Goal: Communication & Community: Answer question/provide support

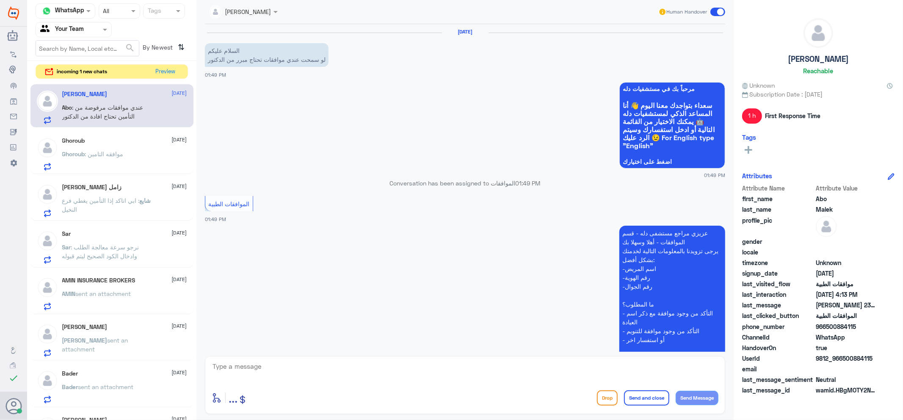
scroll to position [214, 0]
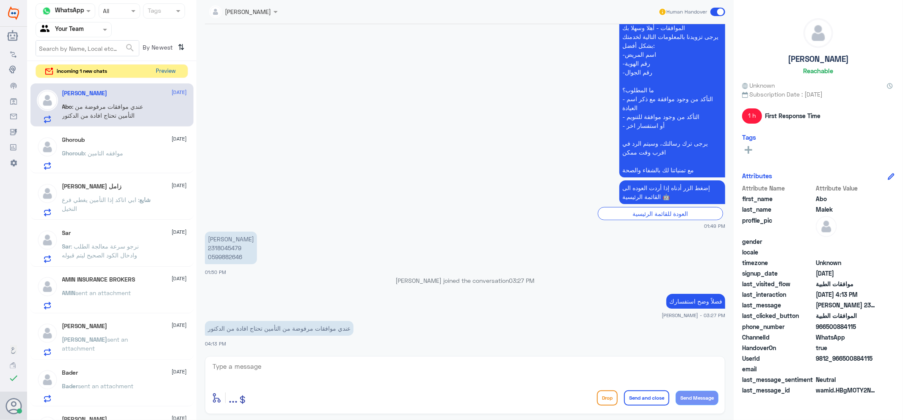
click at [170, 73] on button "Preview" at bounding box center [166, 71] width 26 height 13
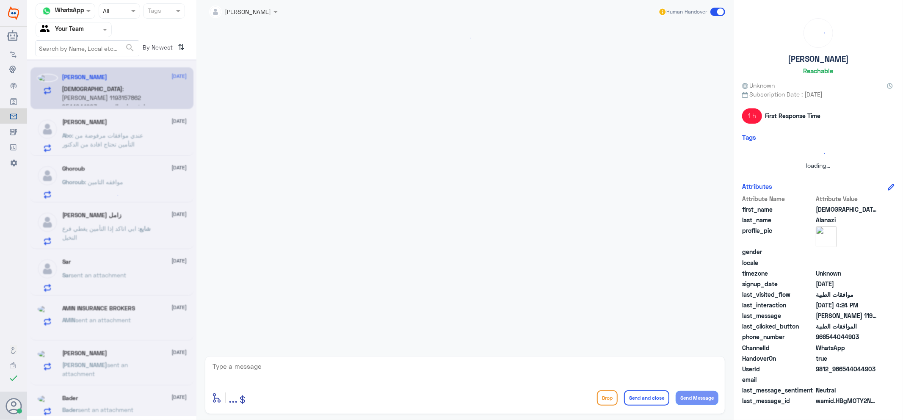
scroll to position [143, 0]
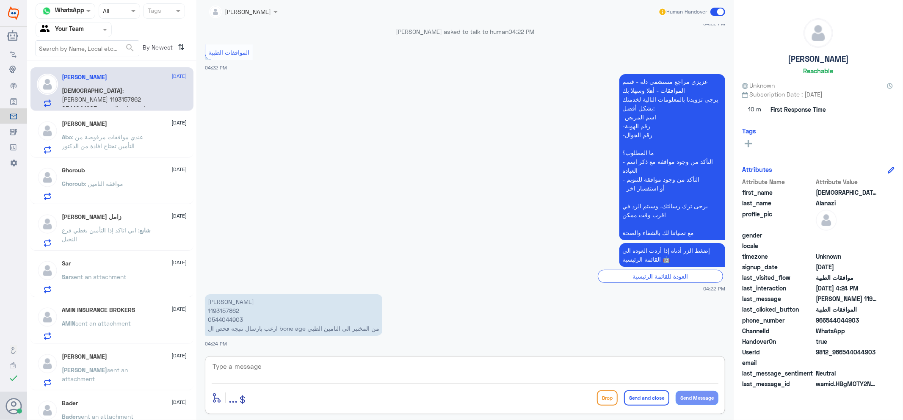
drag, startPoint x: 315, startPoint y: 372, endPoint x: 464, endPoint y: 418, distance: 156.1
click at [391, 404] on div "enter flow name ... Drop Send and close Send Message" at bounding box center [465, 385] width 520 height 58
type textarea "h"
type textarea "اهلا وسهلا"
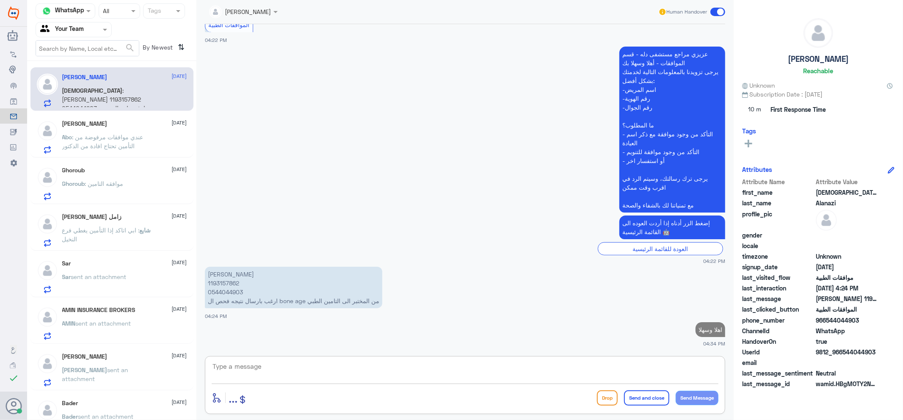
click at [221, 280] on p "[PERSON_NAME] 1193157862 0544044903 ارغب بارسال نتيجه فحص ال bone age من المختب…" at bounding box center [293, 287] width 177 height 41
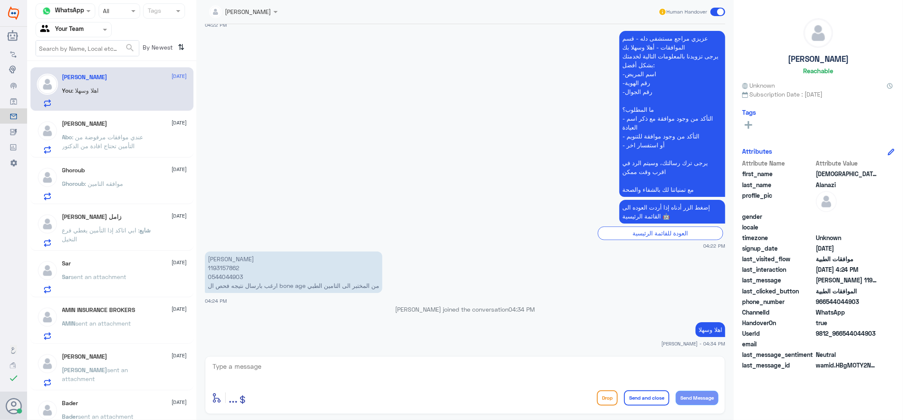
copy p "1193157862"
click at [223, 268] on p "[PERSON_NAME] 1193157862 0544044903 ارغب بارسال نتيجه فحص ال bone age من المختب…" at bounding box center [293, 271] width 177 height 41
copy p "1193157862"
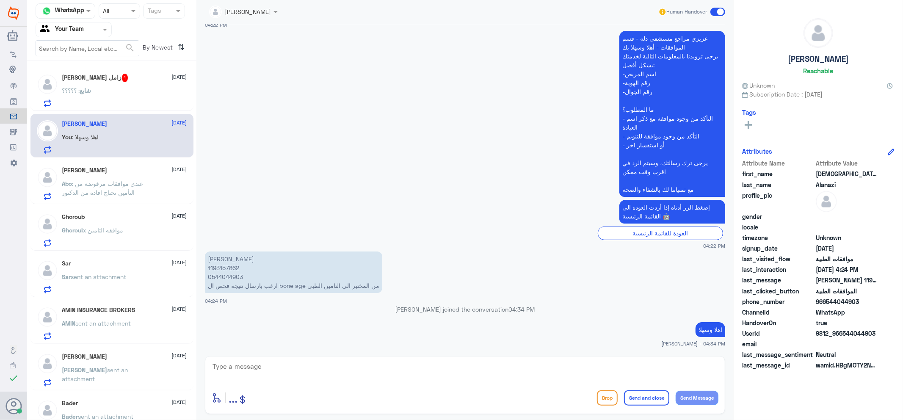
click at [144, 90] on div "شايع : ؟؟؟؟؟" at bounding box center [124, 97] width 125 height 19
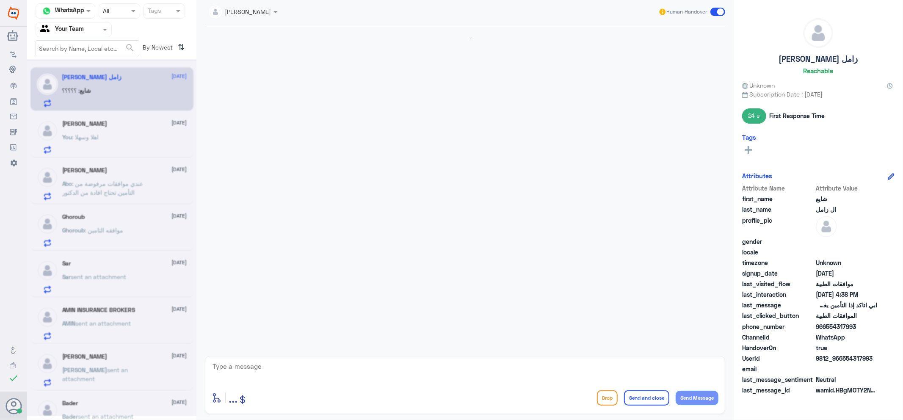
scroll to position [262, 0]
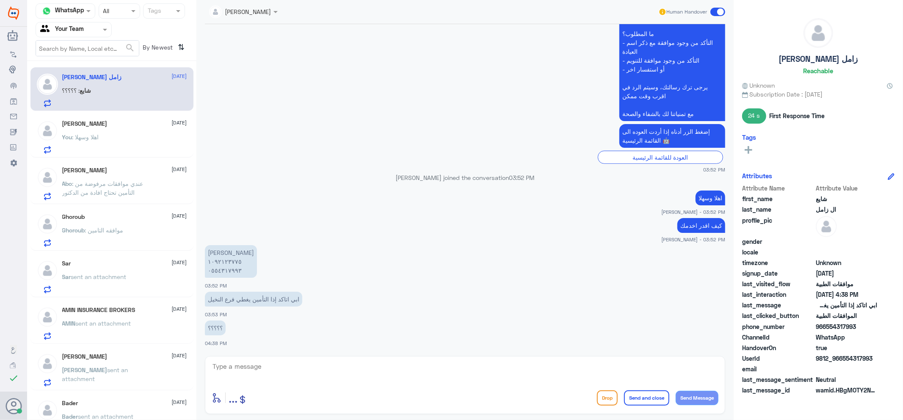
click at [121, 141] on div "You : اهلا وسهلا" at bounding box center [124, 144] width 125 height 19
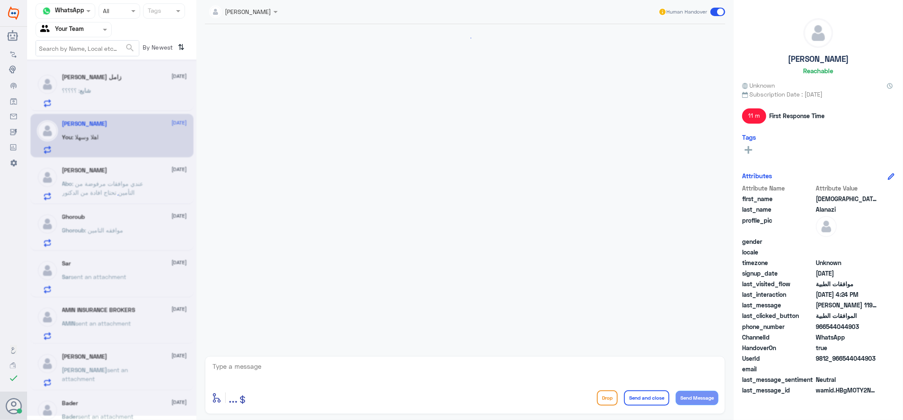
scroll to position [185, 0]
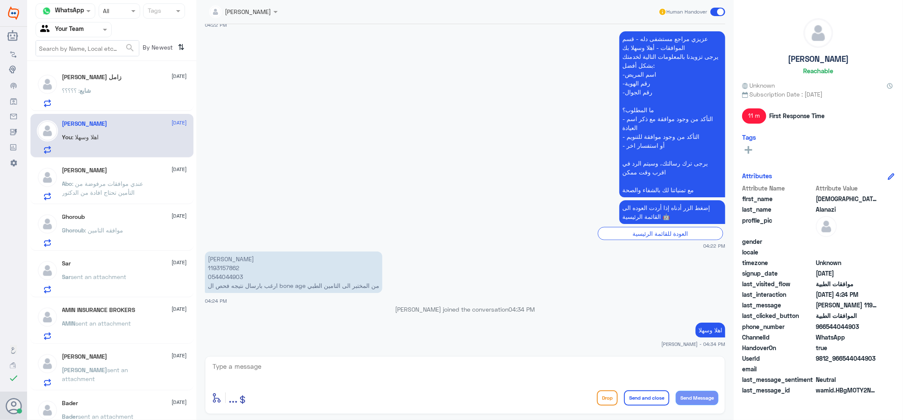
drag, startPoint x: 268, startPoint y: 386, endPoint x: 271, endPoint y: 377, distance: 9.2
click at [268, 386] on div "enter flow name ... Drop Send and close Send Message" at bounding box center [465, 385] width 520 height 58
click at [271, 375] on textarea at bounding box center [465, 371] width 507 height 21
type textarea "j"
type textarea "تم الرفع عزيزي"
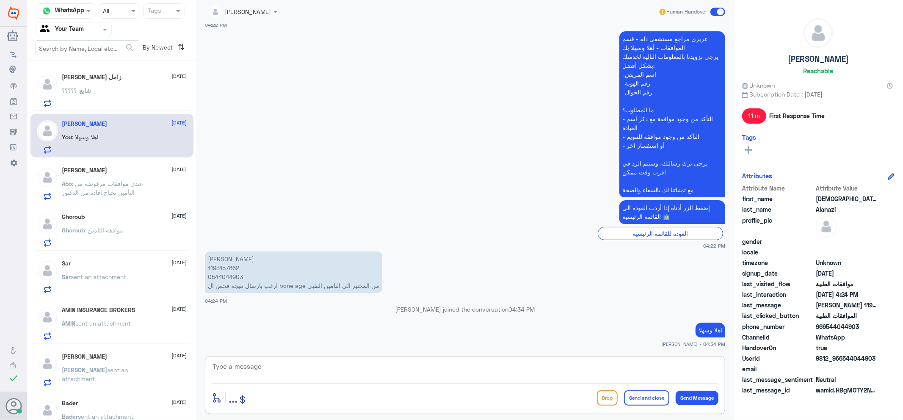
scroll to position [213, 0]
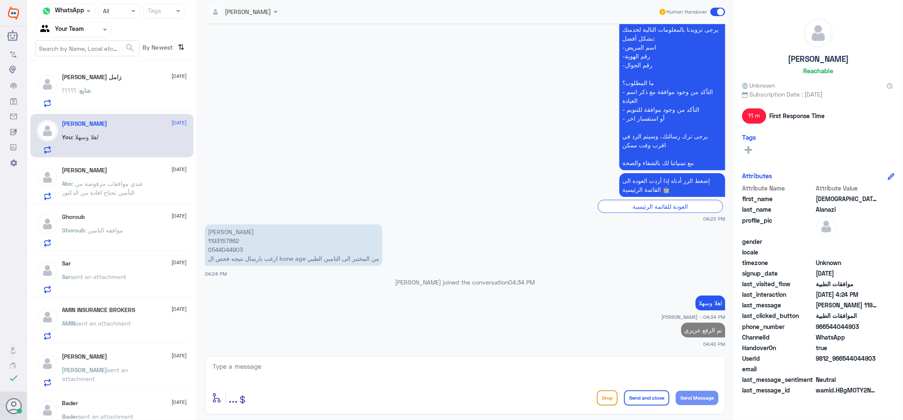
click at [132, 107] on div "[PERSON_NAME] زامل [DATE] شايع : ؟؟؟؟؟" at bounding box center [111, 89] width 163 height 44
click at [134, 99] on div "شايع : ؟؟؟؟؟" at bounding box center [124, 97] width 125 height 19
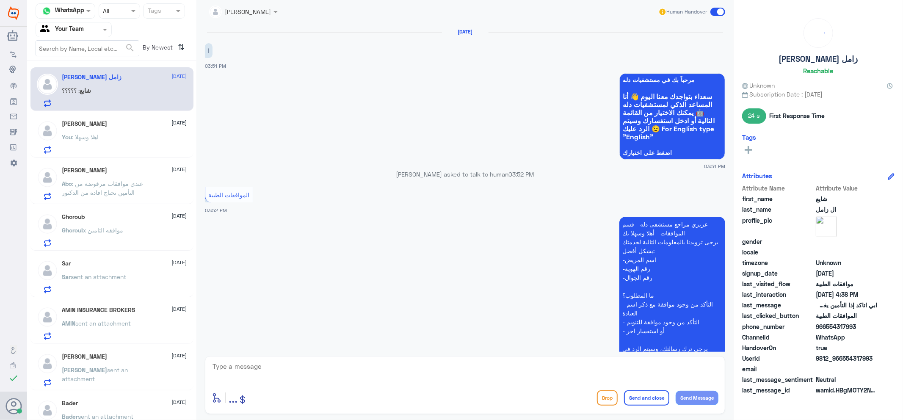
scroll to position [262, 0]
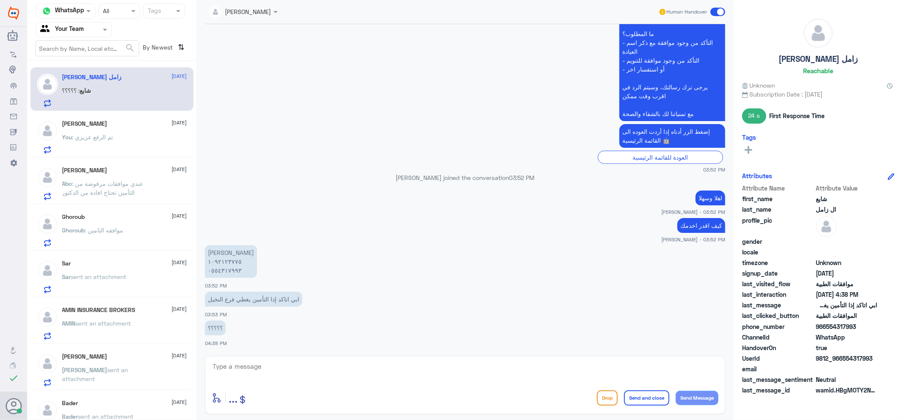
click at [400, 384] on div "enter flow name ... Drop Send and close Send Message" at bounding box center [465, 385] width 520 height 58
click at [408, 364] on textarea at bounding box center [465, 371] width 507 height 21
type textarea "اهلا وسهلا"
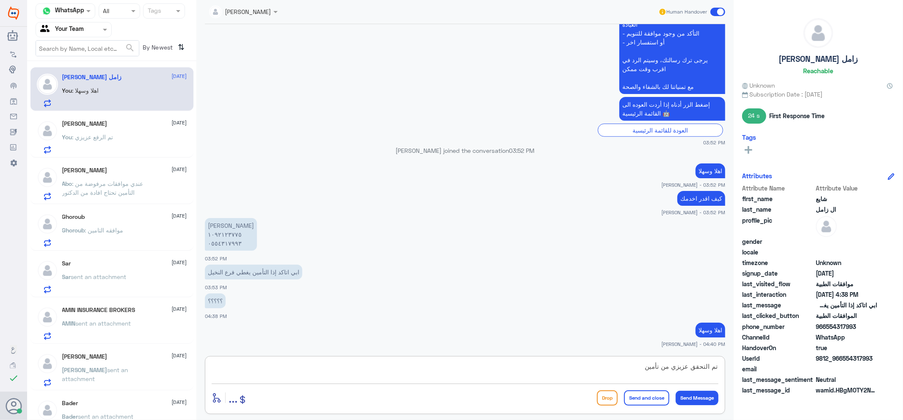
type textarea "تم التحقق عزيزي من تأمينك"
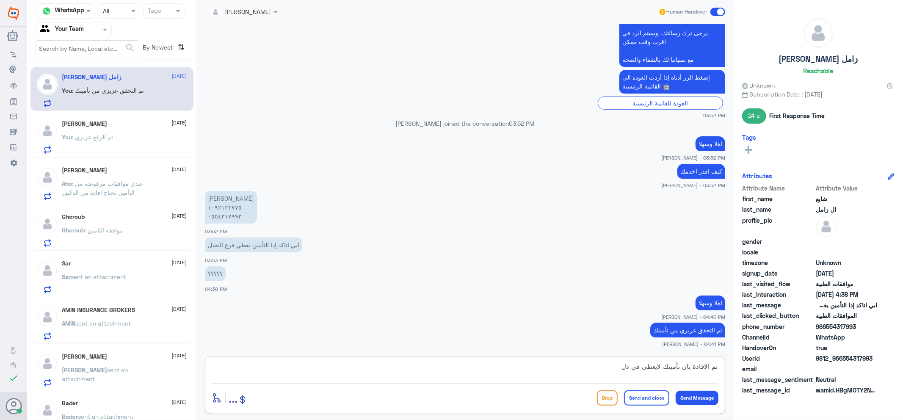
type textarea "تم الافادة بان تأمينك لايغطى في [GEOGRAPHIC_DATA]"
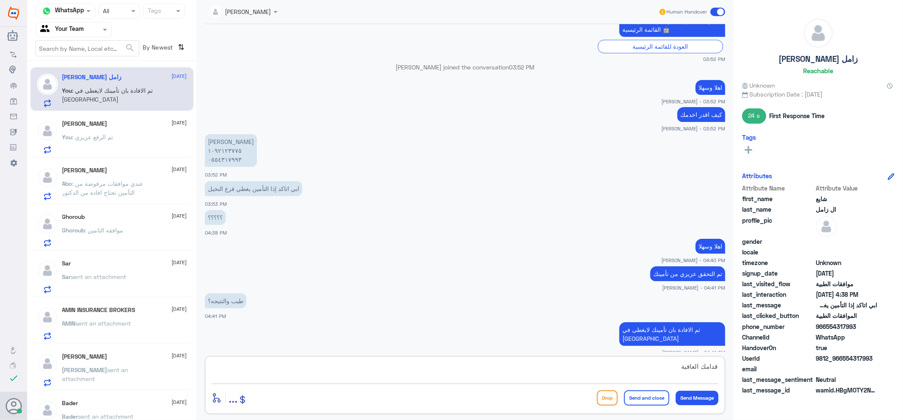
type textarea "قدامك العافية"
click at [632, 397] on button "Send and close" at bounding box center [646, 397] width 45 height 15
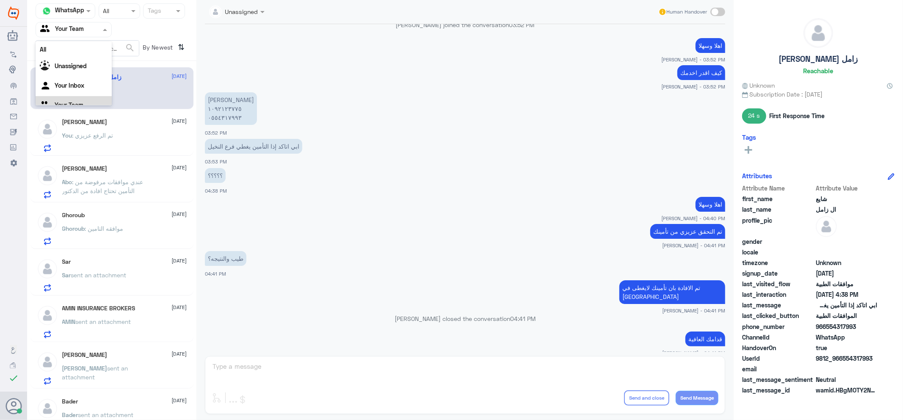
click at [99, 25] on div at bounding box center [73, 30] width 75 height 10
click at [91, 71] on div "Your Inbox" at bounding box center [74, 75] width 76 height 19
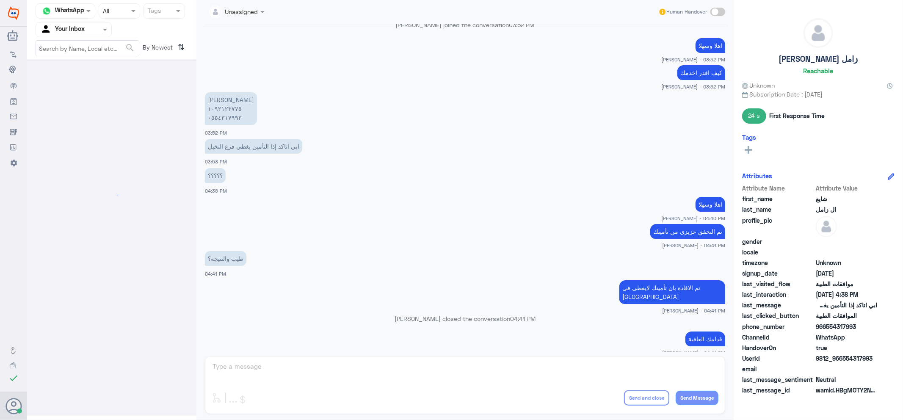
scroll to position [0, 0]
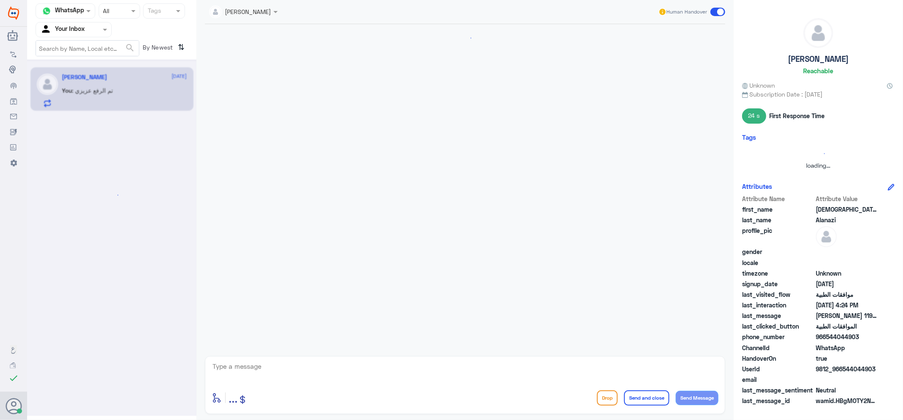
click at [95, 32] on div at bounding box center [73, 30] width 75 height 10
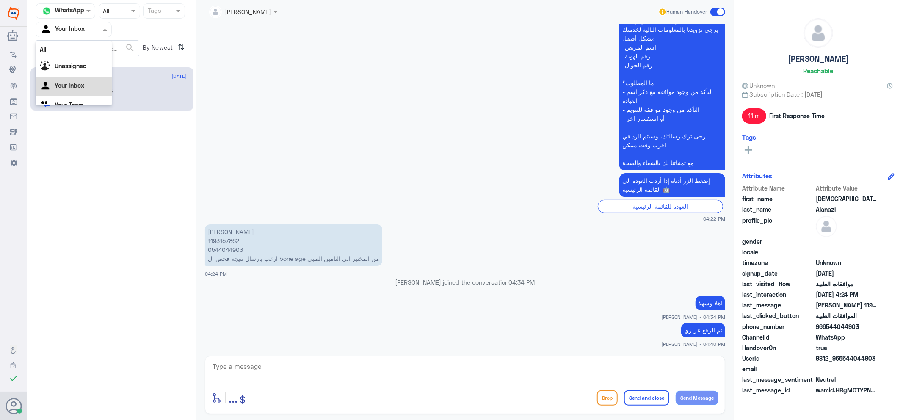
scroll to position [11, 0]
click at [94, 96] on div "Your Team" at bounding box center [74, 95] width 76 height 19
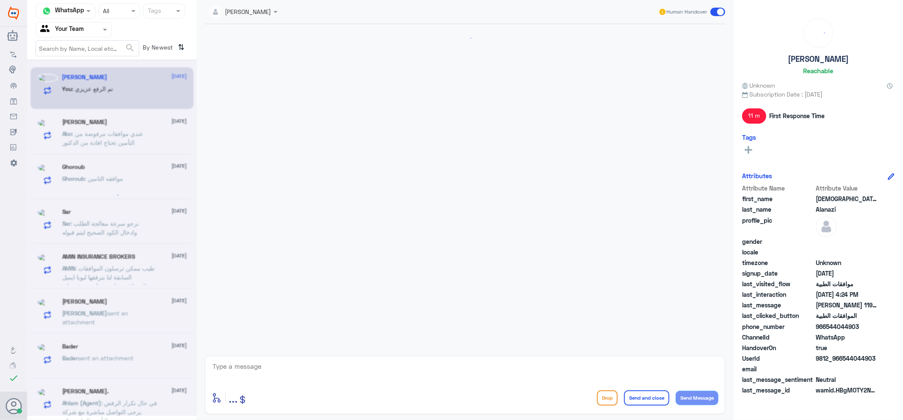
scroll to position [213, 0]
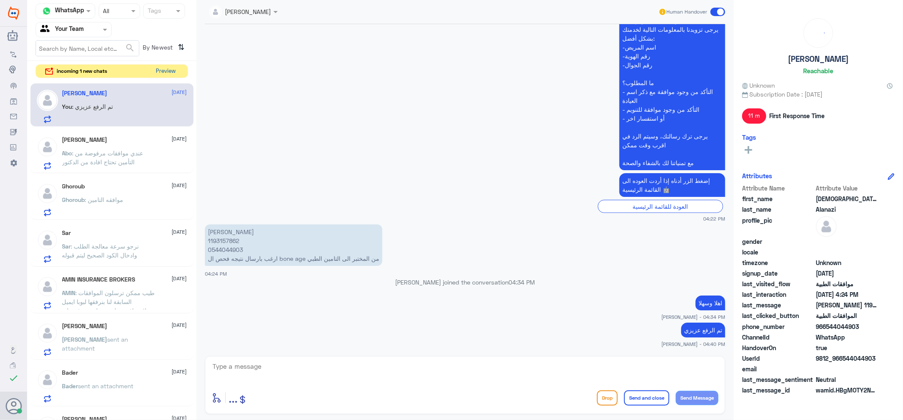
click at [162, 72] on button "Preview" at bounding box center [166, 71] width 26 height 13
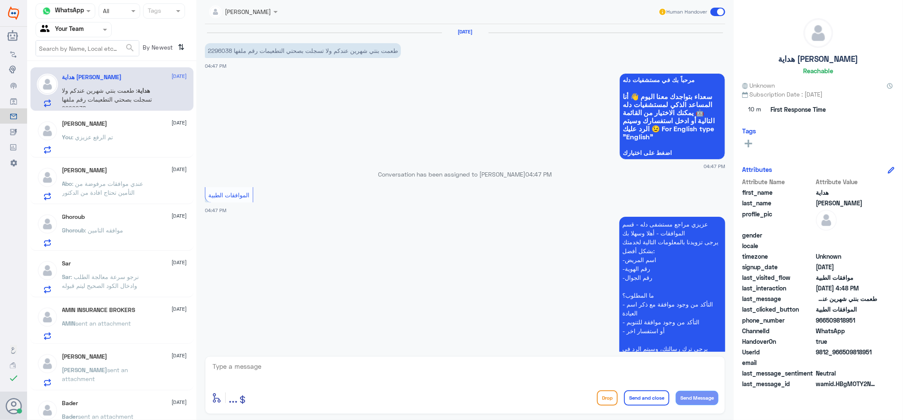
scroll to position [116, 0]
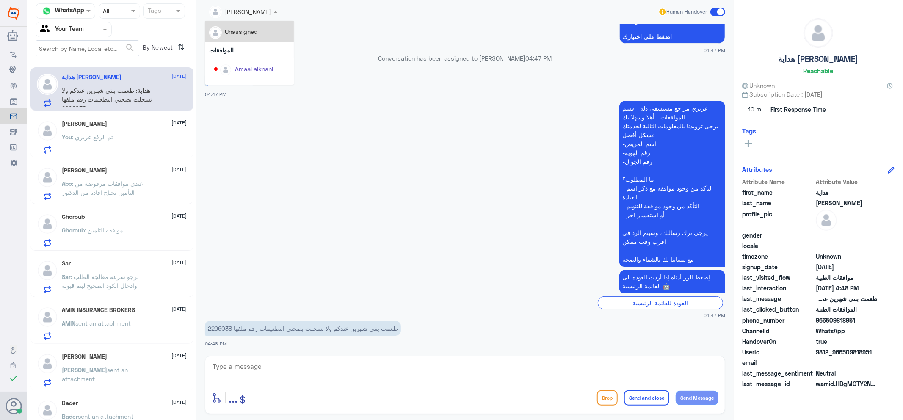
click at [243, 13] on input "text" at bounding box center [233, 11] width 48 height 10
click at [259, 37] on div "Unassigned" at bounding box center [249, 31] width 80 height 15
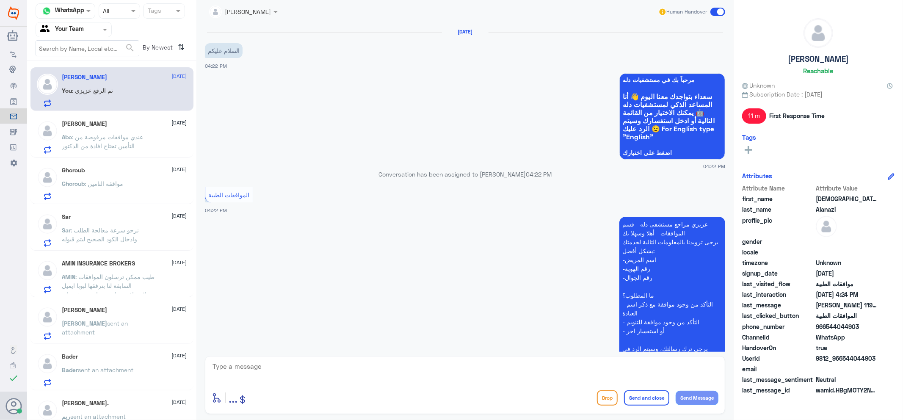
scroll to position [213, 0]
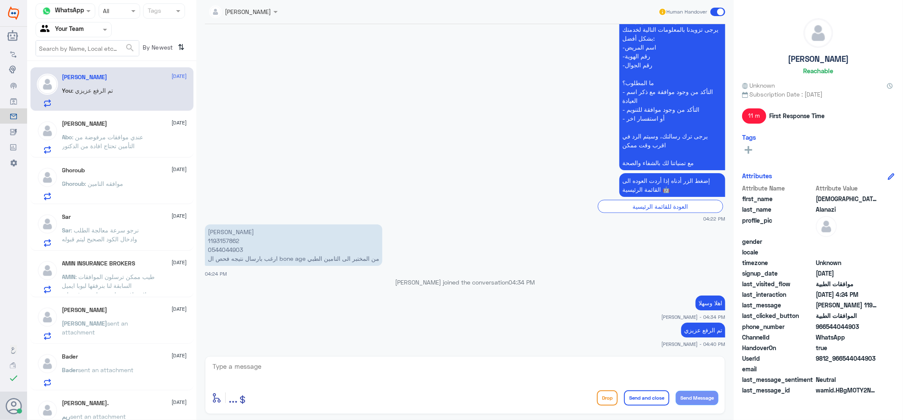
click at [225, 238] on p "[PERSON_NAME] 1193157862 0544044903 ارغب بارسال نتيجه فحص ال bone age من المختب…" at bounding box center [293, 244] width 177 height 41
copy p "1193157862"
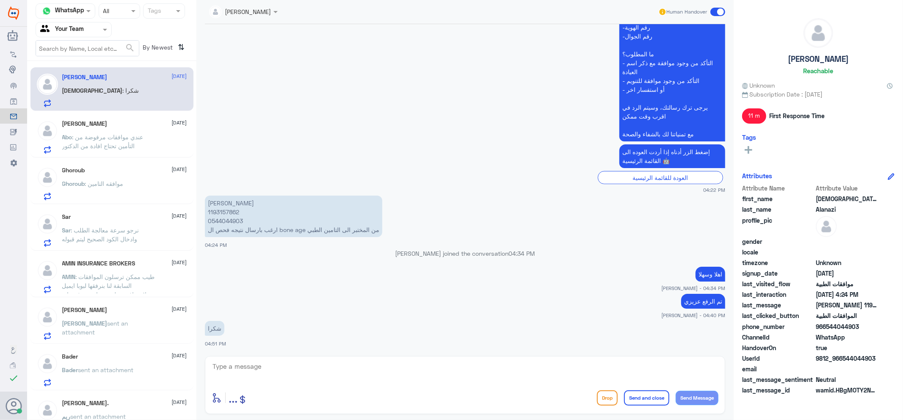
click at [110, 141] on p "Abo : عندي موافقات مرفوضة من التأمين تحتاج افادة من الدكتور" at bounding box center [109, 142] width 95 height 21
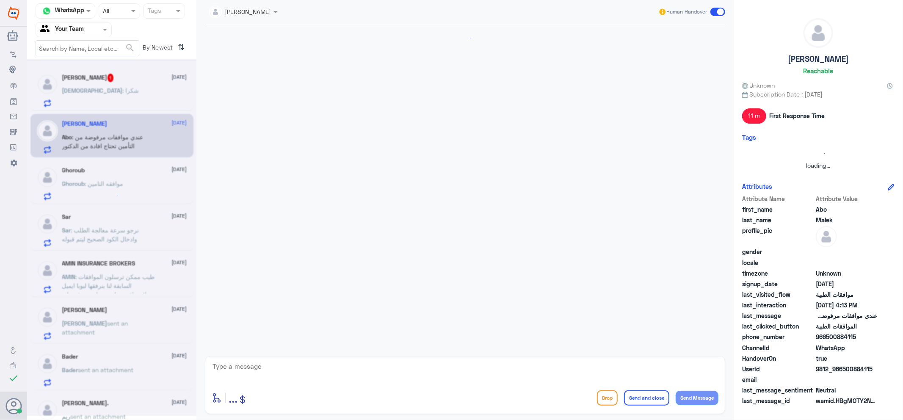
scroll to position [214, 0]
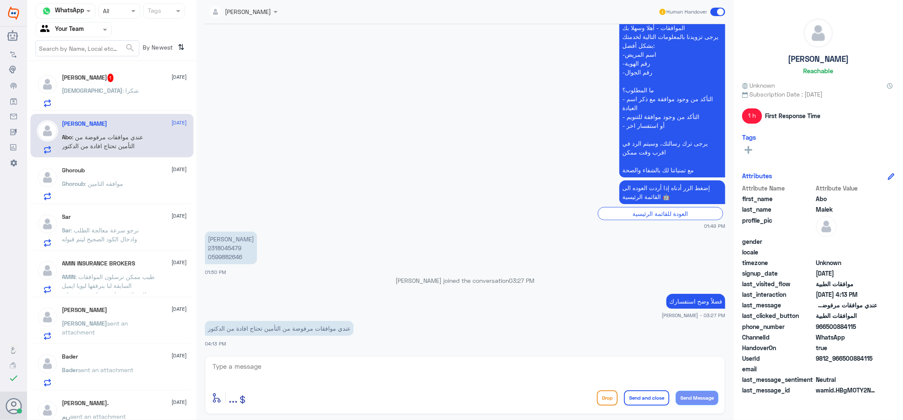
click at [121, 88] on div "[DEMOGRAPHIC_DATA] : شكرا" at bounding box center [124, 97] width 125 height 19
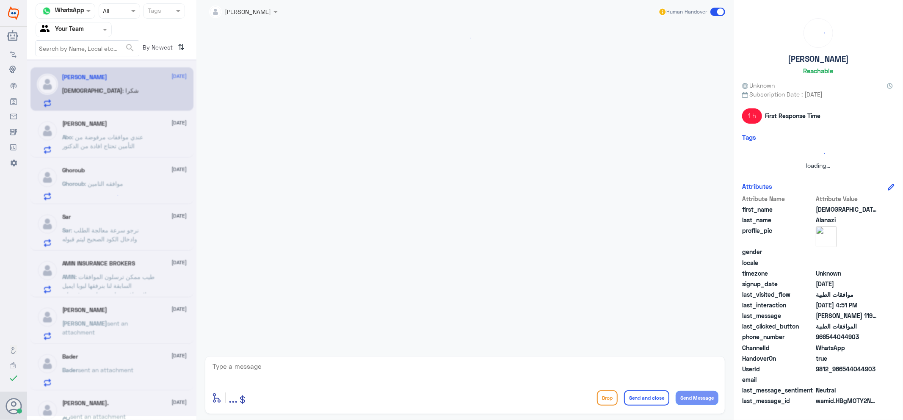
scroll to position [242, 0]
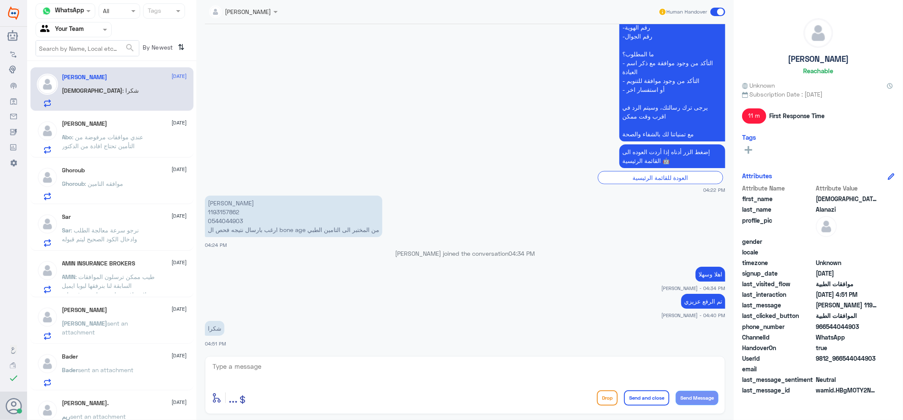
click at [143, 149] on p "Abo : عندي موافقات مرفوضة من التأمين تحتاج افادة من الدكتور" at bounding box center [109, 142] width 95 height 21
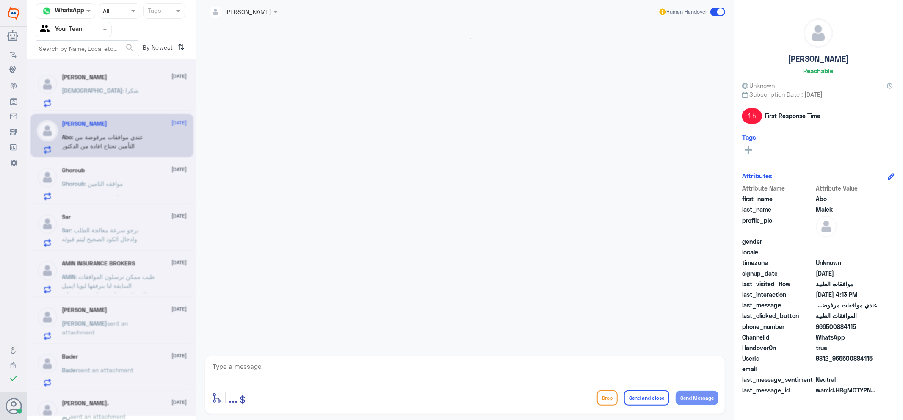
scroll to position [214, 0]
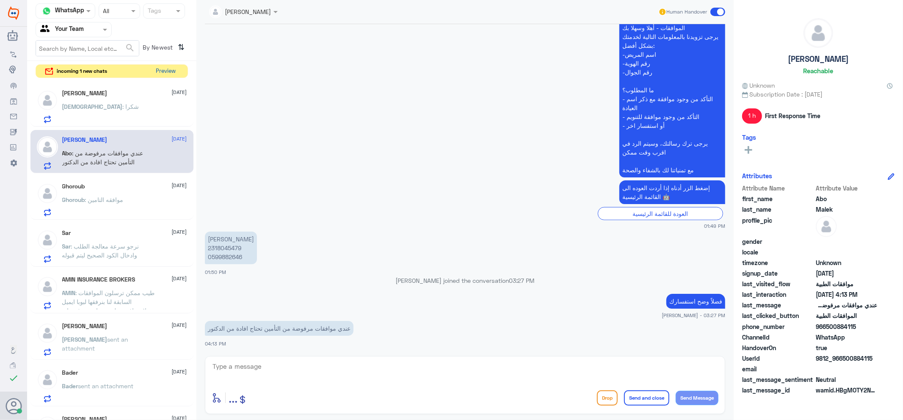
click at [165, 75] on button "Preview" at bounding box center [166, 71] width 26 height 13
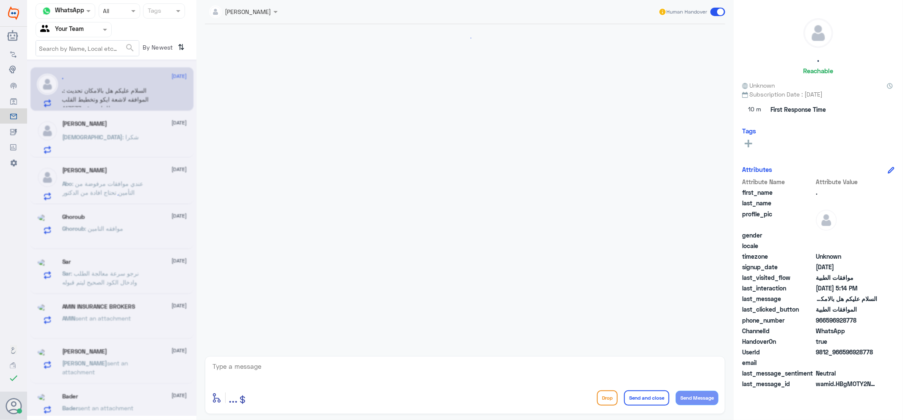
scroll to position [517, 0]
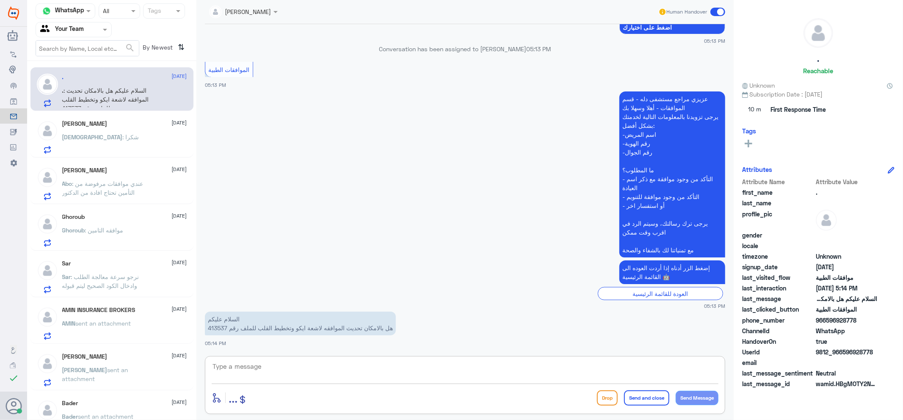
click at [265, 370] on textarea at bounding box center [465, 371] width 507 height 21
type textarea ","
type textarea "وعليكم السلام"
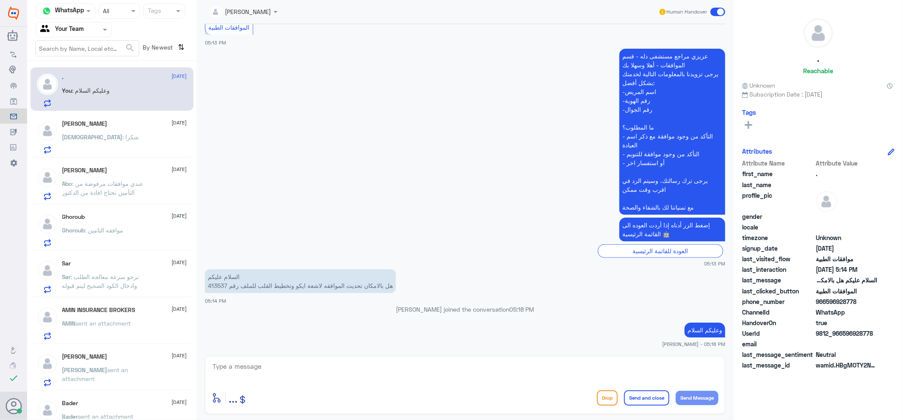
click at [218, 287] on p "السلام عليكم هل بالامكان تحديث الموافقه لاشعة ايكو وتخطيط القلب للملف رقم 413537" at bounding box center [300, 281] width 191 height 24
copy p "413537"
click at [408, 372] on textarea at bounding box center [465, 371] width 507 height 21
type textarea "ماهي الاشكالية عزيزي تمت الموافقة"
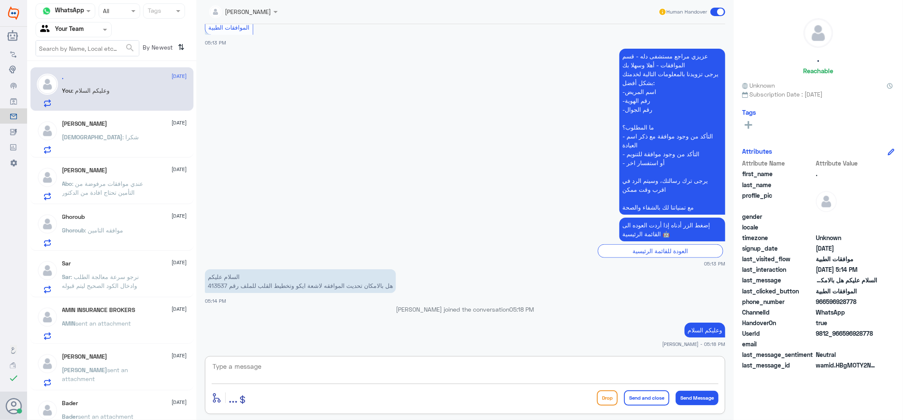
scroll to position [571, 0]
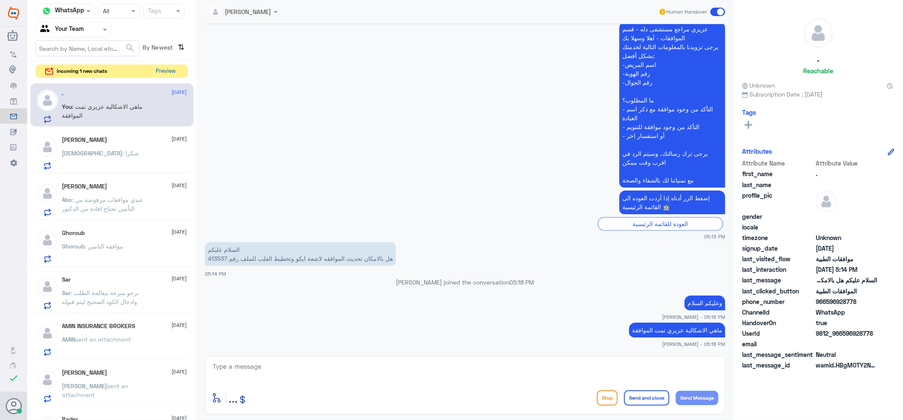
click at [170, 72] on button "Preview" at bounding box center [166, 71] width 26 height 13
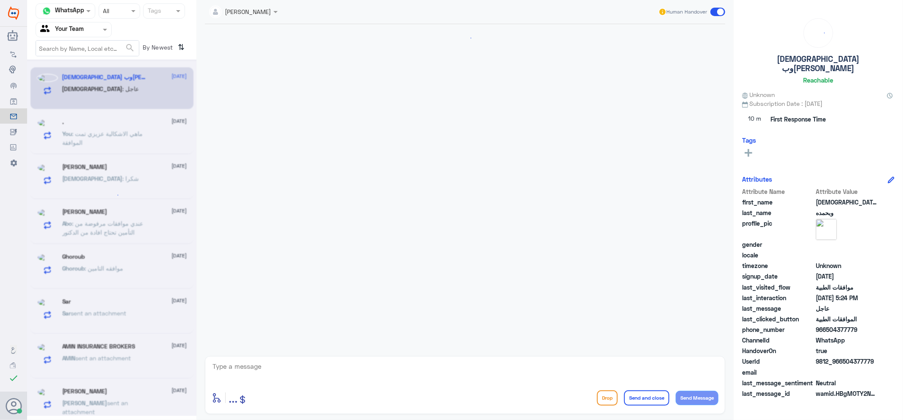
scroll to position [1216, 0]
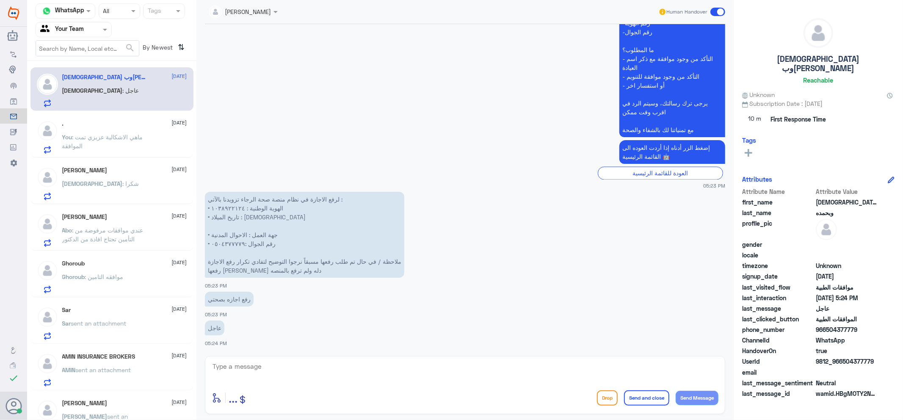
click at [132, 144] on p "You : ماهي الاشكالية عزيزي تمت الموافقة" at bounding box center [109, 142] width 95 height 21
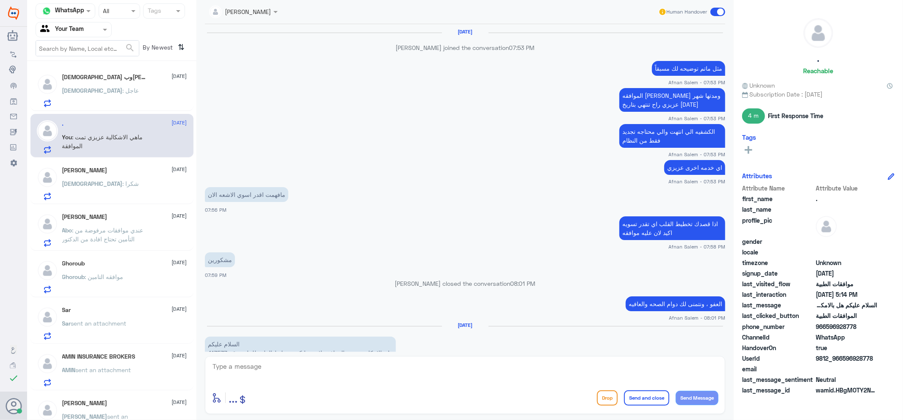
scroll to position [497, 0]
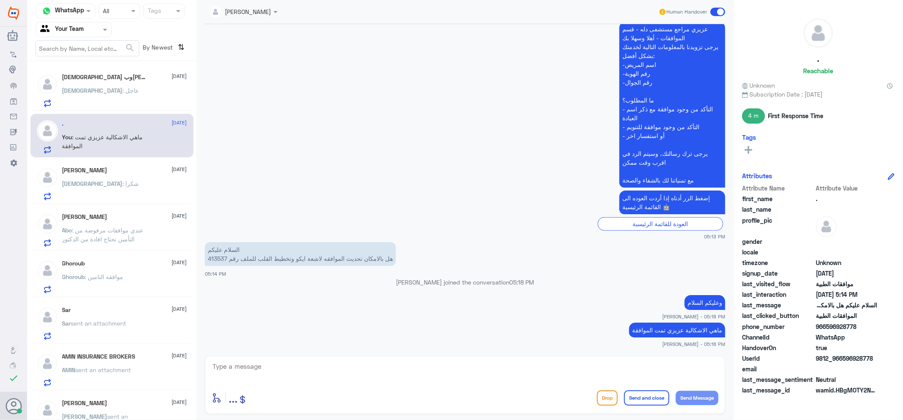
drag, startPoint x: 129, startPoint y: 78, endPoint x: 129, endPoint y: 84, distance: 5.5
click at [129, 84] on div "[DEMOGRAPHIC_DATA] وبحمده [DATE] [DEMOGRAPHIC_DATA] : عاجل" at bounding box center [124, 90] width 125 height 33
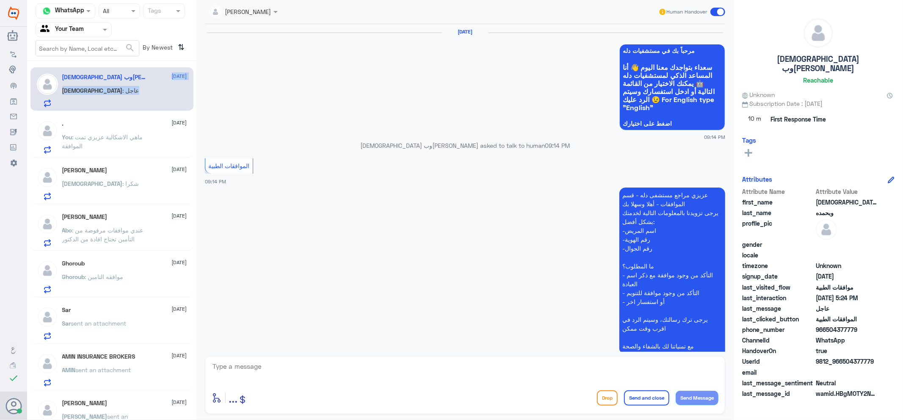
scroll to position [1216, 0]
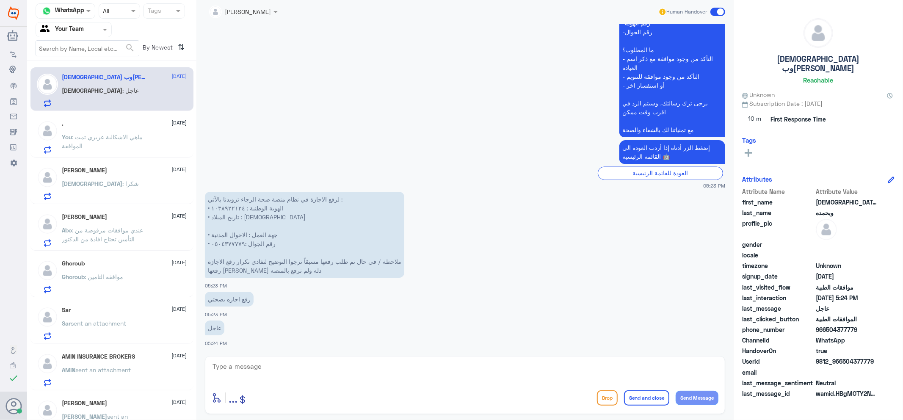
click at [231, 15] on input "text" at bounding box center [233, 11] width 48 height 10
click at [273, 34] on div "Unassigned" at bounding box center [249, 31] width 80 height 15
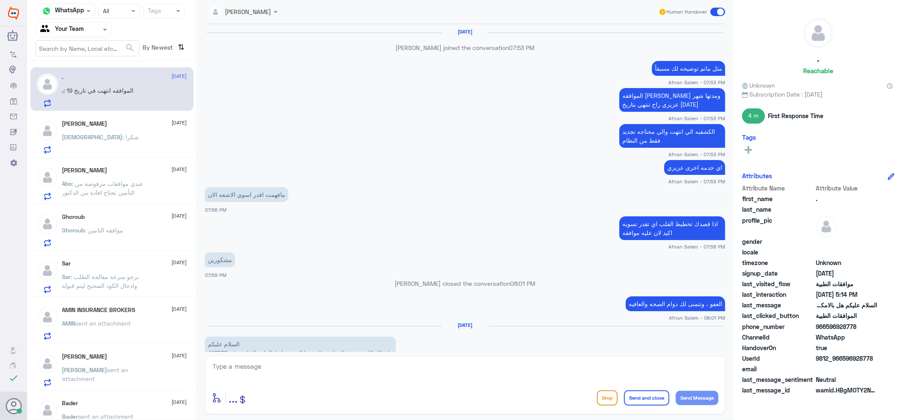
scroll to position [526, 0]
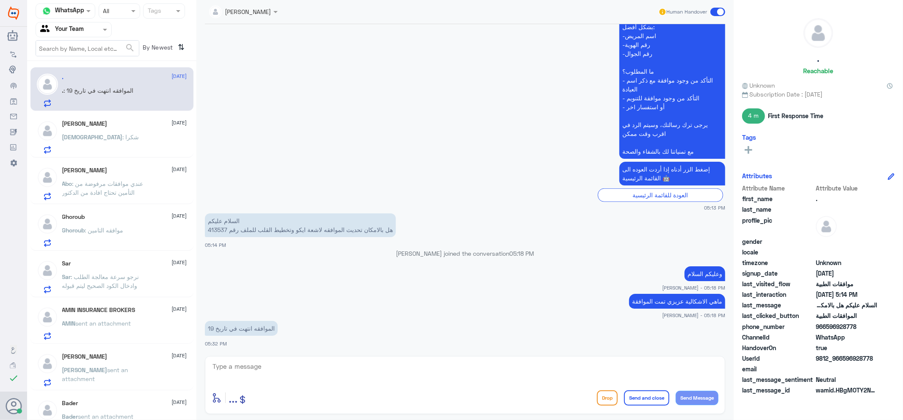
click at [219, 231] on p "السلام عليكم هل بالامكان تحديث الموافقه لاشعة ايكو وتخطيط القلب للملف رقم 413537" at bounding box center [300, 225] width 191 height 24
copy p "413537"
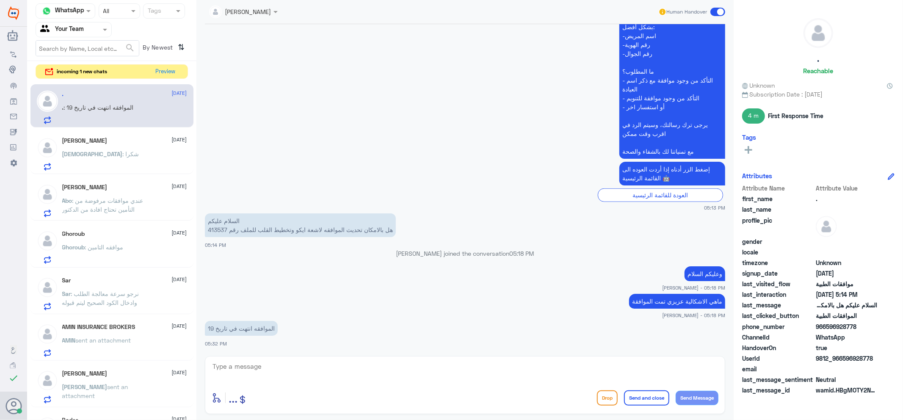
click at [394, 359] on div "enter flow name ... Drop Send and close Send Message" at bounding box center [465, 385] width 520 height 58
drag, startPoint x: 372, startPoint y: 367, endPoint x: 345, endPoint y: 373, distance: 27.6
click at [351, 372] on textarea at bounding box center [465, 371] width 507 height 21
type textarea "h"
type textarea "ا"
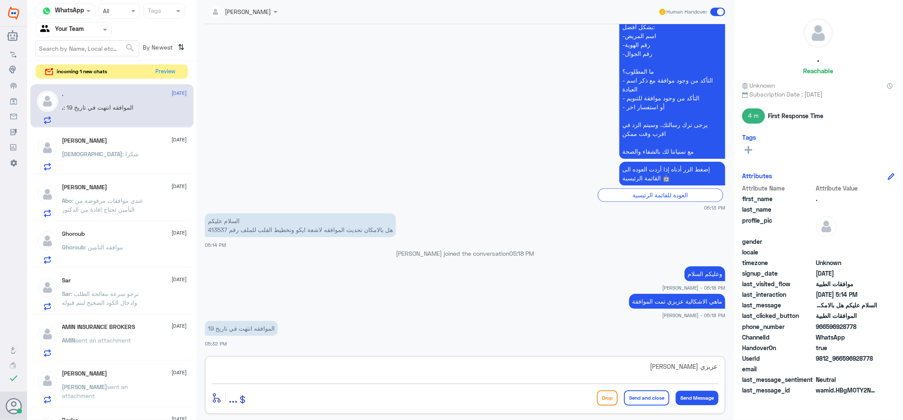
type textarea "عزيزي الموافقة ممدة"
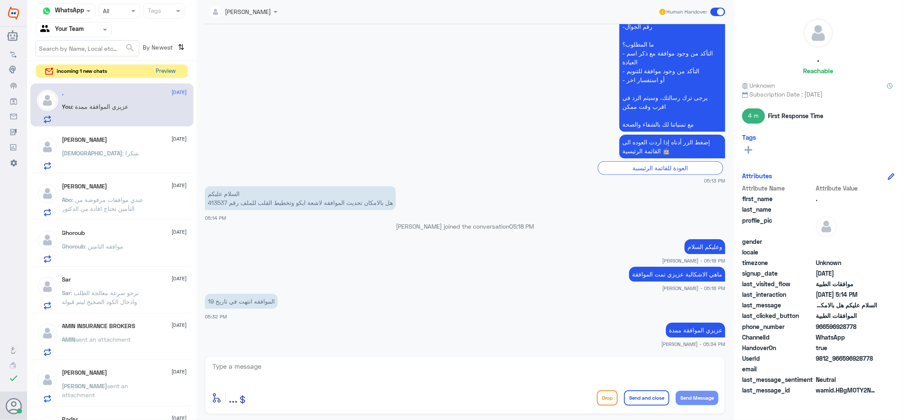
click at [167, 72] on button "Preview" at bounding box center [166, 71] width 26 height 13
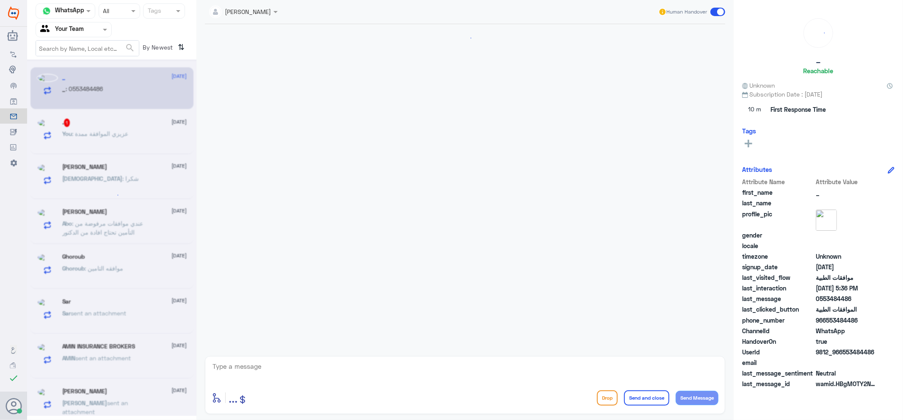
scroll to position [203, 0]
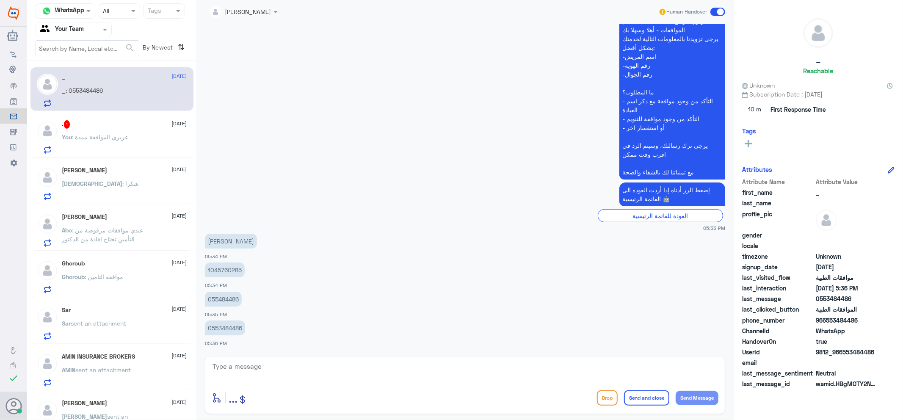
click at [146, 132] on div ". 1 [DATE] You : عزيزي الموافقة ممدة" at bounding box center [124, 136] width 125 height 33
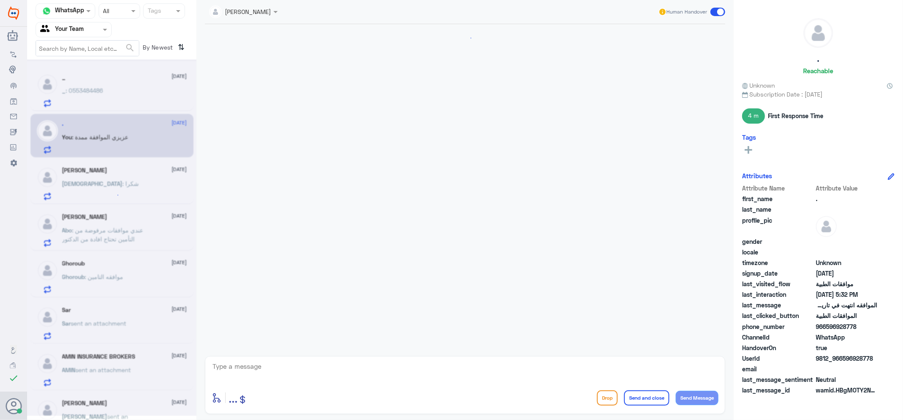
scroll to position [508, 0]
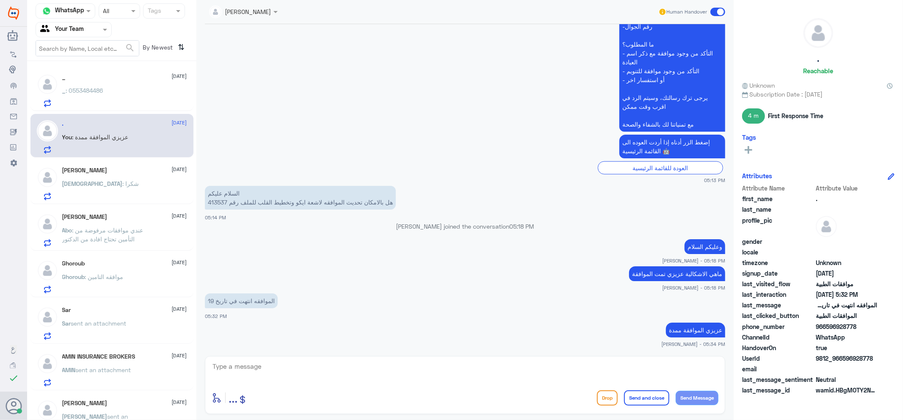
click at [142, 99] on div "_ : 0553484486" at bounding box center [124, 97] width 125 height 19
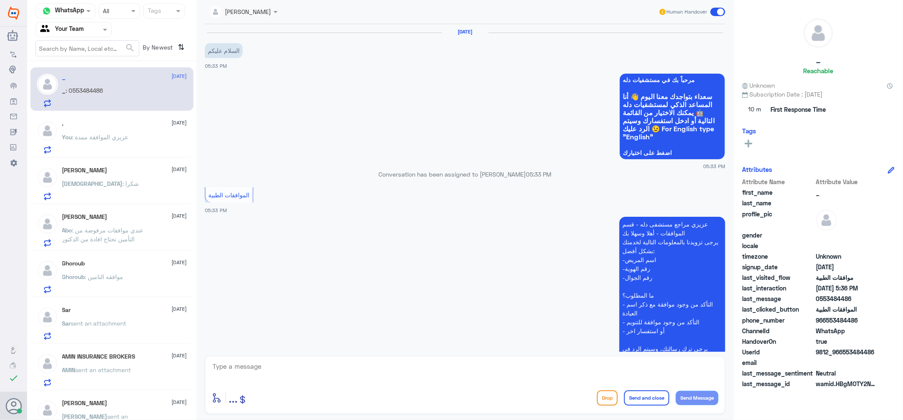
scroll to position [203, 0]
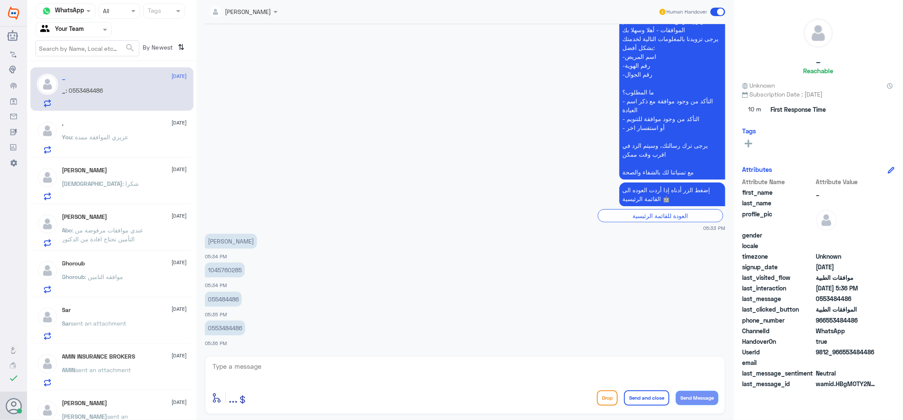
drag, startPoint x: 313, startPoint y: 353, endPoint x: 317, endPoint y: 362, distance: 8.7
click at [313, 354] on div "[PERSON_NAME] Human Handover [DATE] السلام عليكم 05:33 PM مرحباً بك في مستشفيات…" at bounding box center [464, 211] width 537 height 422
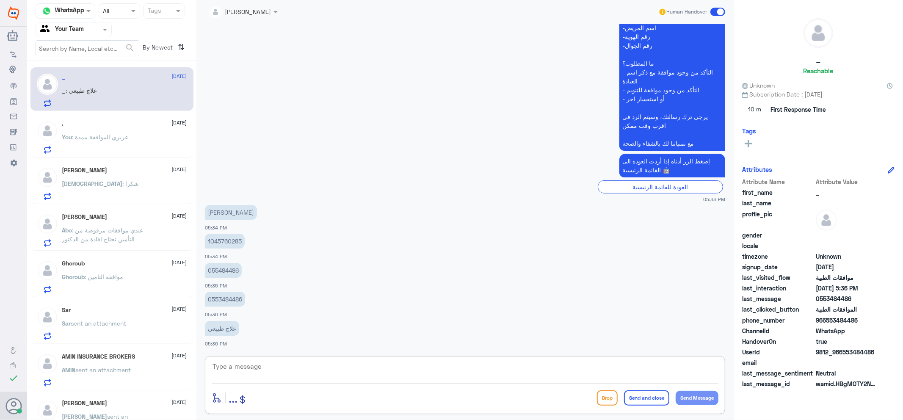
drag, startPoint x: 319, startPoint y: 367, endPoint x: 574, endPoint y: 413, distance: 258.9
click at [317, 367] on textarea at bounding box center [465, 371] width 507 height 21
type textarea "اهلا وسهلا"
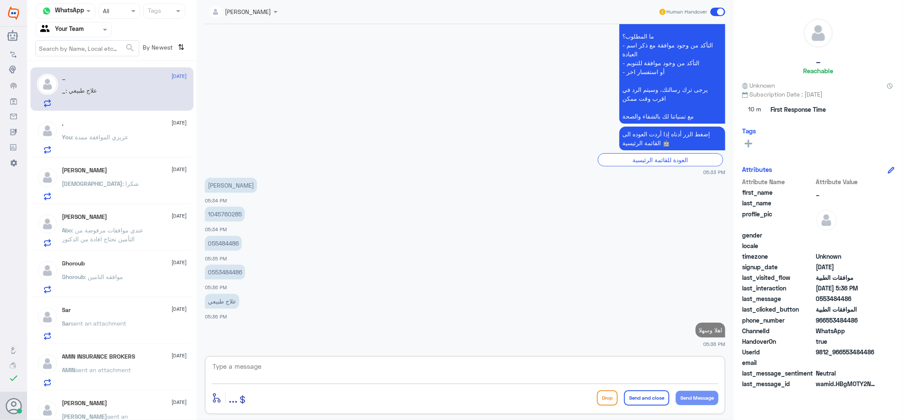
click at [217, 208] on p "1045760285" at bounding box center [225, 214] width 40 height 15
click at [218, 214] on p "1045760285" at bounding box center [225, 214] width 40 height 15
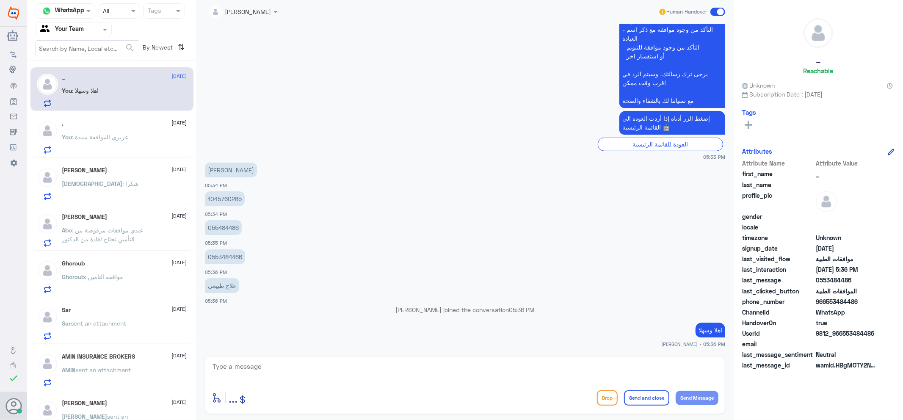
click at [226, 200] on p "1045760285" at bounding box center [225, 198] width 40 height 15
click at [222, 198] on p "1045760285" at bounding box center [225, 198] width 40 height 15
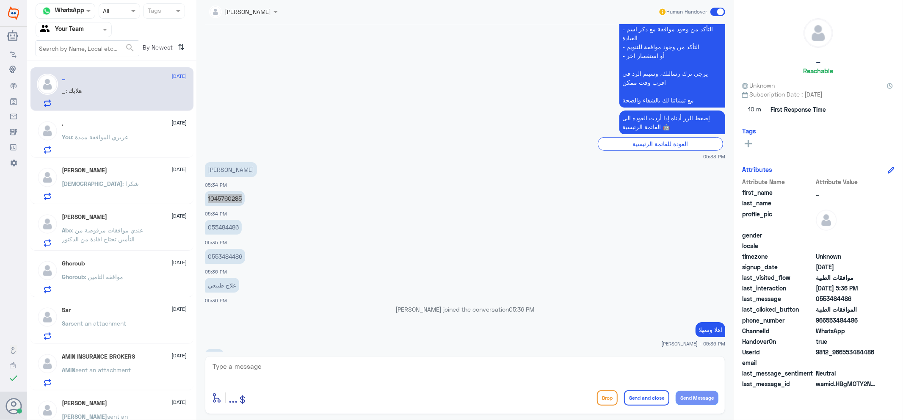
scroll to position [288, 0]
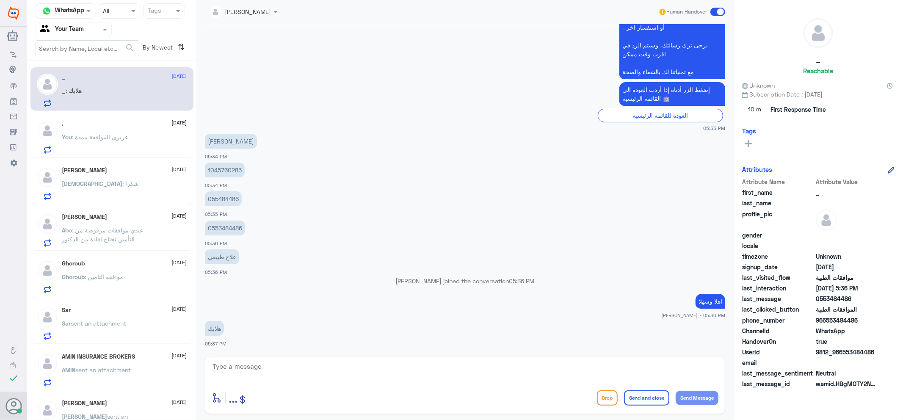
click at [378, 362] on textarea at bounding box center [465, 371] width 507 height 21
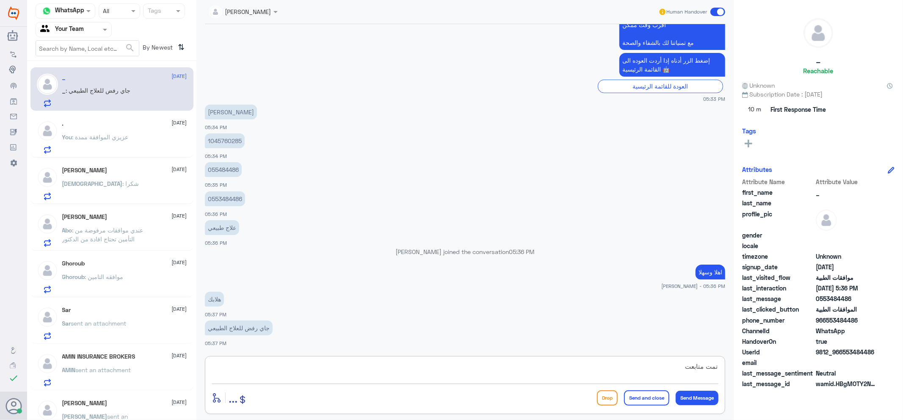
type textarea "تمت متابعته"
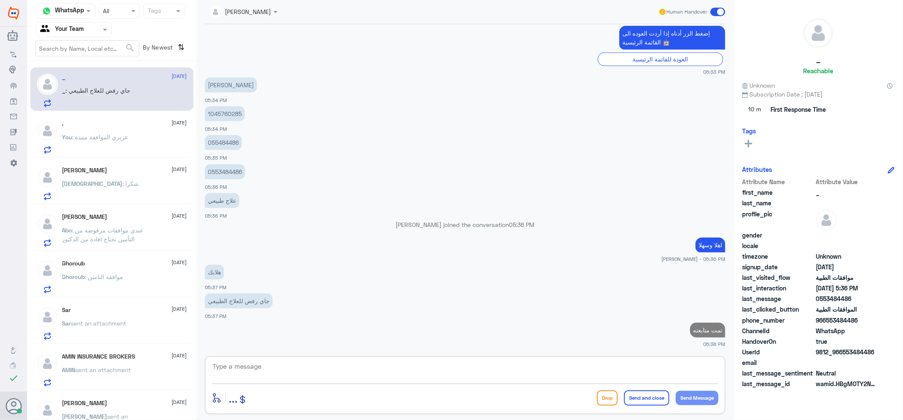
type textarea "ي"
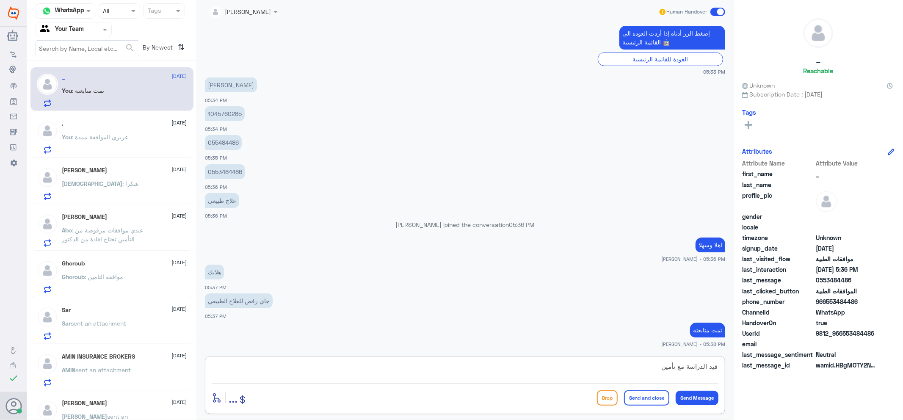
type textarea "قيد الدراسة مع تأمينك"
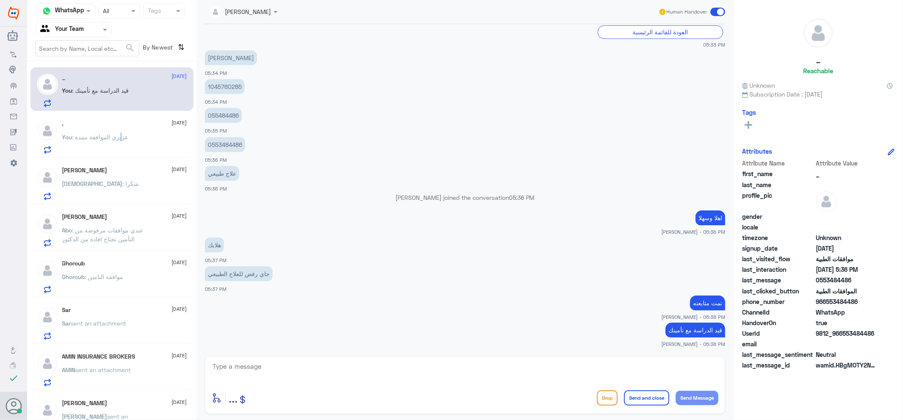
click at [125, 147] on p "You : [PERSON_NAME] الموافقة ممدة" at bounding box center [95, 142] width 66 height 21
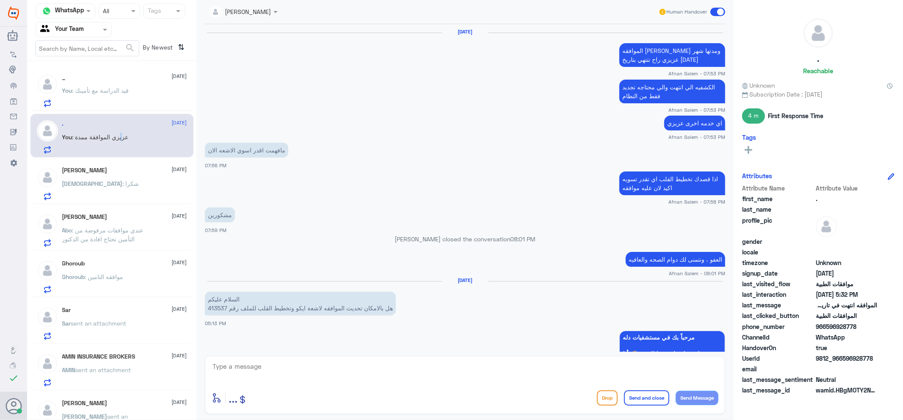
scroll to position [508, 0]
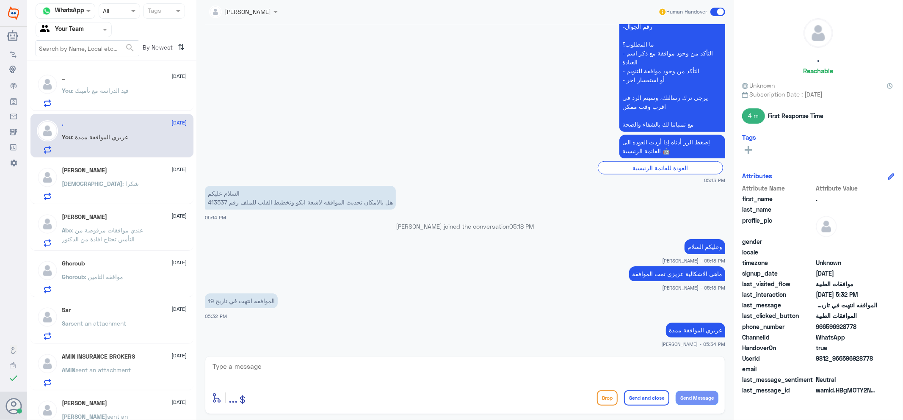
click at [138, 202] on div "[PERSON_NAME] [DATE] [DEMOGRAPHIC_DATA] : شكرا" at bounding box center [111, 182] width 163 height 44
click at [146, 184] on div "[DEMOGRAPHIC_DATA] : شكرا" at bounding box center [124, 190] width 125 height 19
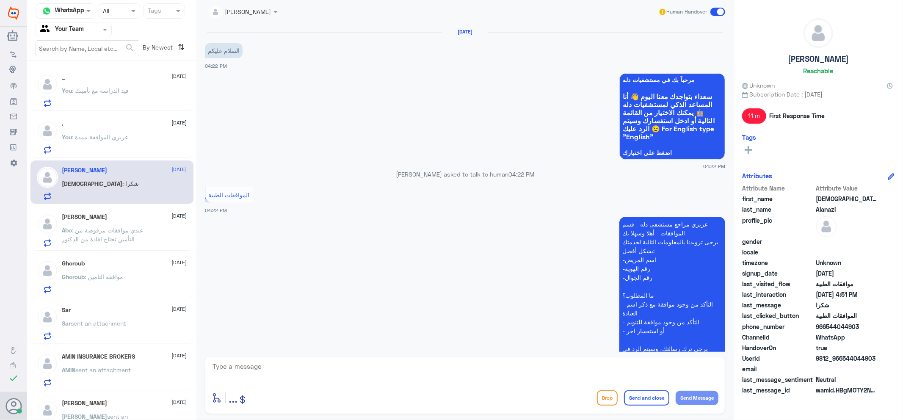
scroll to position [242, 0]
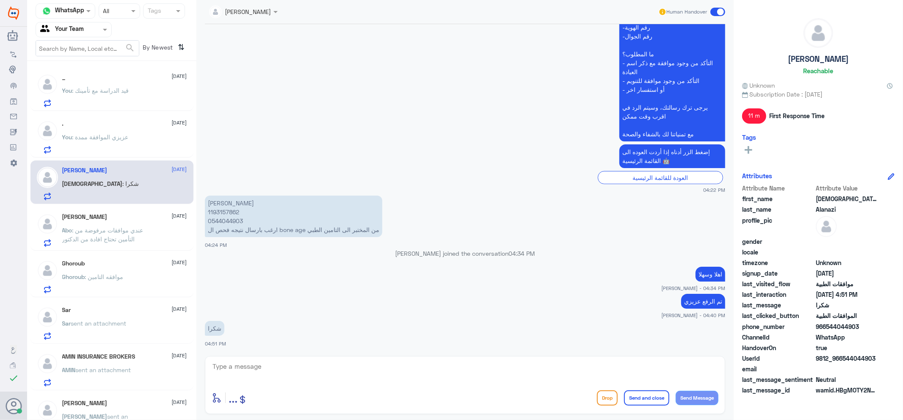
drag, startPoint x: 120, startPoint y: 275, endPoint x: 114, endPoint y: 273, distance: 6.2
click at [114, 273] on span ": موافقه التامين" at bounding box center [104, 276] width 39 height 7
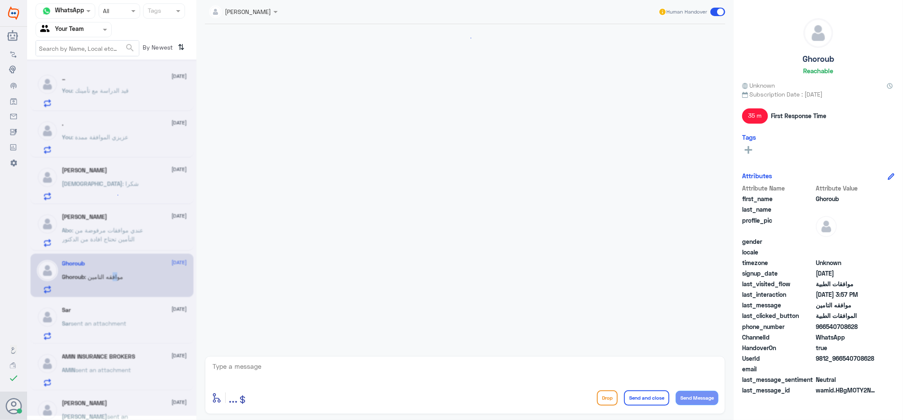
scroll to position [620, 0]
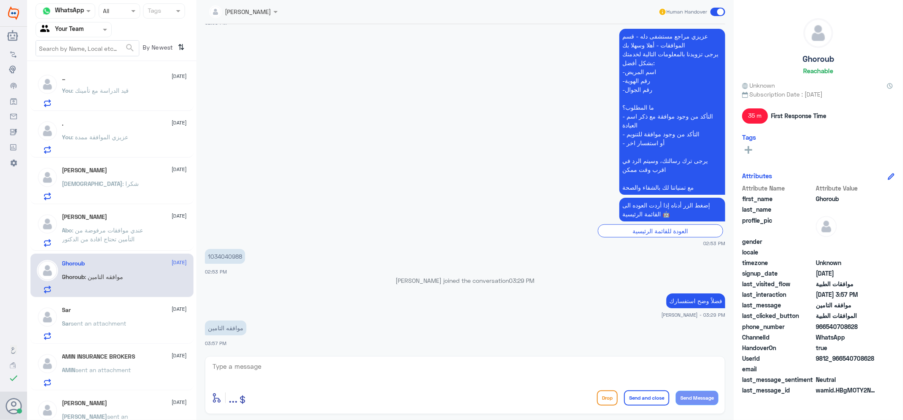
click at [136, 82] on div "_ [DATE] You : قيد الدراسة مع تأمينك" at bounding box center [124, 90] width 125 height 33
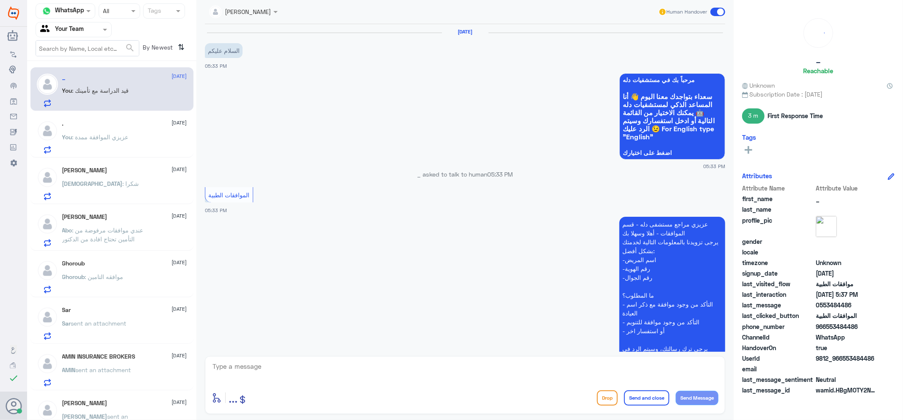
scroll to position [387, 0]
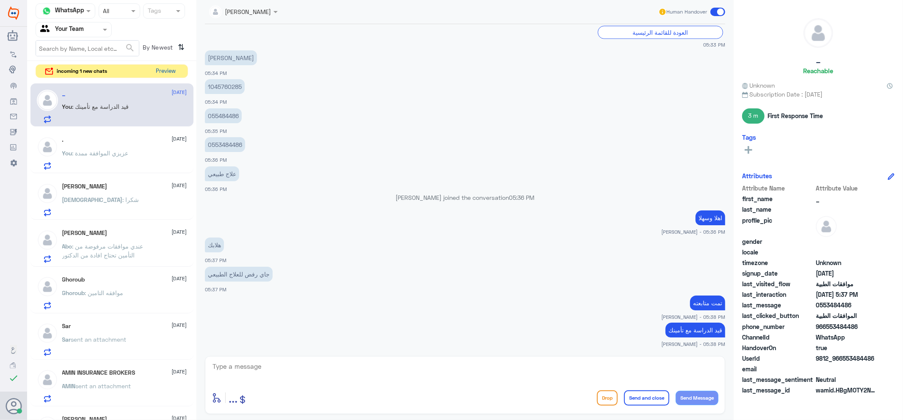
click at [176, 68] on button "Preview" at bounding box center [166, 71] width 26 height 13
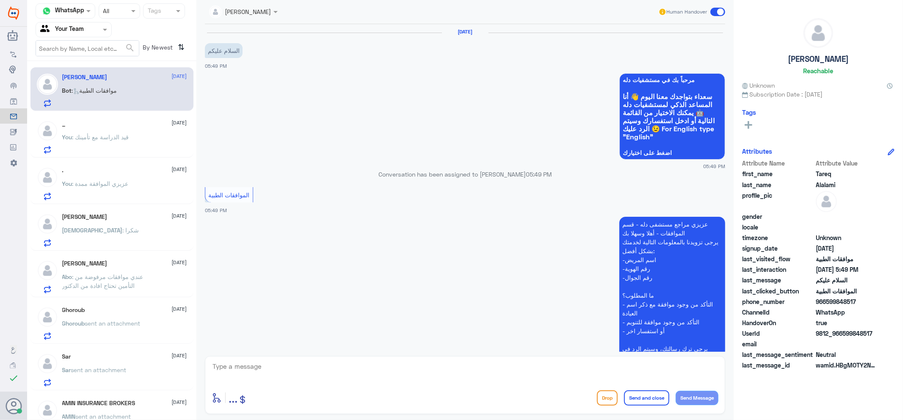
click at [323, 367] on textarea at bounding box center [465, 371] width 507 height 21
type textarea ","
click at [259, 362] on textarea at bounding box center [465, 371] width 507 height 21
type textarea "وعليكم السلام كيف اقدر اخدمك"
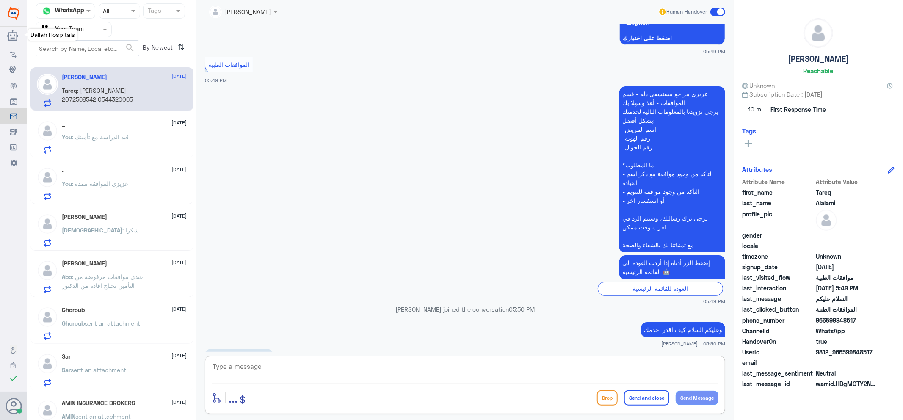
scroll to position [179, 0]
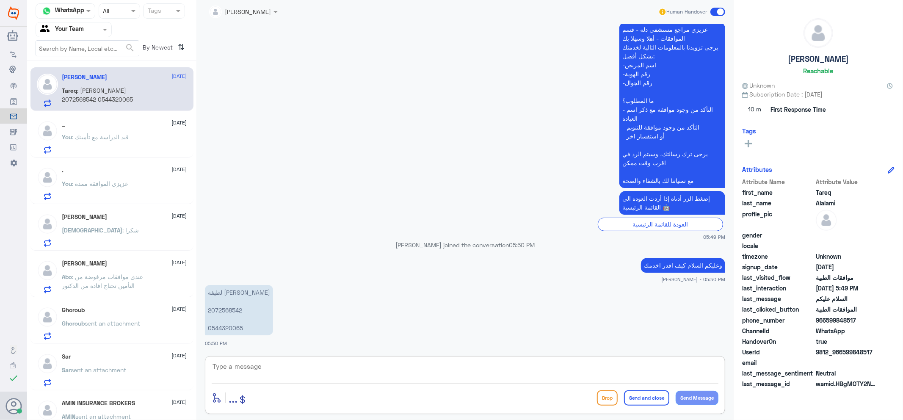
click at [232, 308] on p "[PERSON_NAME] 2072568542 0544320065" at bounding box center [239, 310] width 68 height 50
click at [232, 307] on p "[PERSON_NAME] 2072568542 0544320065" at bounding box center [239, 310] width 68 height 50
copy p "2072568542"
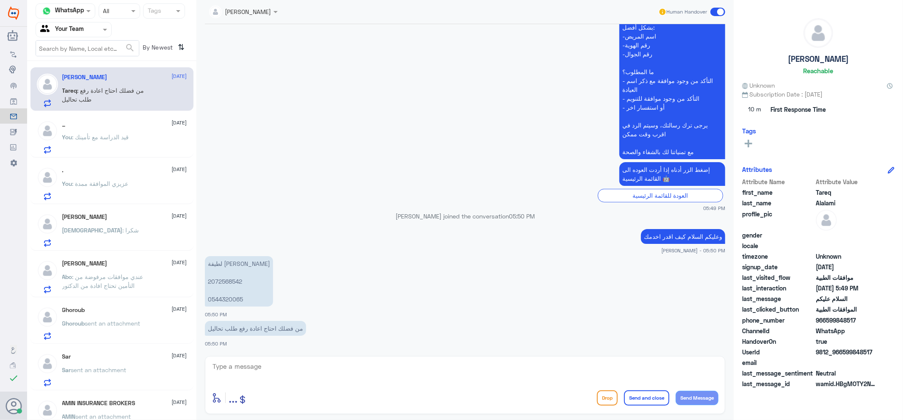
click at [289, 367] on textarea at bounding box center [465, 371] width 507 height 21
type textarea "ا"
type textarea "تم متابعة طلبك [PERSON_NAME]"
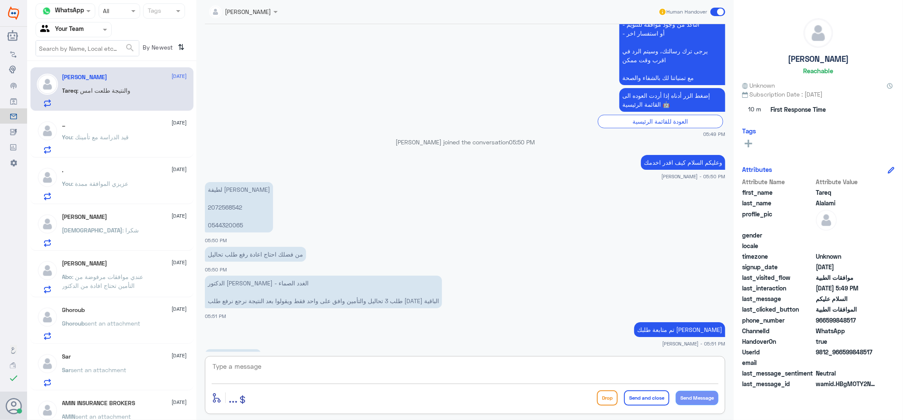
scroll to position [311, 0]
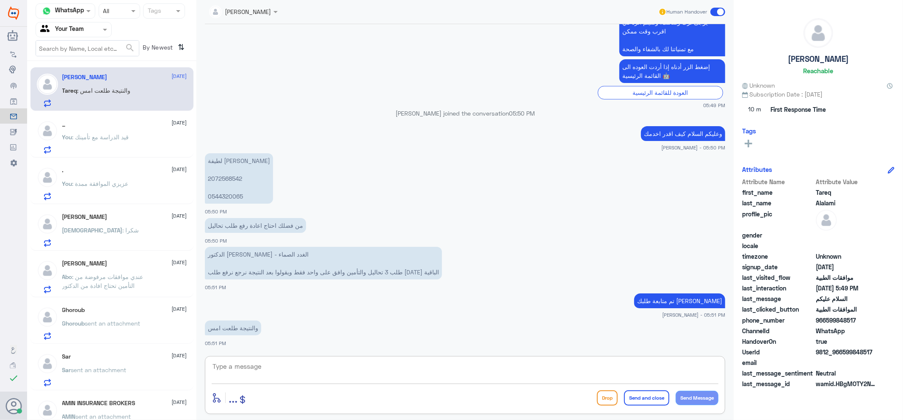
click at [108, 193] on p "You : [PERSON_NAME] الموافقة ممدة" at bounding box center [95, 189] width 66 height 21
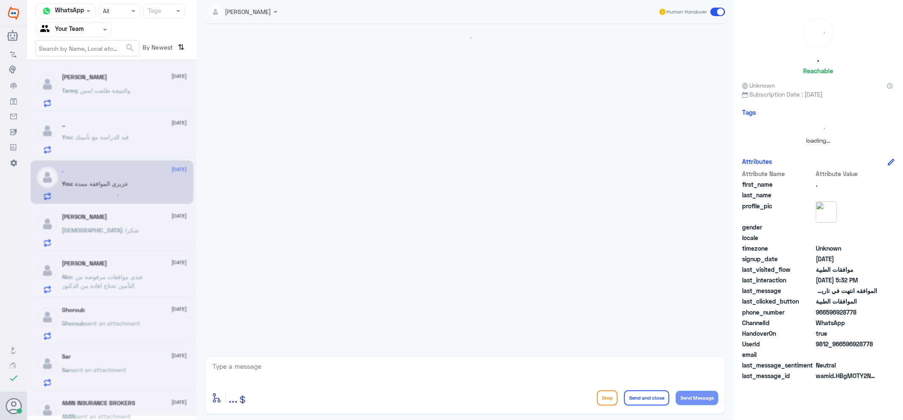
scroll to position [508, 0]
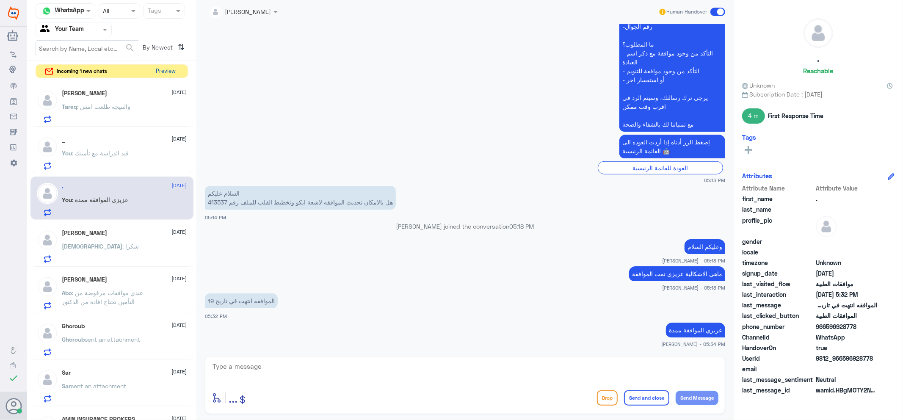
click at [160, 69] on button "Preview" at bounding box center [166, 71] width 26 height 13
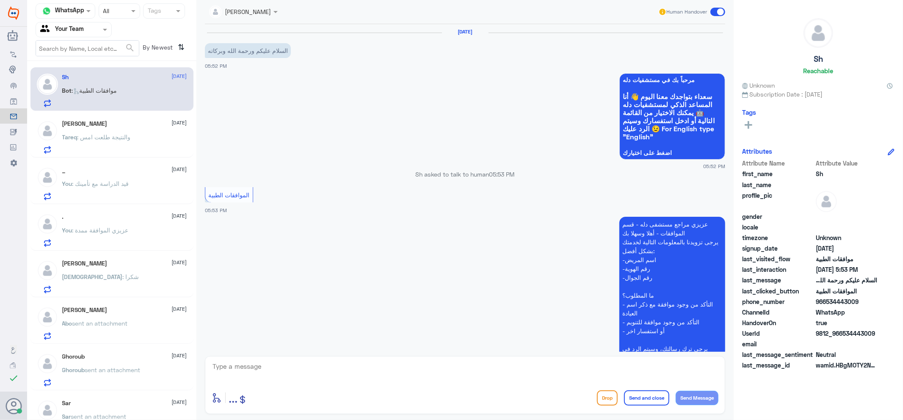
click at [443, 359] on div "enter flow name ... Drop Send and close Send Message" at bounding box center [465, 385] width 520 height 58
click at [521, 367] on textarea at bounding box center [465, 371] width 507 height 21
type textarea "وعليكم السلام"
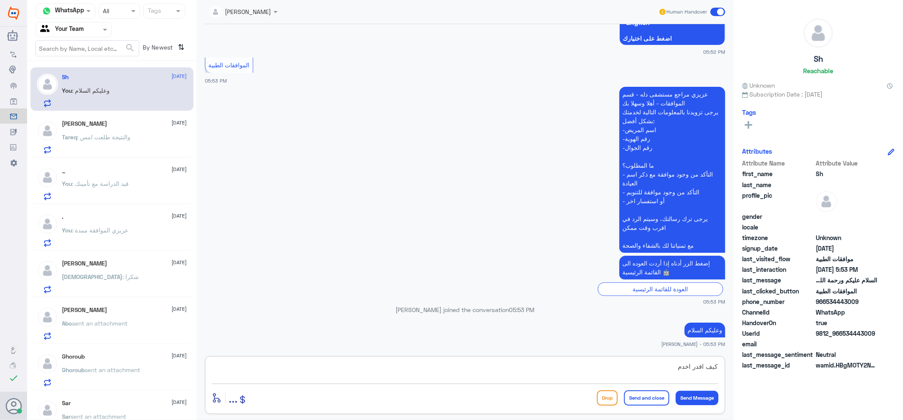
type textarea "كيف اقدر اخدمك"
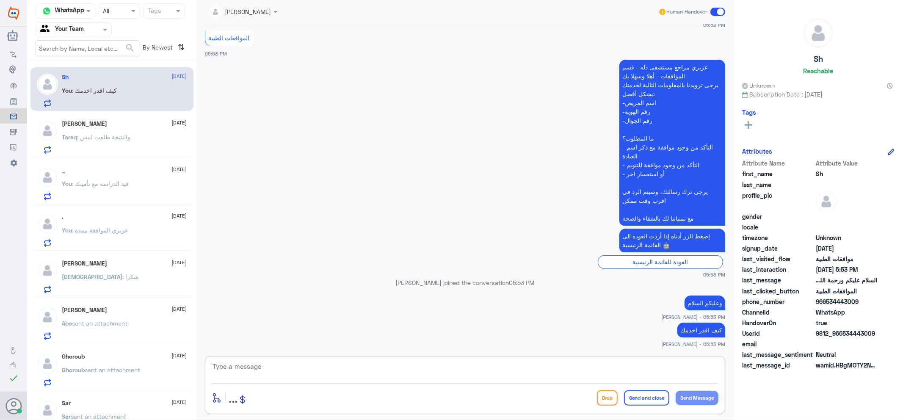
click at [128, 185] on span ": قيد الدراسة مع تأمينك" at bounding box center [100, 183] width 57 height 7
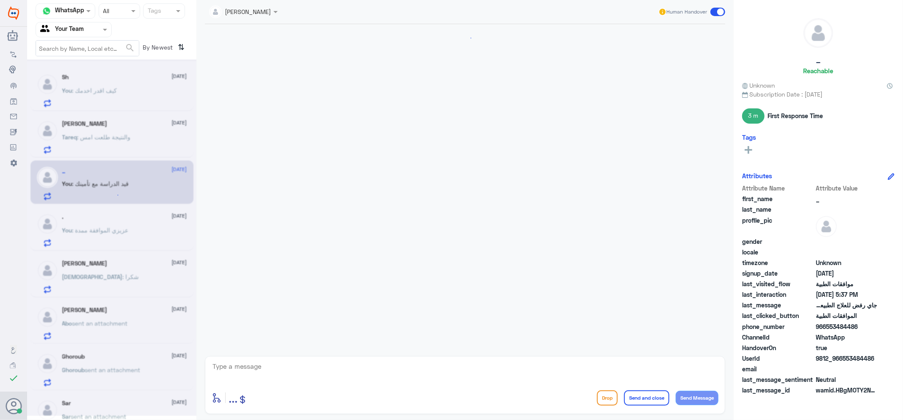
scroll to position [387, 0]
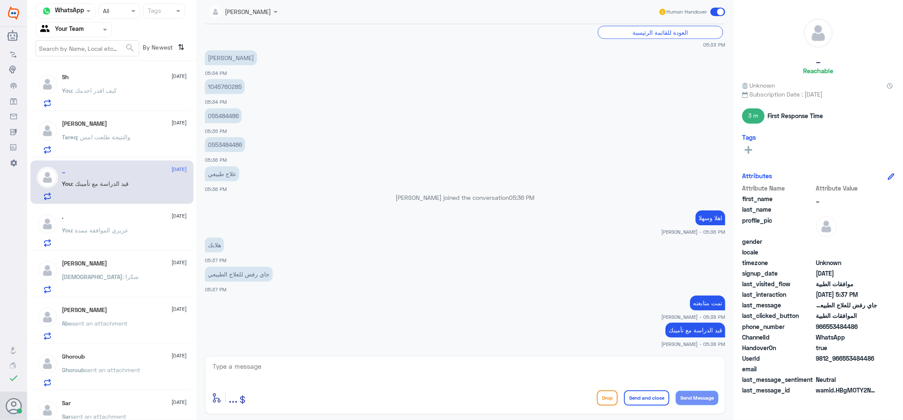
click at [126, 140] on span ": والنتيجة طلعت امس" at bounding box center [103, 136] width 53 height 7
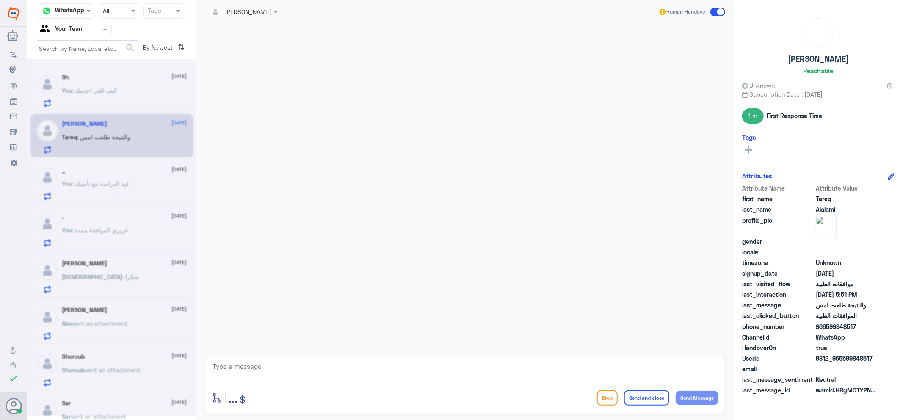
scroll to position [326, 0]
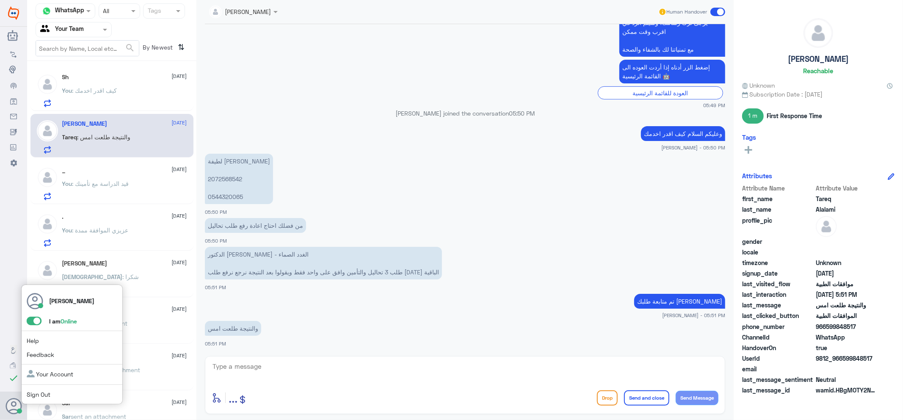
click at [33, 320] on span at bounding box center [34, 321] width 15 height 8
click at [0, 0] on input "checkbox" at bounding box center [0, 0] width 0 height 0
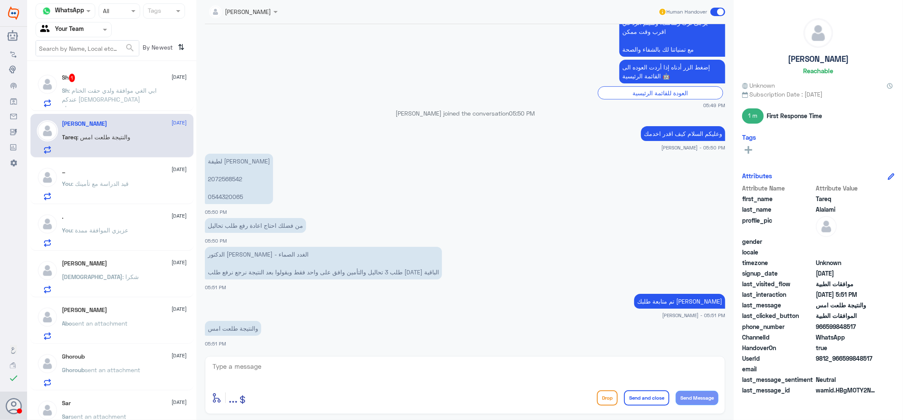
click at [130, 94] on p "Sh : ابي الغي موافقة ولدي حقت الختام عندكم الله يسعدك" at bounding box center [109, 96] width 95 height 21
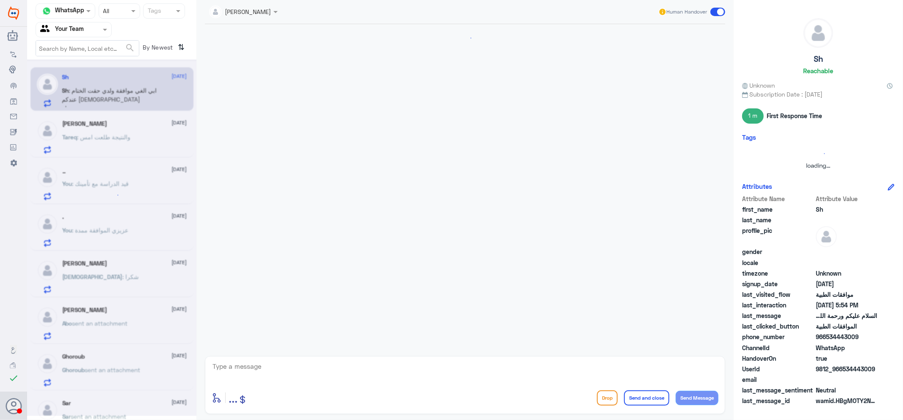
scroll to position [186, 0]
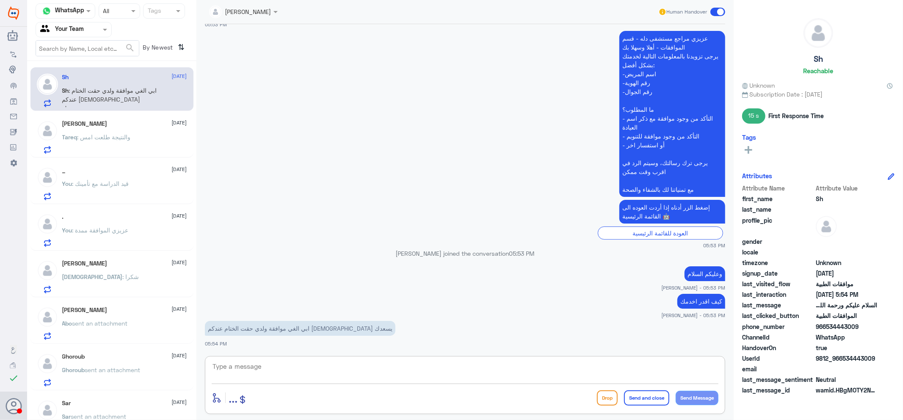
click at [325, 375] on textarea at bounding box center [465, 371] width 507 height 21
type textarea "زودني برقم جوال الام"
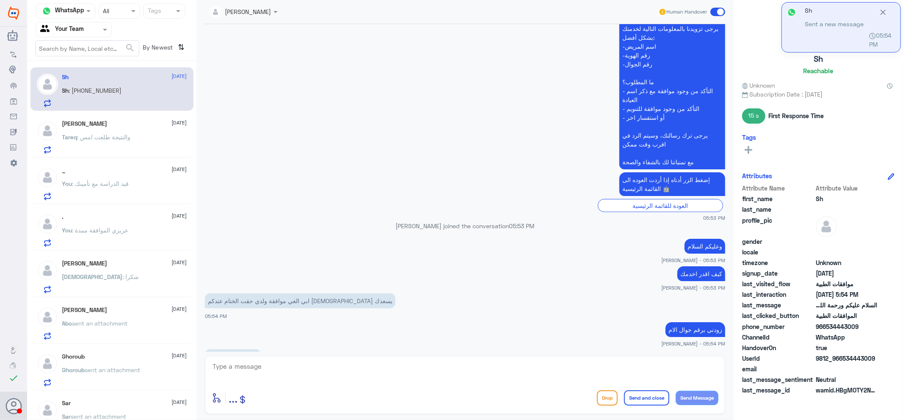
scroll to position [242, 0]
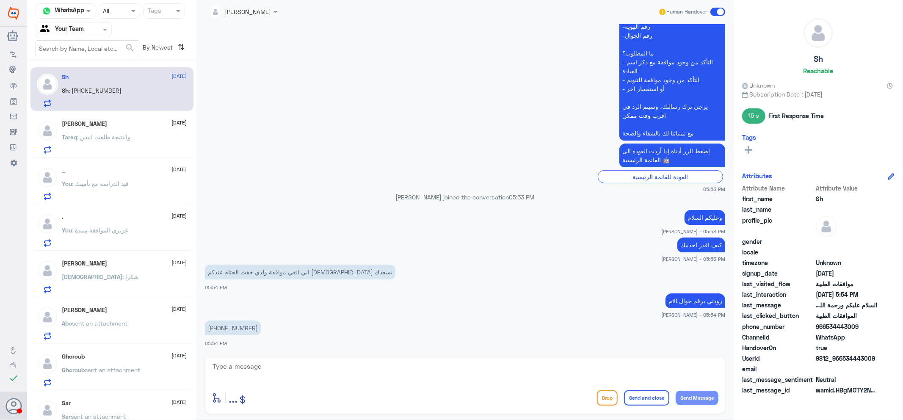
drag, startPoint x: 258, startPoint y: 326, endPoint x: 428, endPoint y: 394, distance: 183.3
click at [224, 327] on p "[PHONE_NUMBER]" at bounding box center [233, 327] width 56 height 15
copy p "53 645 8647"
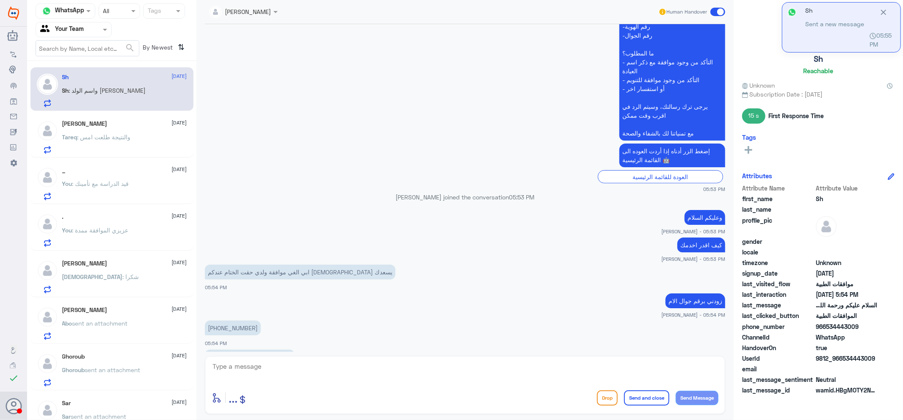
scroll to position [300, 0]
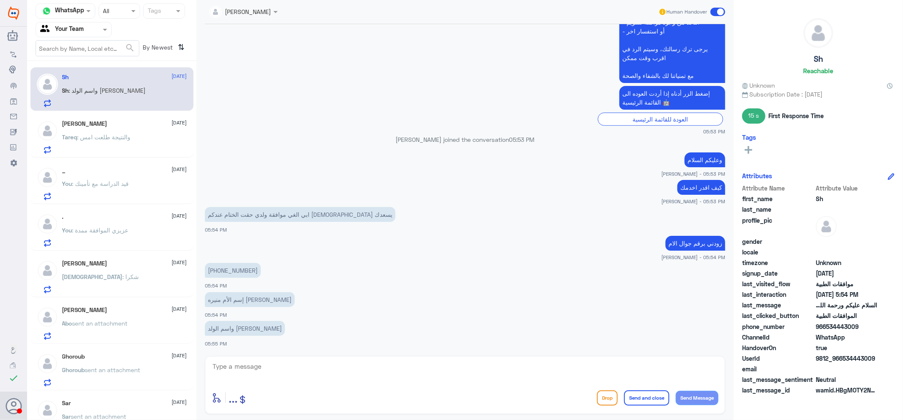
click at [452, 373] on textarea at bounding box center [465, 371] width 507 height 21
type textarea "الطلب ملغى بالفعل عزيزي"
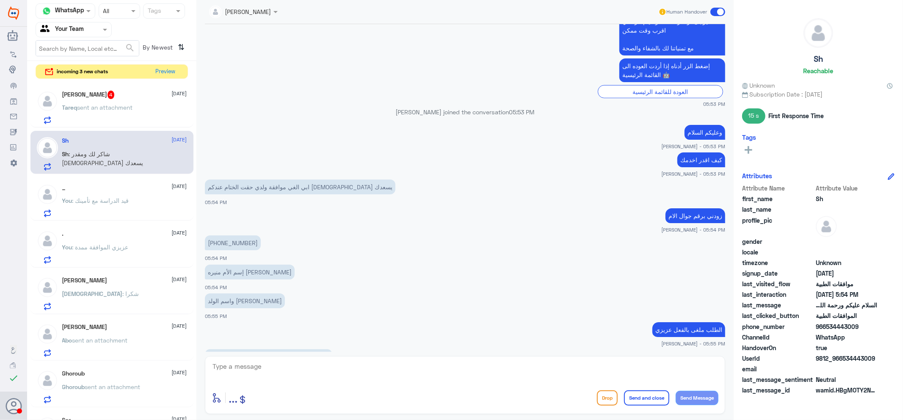
scroll to position [356, 0]
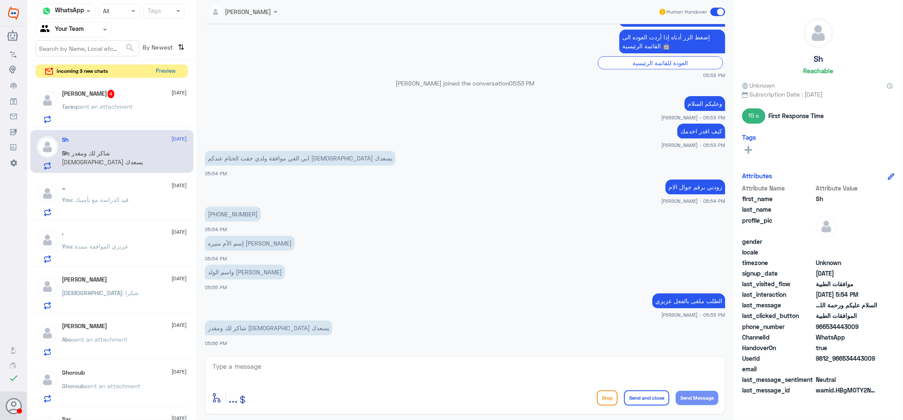
click at [155, 74] on button "Preview" at bounding box center [166, 71] width 26 height 13
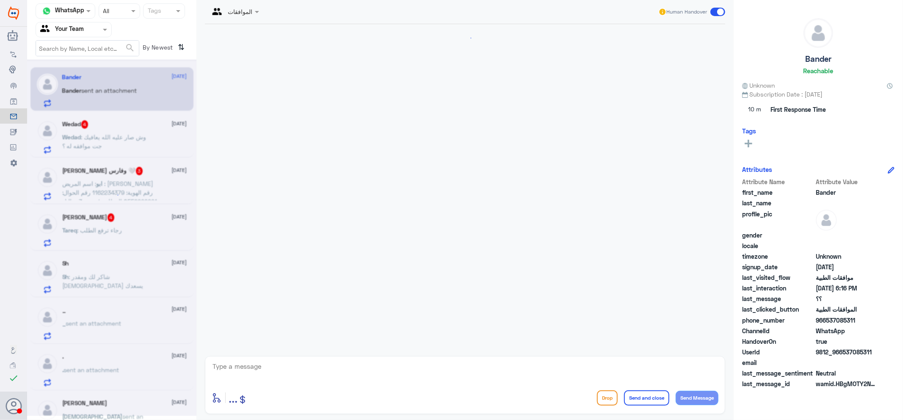
scroll to position [281, 0]
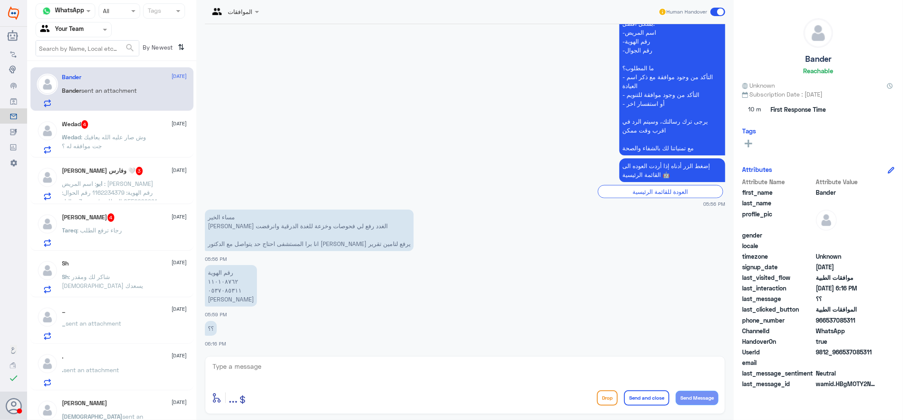
click at [106, 244] on p "Tareq : رجاء ترفع الطلب" at bounding box center [92, 236] width 60 height 21
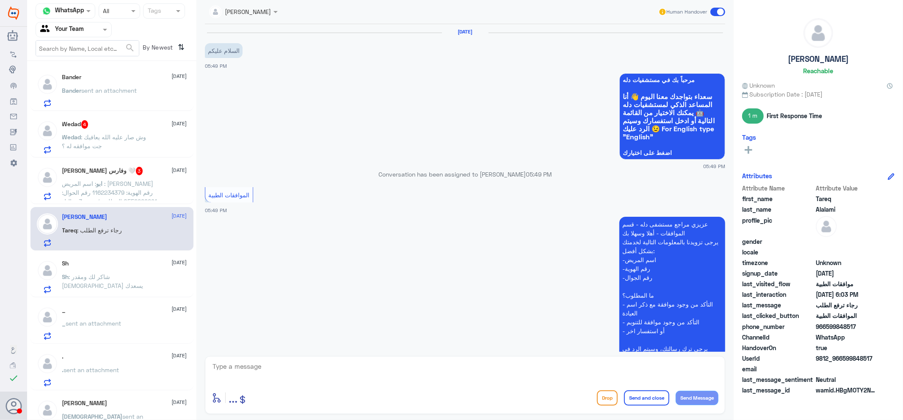
scroll to position [553, 0]
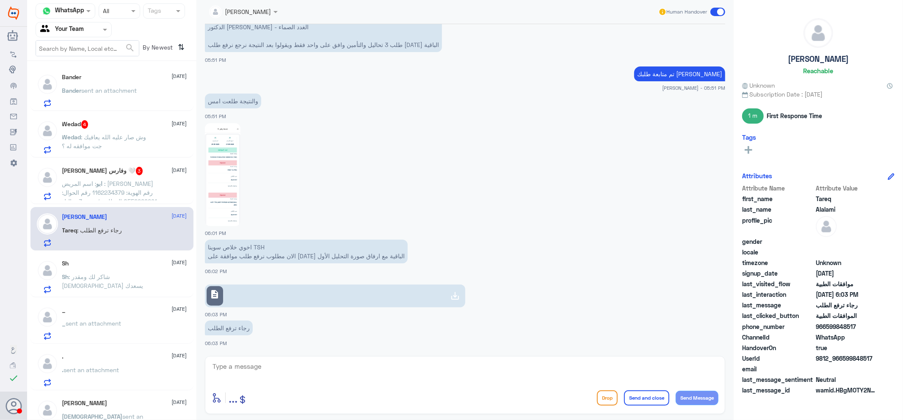
click at [309, 287] on link "description" at bounding box center [335, 295] width 260 height 23
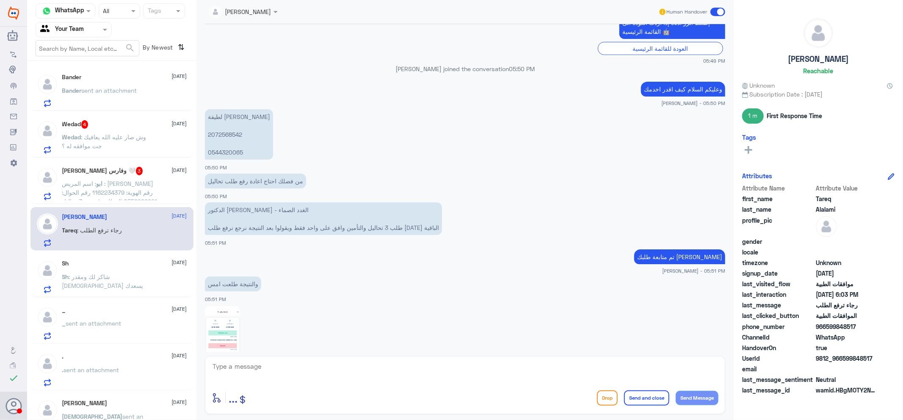
scroll to position [365, 0]
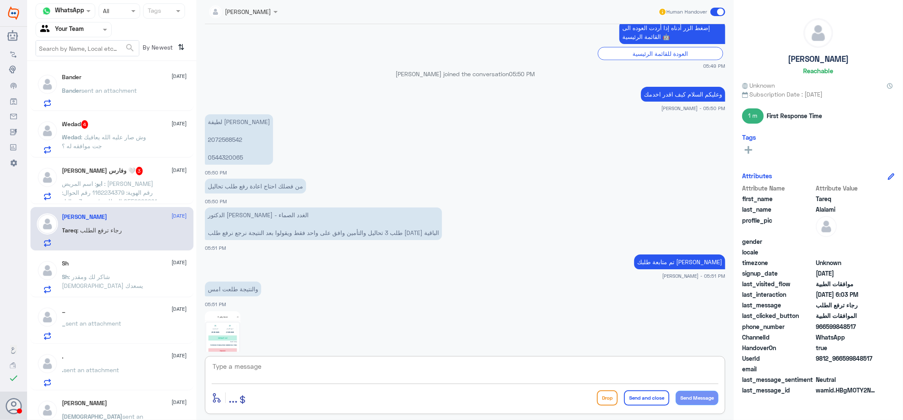
click at [287, 373] on textarea at bounding box center [465, 371] width 507 height 21
type textarea "h"
type textarea "التحليل مرفق هل تم التواصل مع تأمينك"
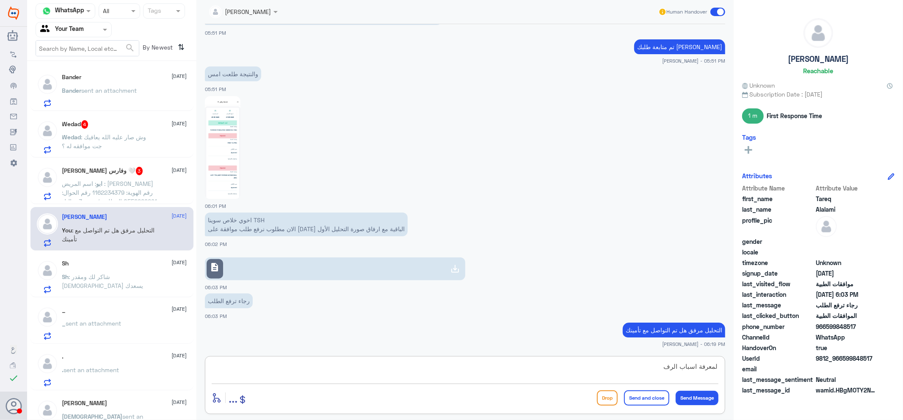
type textarea "لمعرفة اسباب الرفض"
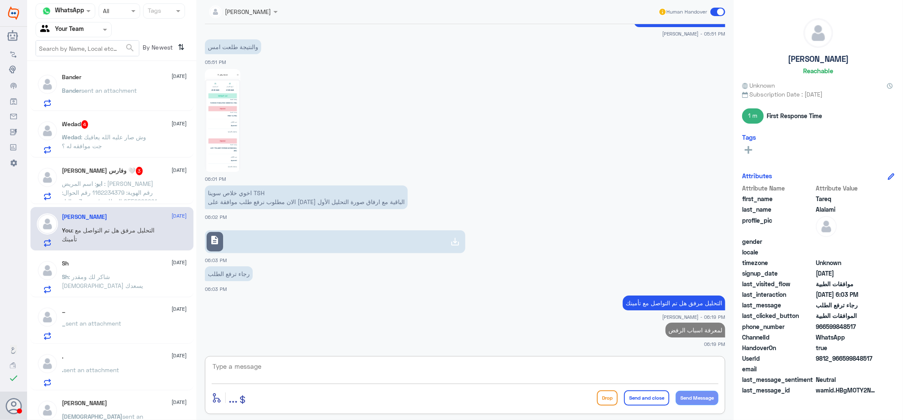
click at [119, 185] on span ": اسم المريض : [PERSON_NAME] رقم الهوية: 1162234379 رقم الحوال: 0552929291 المط…" at bounding box center [109, 228] width 95 height 96
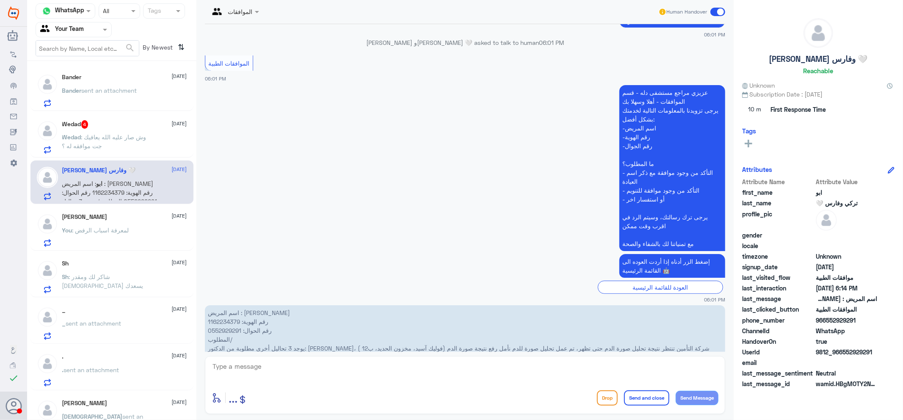
scroll to position [161, 0]
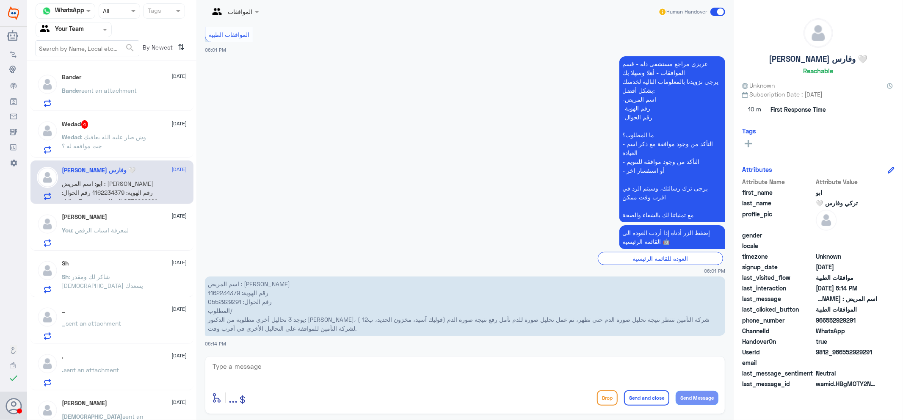
click at [564, 360] on div "enter flow name ... Drop Send and close Send Message" at bounding box center [465, 385] width 520 height 58
click at [556, 374] on textarea at bounding box center [465, 371] width 507 height 21
type textarea "وعليكم السلام"
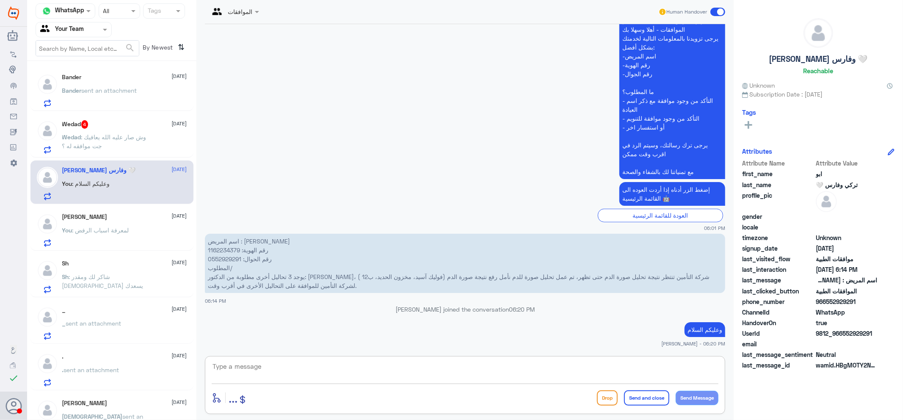
click at [73, 138] on span "Wedad" at bounding box center [71, 136] width 19 height 7
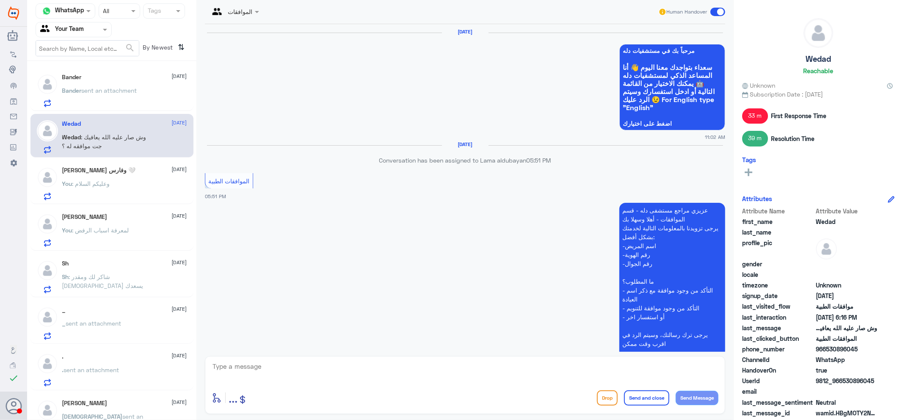
scroll to position [831, 0]
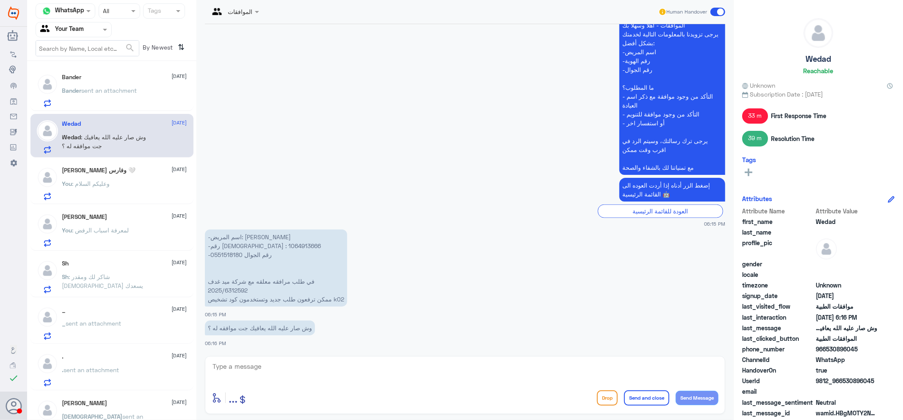
click at [223, 243] on p "-اسم المريض: [PERSON_NAME] -رقم الهوية : 1064913666 -رقم الجوال 0551518180 في ط…" at bounding box center [276, 267] width 142 height 77
copy p "1064913666"
click at [303, 364] on textarea at bounding box center [465, 371] width 507 height 21
type textarea "اهلا وسهلا"
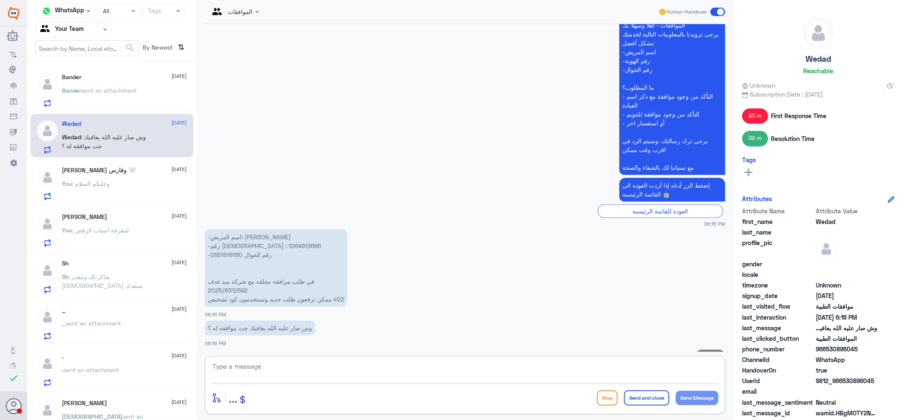
scroll to position [858, 0]
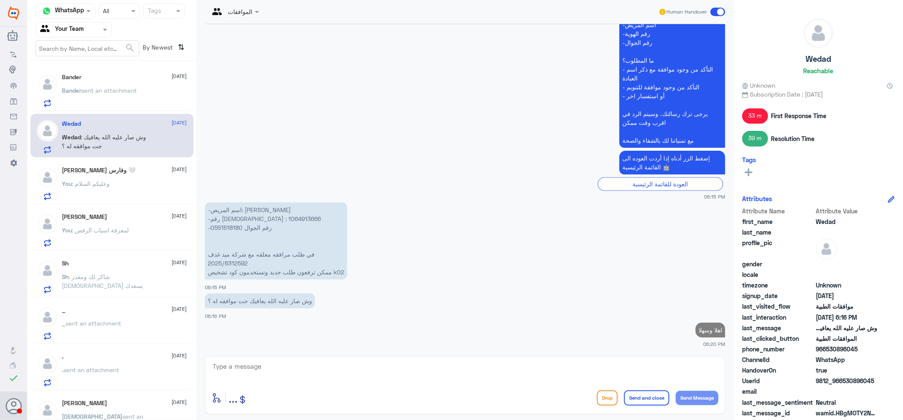
click at [235, 217] on p "-اسم المريض: [PERSON_NAME] -رقم الهوية : 1064913666 -رقم الجوال 0551518180 في ط…" at bounding box center [276, 240] width 142 height 77
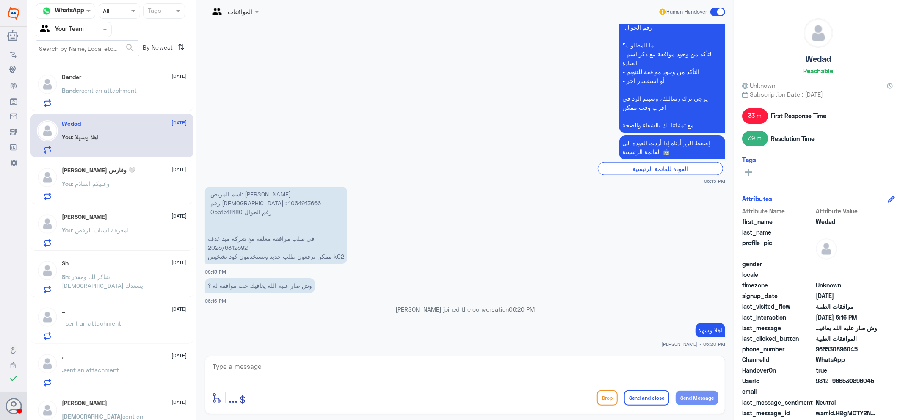
click at [235, 217] on div "[DATE] مرحباً بك في مستشفيات دله سعداء بتواجدك معنا [DATE] 👋 أنا المساعد الذكي …" at bounding box center [465, 188] width 529 height 328
click at [224, 203] on p "-اسم المريض: [PERSON_NAME] -رقم الهوية : 1064913666 -رقم الجوال 0551518180 في ط…" at bounding box center [276, 225] width 142 height 77
copy p "1064913666"
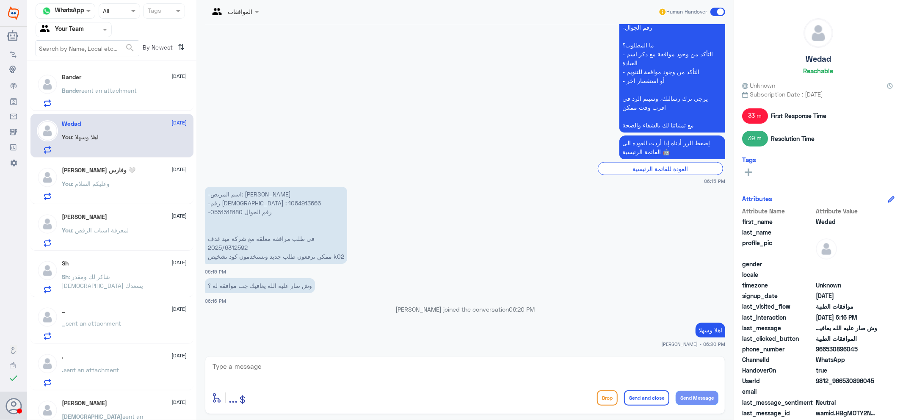
drag, startPoint x: 340, startPoint y: 376, endPoint x: 349, endPoint y: 374, distance: 9.5
click at [341, 376] on textarea at bounding box center [465, 371] width 507 height 21
type textarea "تم الرفع"
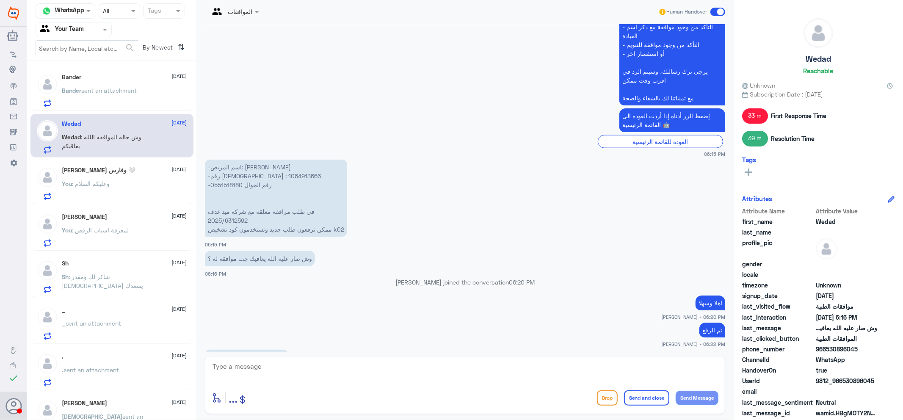
scroll to position [912, 0]
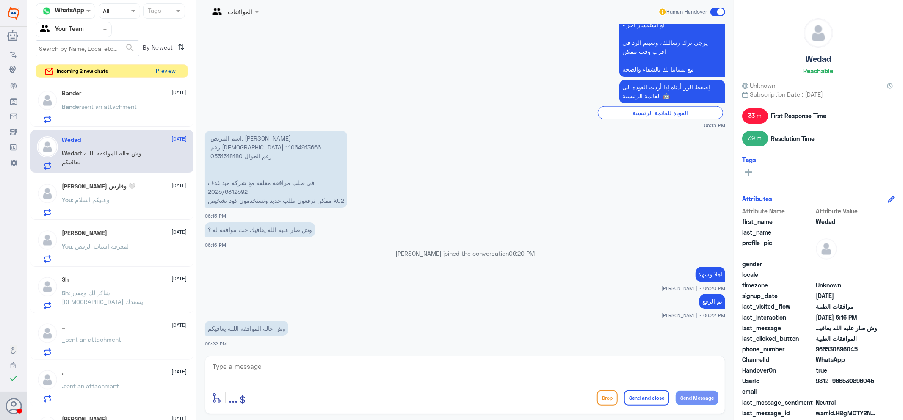
click at [166, 72] on button "Preview" at bounding box center [166, 71] width 26 height 13
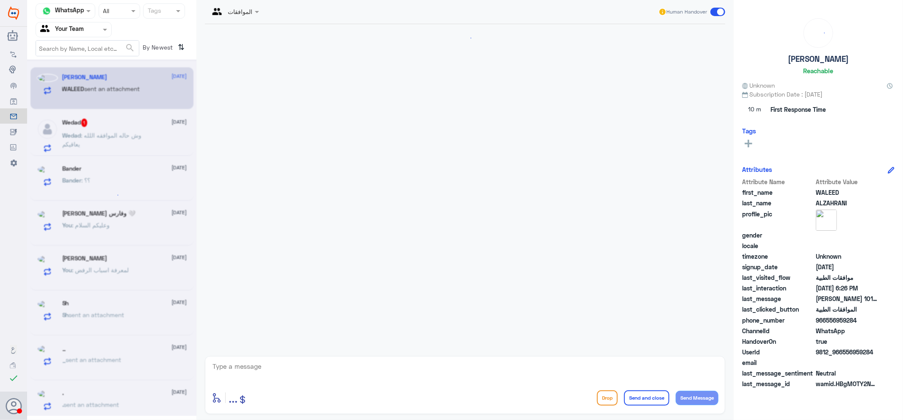
scroll to position [152, 0]
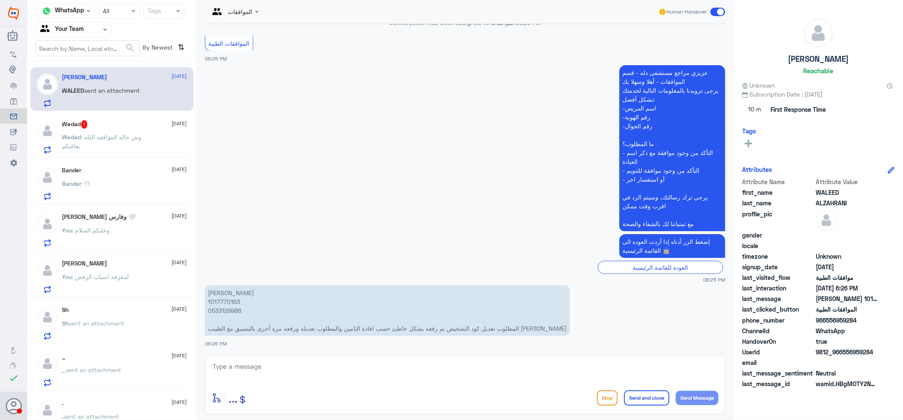
click at [157, 128] on div "Wedad 1 [DATE]" at bounding box center [124, 124] width 125 height 8
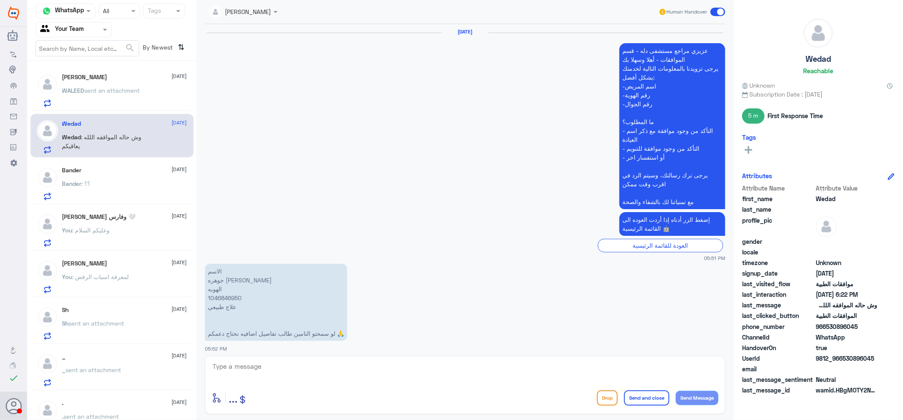
scroll to position [770, 0]
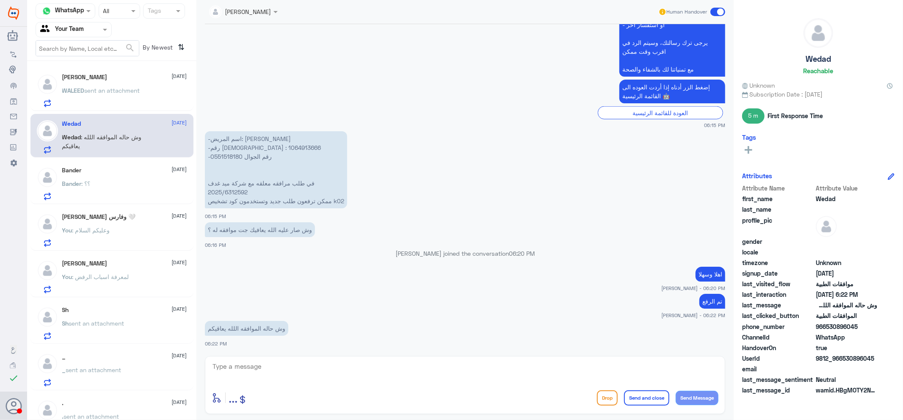
click at [257, 370] on textarea at bounding box center [465, 371] width 507 height 21
type textarea "مرفوض"
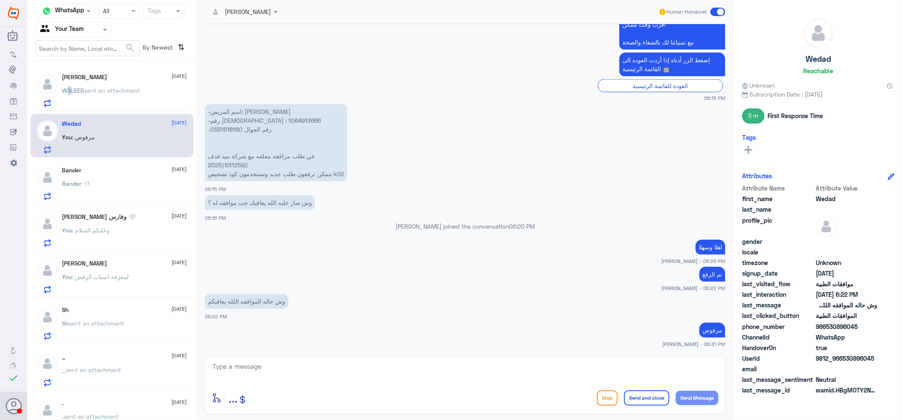
click at [69, 88] on span "WALEED" at bounding box center [73, 90] width 22 height 7
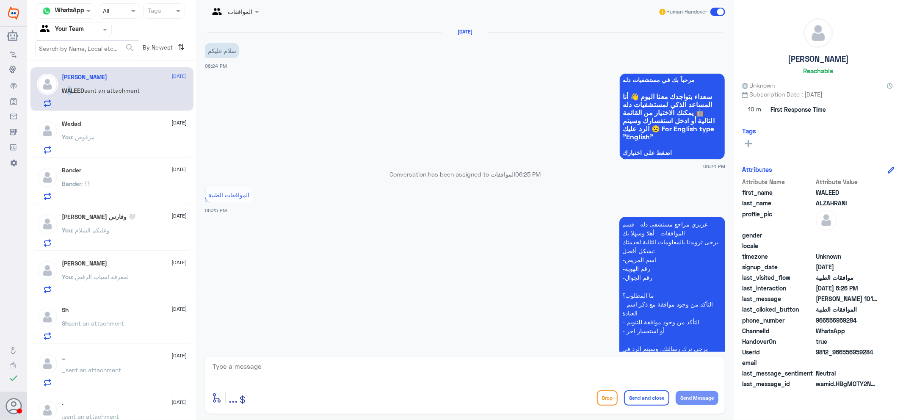
scroll to position [152, 0]
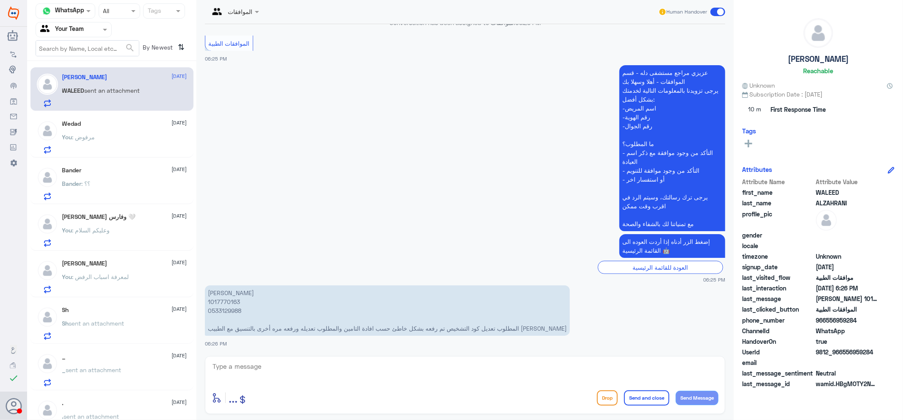
click at [226, 301] on p "[PERSON_NAME] 1017770163 0533129988 المطلوب تعديل كود التشخيص تم رفعه بشكل خاطئ…" at bounding box center [387, 310] width 365 height 50
copy p "1017770163"
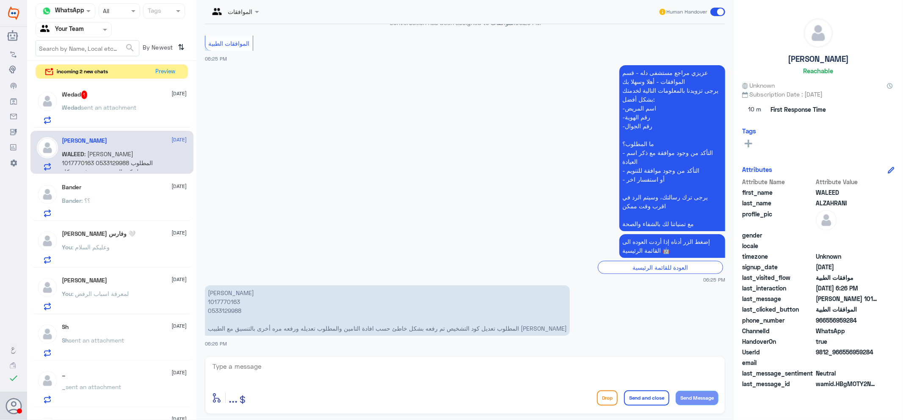
click at [271, 374] on textarea at bounding box center [465, 371] width 507 height 21
type textarea "حياك الله"
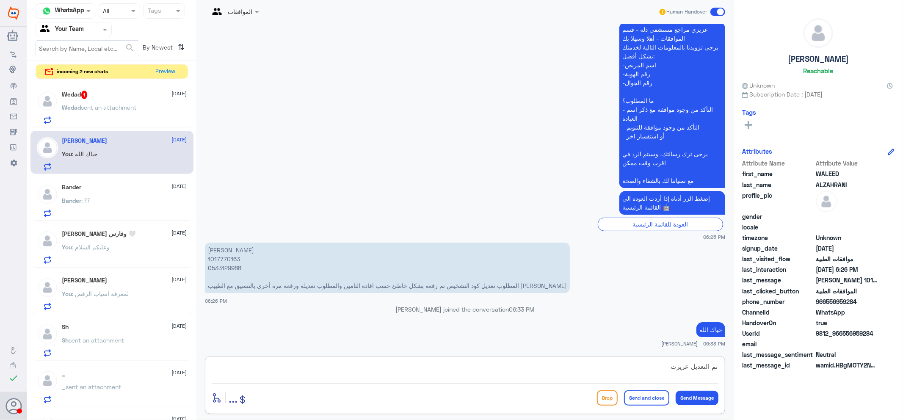
type textarea "تم التعديل عزيزتي"
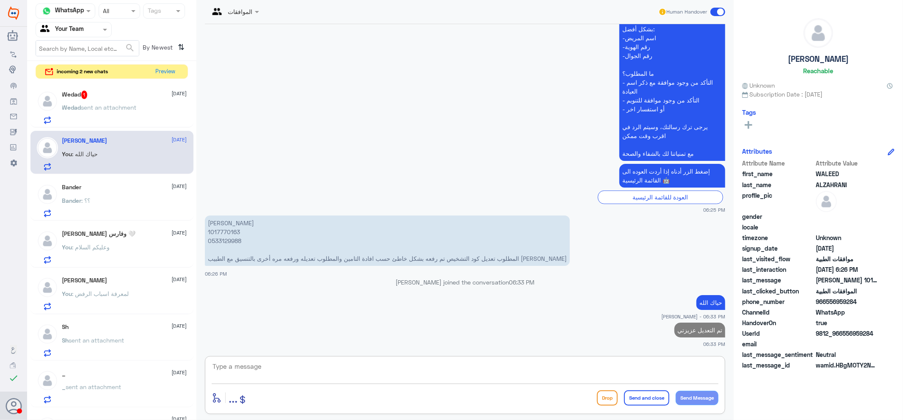
click at [167, 120] on div "Wedad sent an attachment" at bounding box center [124, 114] width 125 height 19
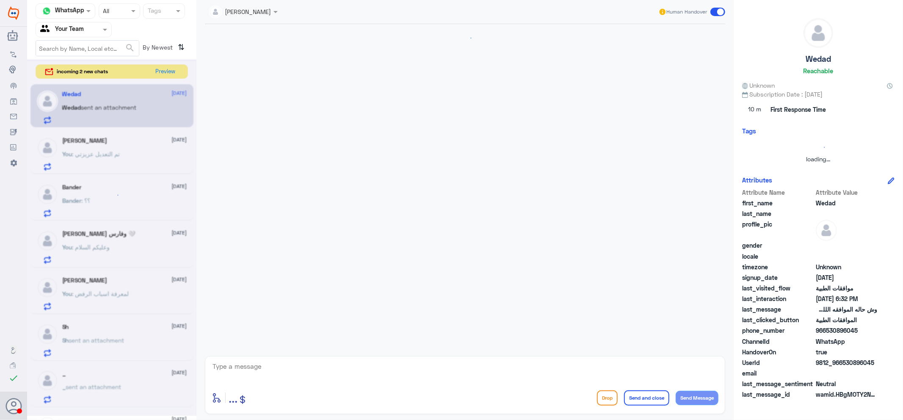
scroll to position [534, 0]
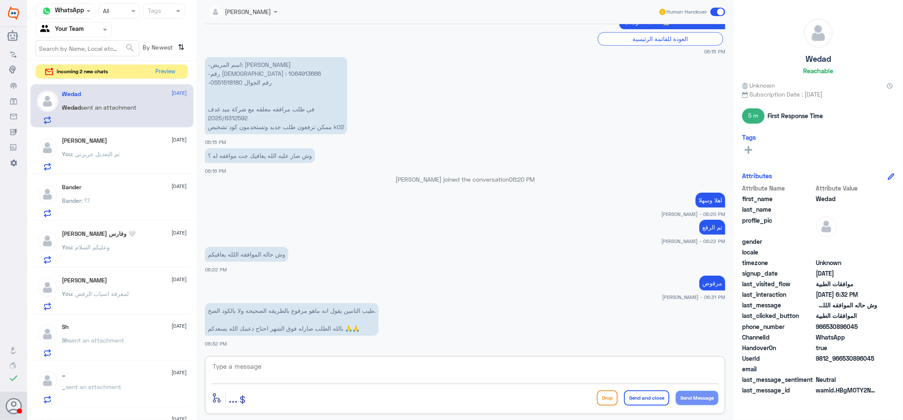
click at [315, 376] on textarea at bounding box center [465, 371] width 507 height 21
type textarea "جاري العمل"
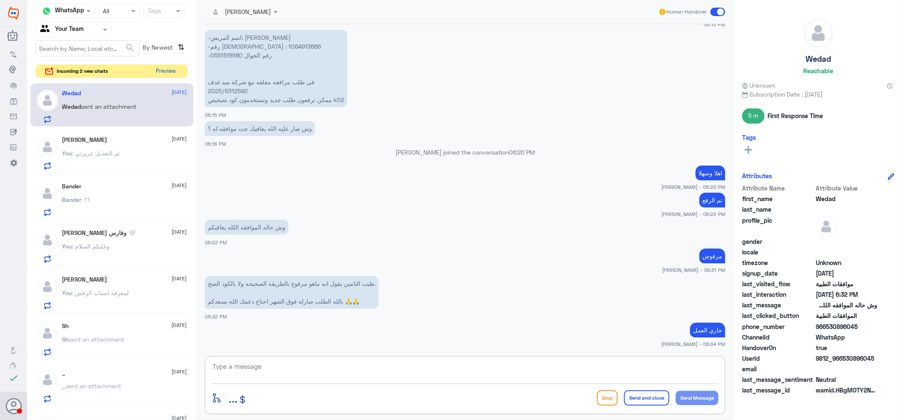
click at [159, 72] on button "Preview" at bounding box center [166, 71] width 26 height 13
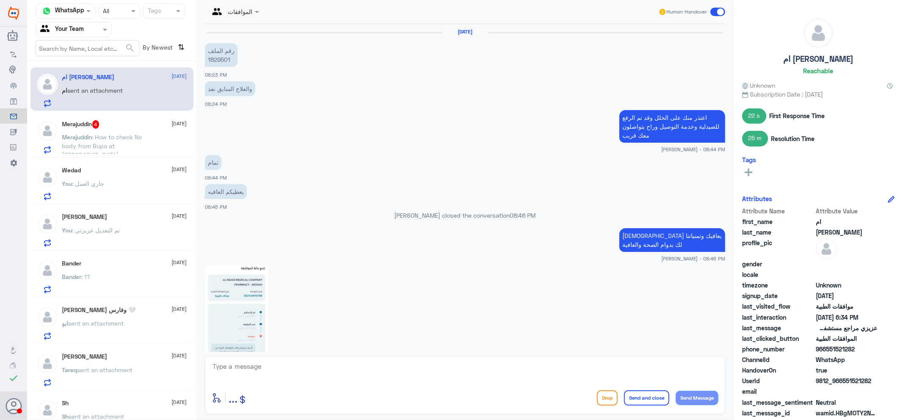
scroll to position [977, 0]
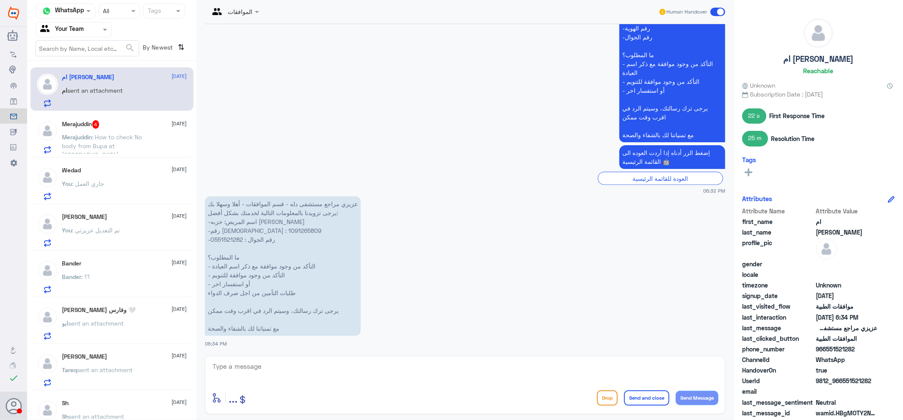
click at [132, 185] on div "You : جاري العمل" at bounding box center [124, 190] width 125 height 19
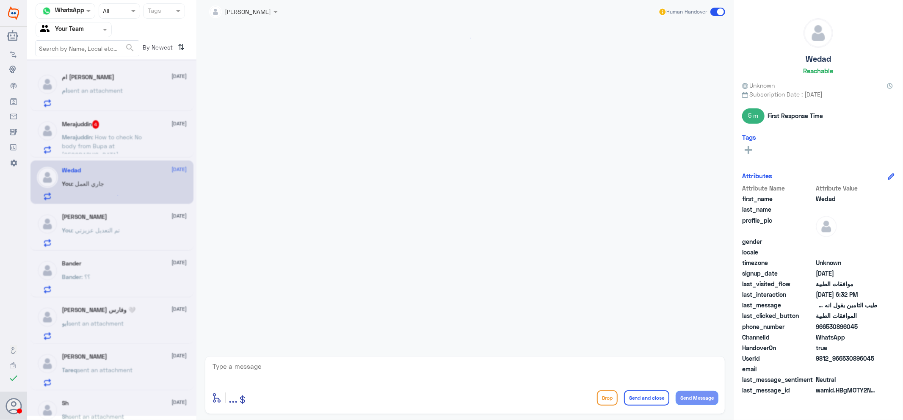
scroll to position [544, 0]
drag, startPoint x: 143, startPoint y: 137, endPoint x: 149, endPoint y: 140, distance: 6.3
click at [144, 137] on p "Merajuddin : How to check No body from Bupa at [GEOGRAPHIC_DATA]" at bounding box center [109, 142] width 95 height 21
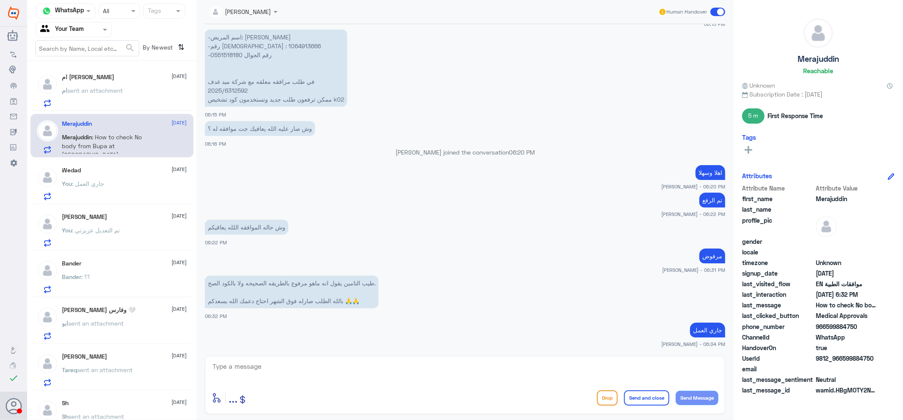
click at [121, 196] on div "You : جاري العمل" at bounding box center [124, 190] width 125 height 19
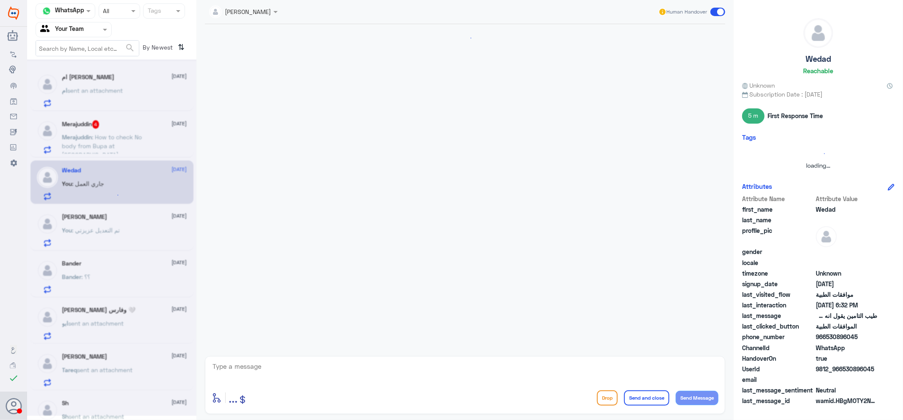
click at [138, 137] on div at bounding box center [111, 237] width 169 height 356
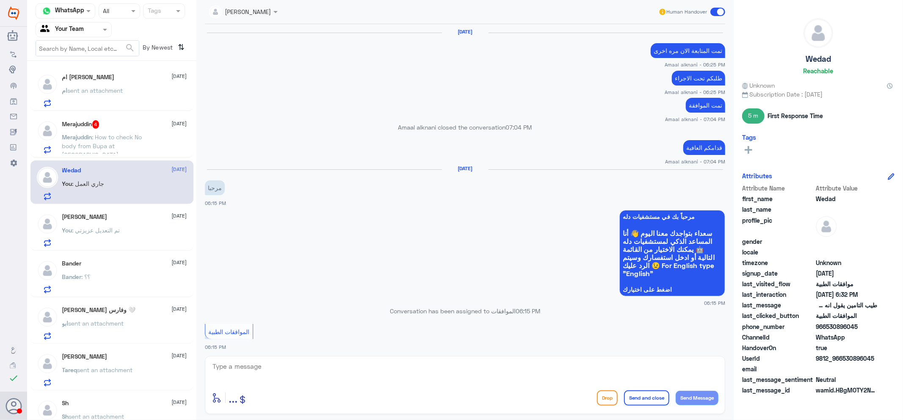
scroll to position [544, 0]
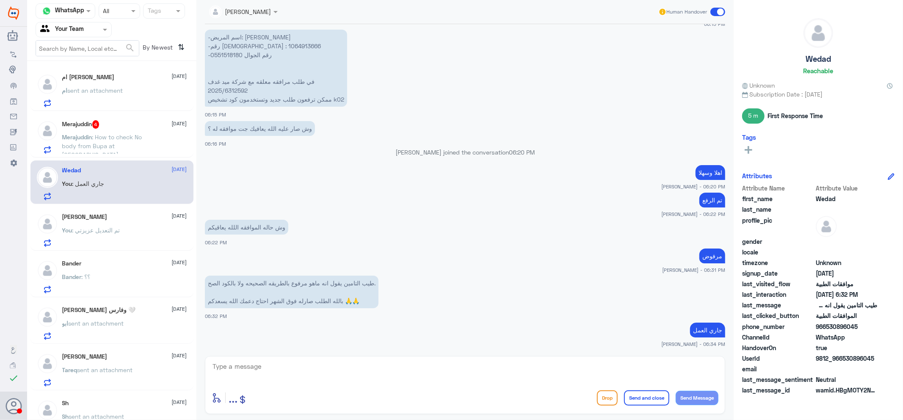
drag, startPoint x: 102, startPoint y: 140, endPoint x: 105, endPoint y: 143, distance: 4.5
click at [105, 143] on p "Merajuddin : How to check No body from Bupa at [GEOGRAPHIC_DATA]" at bounding box center [109, 142] width 95 height 21
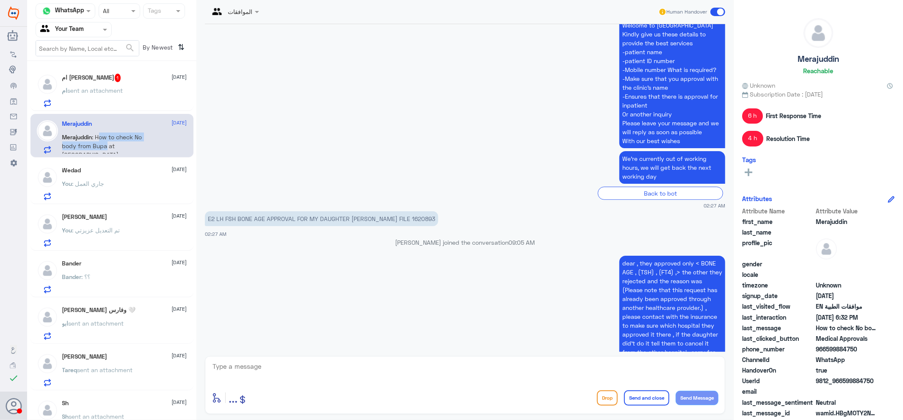
scroll to position [340, 0]
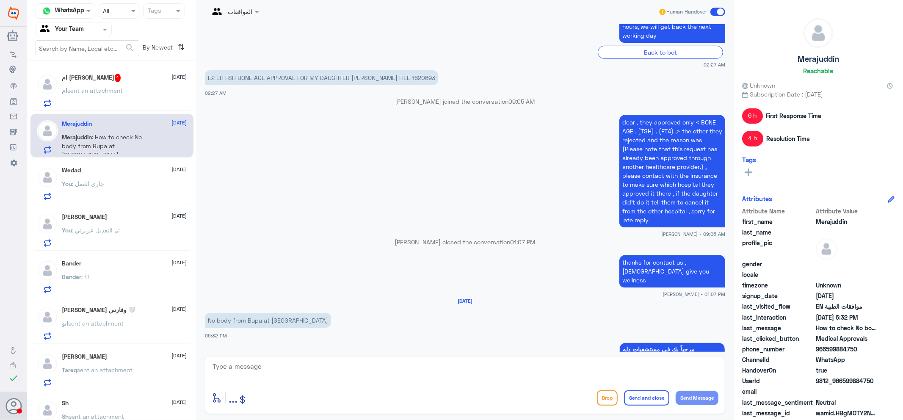
click at [86, 103] on p "ام sent an attachment" at bounding box center [92, 96] width 61 height 21
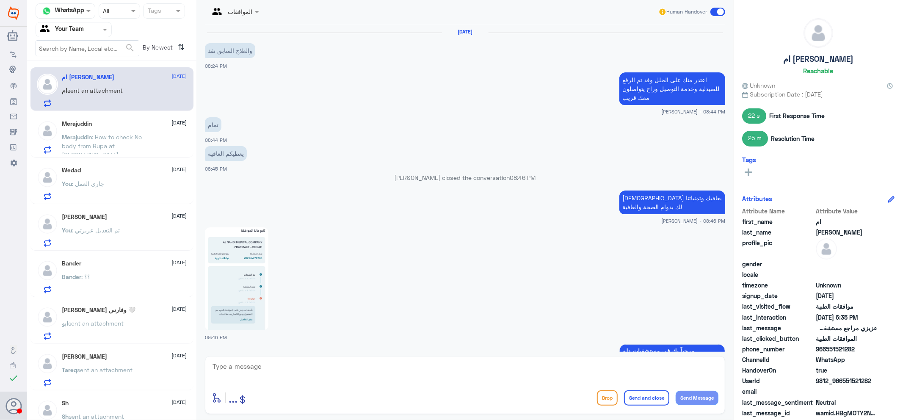
scroll to position [985, 0]
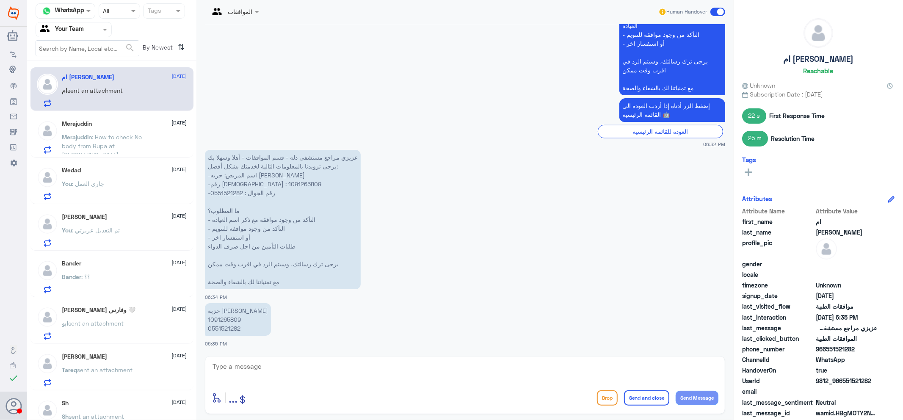
click at [308, 348] on div "[DATE] والعلاج السابق نفذ 08:24 PM اعتذر منك على الخلل وقد تم الرفع للصيدلية وخ…" at bounding box center [465, 188] width 529 height 328
click at [290, 360] on div "enter flow name ... Drop Send and close Send Message" at bounding box center [465, 385] width 520 height 58
drag, startPoint x: 280, startPoint y: 371, endPoint x: 278, endPoint y: 367, distance: 5.1
click at [280, 367] on textarea at bounding box center [465, 371] width 507 height 21
type textarea "اهلا وسهلا"
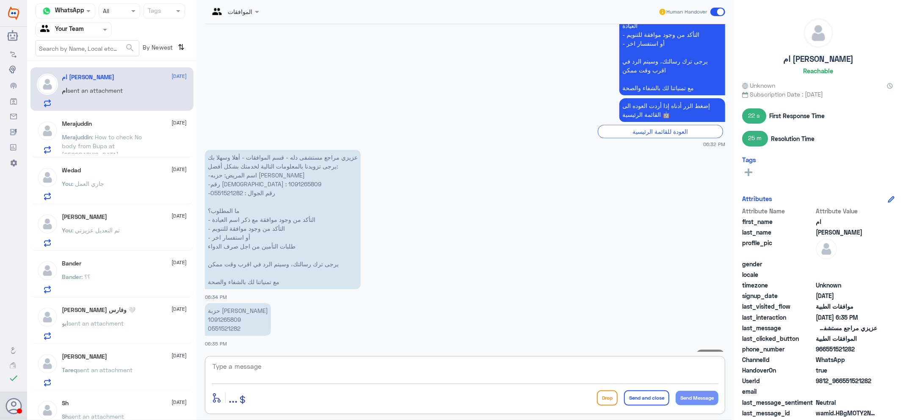
scroll to position [1013, 0]
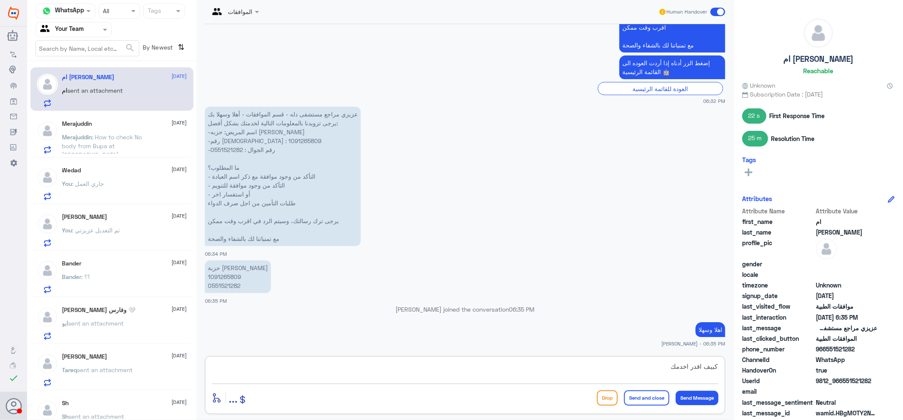
type textarea "كييف اقدر اخدمك"
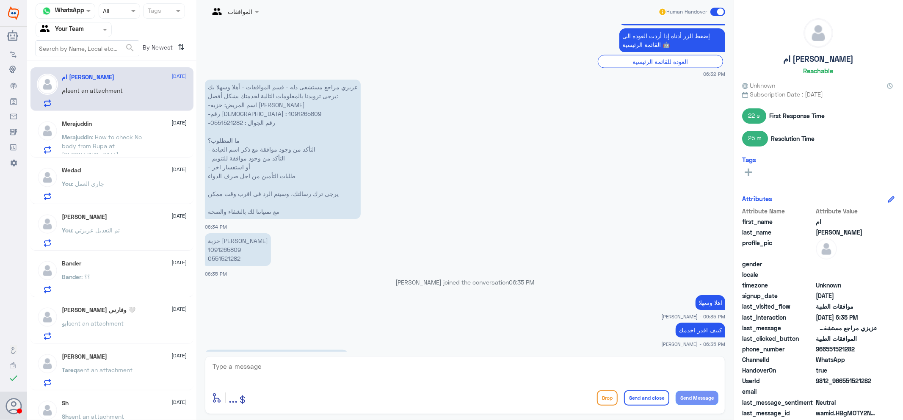
scroll to position [1098, 0]
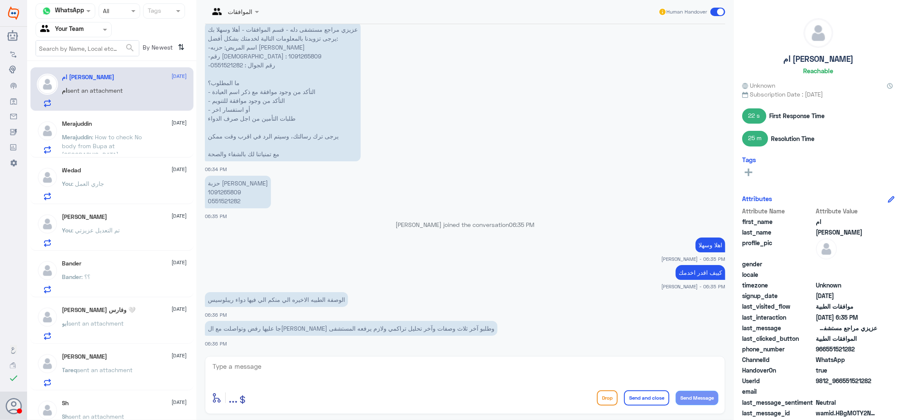
click at [128, 196] on div "You : جاري العمل" at bounding box center [124, 190] width 125 height 19
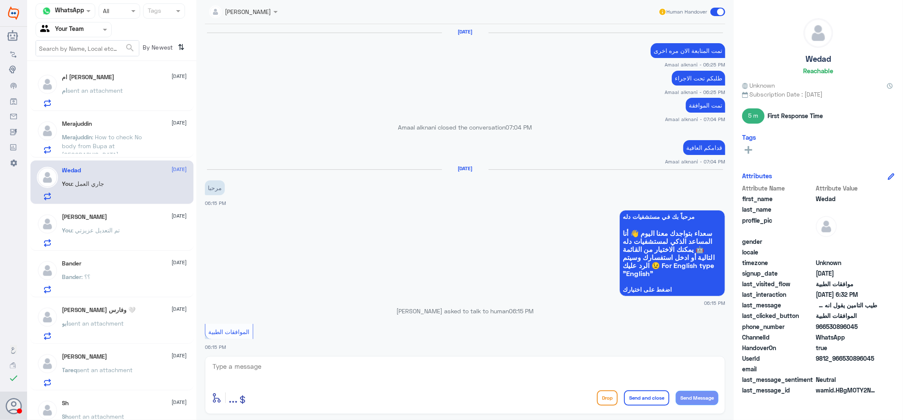
scroll to position [544, 0]
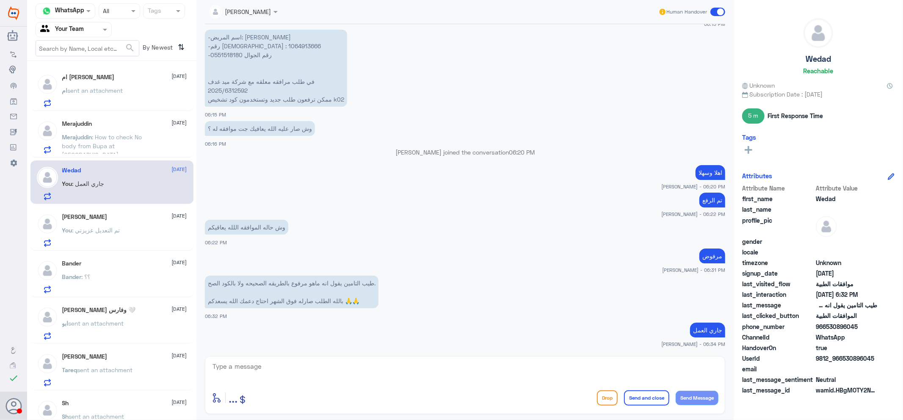
click at [142, 229] on div "You : تم التعديل عزيزتي" at bounding box center [124, 237] width 125 height 19
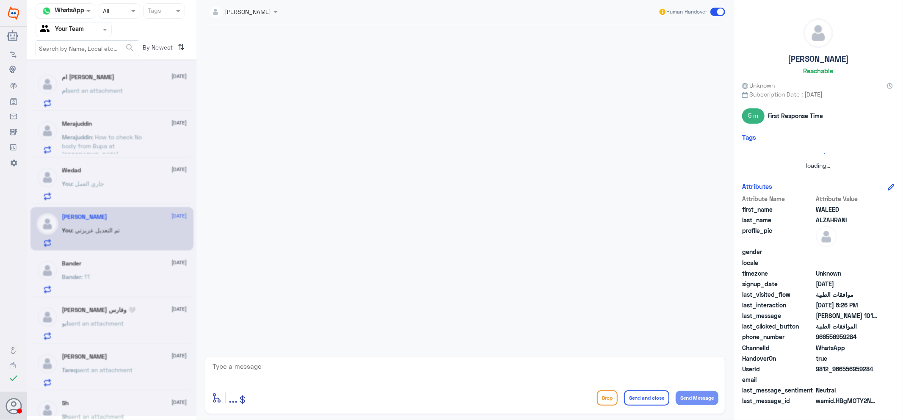
scroll to position [221, 0]
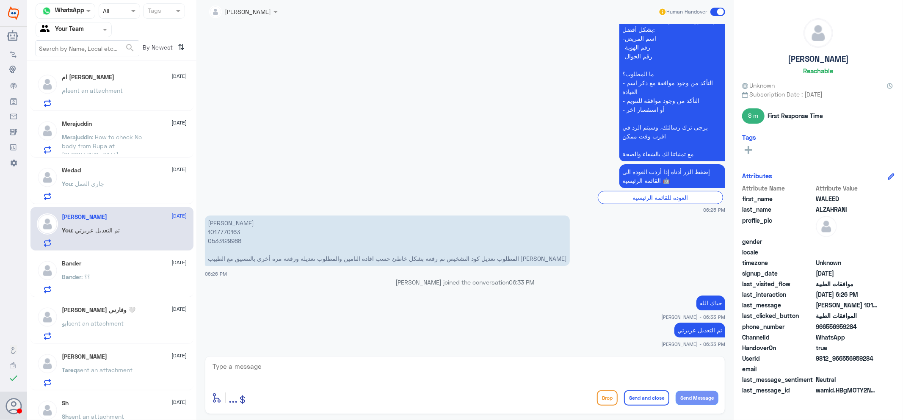
click at [138, 282] on div "Bander : ؟؟" at bounding box center [124, 283] width 125 height 19
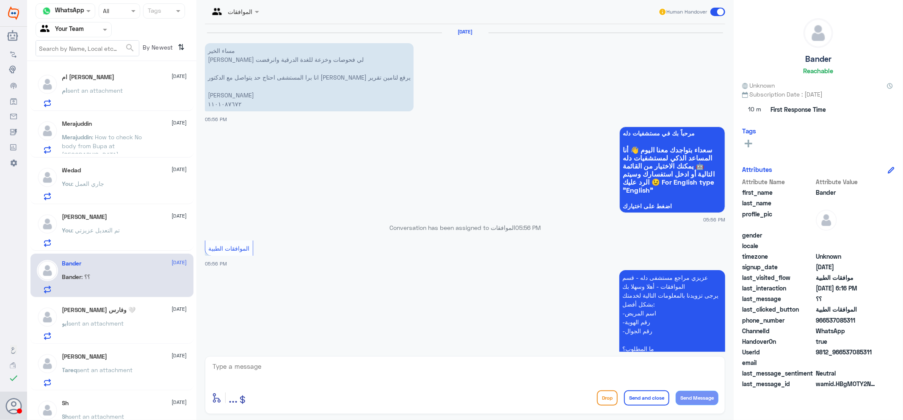
scroll to position [281, 0]
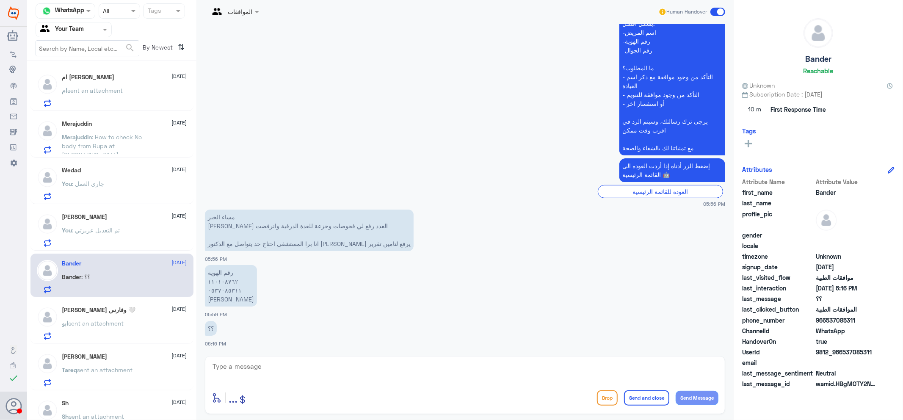
click at [126, 142] on span ": How to check No body from Bupa at [GEOGRAPHIC_DATA]" at bounding box center [102, 145] width 80 height 25
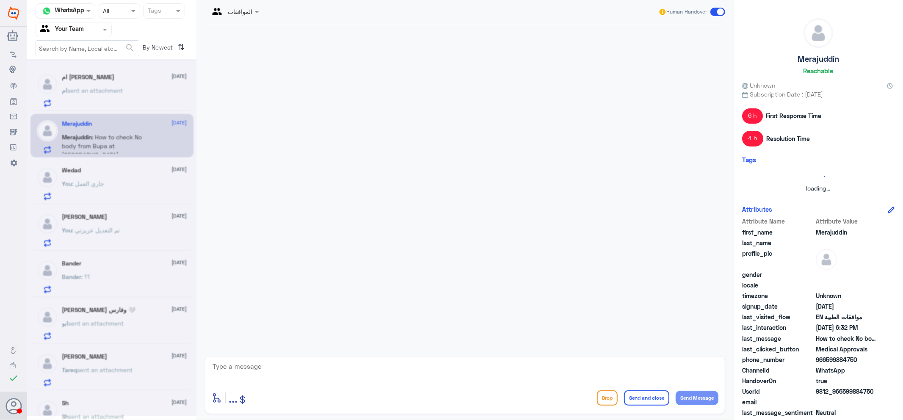
scroll to position [811, 0]
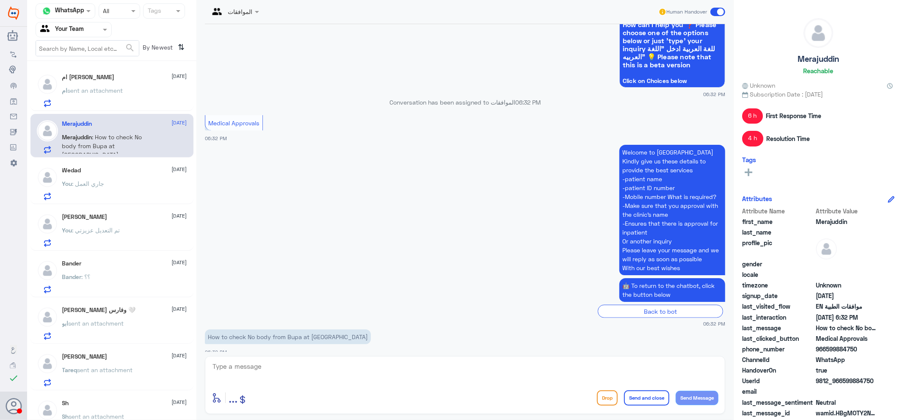
click at [137, 104] on div "ام sent an attachment" at bounding box center [124, 97] width 125 height 19
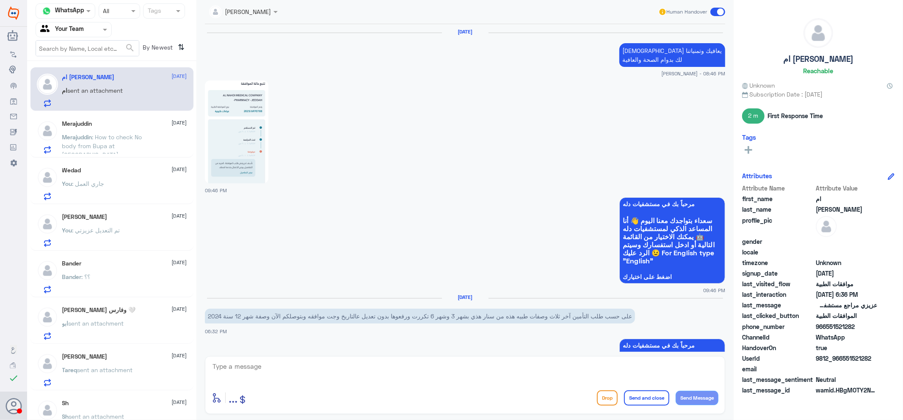
scroll to position [966, 0]
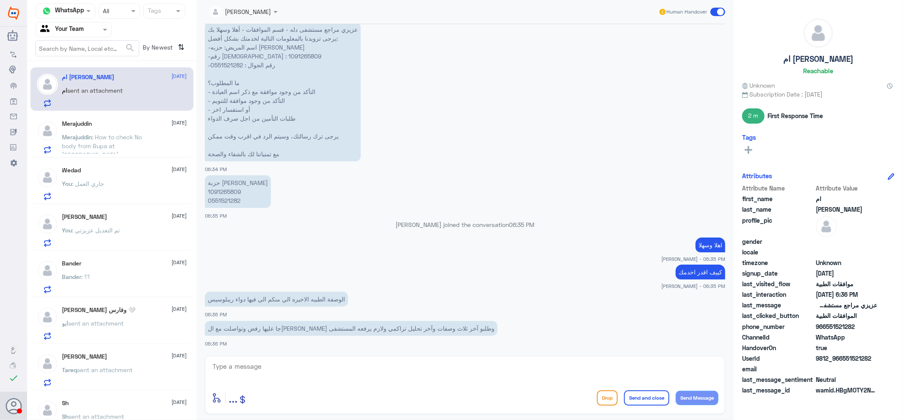
click at [146, 195] on div "You : جاري العمل" at bounding box center [124, 190] width 125 height 19
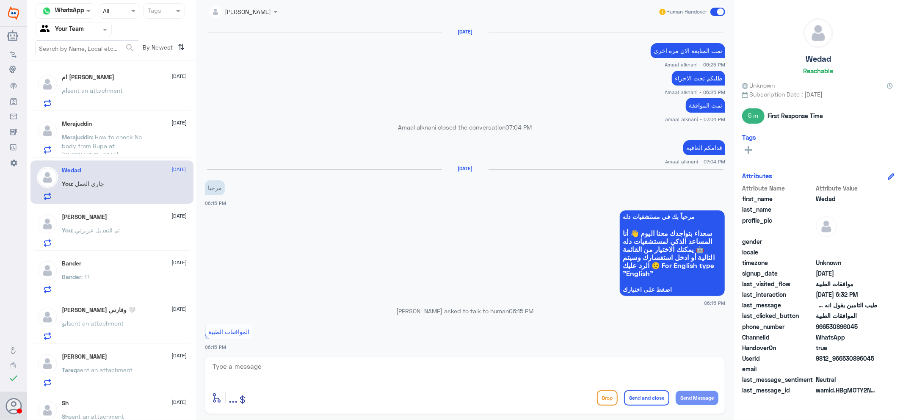
scroll to position [544, 0]
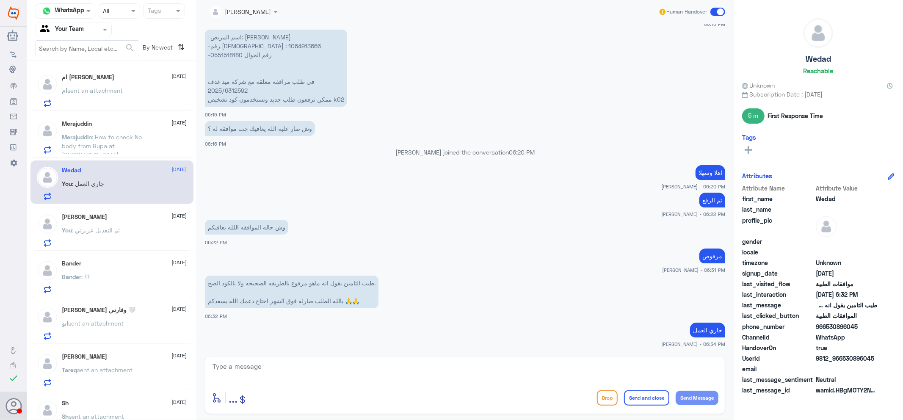
click at [132, 243] on div "You : تم التعديل عزيزتي" at bounding box center [124, 237] width 125 height 19
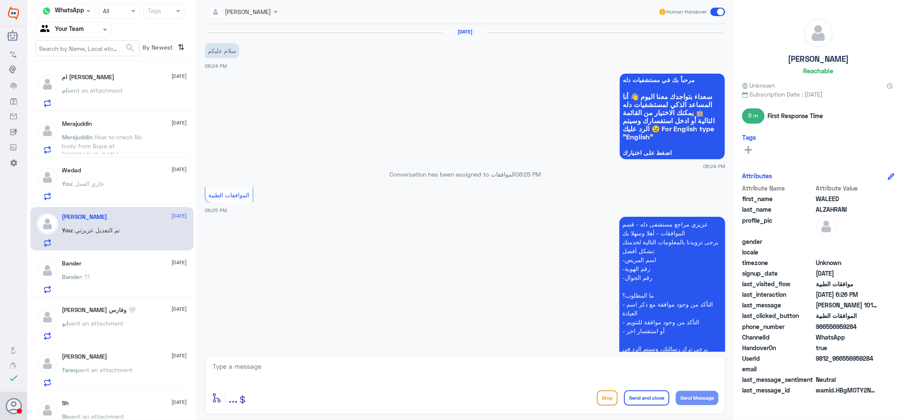
scroll to position [221, 0]
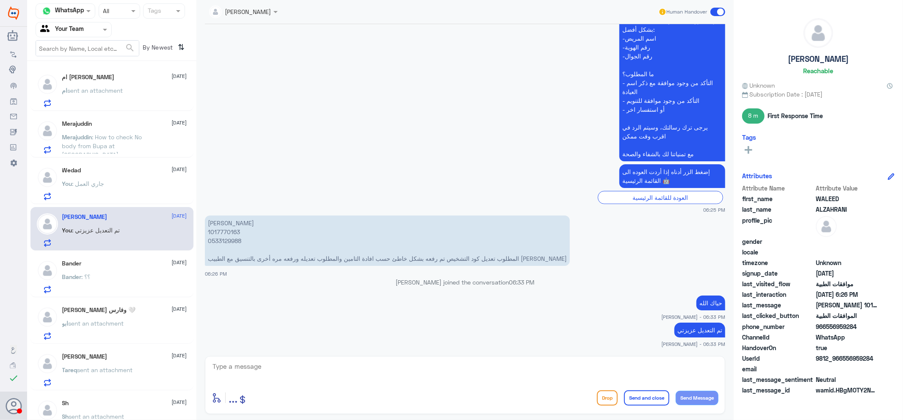
click at [95, 26] on div at bounding box center [73, 30] width 75 height 10
click at [101, 80] on div "Your Inbox" at bounding box center [74, 75] width 76 height 19
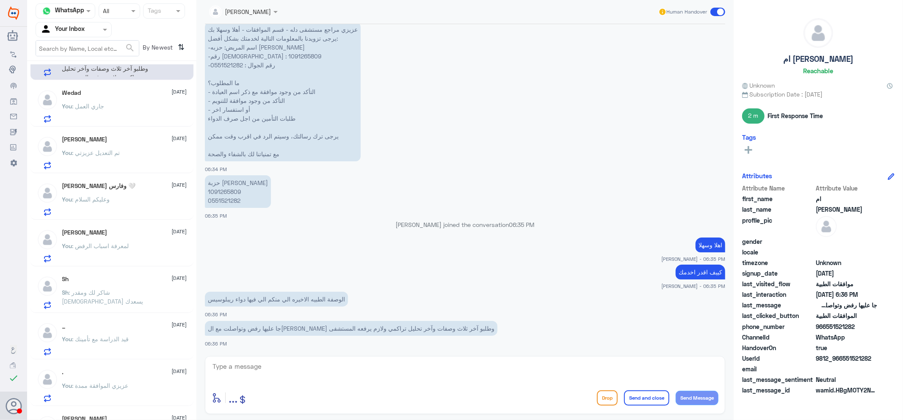
scroll to position [64, 0]
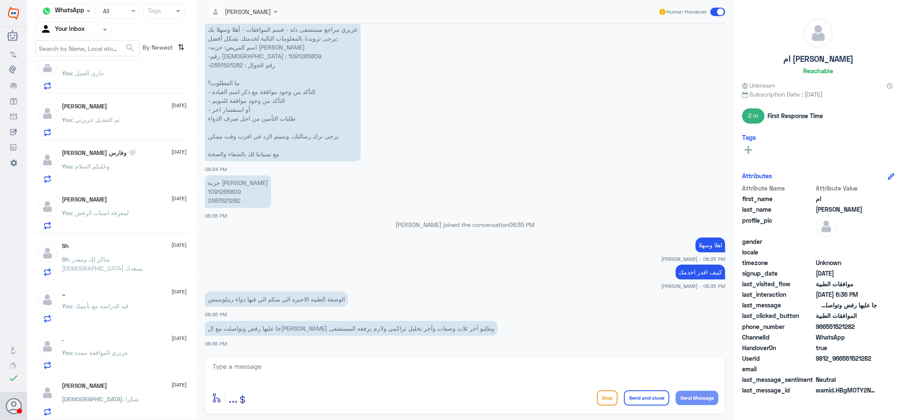
click at [150, 267] on div "Sh : شاكر لك ومقدر [DEMOGRAPHIC_DATA] يسعدك" at bounding box center [124, 266] width 125 height 19
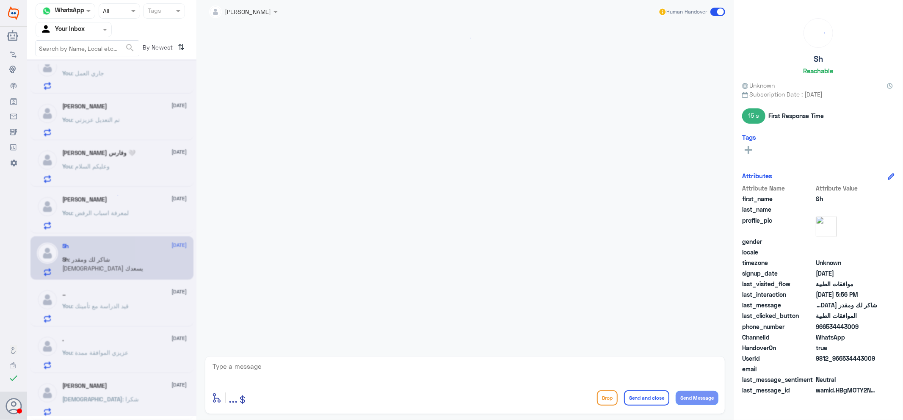
scroll to position [356, 0]
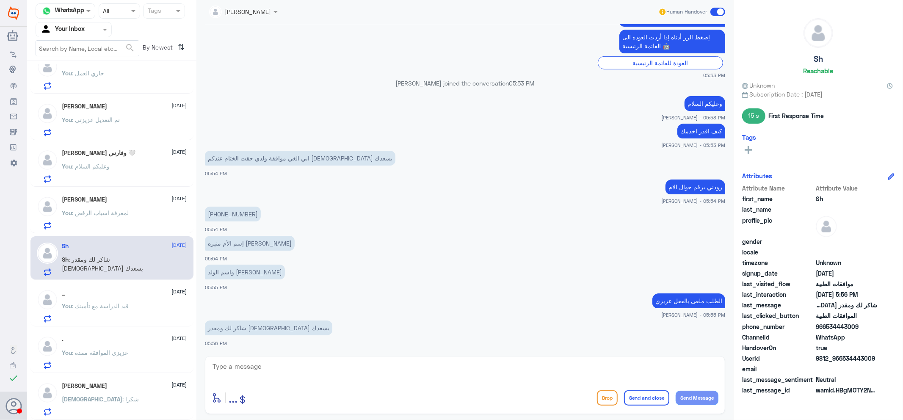
click at [717, 10] on span at bounding box center [717, 12] width 15 height 8
click at [0, 0] on input "checkbox" at bounding box center [0, 0] width 0 height 0
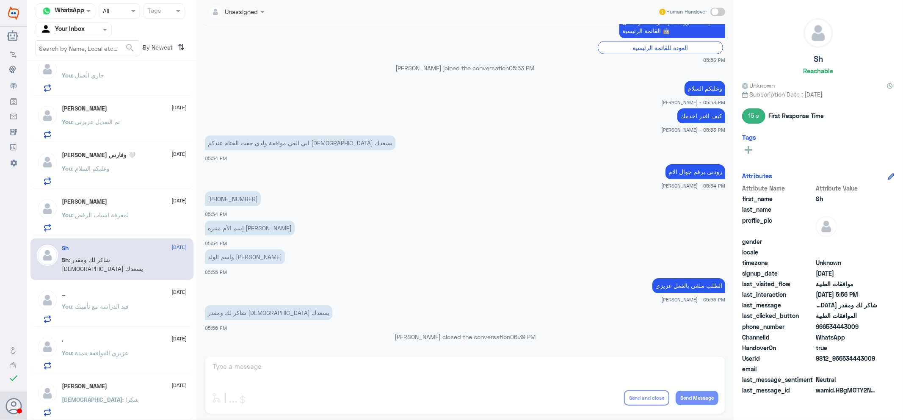
click at [112, 310] on p "You : قيد الدراسة مع تأمينك" at bounding box center [95, 312] width 67 height 21
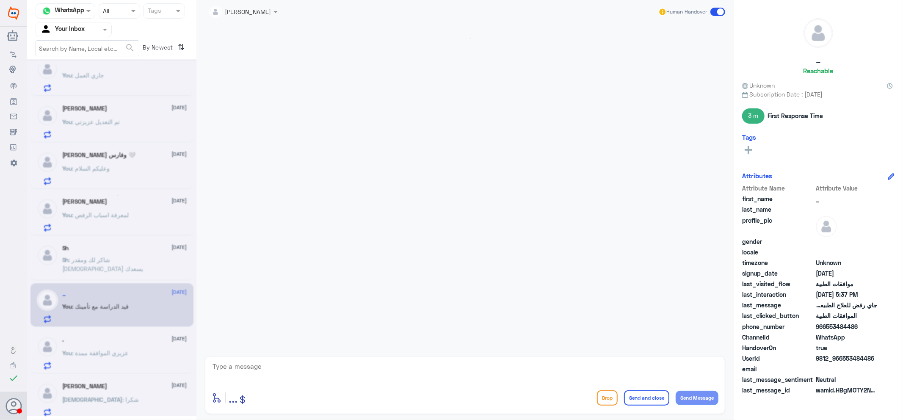
scroll to position [387, 0]
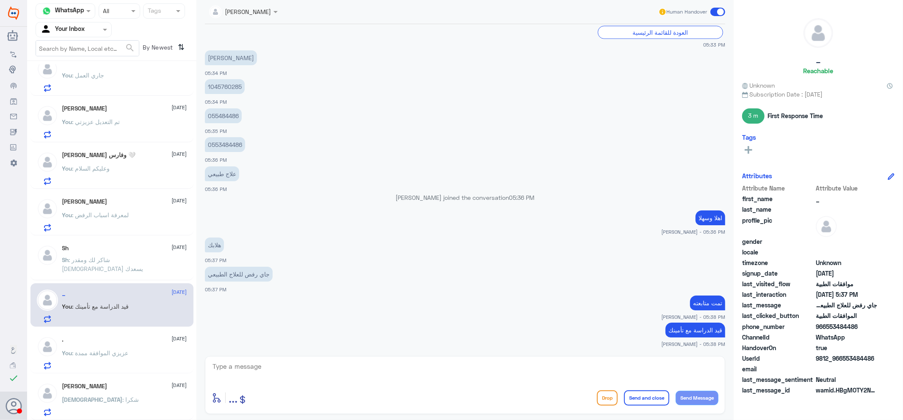
click at [259, 370] on textarea at bounding box center [465, 371] width 507 height 21
click at [221, 140] on p "0553484486" at bounding box center [225, 144] width 40 height 15
click at [123, 400] on span ": شكرا" at bounding box center [131, 399] width 17 height 7
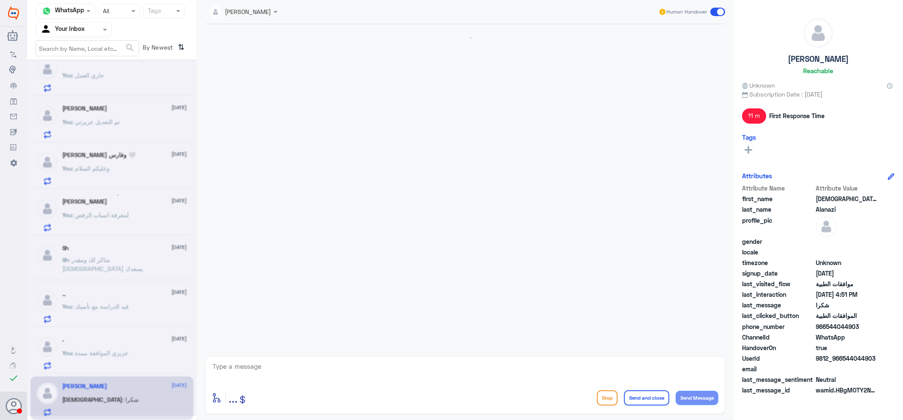
scroll to position [242, 0]
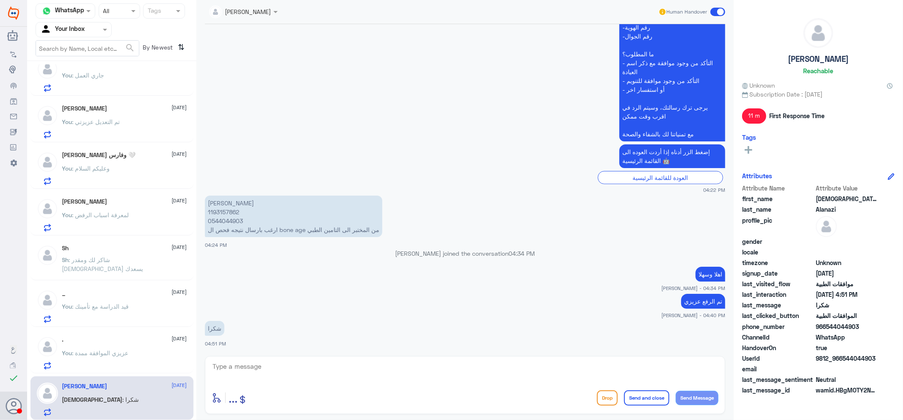
click at [121, 354] on span ": عزيزي الموافقة ممدة" at bounding box center [100, 352] width 56 height 7
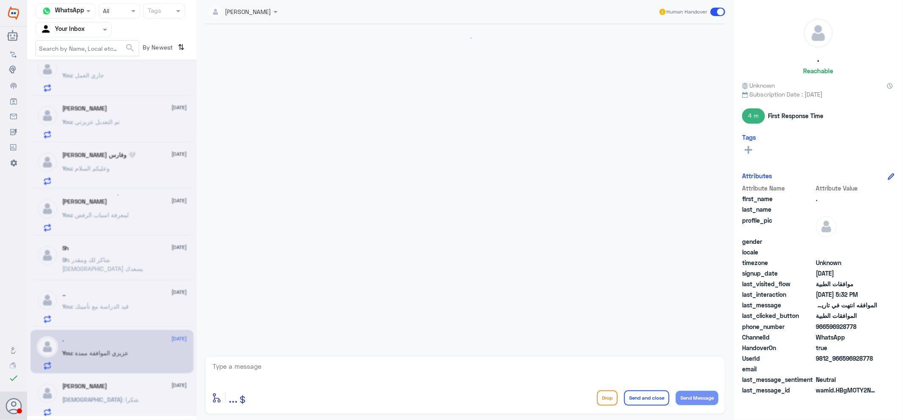
scroll to position [508, 0]
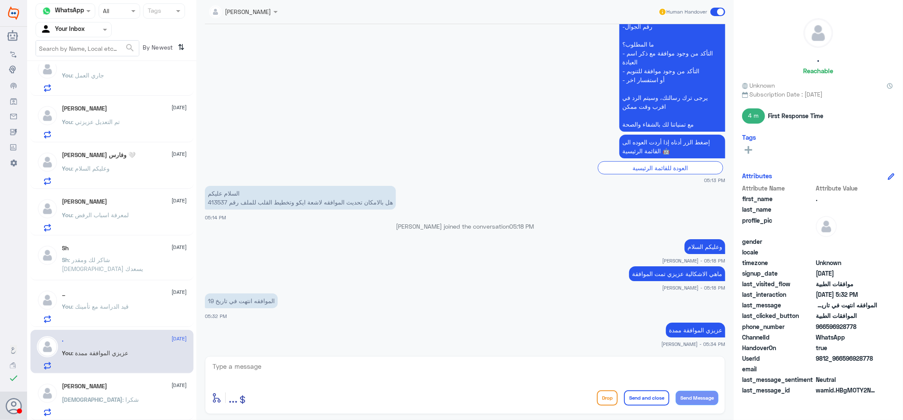
click at [718, 11] on span at bounding box center [717, 12] width 15 height 8
click at [0, 0] on input "checkbox" at bounding box center [0, 0] width 0 height 0
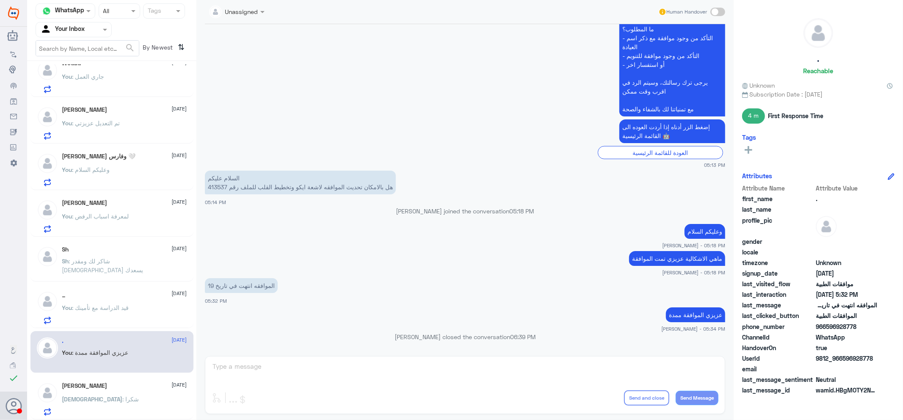
click at [129, 317] on p "You : قيد الدراسة مع تأمينك" at bounding box center [95, 313] width 67 height 21
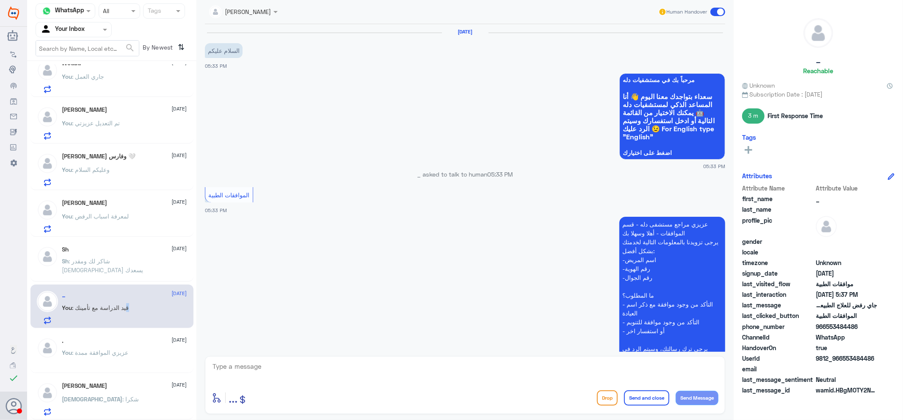
scroll to position [387, 0]
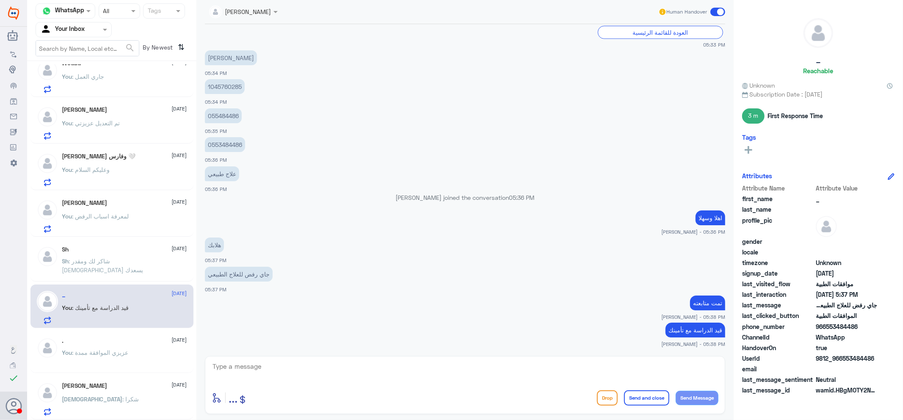
click at [97, 257] on span ": شاكر لك ومقدر [DEMOGRAPHIC_DATA] يسعدك" at bounding box center [102, 265] width 81 height 16
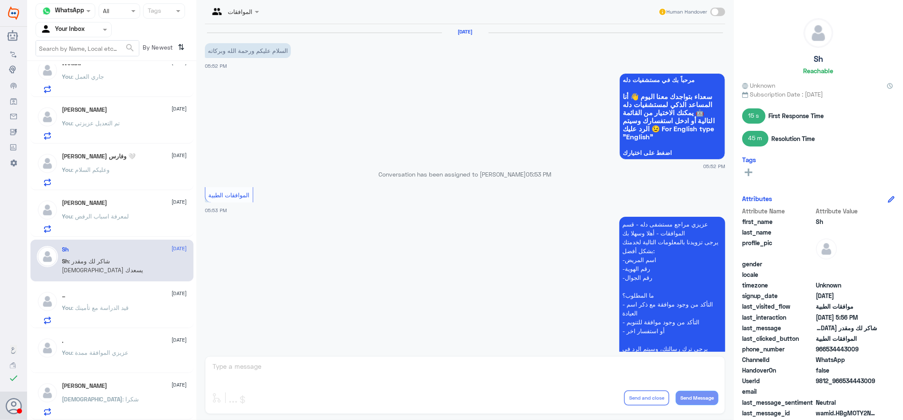
scroll to position [371, 0]
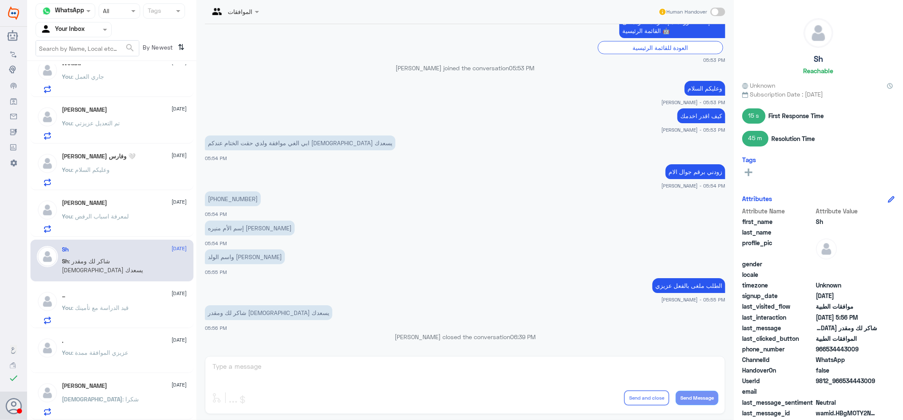
click at [120, 214] on span ": لمعرفة اسباب الرفض" at bounding box center [100, 216] width 57 height 7
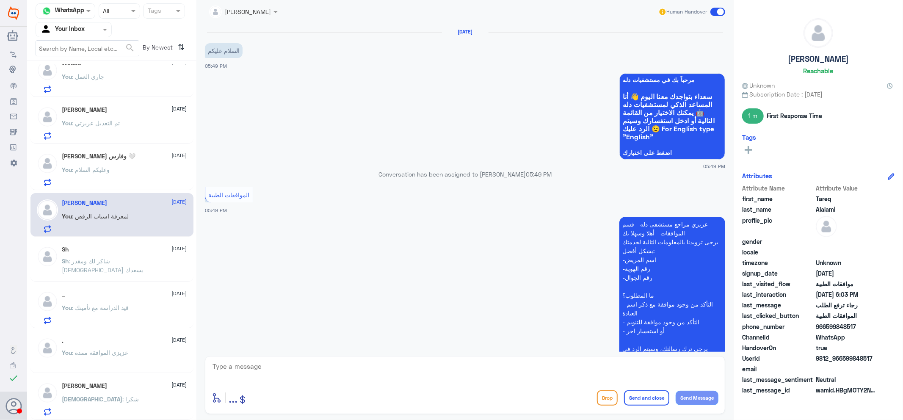
scroll to position [607, 0]
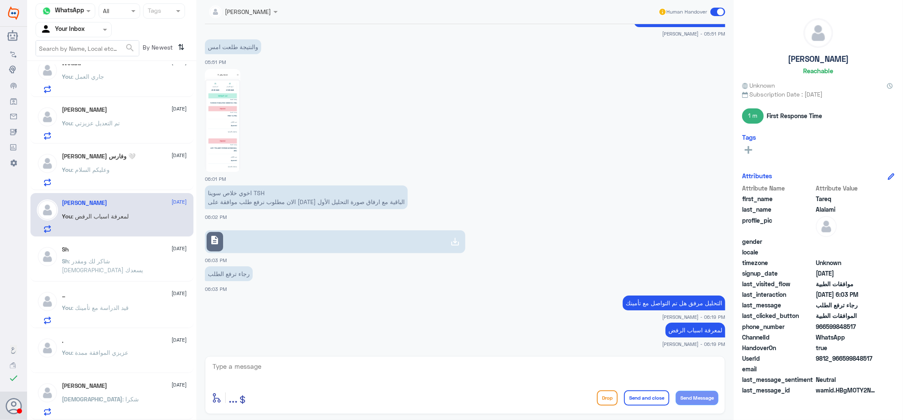
click at [132, 164] on div "[PERSON_NAME] و[PERSON_NAME] 🤍 [DATE] You : وعليكم السلام" at bounding box center [124, 169] width 125 height 33
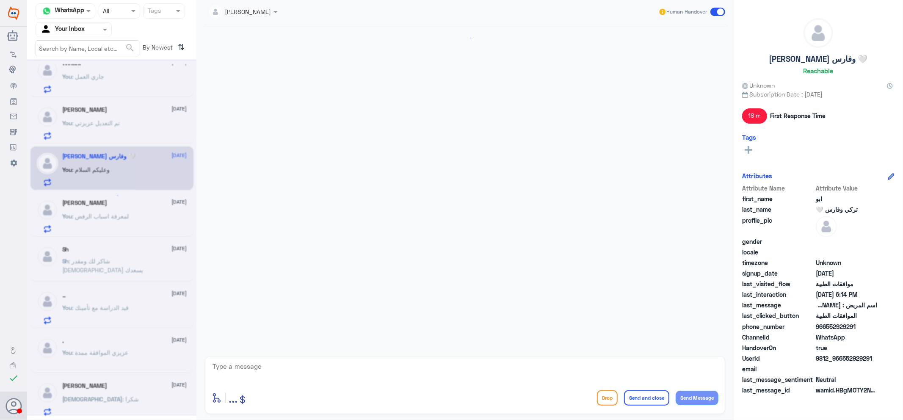
scroll to position [204, 0]
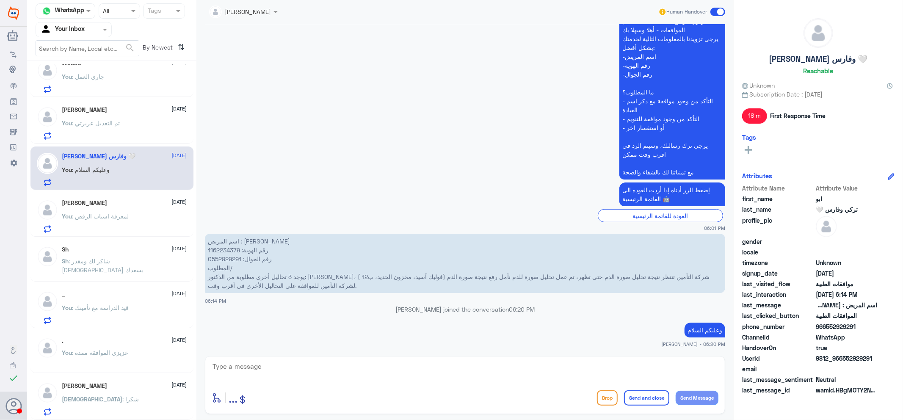
click at [137, 126] on div "You : تم التعديل عزيزتي" at bounding box center [124, 130] width 125 height 19
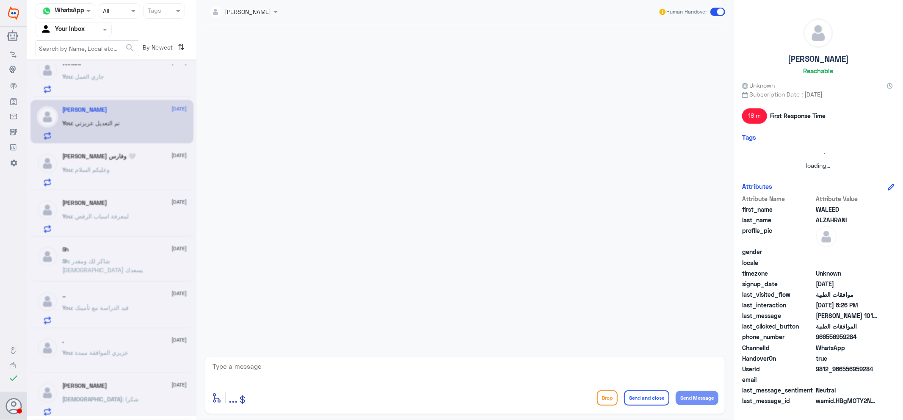
scroll to position [221, 0]
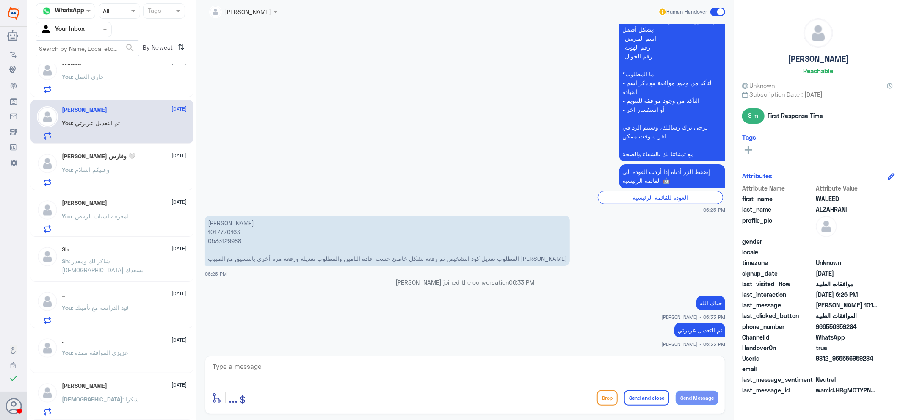
click at [128, 79] on div "You : جاري العمل" at bounding box center [124, 83] width 125 height 19
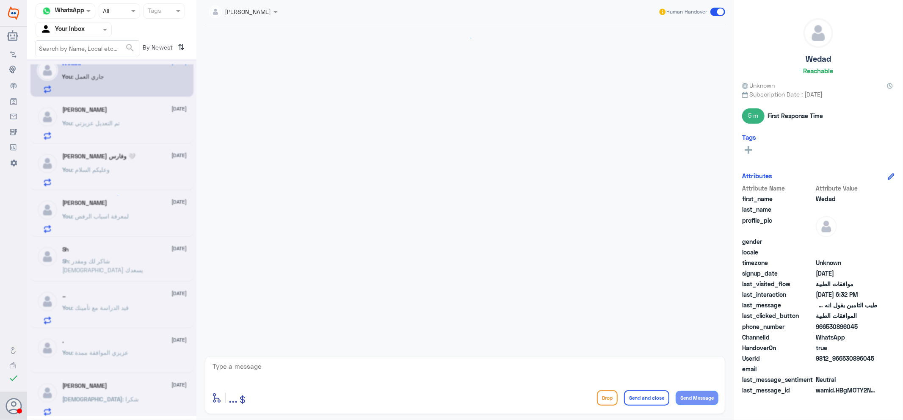
scroll to position [544, 0]
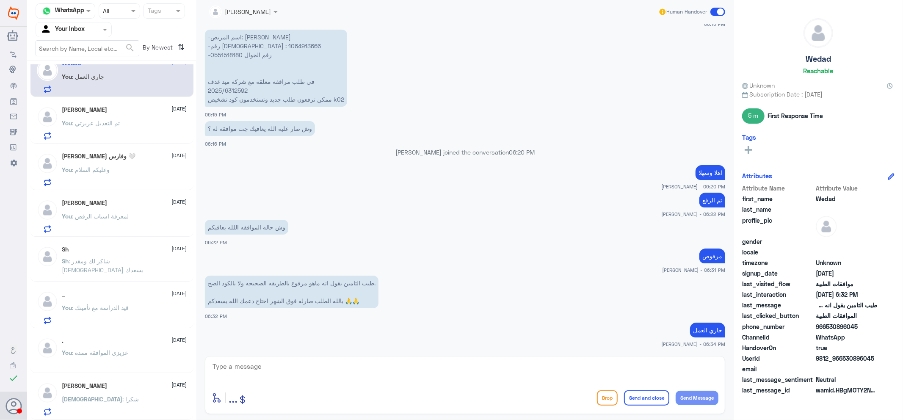
click at [115, 259] on span ": شاكر لك ومقدر [DEMOGRAPHIC_DATA] يسعدك" at bounding box center [102, 265] width 81 height 16
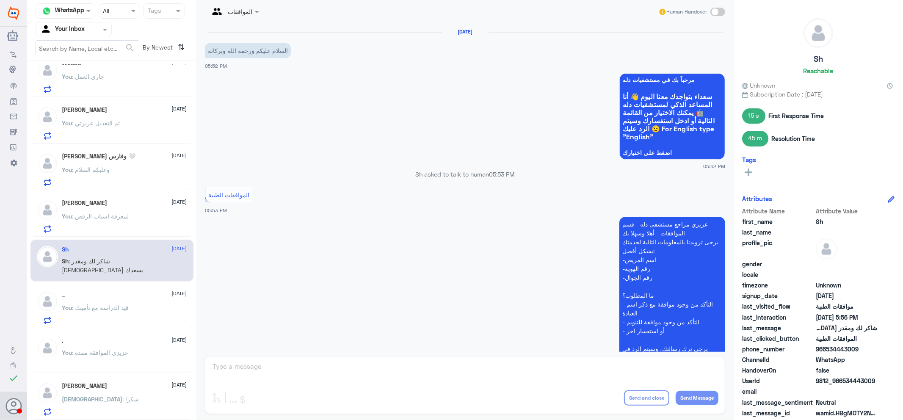
scroll to position [371, 0]
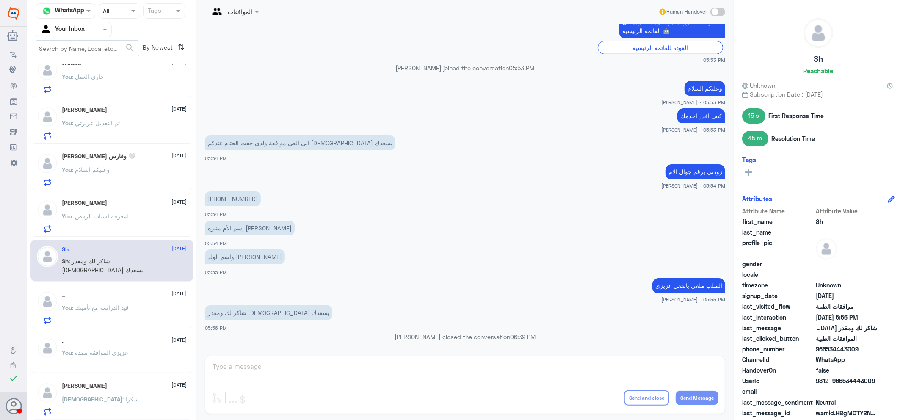
click at [123, 217] on span ": لمعرفة اسباب الرفض" at bounding box center [100, 216] width 57 height 7
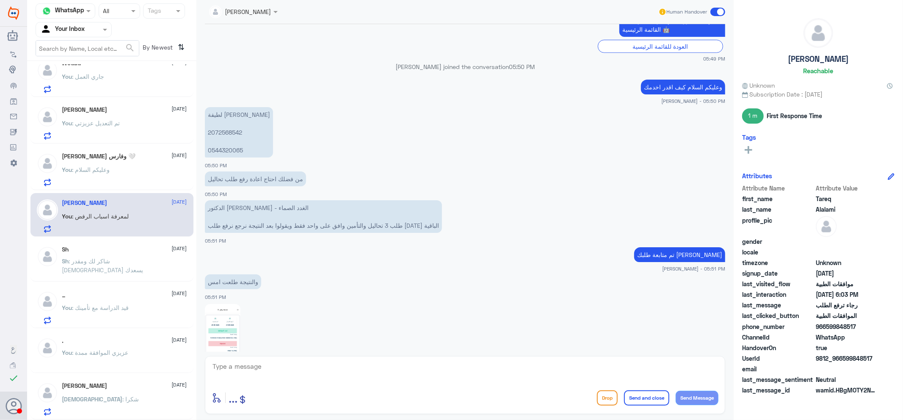
scroll to position [278, 0]
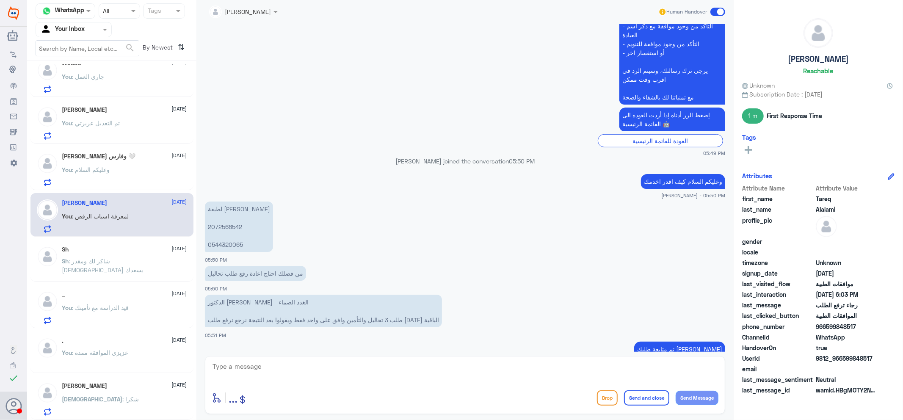
click at [224, 224] on p "[PERSON_NAME] 2072568542 0544320065" at bounding box center [239, 226] width 68 height 50
click at [455, 358] on div "[PERSON_NAME] Human Handover [DATE] السلام عليكم 05:49 PM مرحباً بك في مستشفيات…" at bounding box center [464, 211] width 537 height 422
click at [443, 366] on textarea at bounding box center [465, 371] width 507 height 21
click at [470, 407] on div "enter flow name ... Drop Send and close Send Message" at bounding box center [465, 397] width 507 height 19
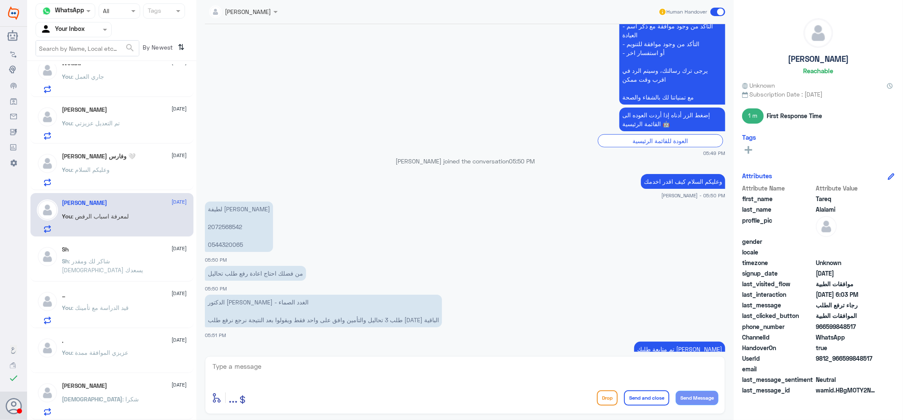
click at [555, 372] on textarea at bounding box center [465, 371] width 507 height 21
type textarea "تمت المتابعة مرة اخرى الان"
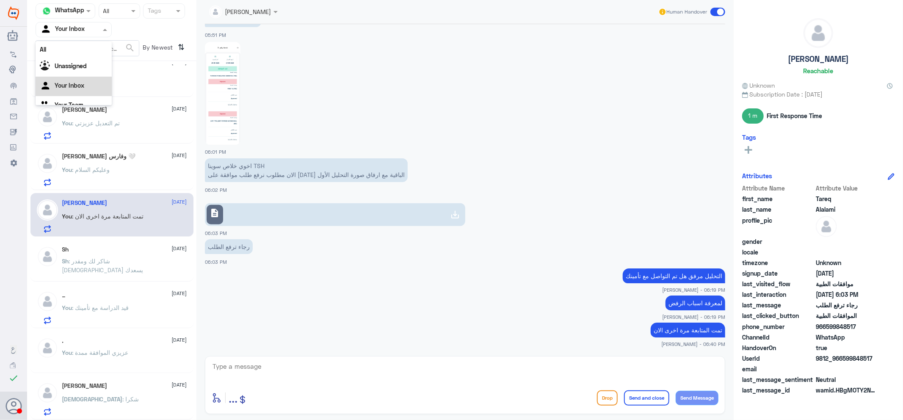
click at [70, 32] on input "text" at bounding box center [63, 30] width 47 height 10
click at [77, 88] on div "Your Team" at bounding box center [74, 95] width 76 height 19
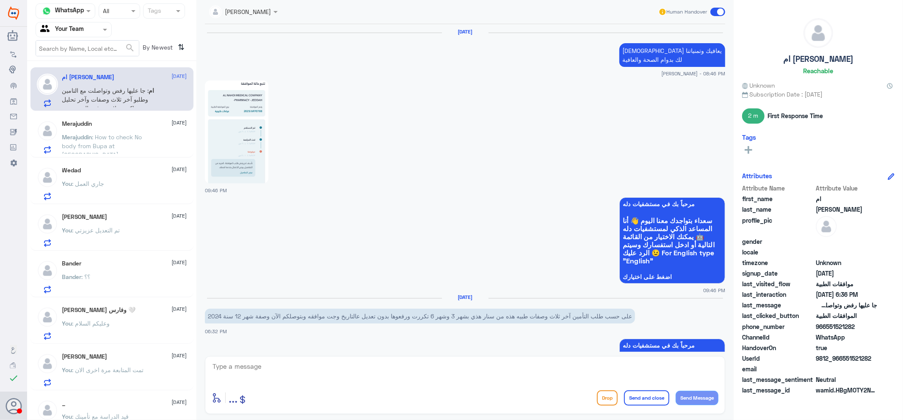
scroll to position [966, 0]
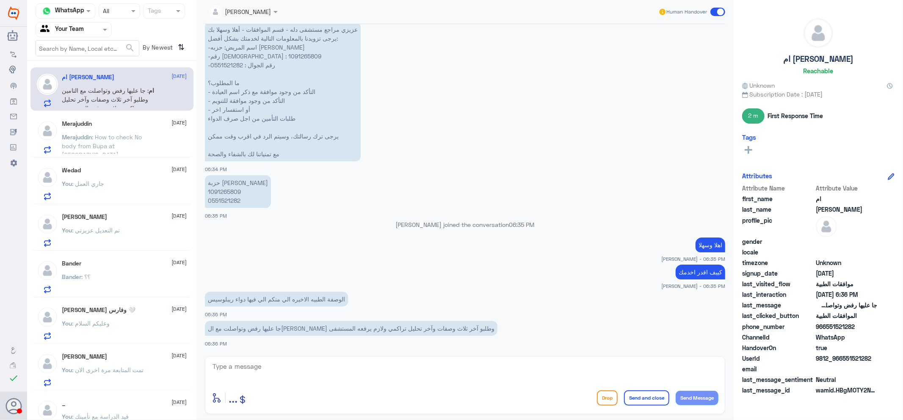
click at [235, 191] on p "حزبة [PERSON_NAME] 1091265809 0551521282" at bounding box center [238, 191] width 66 height 33
click at [348, 367] on textarea at bounding box center [465, 371] width 507 height 21
type textarea "لايوجد لديك تحليل سكر في [GEOGRAPHIC_DATA]"
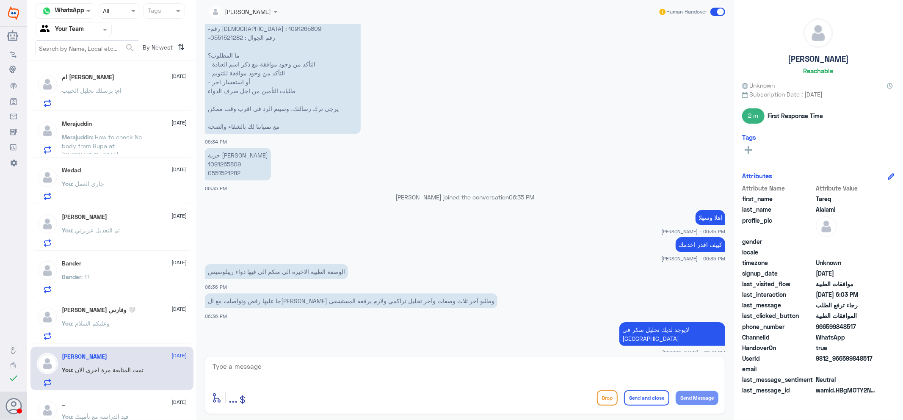
scroll to position [1022, 0]
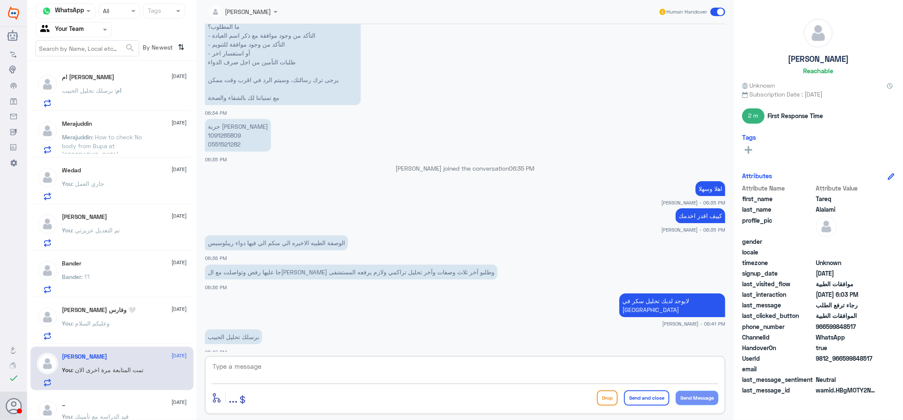
click at [337, 374] on textarea at bounding box center [465, 371] width 507 height 21
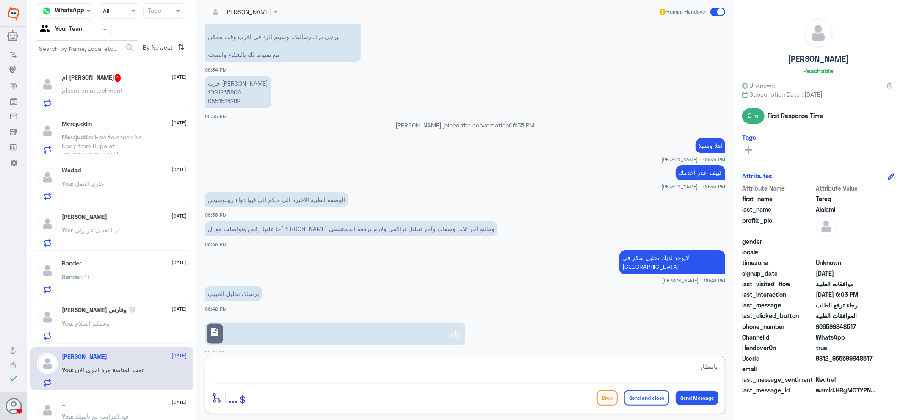
type textarea "بانتظارك"
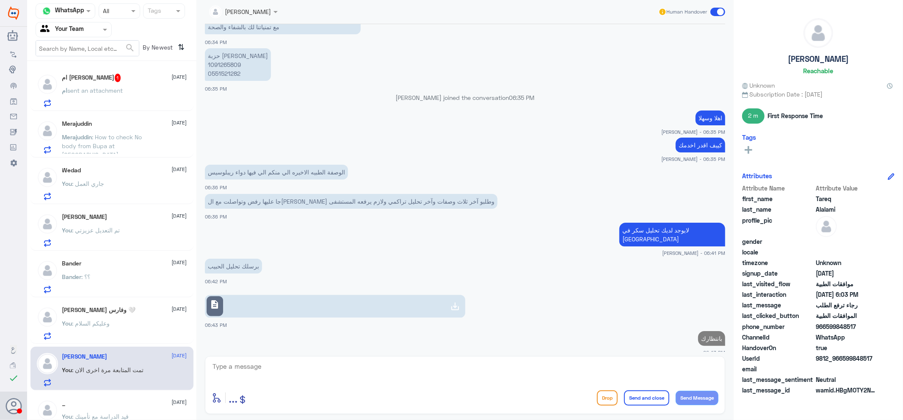
click at [267, 295] on link "description" at bounding box center [335, 306] width 260 height 23
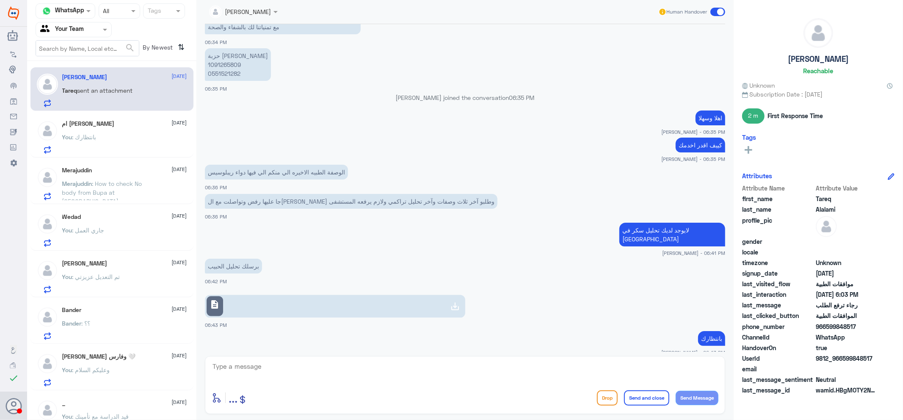
click at [301, 363] on textarea at bounding box center [465, 371] width 507 height 21
click at [305, 373] on textarea at bounding box center [465, 371] width 507 height 21
click at [304, 372] on textarea at bounding box center [465, 371] width 507 height 21
type textarea "تم رفع المطلوب"
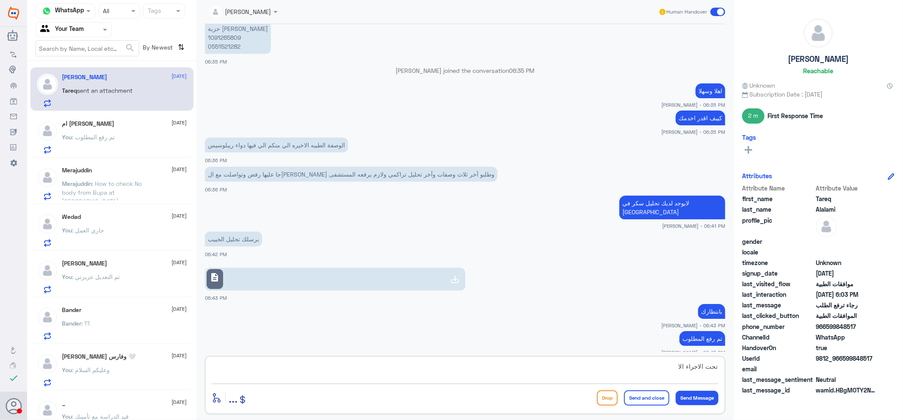
type textarea "تحت الاجراء الان"
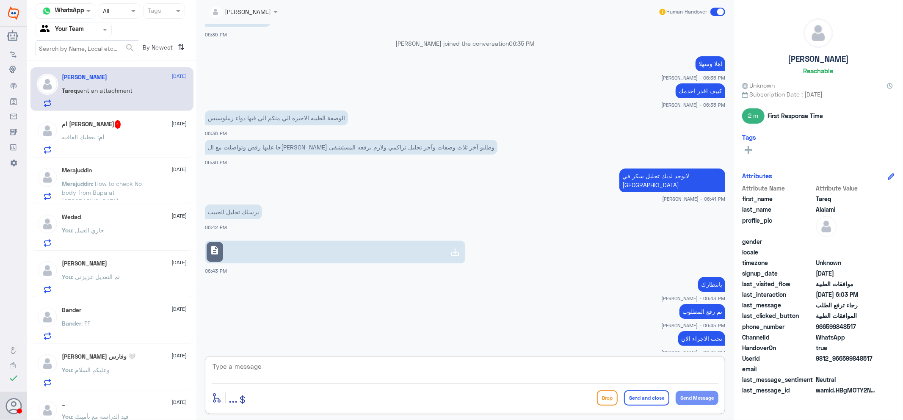
scroll to position [1176, 0]
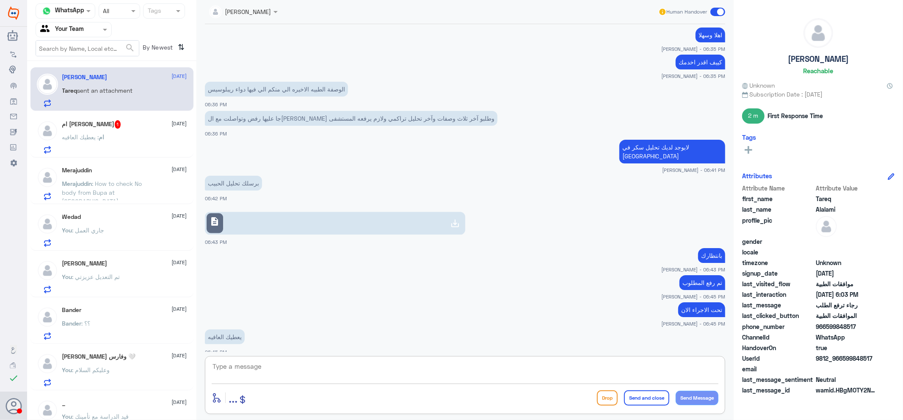
click at [89, 142] on p "ام : يعطيك العافيه" at bounding box center [83, 142] width 42 height 21
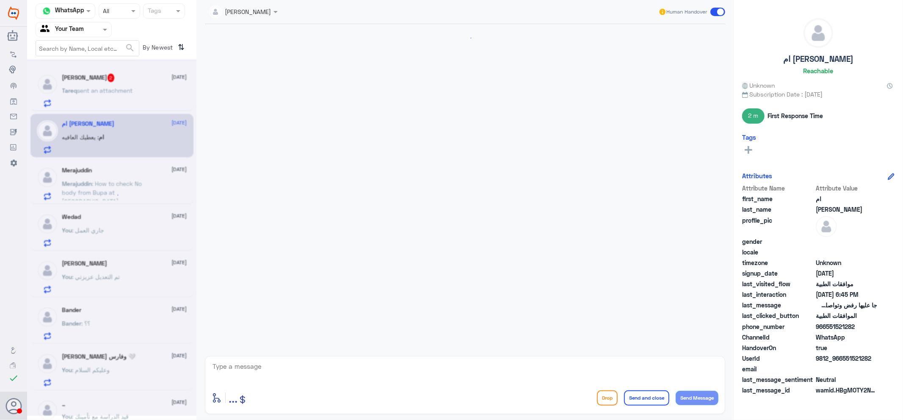
scroll to position [639, 0]
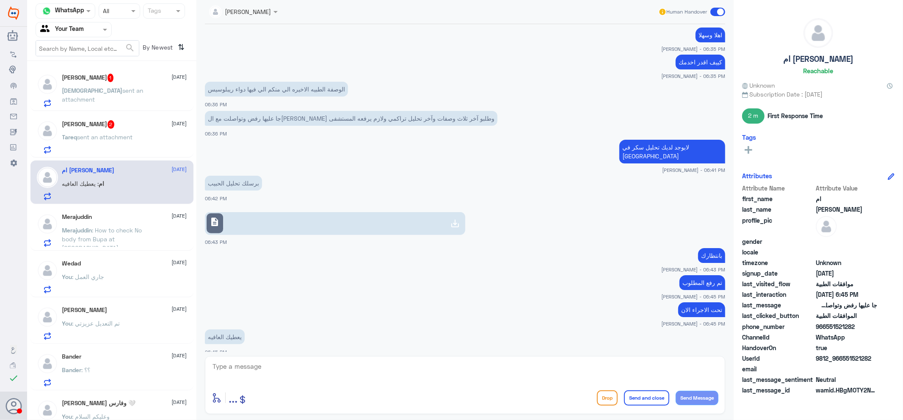
click at [110, 136] on span "sent an attachment" at bounding box center [104, 136] width 55 height 7
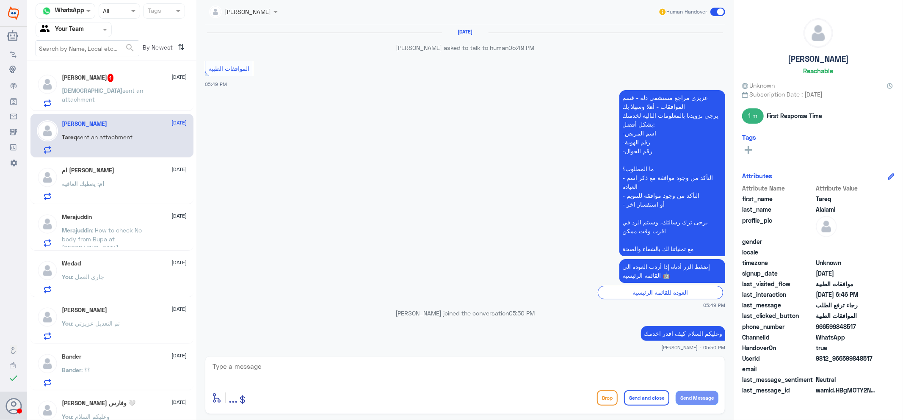
scroll to position [598, 0]
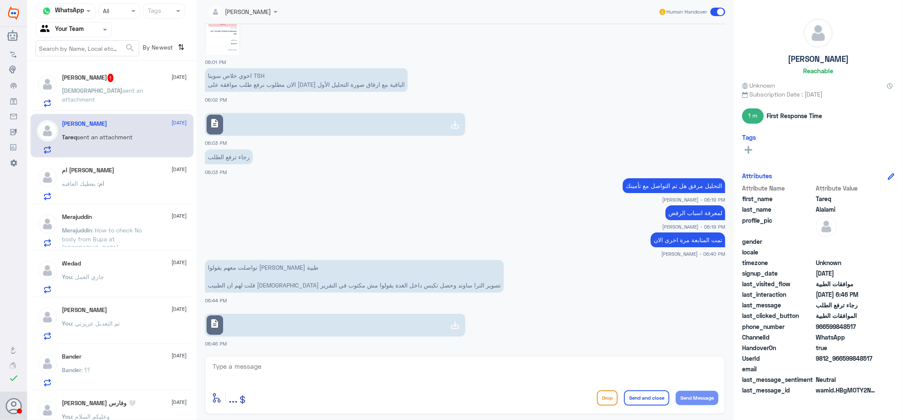
click at [260, 322] on link "description" at bounding box center [335, 325] width 260 height 23
click at [325, 365] on textarea at bounding box center [465, 371] width 507 height 21
type textarea "ل"
type textarea "هل يوجد اشعه من فضلك"
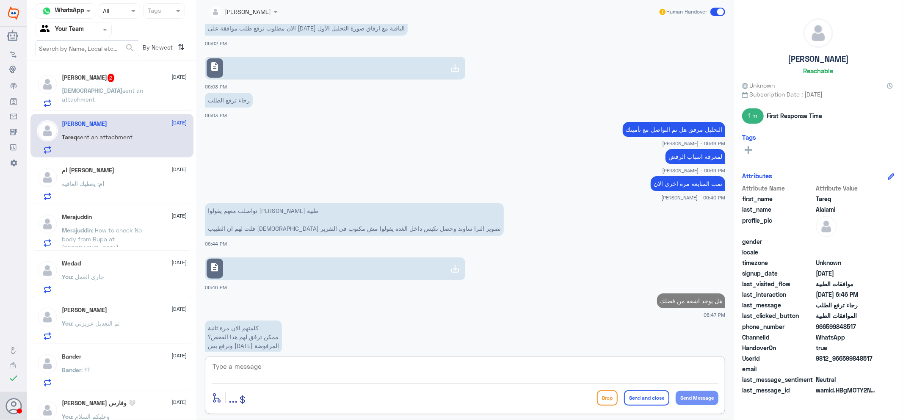
scroll to position [643, 0]
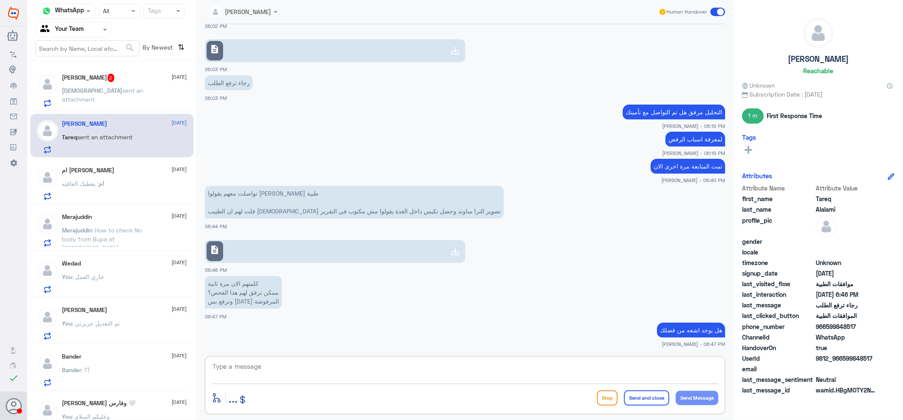
click at [263, 373] on textarea at bounding box center [465, 371] width 507 height 21
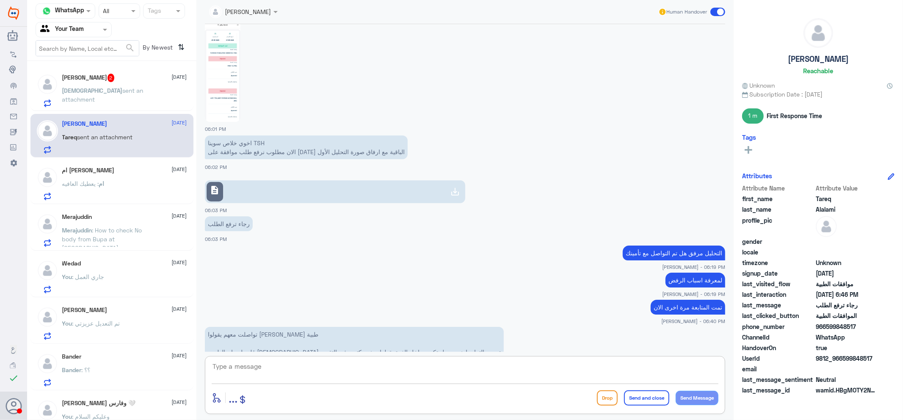
click at [99, 99] on p "[PERSON_NAME] sent an attachment" at bounding box center [109, 96] width 95 height 21
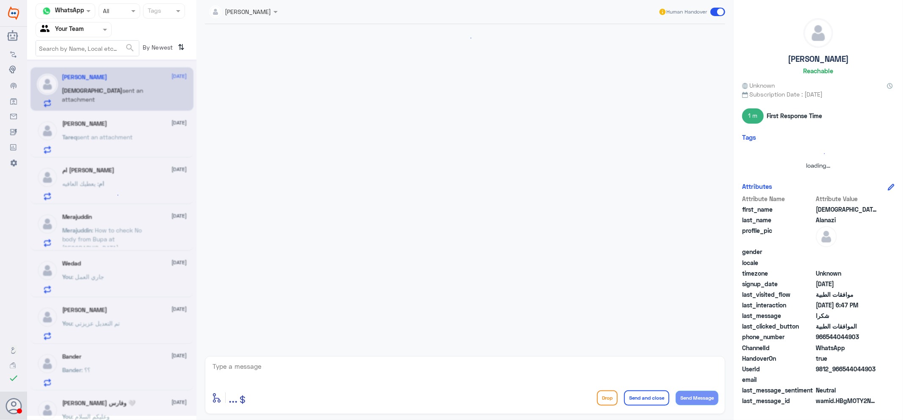
scroll to position [326, 0]
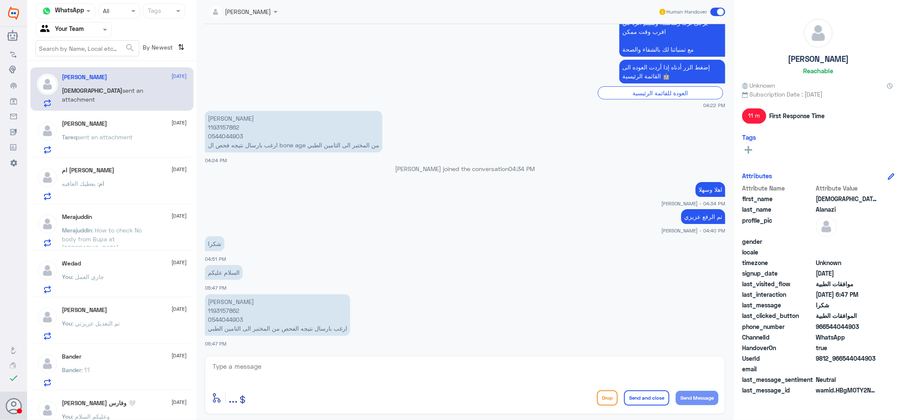
click at [124, 138] on span "sent an attachment" at bounding box center [104, 136] width 55 height 7
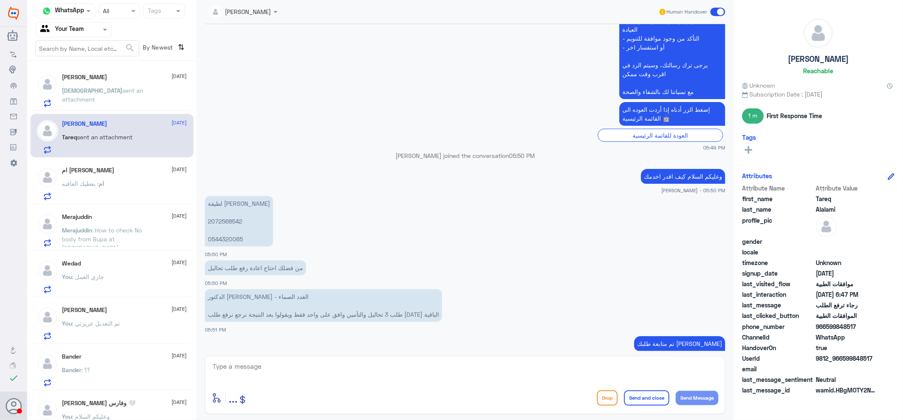
scroll to position [137, 0]
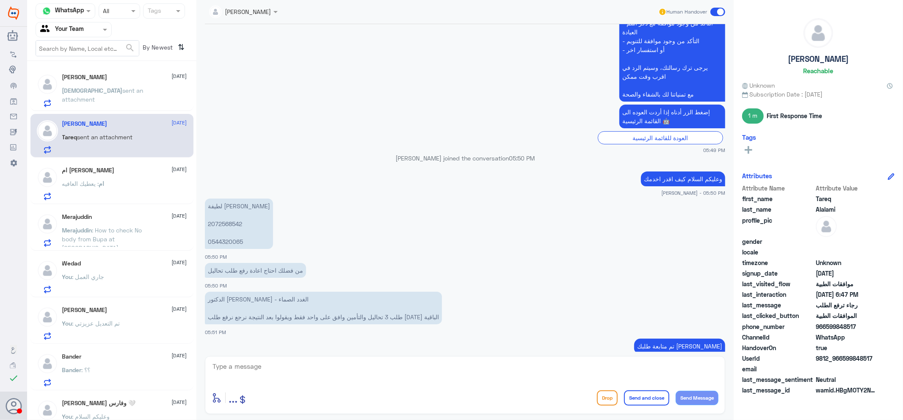
click at [222, 221] on p "[PERSON_NAME] 2072568542 0544320065" at bounding box center [239, 224] width 68 height 50
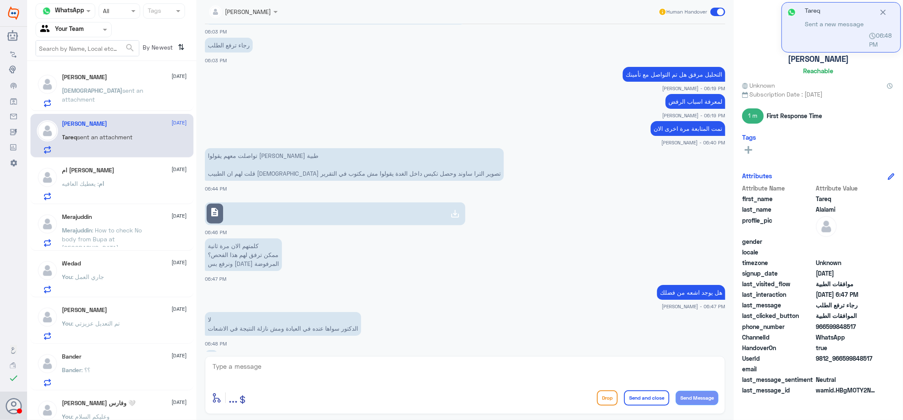
scroll to position [750, 0]
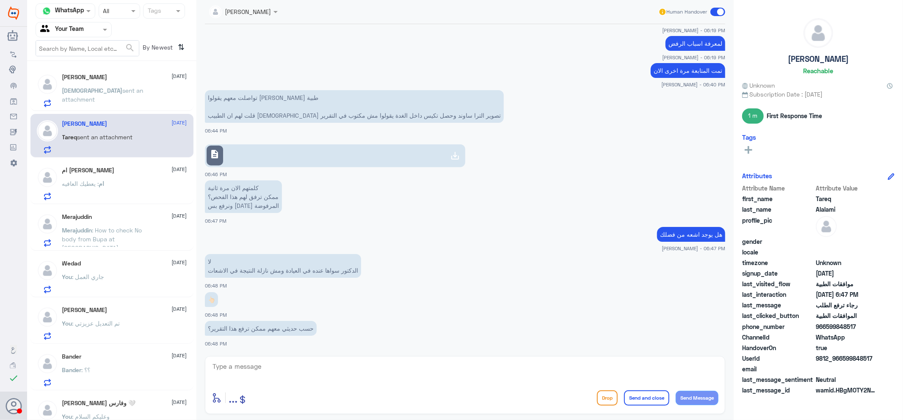
click at [119, 80] on div "[PERSON_NAME] [DATE]" at bounding box center [124, 77] width 125 height 7
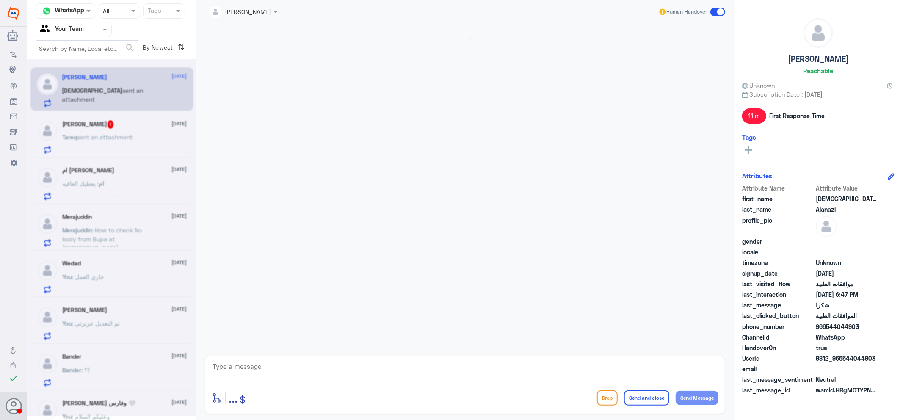
scroll to position [326, 0]
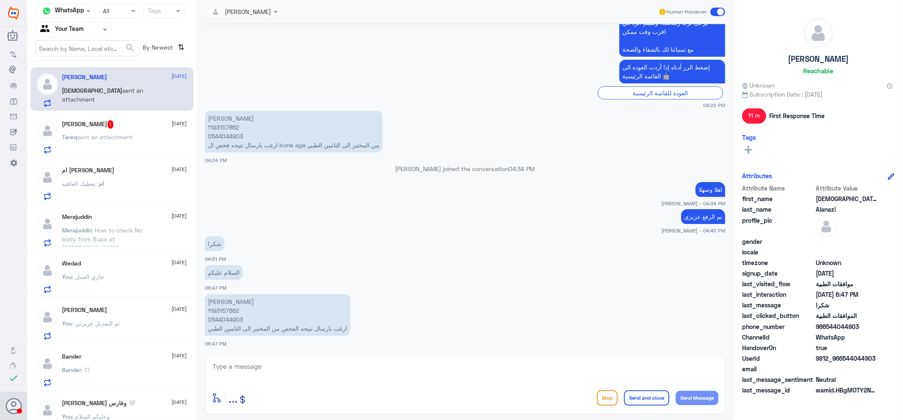
click at [109, 125] on div "Tareq Alalami 1 [DATE]" at bounding box center [124, 124] width 125 height 8
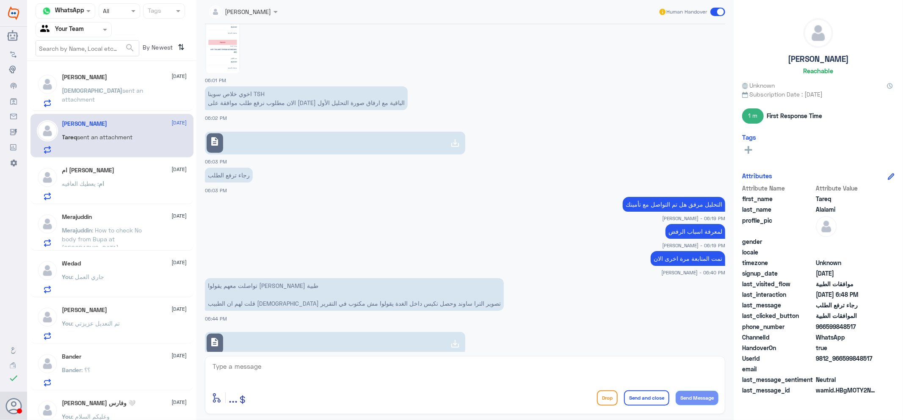
scroll to position [523, 0]
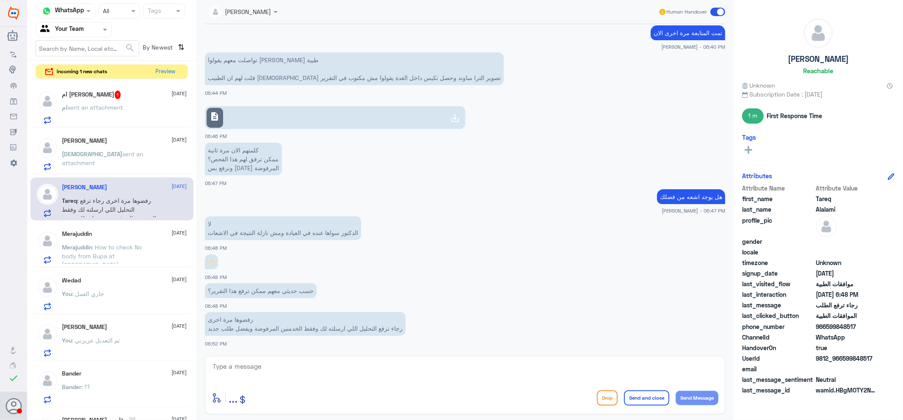
click at [126, 101] on div "ام [PERSON_NAME] 1 [DATE] ام sent an attachment" at bounding box center [124, 107] width 125 height 33
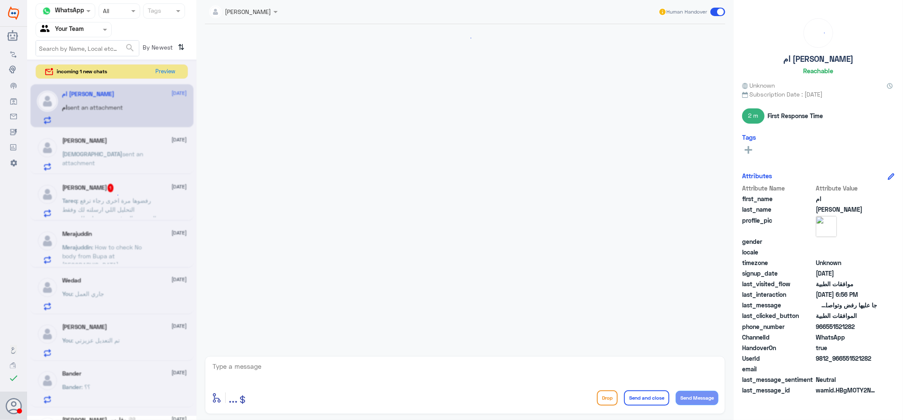
scroll to position [713, 0]
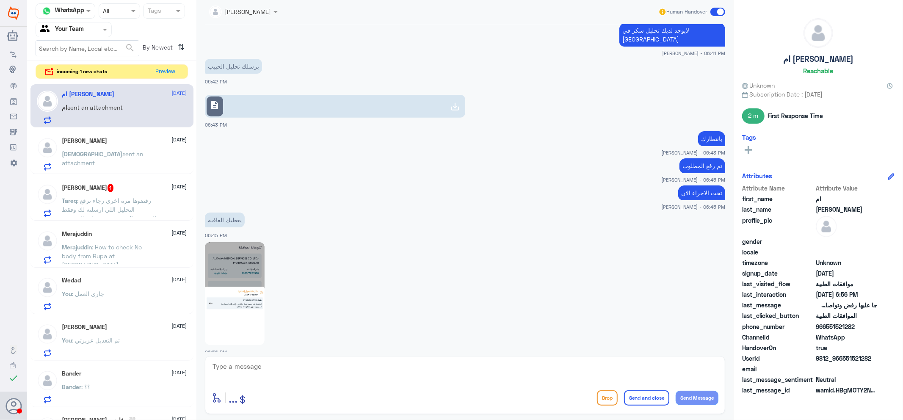
click at [242, 305] on img at bounding box center [235, 293] width 60 height 103
click at [134, 205] on span ": رفضوها مرة اخرى رجاء ترفع التحليل اللي ارسلته لك وفقط الخدمتين المرفوضة ويفضل…" at bounding box center [109, 209] width 94 height 25
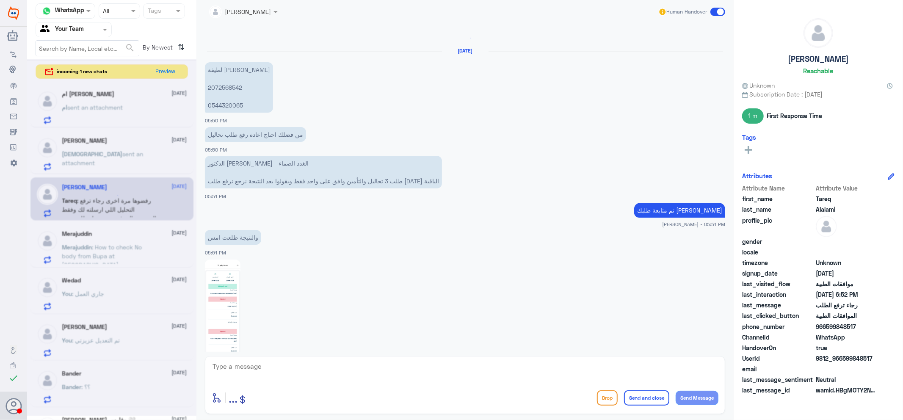
scroll to position [417, 0]
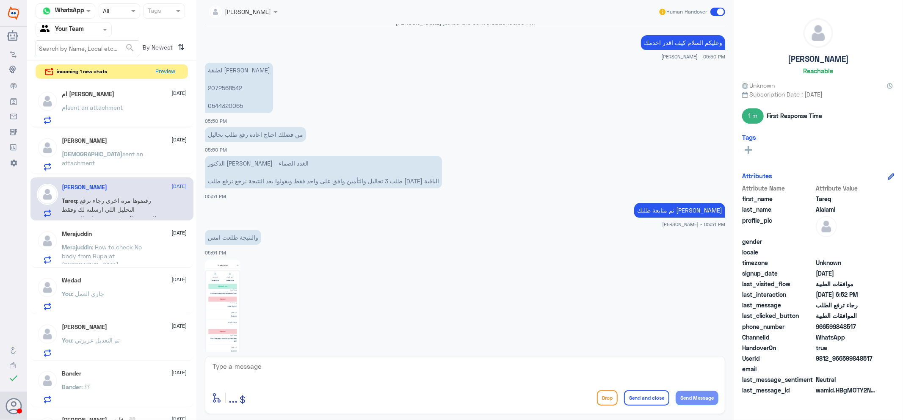
click at [221, 87] on p "[PERSON_NAME] 2072568542 0544320065" at bounding box center [239, 88] width 68 height 50
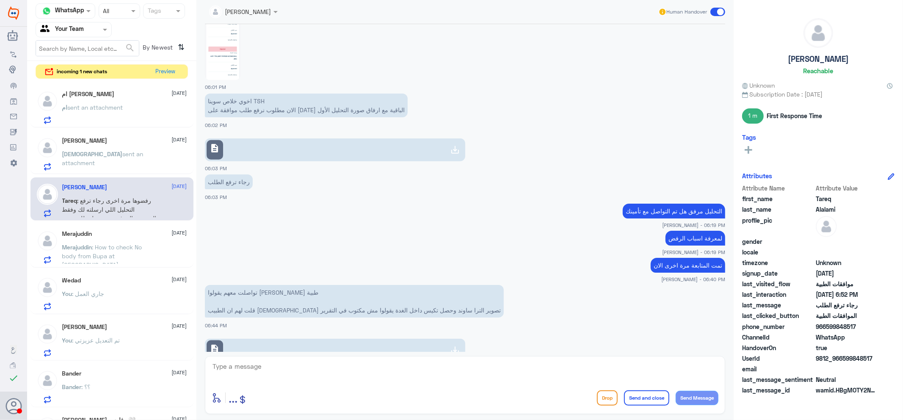
scroll to position [840, 0]
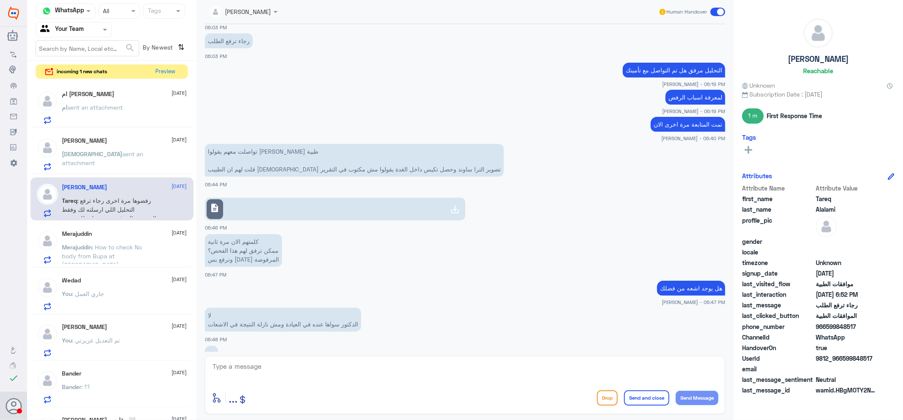
click at [249, 209] on link "description" at bounding box center [335, 209] width 260 height 23
click at [160, 68] on button "Preview" at bounding box center [166, 71] width 26 height 13
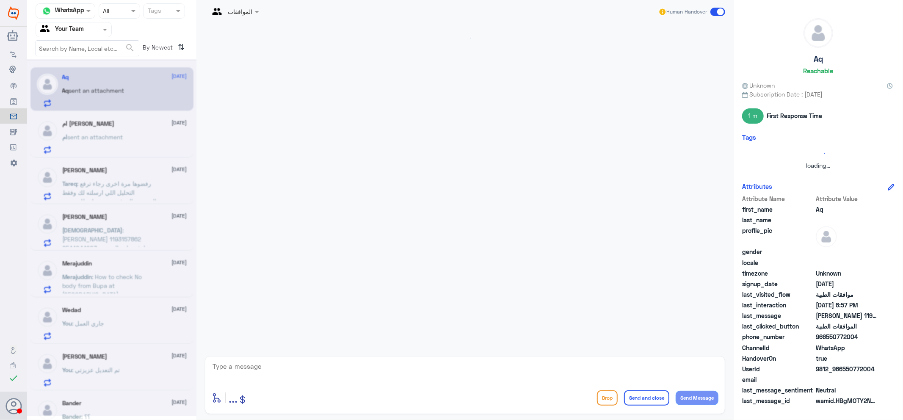
scroll to position [143, 0]
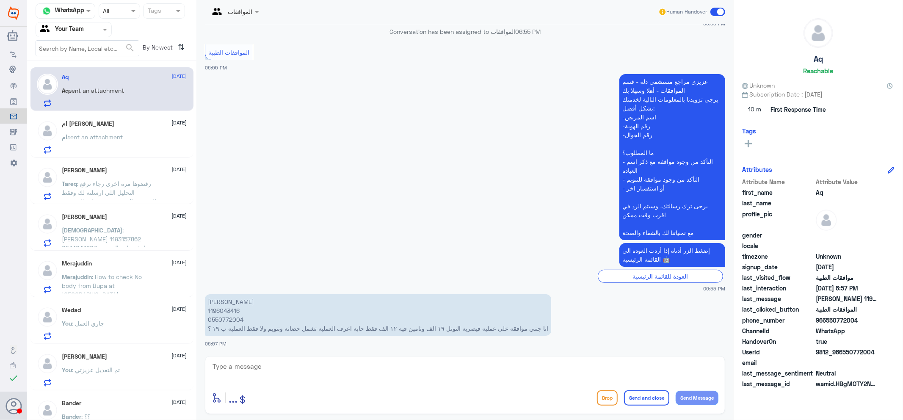
click at [113, 137] on span "sent an attachment" at bounding box center [95, 136] width 55 height 7
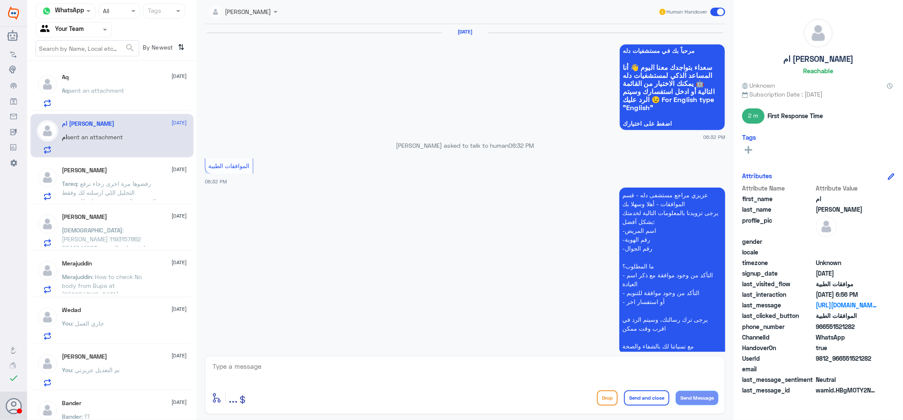
scroll to position [713, 0]
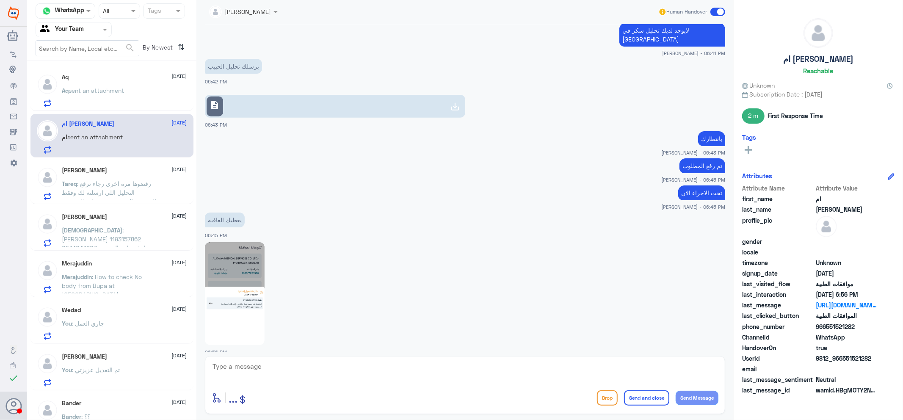
click at [83, 188] on span ": رفضوها مرة اخرى رجاء ترفع التحليل اللي ارسلته لك وفقط الخدمتين المرفوضة ويفضل…" at bounding box center [109, 192] width 94 height 25
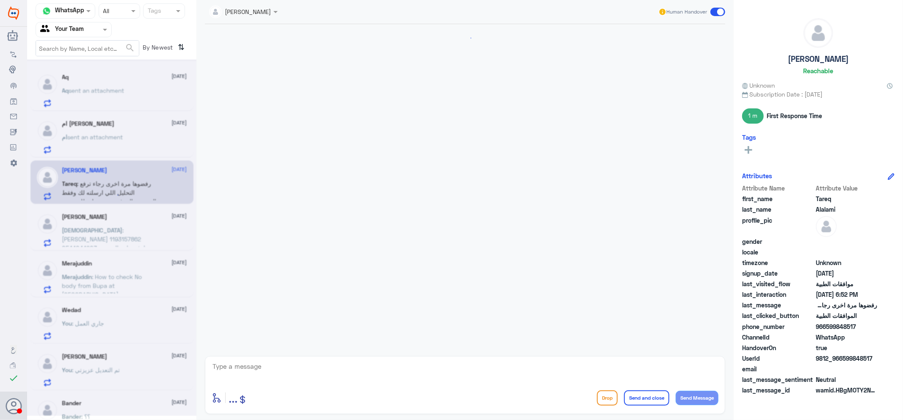
scroll to position [496, 0]
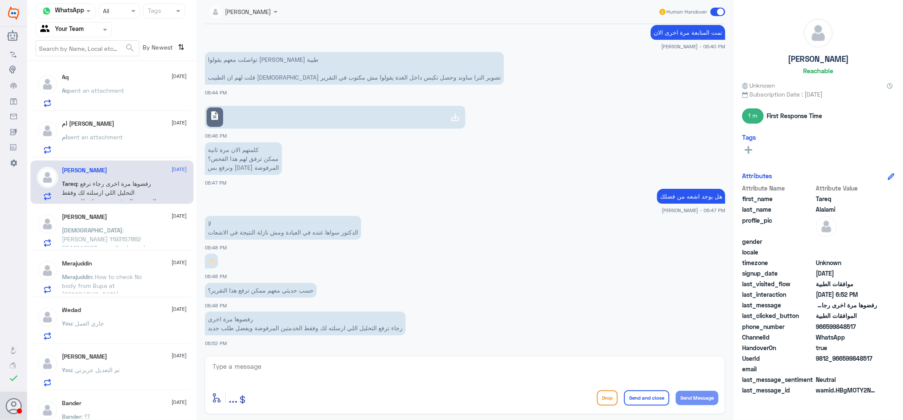
click at [0, 265] on div "Flow Builder Conversational Skills Broadcast Audience Inbox Growth Tools Analyt…" at bounding box center [13, 215] width 27 height 339
click at [94, 226] on span ": [PERSON_NAME] 1193157862 0544044903 ارغب بارسال نتيجه الفحص من المختبر الى ال…" at bounding box center [107, 243] width 91 height 34
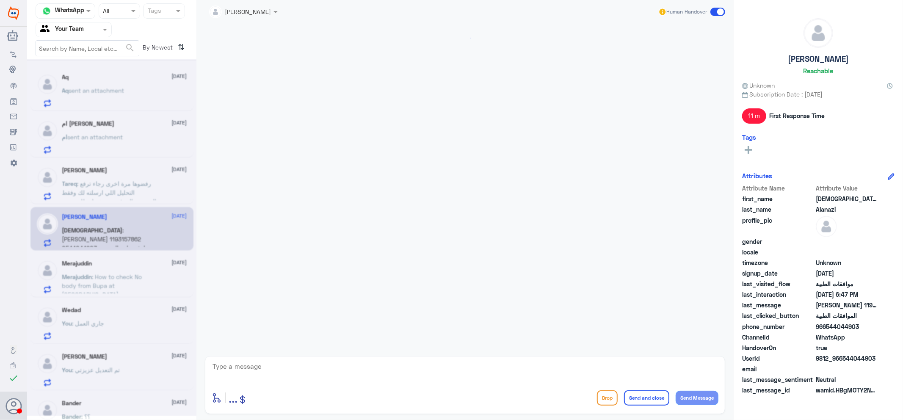
scroll to position [326, 0]
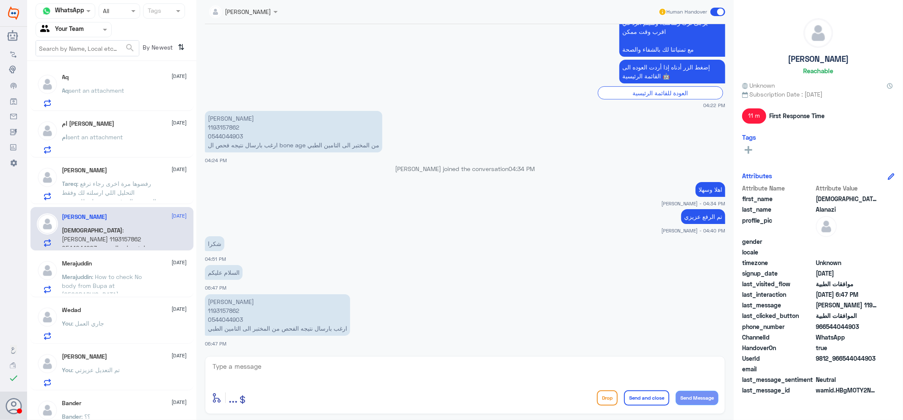
click at [228, 312] on p "[PERSON_NAME] 1193157862 0544044903 ارغب بارسال نتيجه الفحص من المختبر الى التا…" at bounding box center [277, 314] width 145 height 41
click at [120, 91] on span "sent an attachment" at bounding box center [96, 90] width 55 height 7
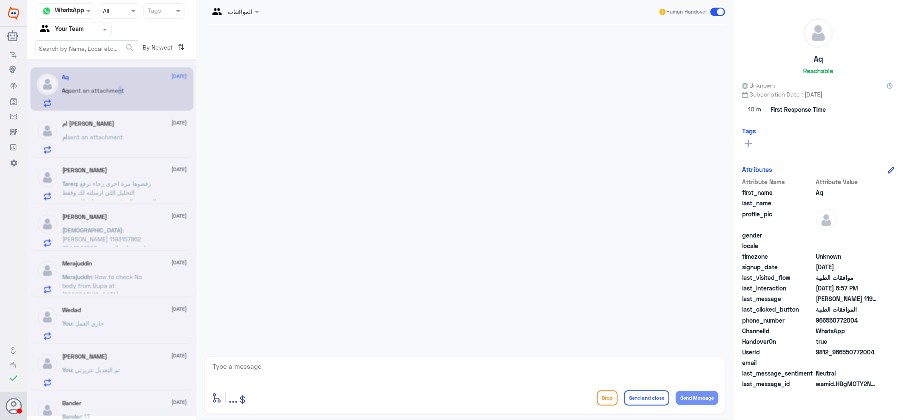
scroll to position [143, 0]
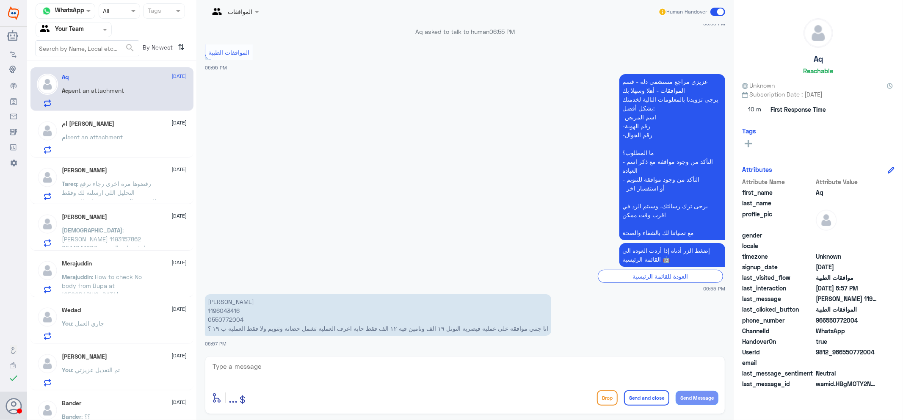
click at [123, 153] on p "ام sent an attachment" at bounding box center [92, 142] width 61 height 21
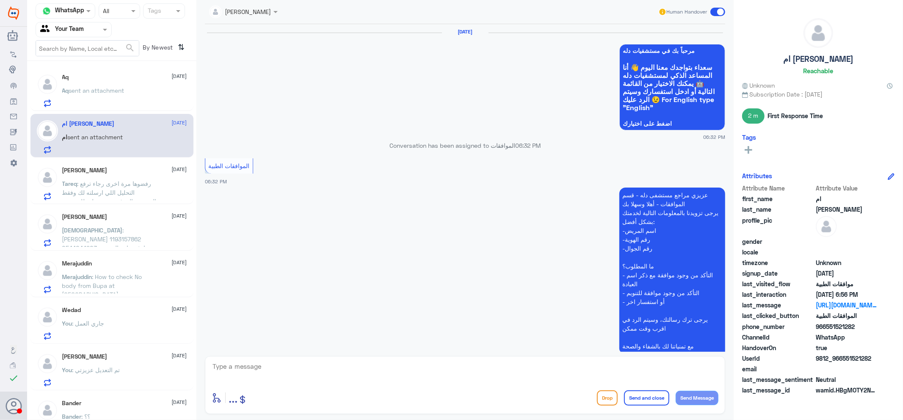
scroll to position [713, 0]
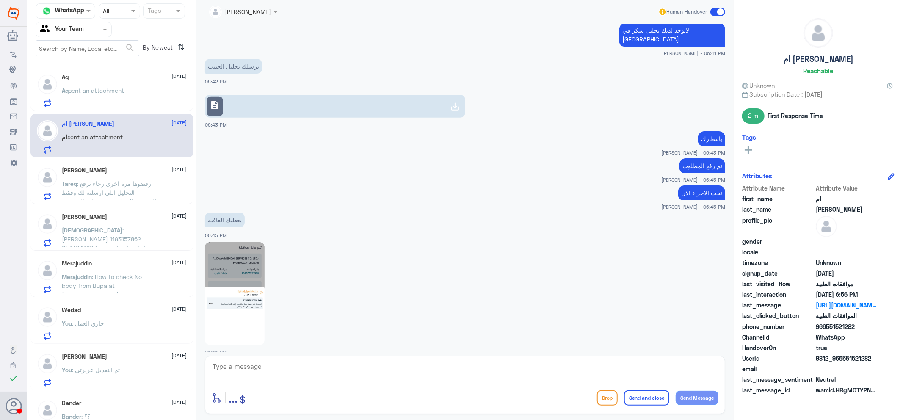
click at [149, 102] on div "Aq sent an attachment" at bounding box center [124, 97] width 125 height 19
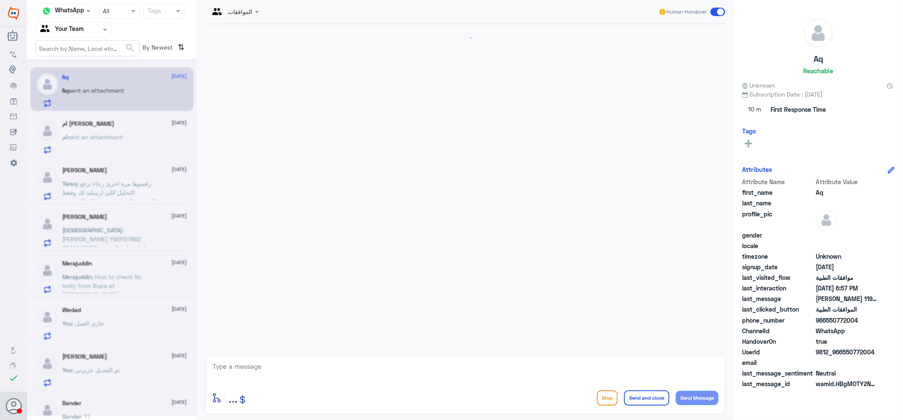
scroll to position [143, 0]
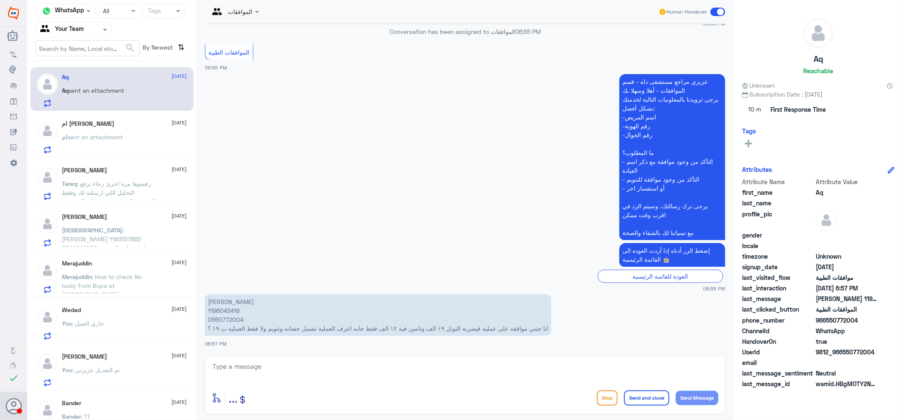
click at [116, 139] on span "sent an attachment" at bounding box center [95, 136] width 55 height 7
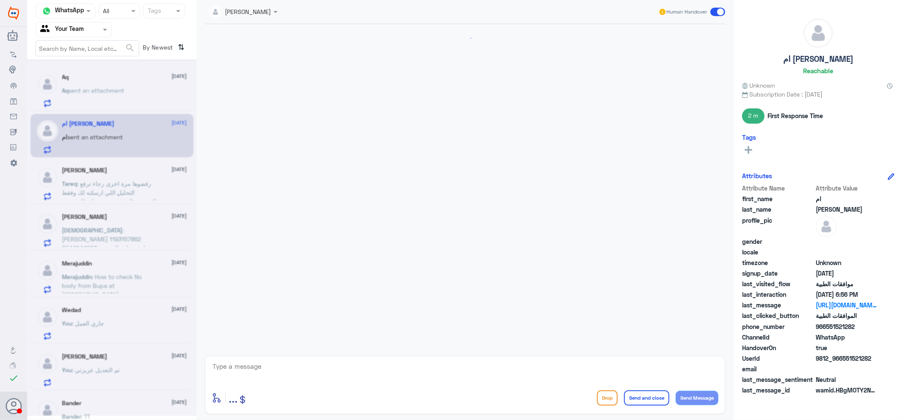
scroll to position [713, 0]
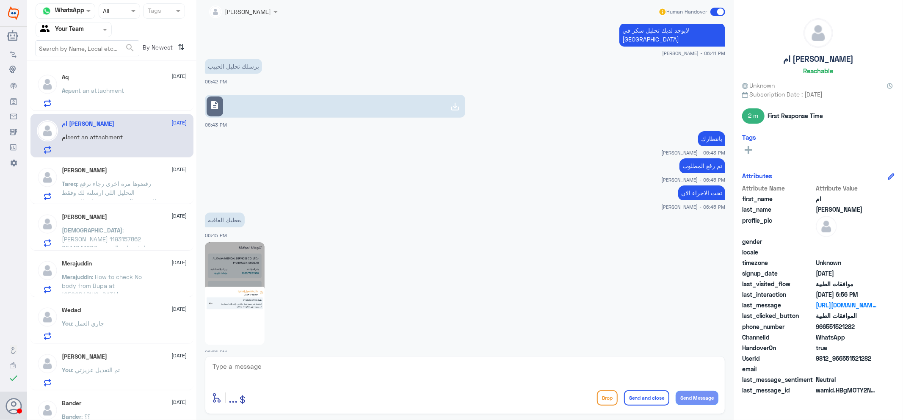
click at [117, 99] on p "Aq sent an attachment" at bounding box center [93, 96] width 62 height 21
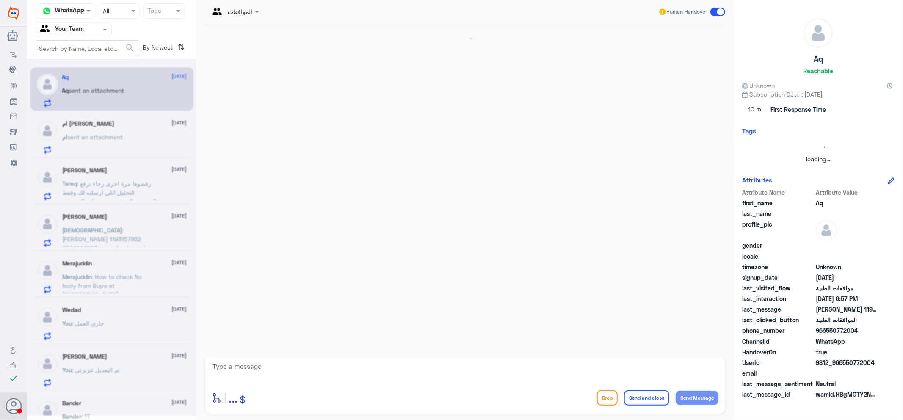
scroll to position [143, 0]
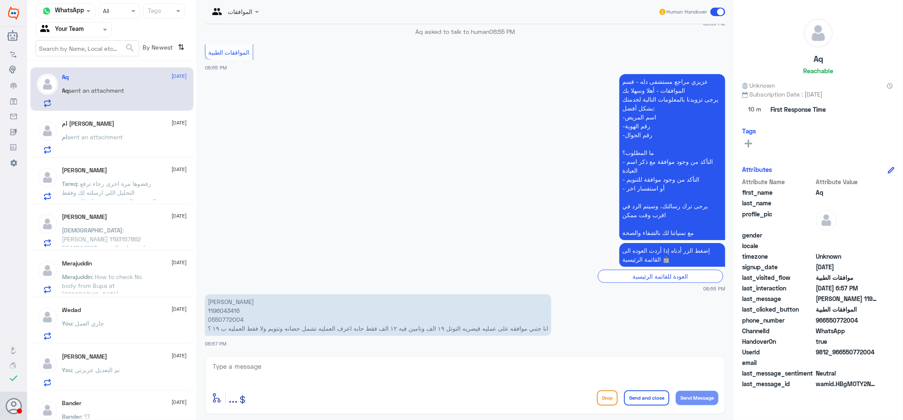
click at [263, 200] on app-msgs-text "عزيزي مراجع مستشفى دله - قسم الموافقات - أهلا وسهلا بك يرجى تزويدنا بالمعلومات …" at bounding box center [465, 157] width 520 height 167
click at [81, 151] on p "ام sent an attachment" at bounding box center [92, 142] width 61 height 21
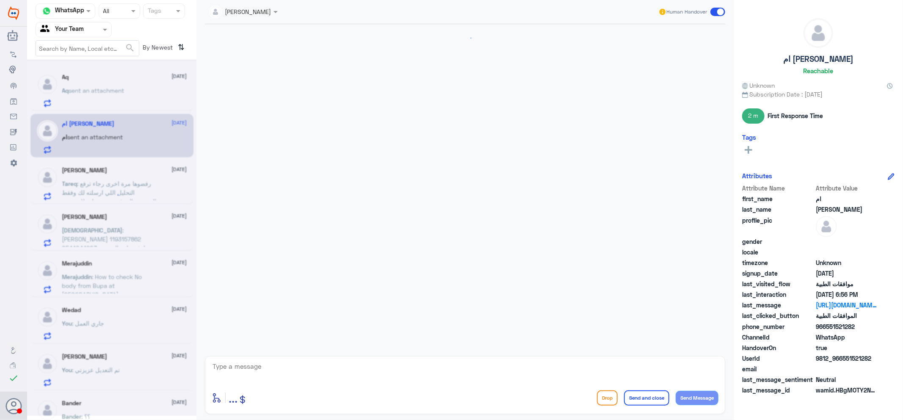
scroll to position [713, 0]
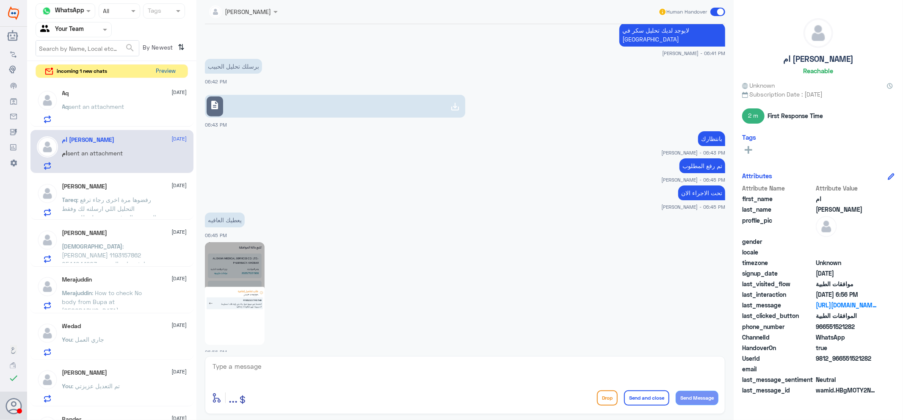
click at [159, 71] on button "Preview" at bounding box center [166, 71] width 26 height 13
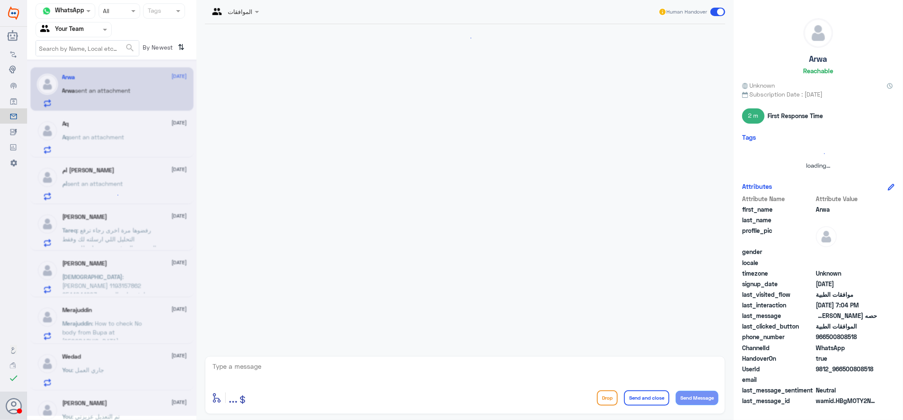
scroll to position [281, 0]
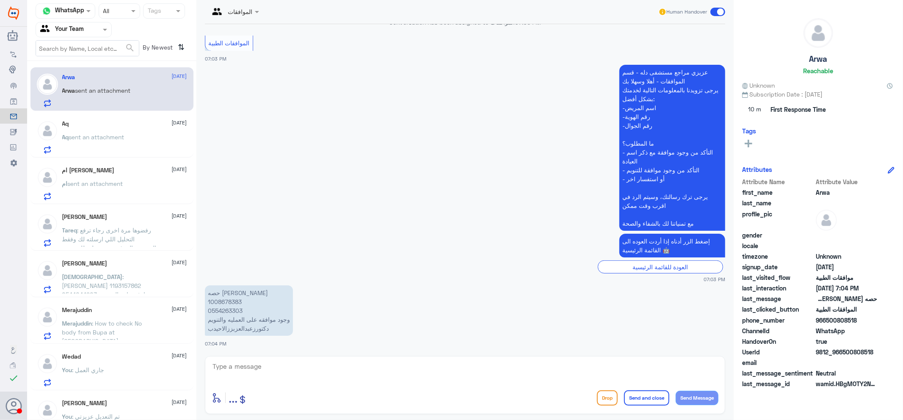
click at [228, 298] on p "حصه [PERSON_NAME] 1008678383 0554263303 وجود موافقه على العمليه والتنويم دكتورز…" at bounding box center [249, 310] width 88 height 50
click at [130, 176] on div "ام [PERSON_NAME] [DATE] ام sent an attachment" at bounding box center [124, 183] width 125 height 33
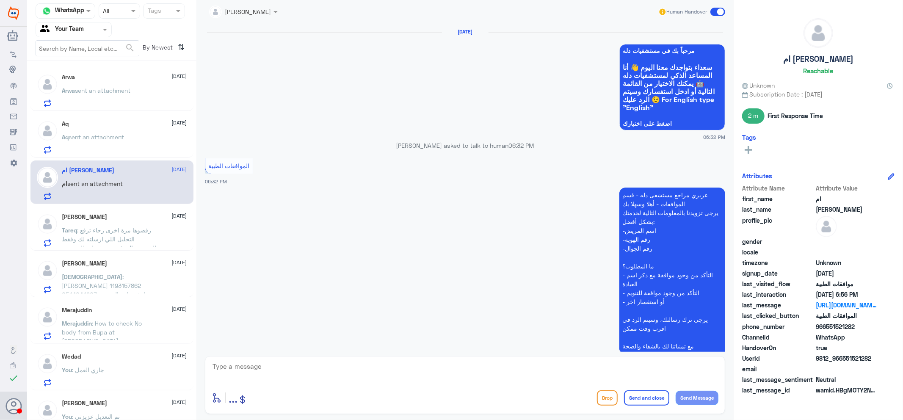
scroll to position [713, 0]
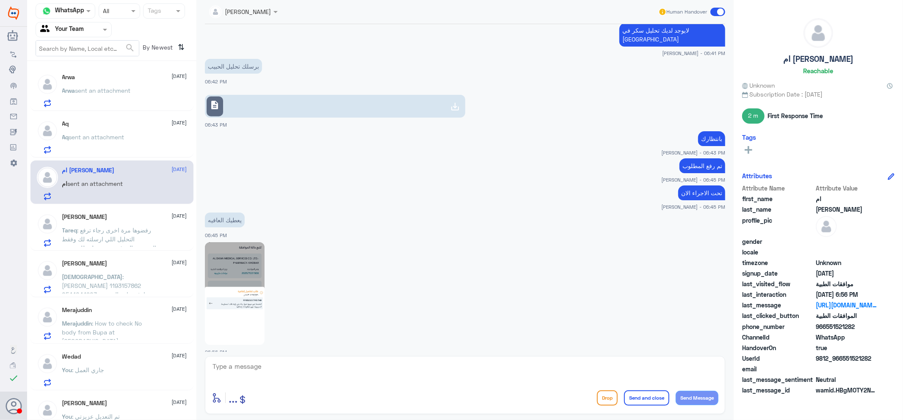
click at [135, 285] on span ": [PERSON_NAME] 1193157862 0544044903 ارغب بارسال نتيجه الفحص من المختبر الى ال…" at bounding box center [107, 290] width 91 height 34
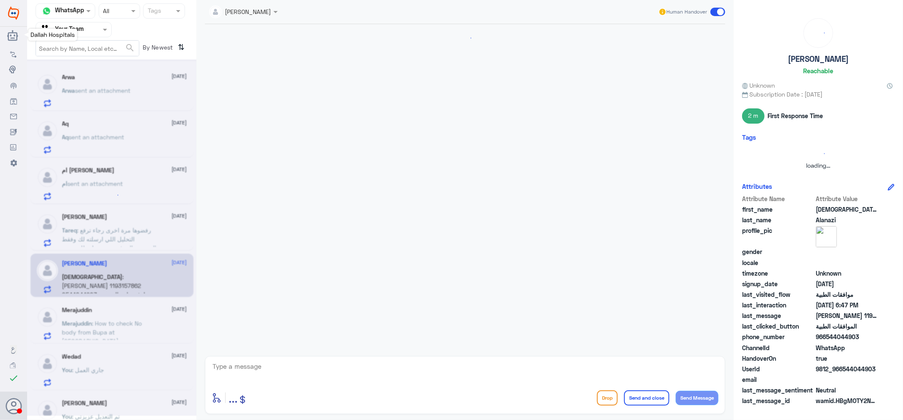
scroll to position [326, 0]
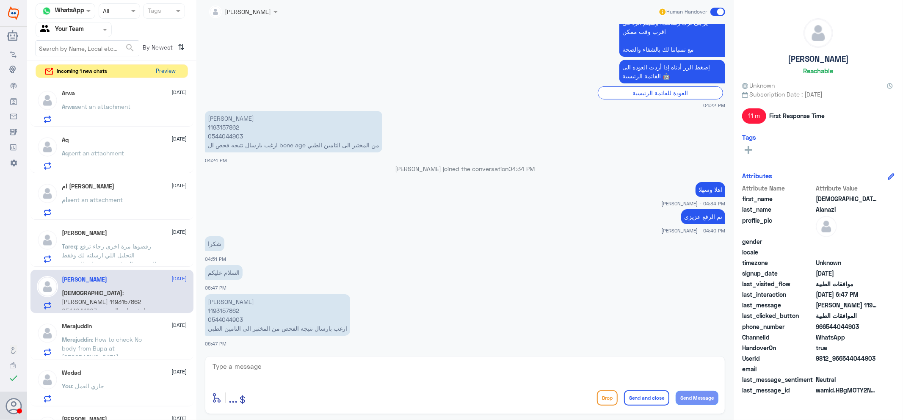
click at [167, 70] on button "Preview" at bounding box center [166, 71] width 26 height 13
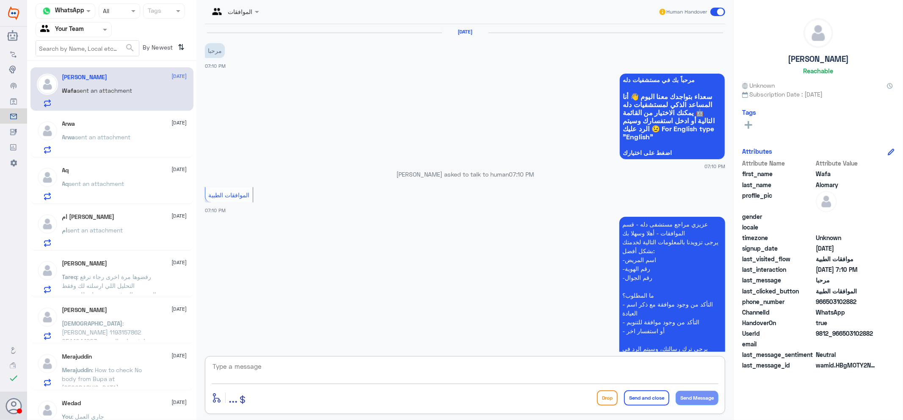
click at [483, 373] on textarea at bounding box center [465, 371] width 507 height 21
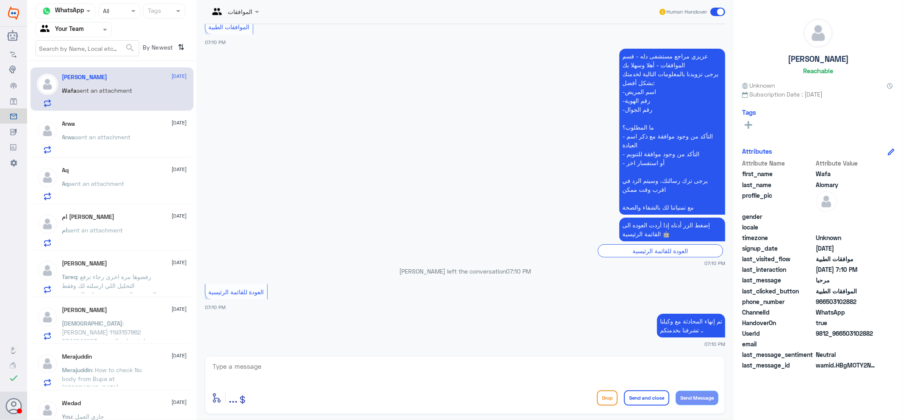
click at [111, 166] on div "Aq [DATE] Aq sent an attachment" at bounding box center [111, 182] width 163 height 44
click at [95, 167] on div "Aq [DATE]" at bounding box center [124, 170] width 125 height 7
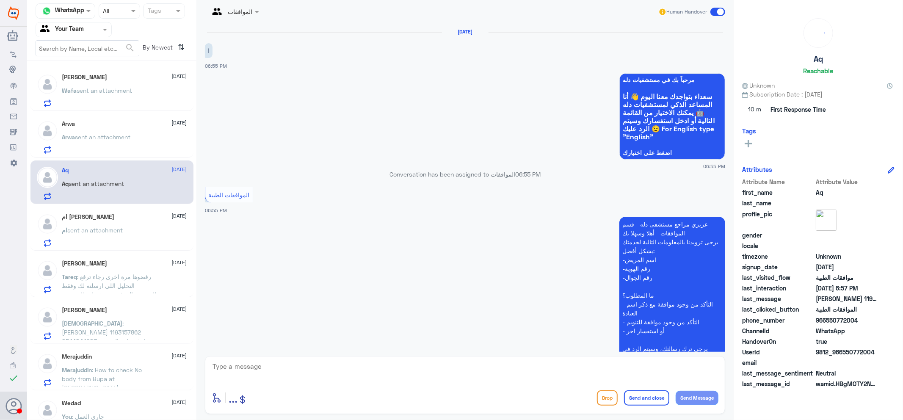
scroll to position [143, 0]
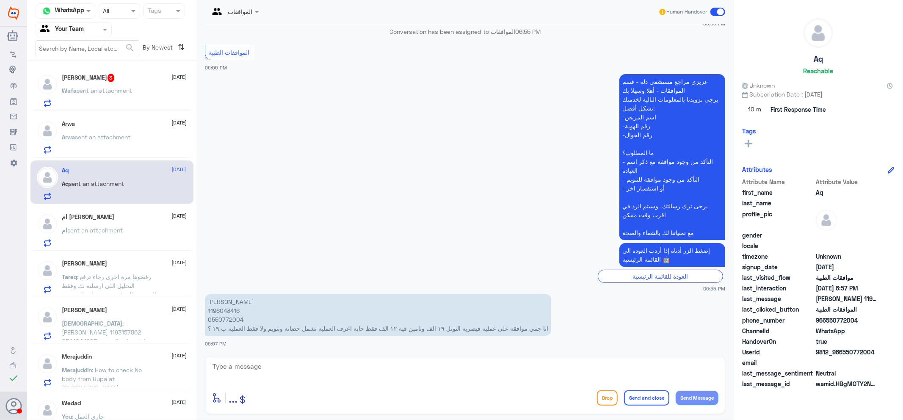
click at [125, 94] on p "Wafa sent an attachment" at bounding box center [97, 96] width 70 height 21
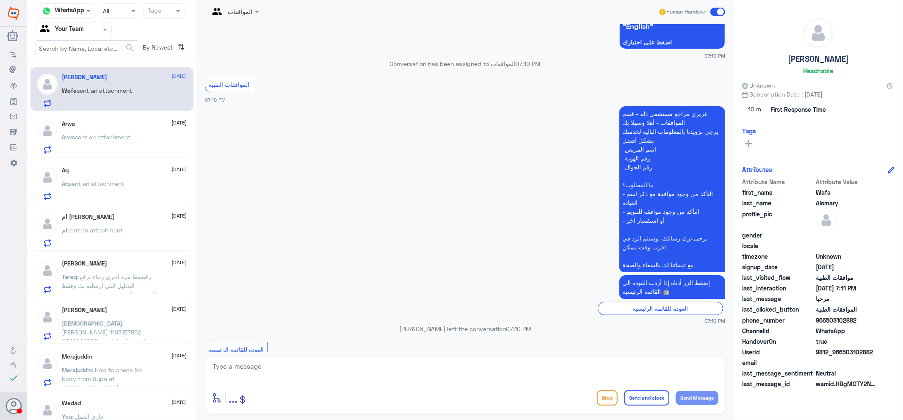
scroll to position [14, 0]
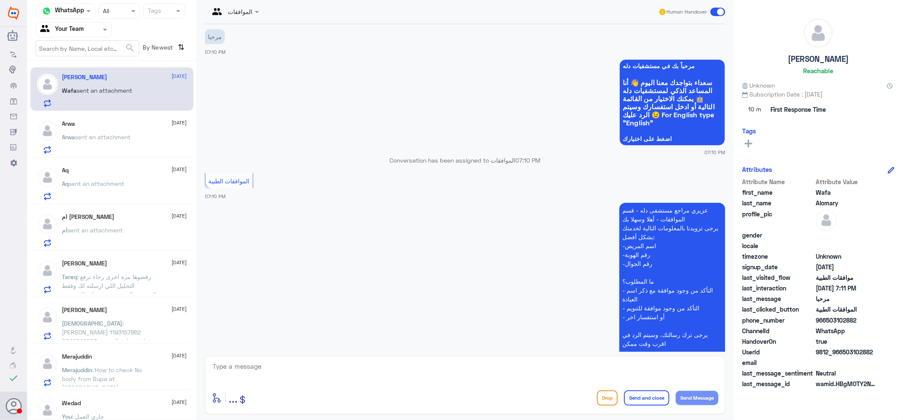
click at [85, 229] on span "sent an attachment" at bounding box center [95, 229] width 55 height 7
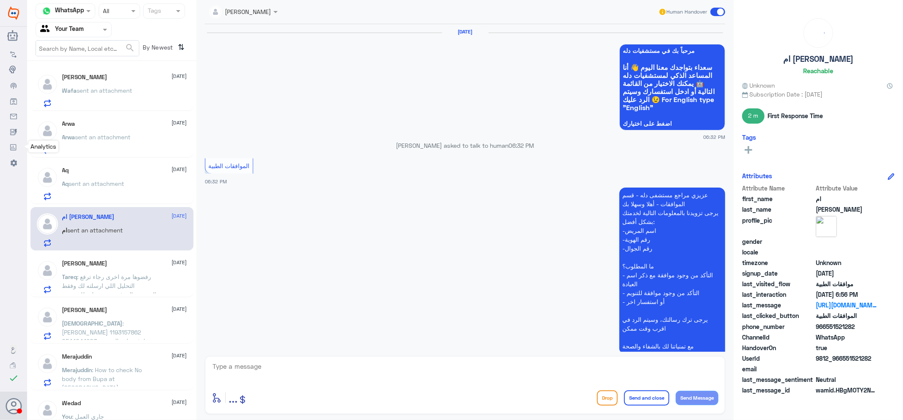
scroll to position [713, 0]
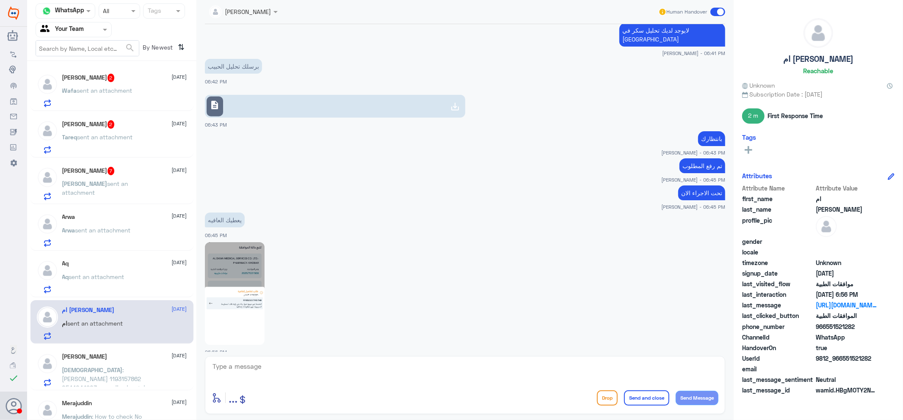
click at [108, 183] on span "sent an attachment" at bounding box center [95, 188] width 66 height 16
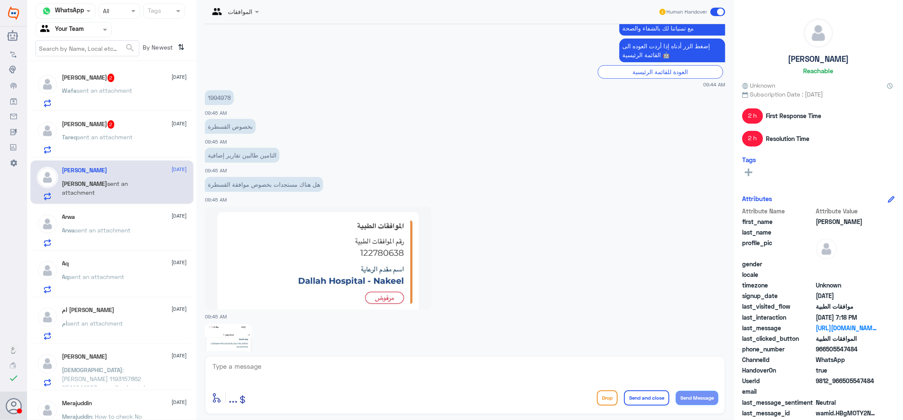
scroll to position [314, 0]
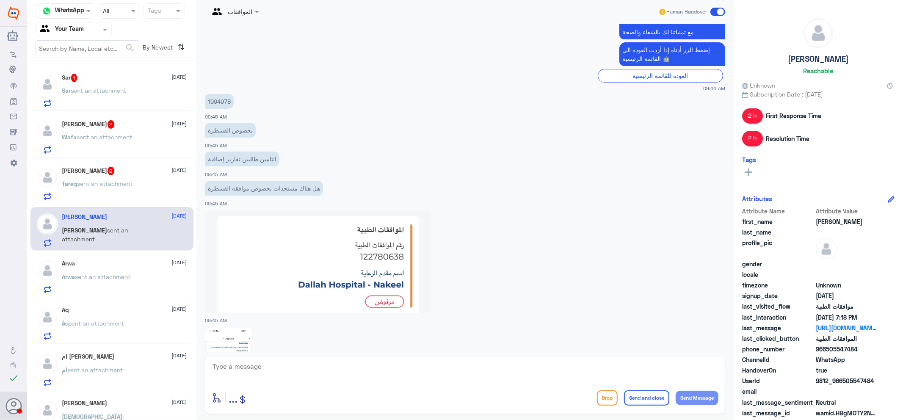
click at [225, 102] on p "1994978" at bounding box center [219, 101] width 29 height 15
click at [412, 384] on div at bounding box center [465, 372] width 507 height 23
drag, startPoint x: 408, startPoint y: 375, endPoint x: 409, endPoint y: 370, distance: 6.1
click at [408, 371] on textarea at bounding box center [465, 371] width 507 height 21
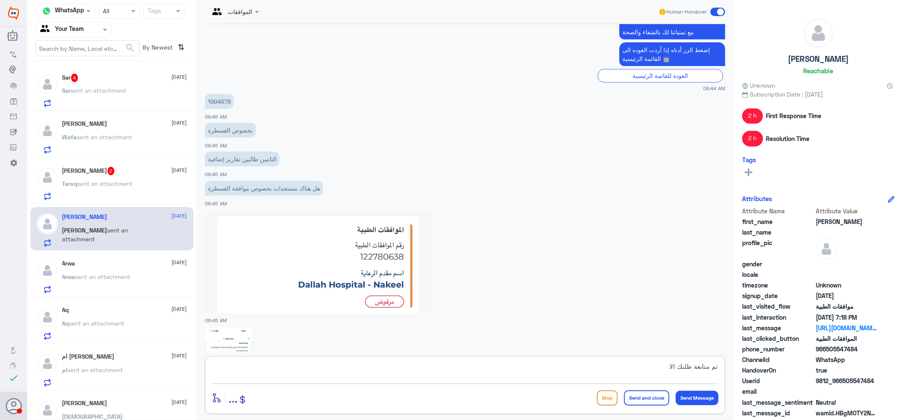
type textarea "تم متابعة طلبك الان"
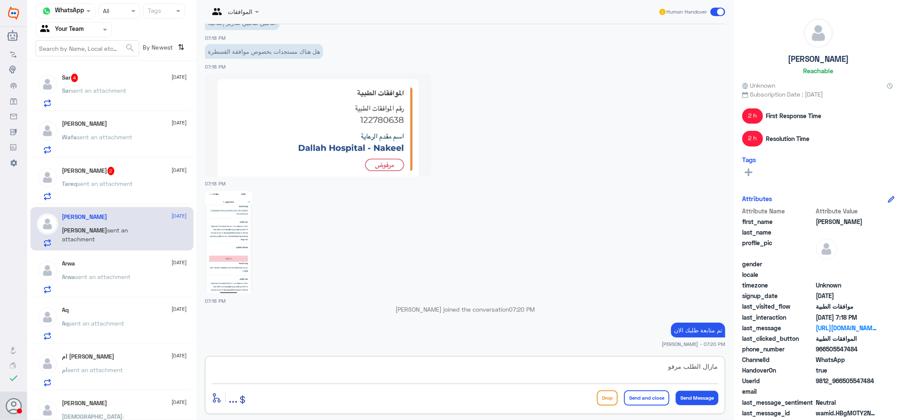
type textarea "مازال الطلب مرفوض"
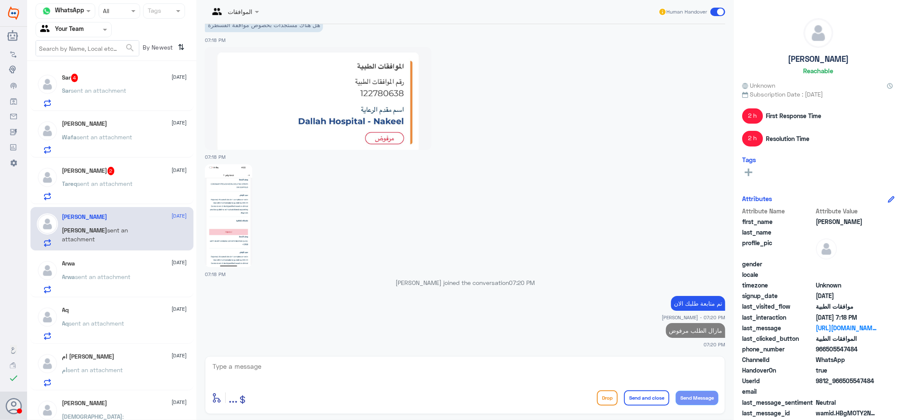
click at [101, 183] on span "sent an attachment" at bounding box center [104, 183] width 55 height 7
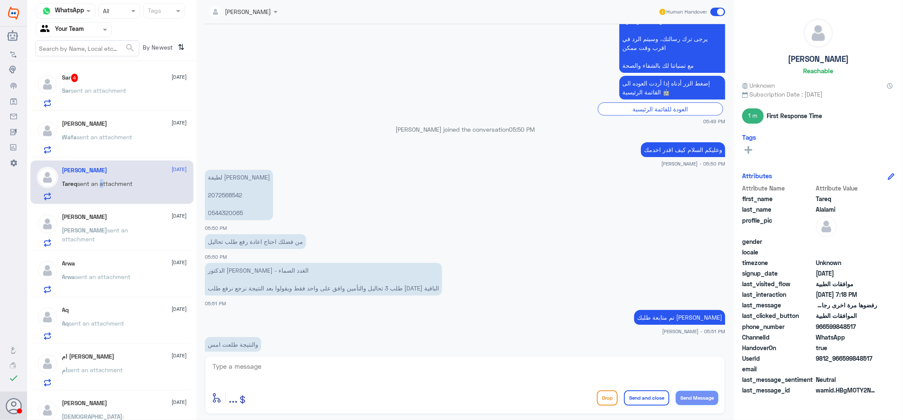
scroll to position [275, 0]
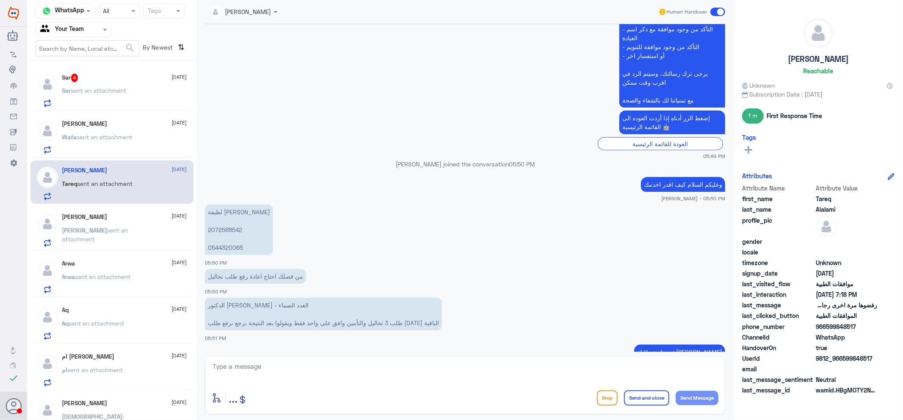
click at [227, 226] on p "[PERSON_NAME] 2072568542 0544320065" at bounding box center [239, 229] width 68 height 50
drag, startPoint x: 390, startPoint y: 353, endPoint x: 388, endPoint y: 358, distance: 5.1
click at [389, 357] on div "[PERSON_NAME] Human Handover [DATE] السلام عليكم 05:49 PM مرحباً بك في مستشفيات…" at bounding box center [464, 211] width 537 height 422
click at [386, 368] on textarea at bounding box center [465, 371] width 507 height 21
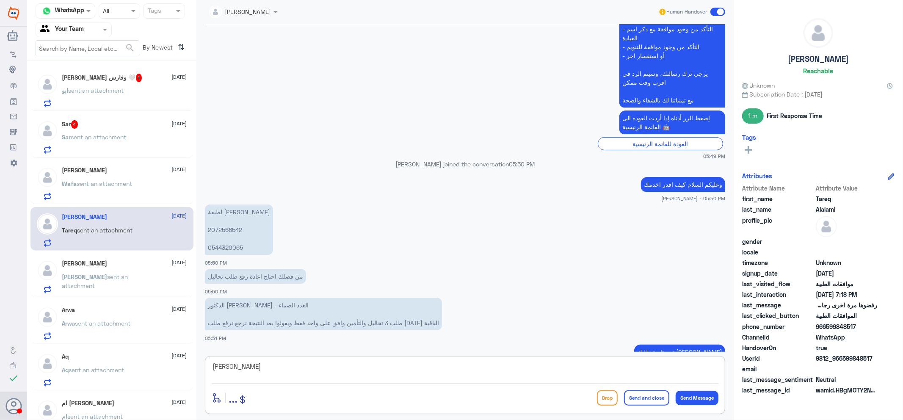
type textarea "[PERSON_NAME]"
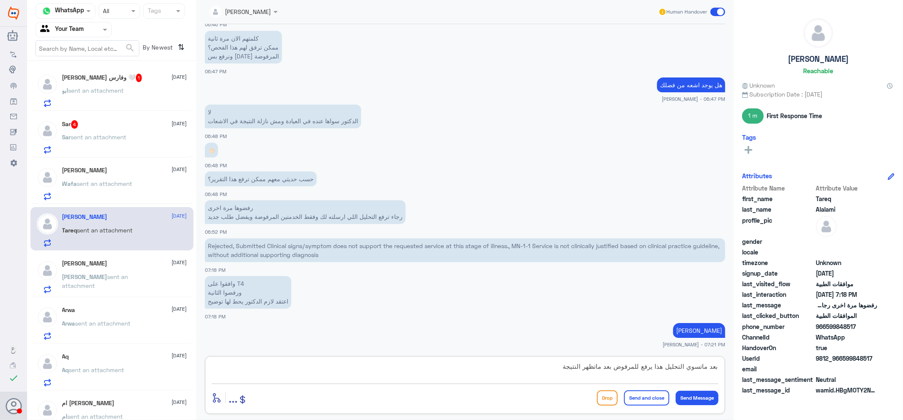
type textarea "بعد ماتسوي التحليل هذا يرفع للمرفوض بعد ماتظهر النتيجة"
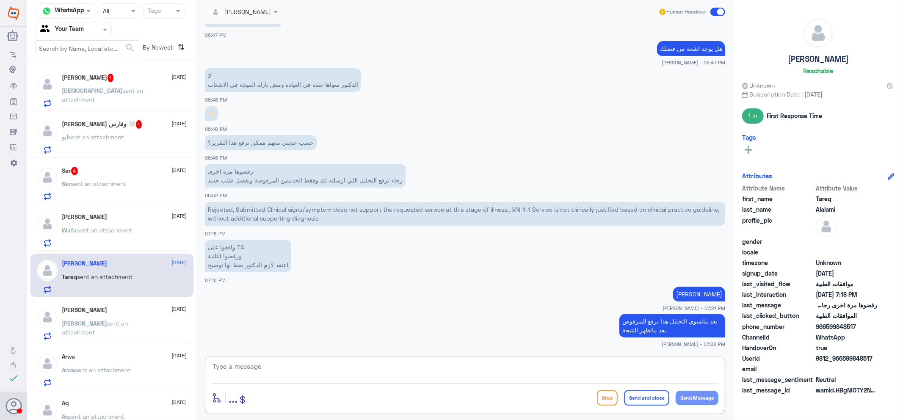
click at [115, 180] on span "sent an attachment" at bounding box center [98, 183] width 55 height 7
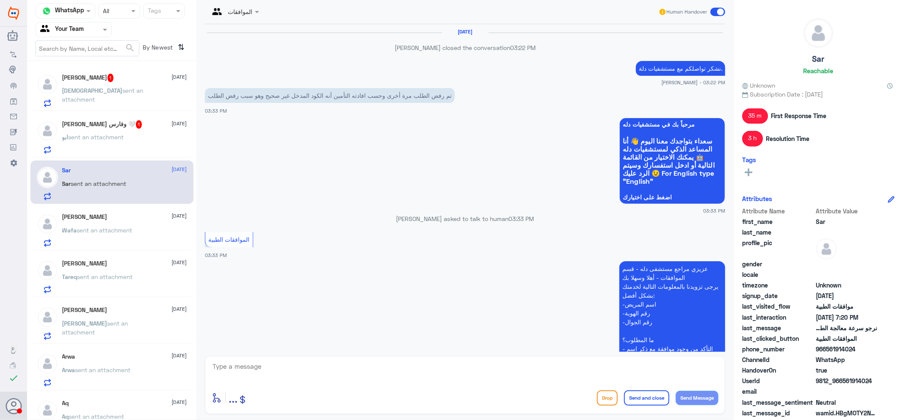
scroll to position [970, 0]
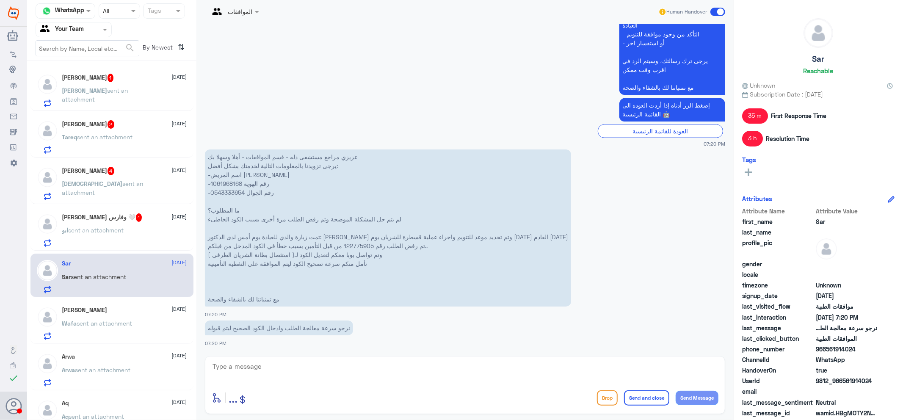
click at [358, 243] on p "عزيزي مراجع مستشفى دله - قسم الموافقات - أهلا وسهلا بك يرجى تزويدنا بالمعلومات …" at bounding box center [388, 227] width 366 height 157
click at [143, 226] on div "[PERSON_NAME] وفارس 🤍 1 [DATE] ابو sent an attachment" at bounding box center [124, 229] width 125 height 33
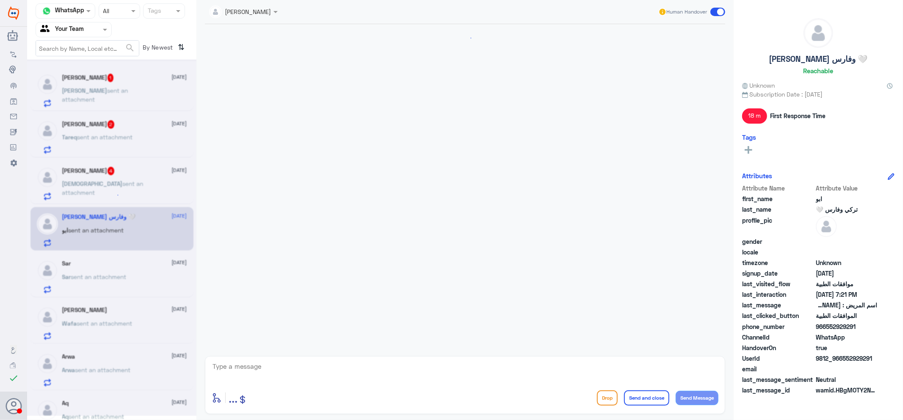
scroll to position [232, 0]
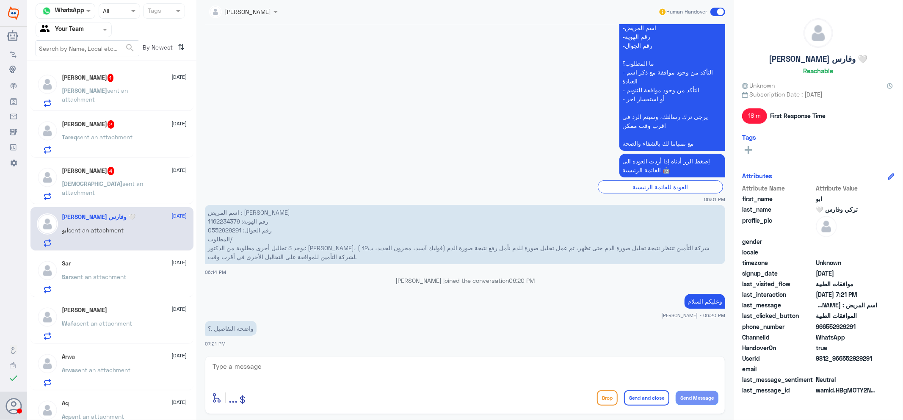
click at [220, 221] on p "اسم المريض : [PERSON_NAME] رقم الهوية: 1162234379 رقم الحوال: 0552929291 المطلو…" at bounding box center [465, 234] width 520 height 59
click at [266, 371] on textarea at bounding box center [465, 371] width 507 height 21
type textarea "واضح"
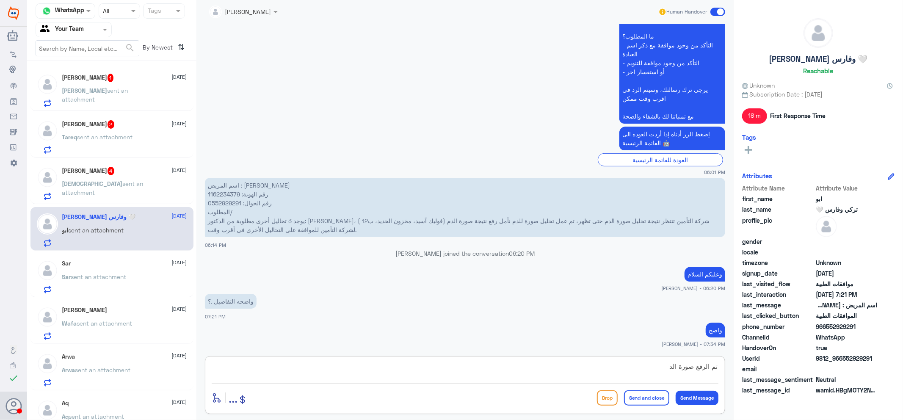
type textarea "تم الرفع صورة الدم"
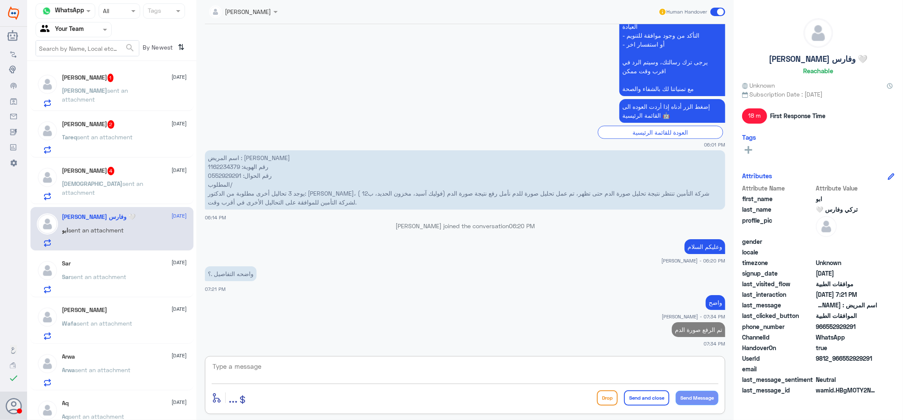
click at [144, 182] on span "sent an attachment" at bounding box center [102, 188] width 81 height 16
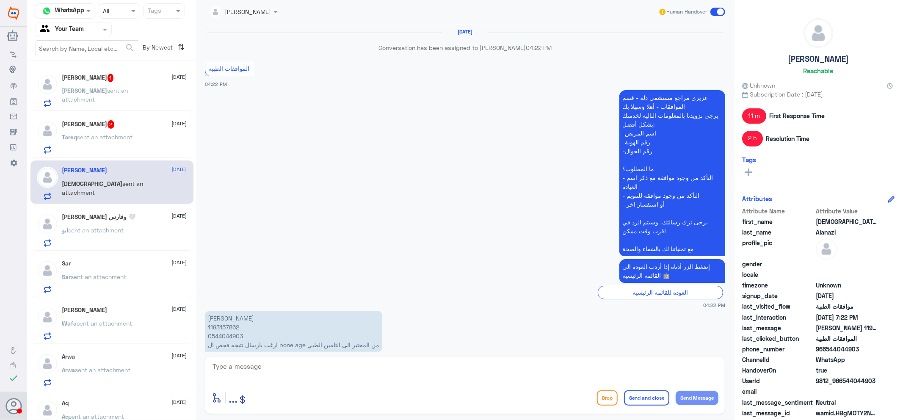
scroll to position [730, 0]
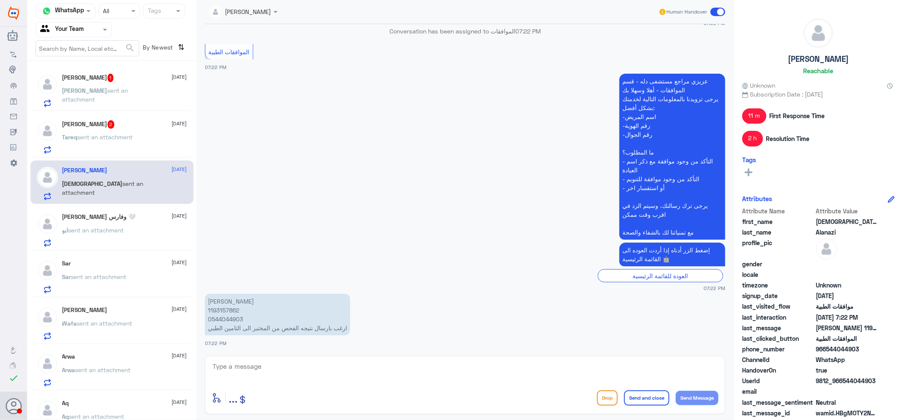
click at [86, 142] on p "Tareq sent an attachment" at bounding box center [97, 142] width 71 height 21
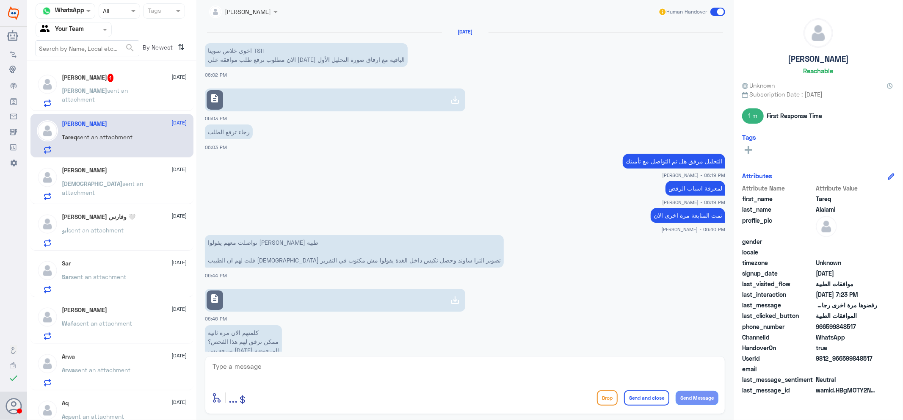
scroll to position [388, 0]
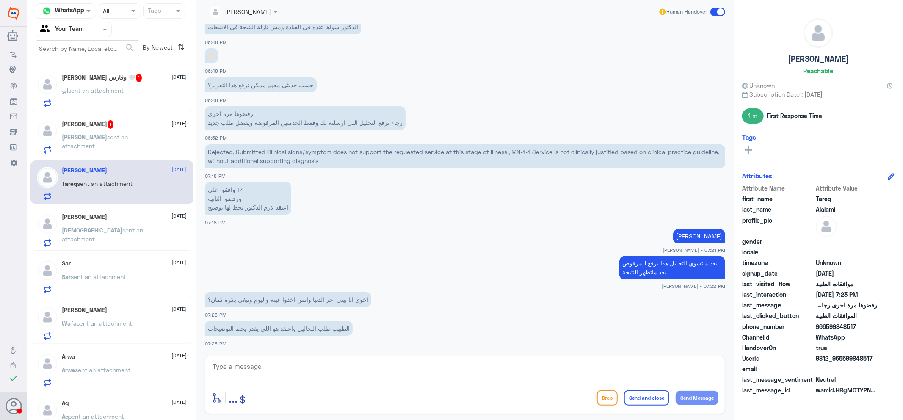
click at [119, 129] on div "Ali 1 [DATE] [PERSON_NAME] sent an attachment" at bounding box center [124, 136] width 125 height 33
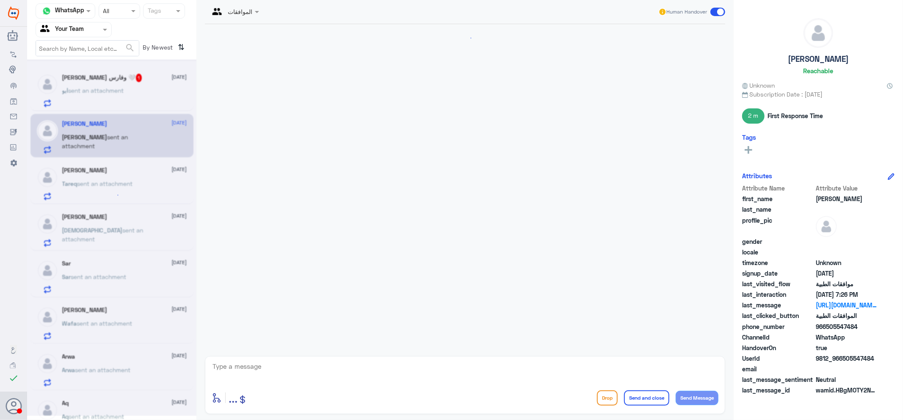
scroll to position [814, 0]
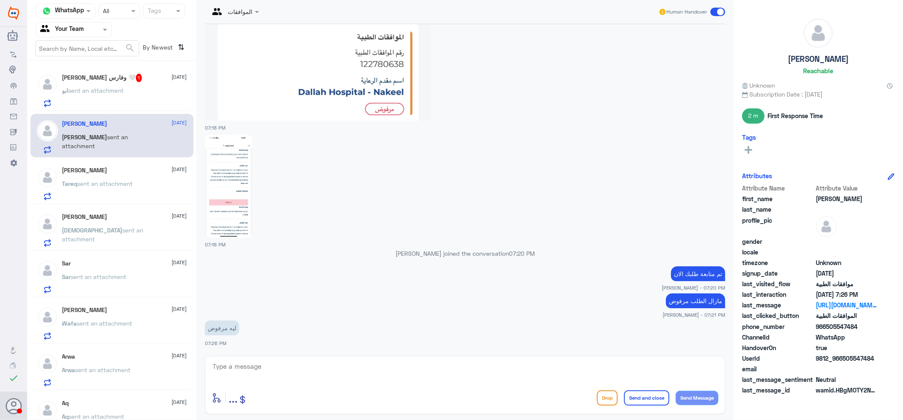
click at [149, 94] on div "ابو sent an attachment" at bounding box center [124, 97] width 125 height 19
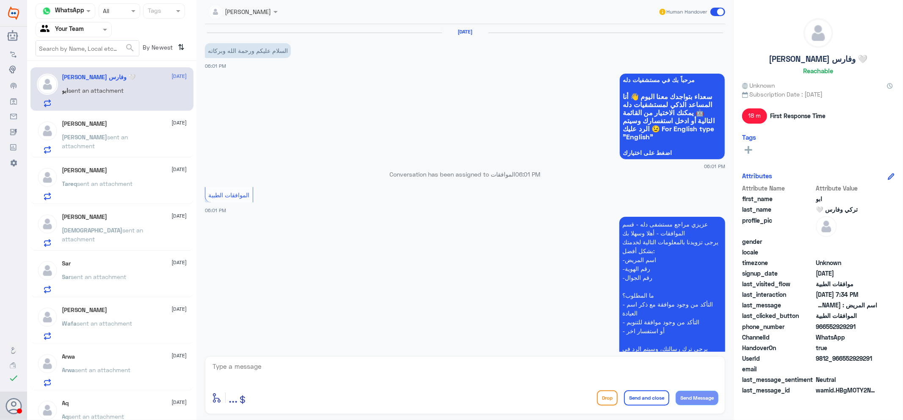
scroll to position [315, 0]
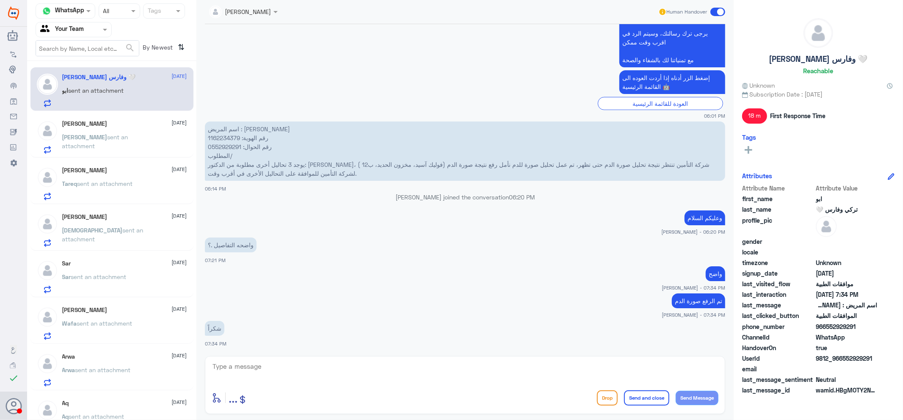
click at [123, 135] on span "sent an attachment" at bounding box center [95, 141] width 66 height 16
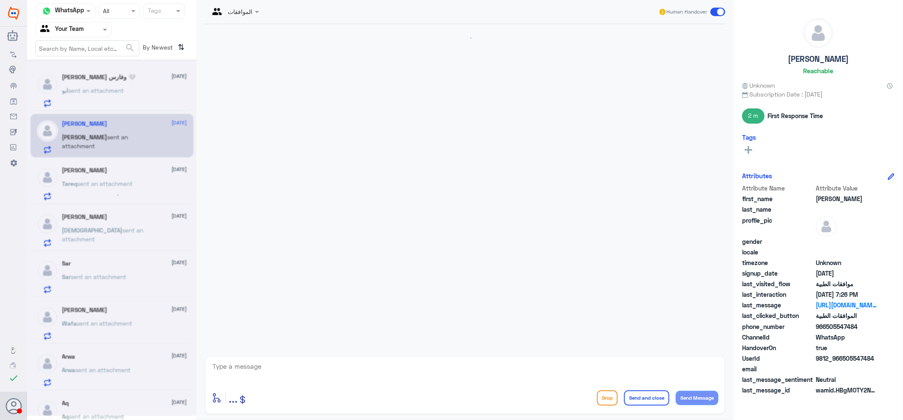
scroll to position [814, 0]
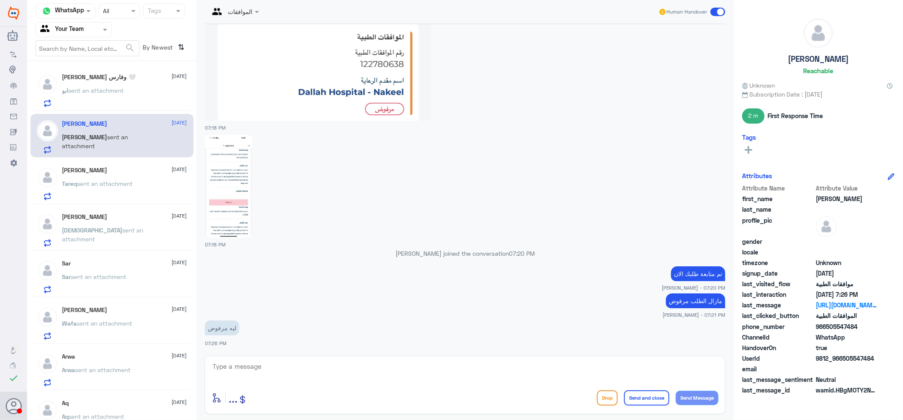
drag, startPoint x: 308, startPoint y: 379, endPoint x: 314, endPoint y: 374, distance: 7.5
click at [308, 378] on textarea at bounding box center [465, 371] width 507 height 21
type textarea "لايوجد دواعي طبية"
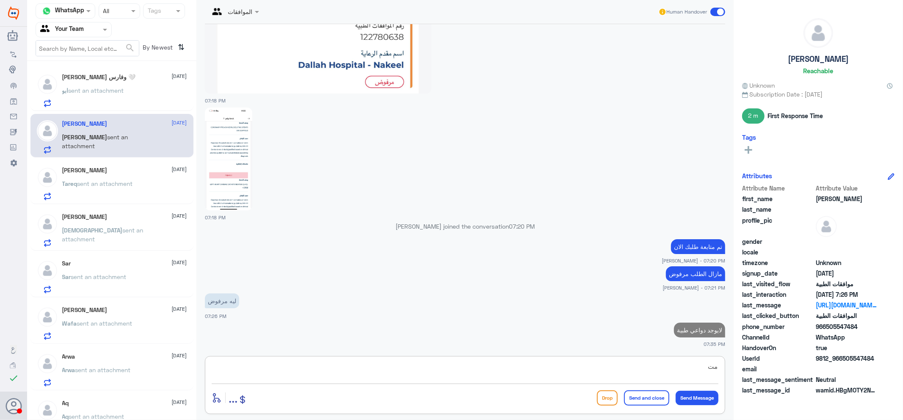
type textarea "م"
type textarea "ت"
type textarea "تم متابعه من طبيب الموافقات ايضا مرفوض"
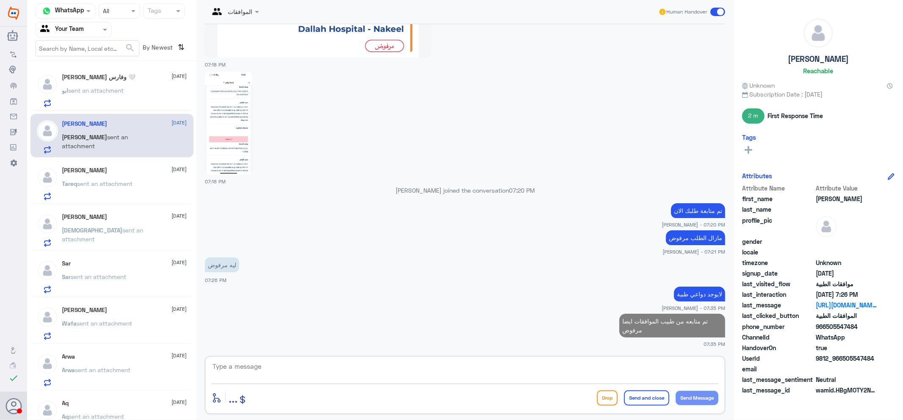
click at [102, 190] on p "Tareq sent an attachment" at bounding box center [97, 189] width 71 height 21
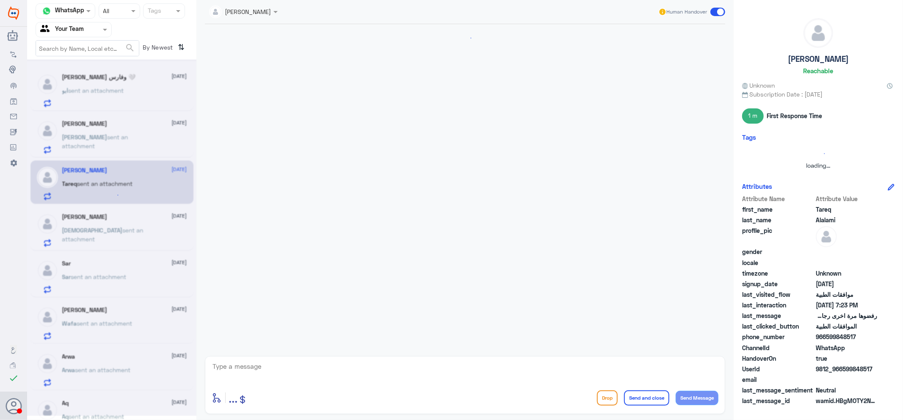
scroll to position [388, 0]
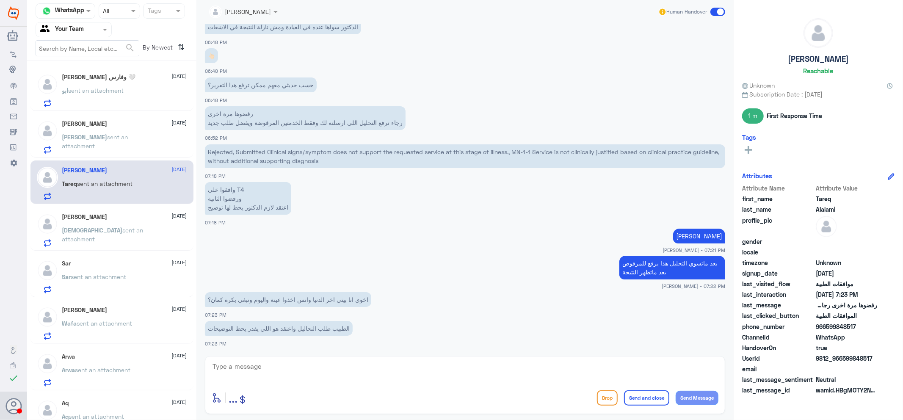
click at [123, 93] on span "sent an attachment" at bounding box center [96, 90] width 55 height 7
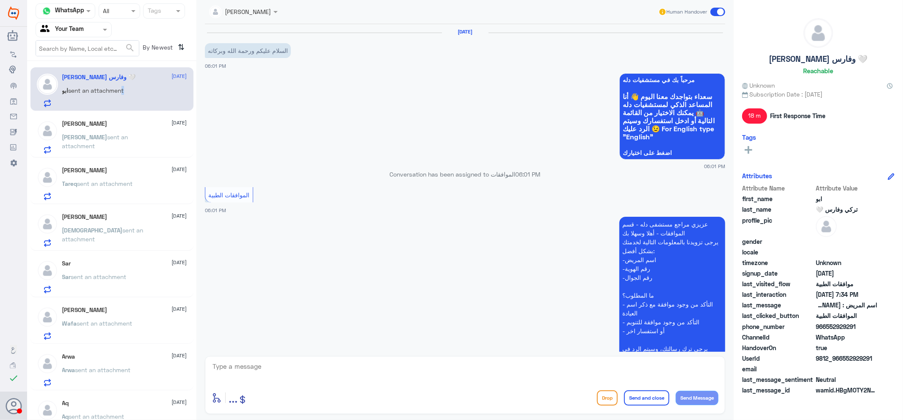
scroll to position [315, 0]
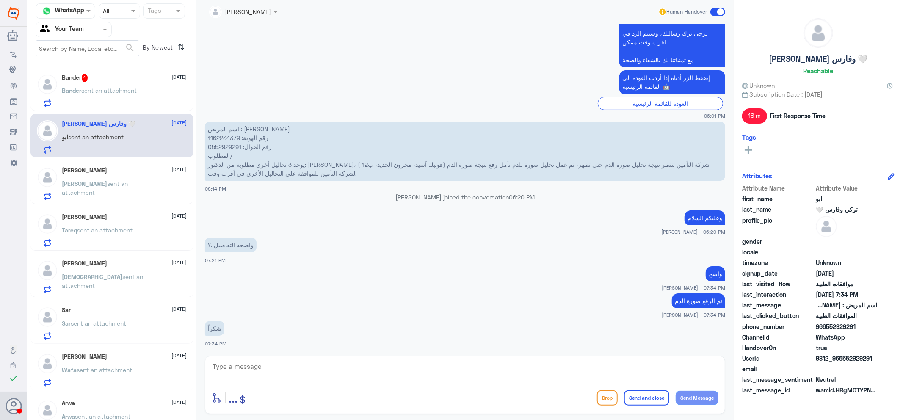
click at [124, 83] on div "Bander 1 [DATE] Bander sent an attachment" at bounding box center [124, 90] width 125 height 33
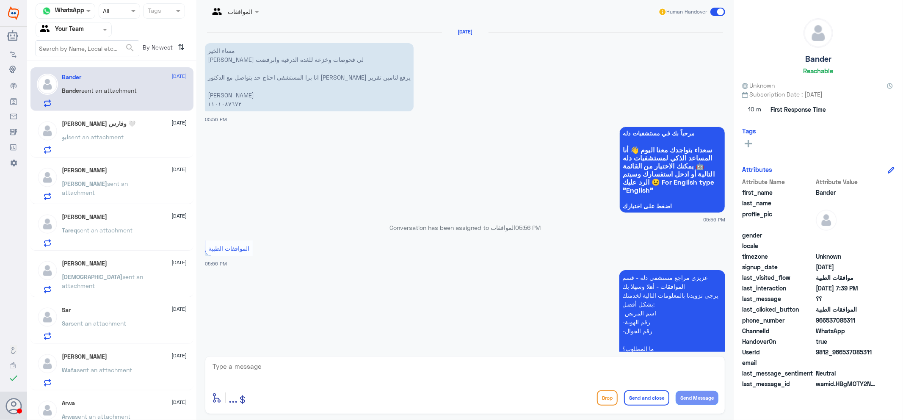
scroll to position [310, 0]
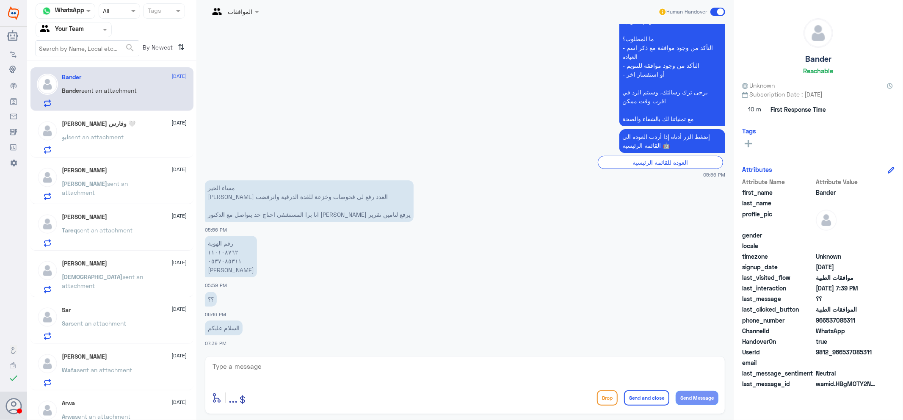
click at [137, 317] on div "Sar [DATE] Sar sent an attachment" at bounding box center [124, 322] width 125 height 33
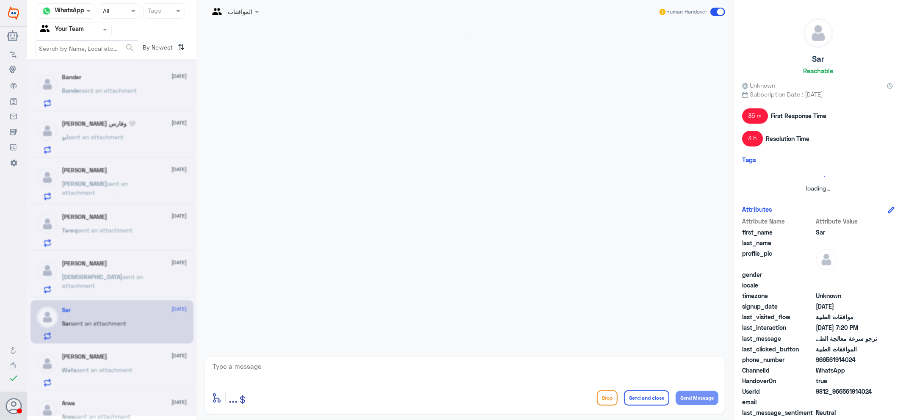
scroll to position [970, 0]
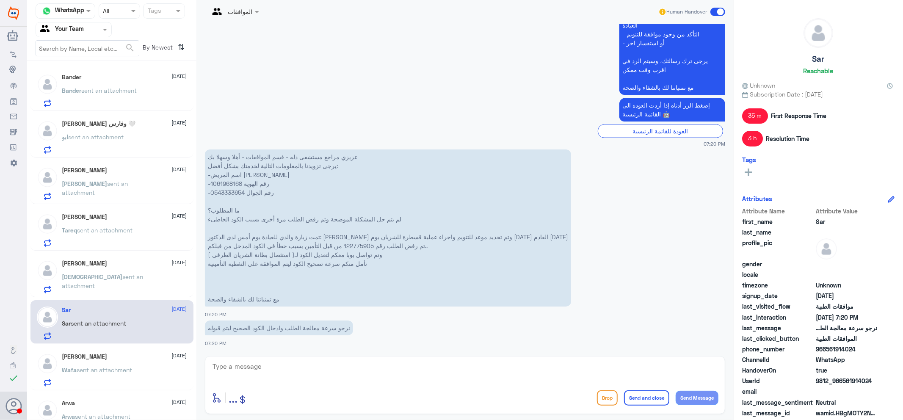
click at [114, 148] on p "ابو sent an attachment" at bounding box center [93, 142] width 62 height 21
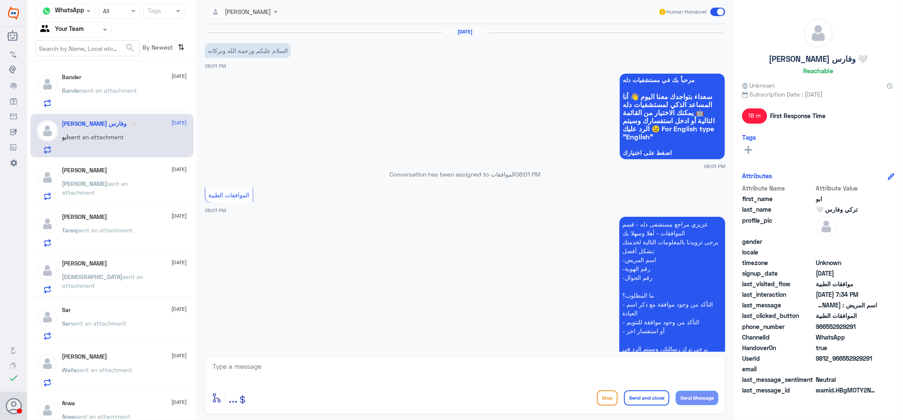
scroll to position [315, 0]
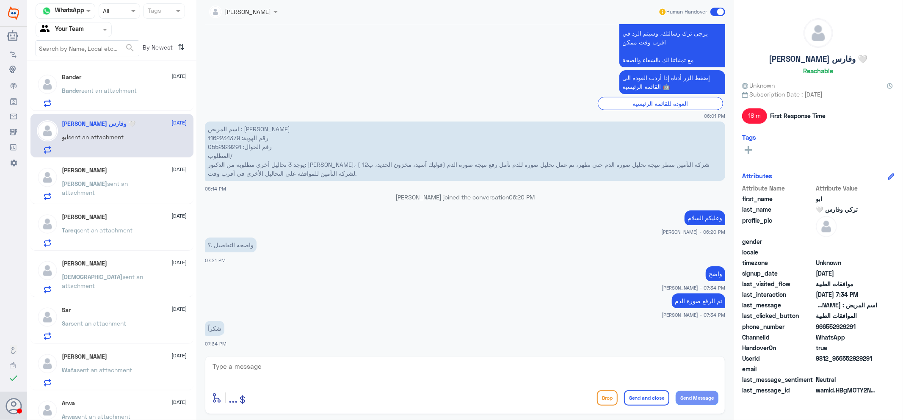
drag, startPoint x: 22, startPoint y: 352, endPoint x: 34, endPoint y: 357, distance: 12.9
click at [30, 356] on div "Dallah Hospitals Flow Builder Conversational Skills Broadcast Audience Inbox Gr…" at bounding box center [451, 210] width 903 height 420
click at [102, 356] on div "[PERSON_NAME] [DATE]" at bounding box center [124, 356] width 125 height 7
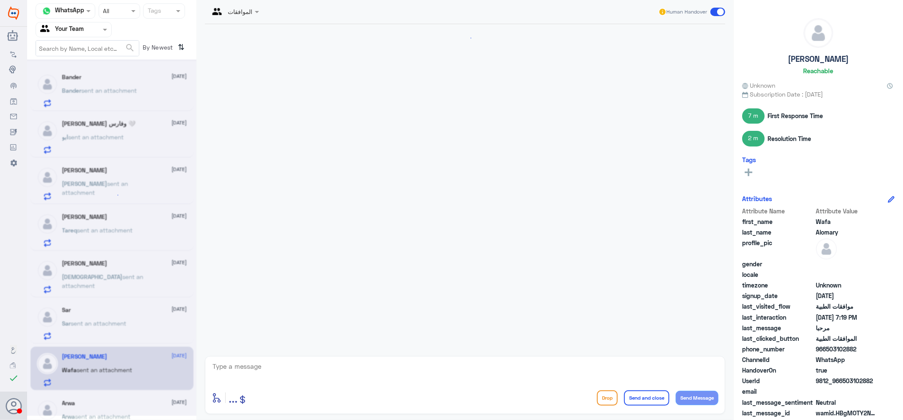
scroll to position [422, 0]
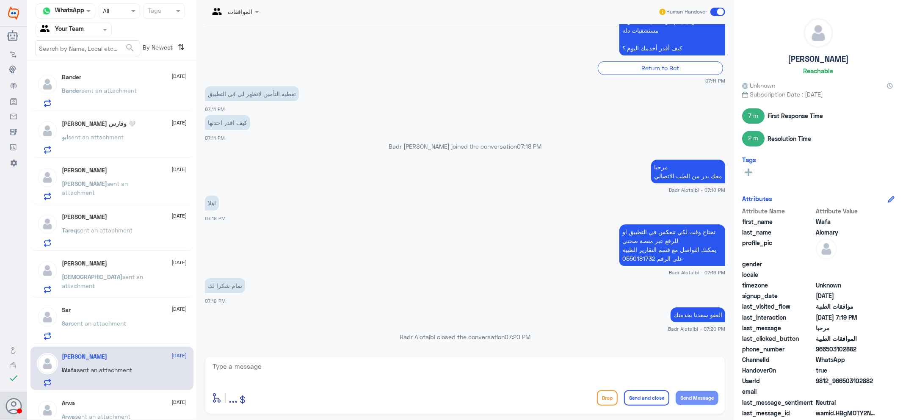
click at [719, 10] on span at bounding box center [717, 12] width 15 height 8
click at [0, 0] on input "checkbox" at bounding box center [0, 0] width 0 height 0
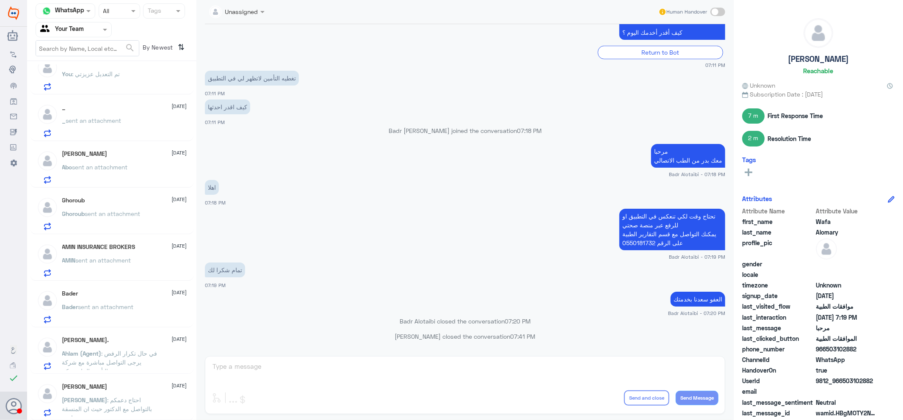
scroll to position [574, 0]
click at [135, 373] on div "Bander [DATE] Bander sent an attachment [PERSON_NAME] وفارس 🤍 [DATE] ابو sent a…" at bounding box center [111, 243] width 169 height 359
click at [114, 294] on div "Bader [DATE]" at bounding box center [124, 293] width 125 height 7
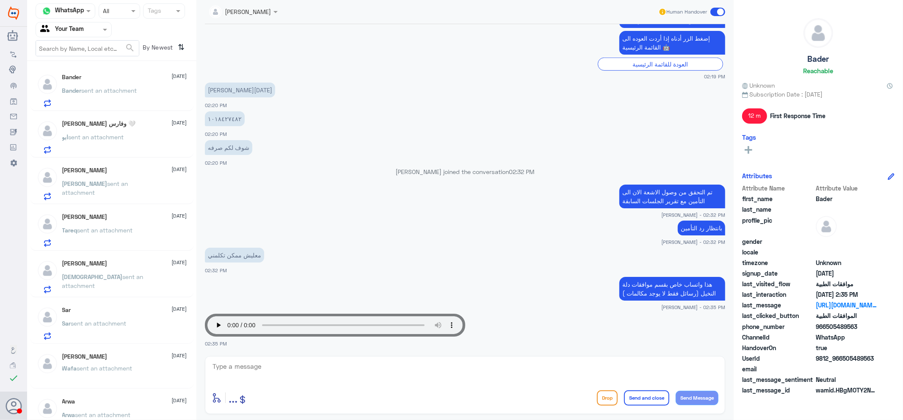
click at [124, 291] on p "[PERSON_NAME] sent an attachment" at bounding box center [109, 282] width 95 height 21
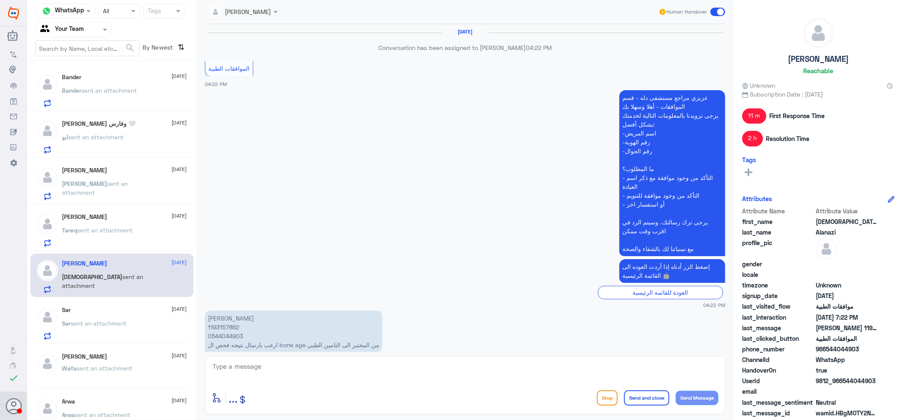
scroll to position [730, 0]
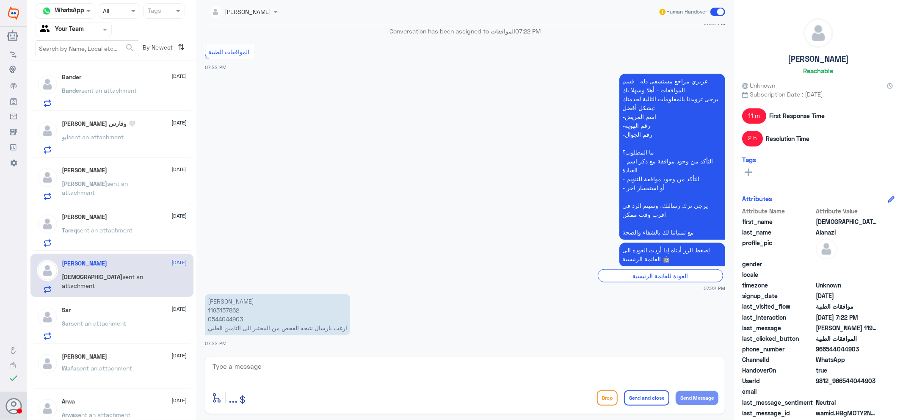
click at [130, 221] on div "Tareq Alalami [DATE] Tareq sent an attachment" at bounding box center [124, 229] width 125 height 33
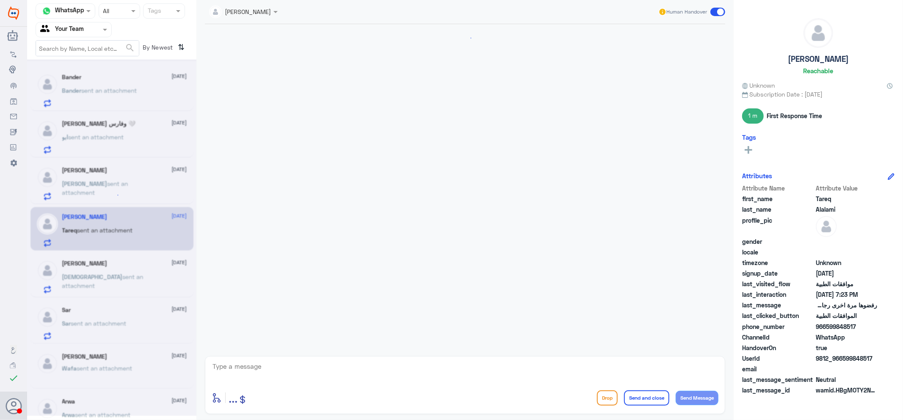
scroll to position [388, 0]
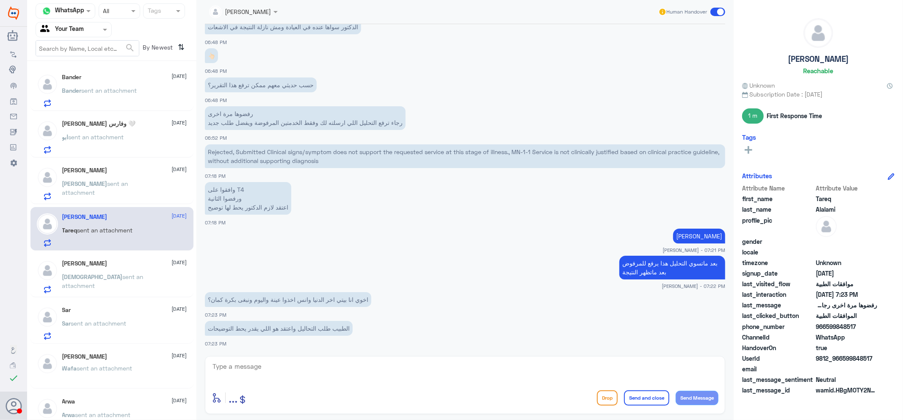
click at [108, 285] on p "[PERSON_NAME] sent an attachment" at bounding box center [109, 282] width 95 height 21
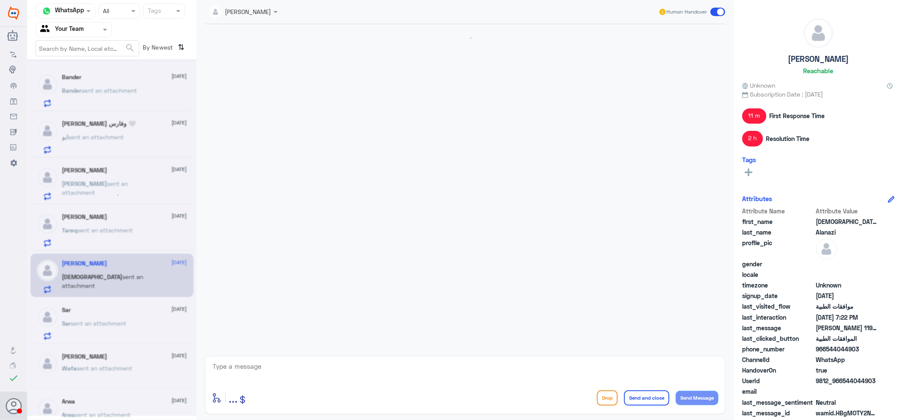
scroll to position [730, 0]
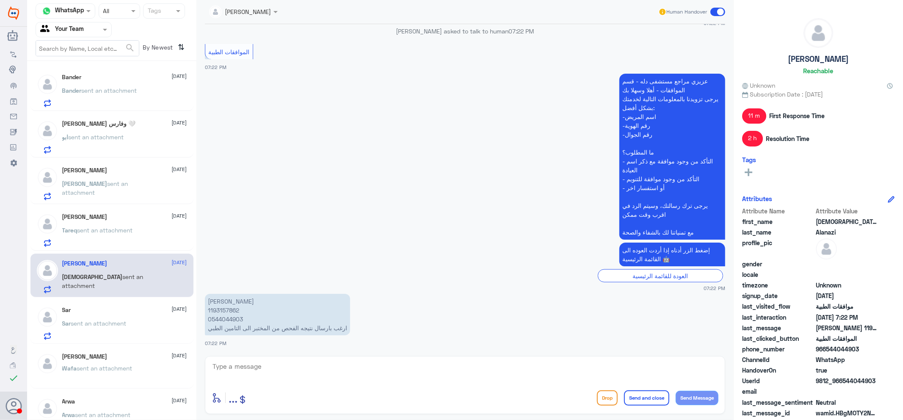
click at [102, 116] on div "[PERSON_NAME] و[PERSON_NAME] 🤍 [DATE] ابو sent an attachment" at bounding box center [111, 136] width 163 height 44
click at [113, 87] on span "sent an attachment" at bounding box center [109, 90] width 55 height 7
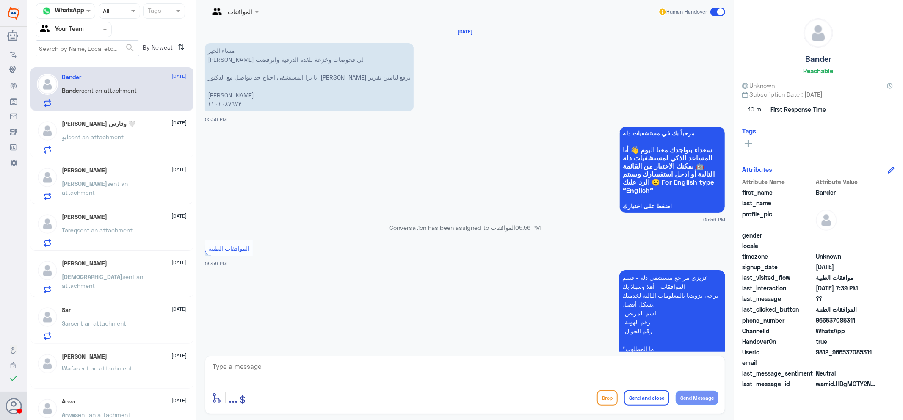
scroll to position [310, 0]
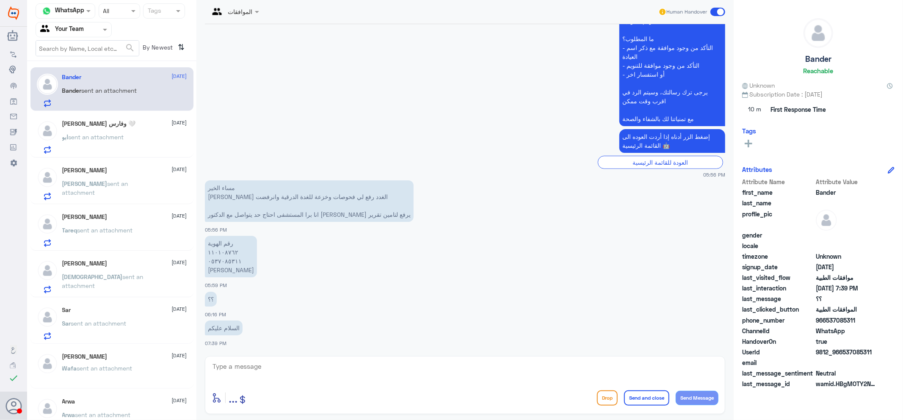
click at [37, 210] on div "Tareq Alalami [DATE] Tareq sent an attachment" at bounding box center [111, 229] width 163 height 44
click at [121, 286] on p "[PERSON_NAME] sent an attachment" at bounding box center [109, 282] width 95 height 21
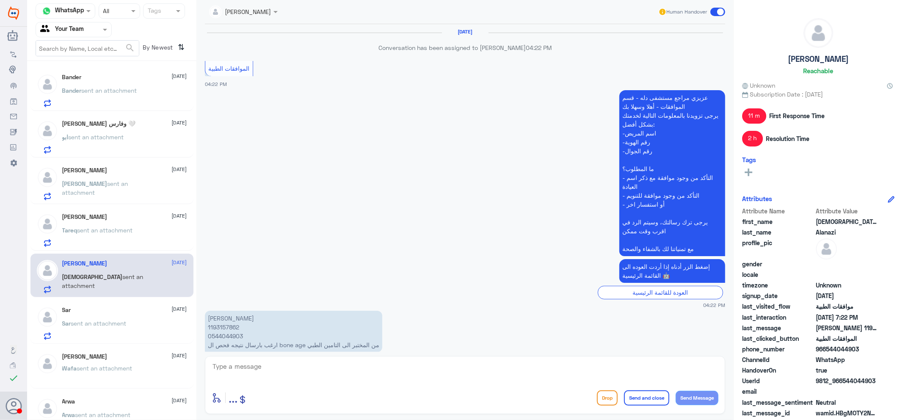
scroll to position [730, 0]
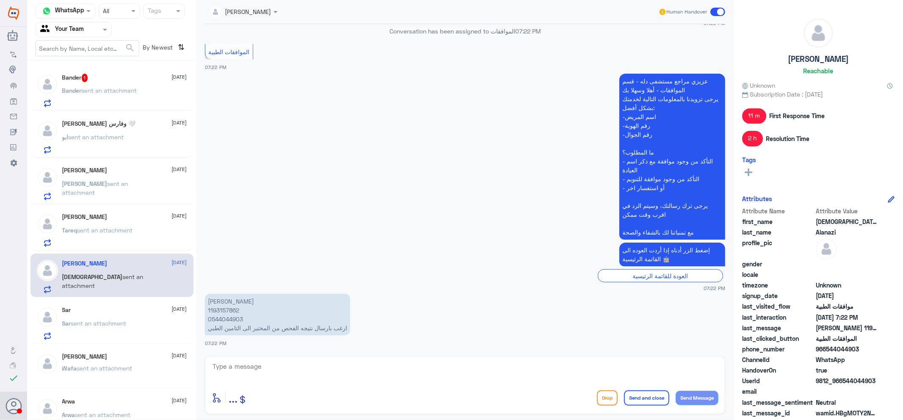
click at [113, 88] on span "sent an attachment" at bounding box center [109, 90] width 55 height 7
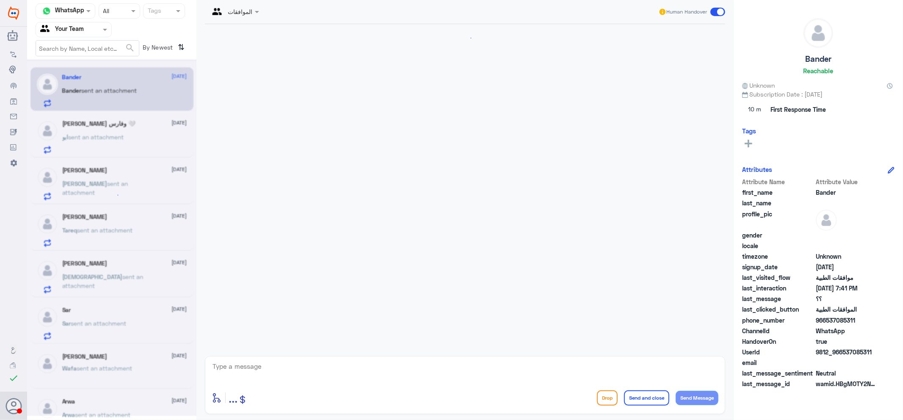
scroll to position [401, 0]
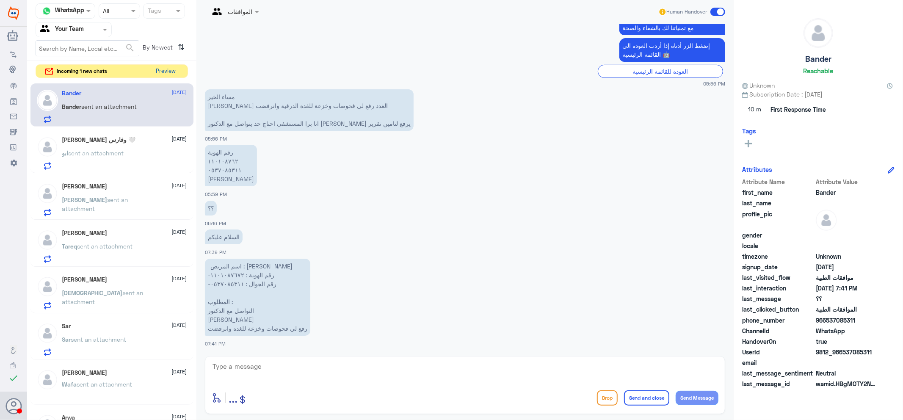
click at [163, 71] on button "Preview" at bounding box center [166, 71] width 26 height 13
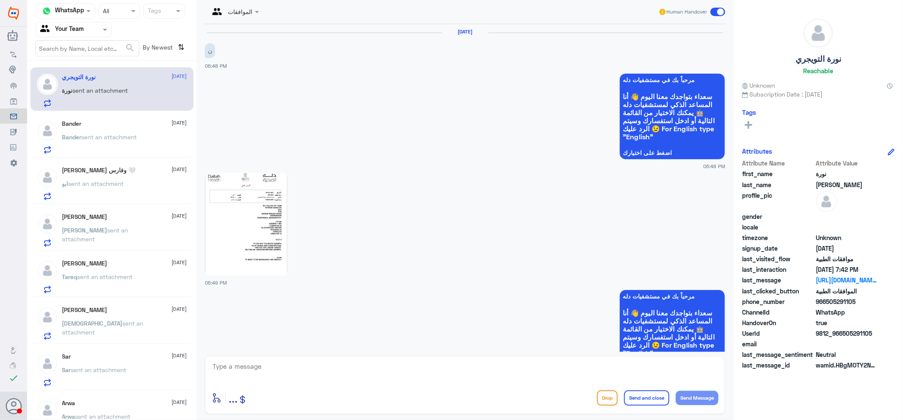
click at [246, 233] on img at bounding box center [246, 224] width 83 height 103
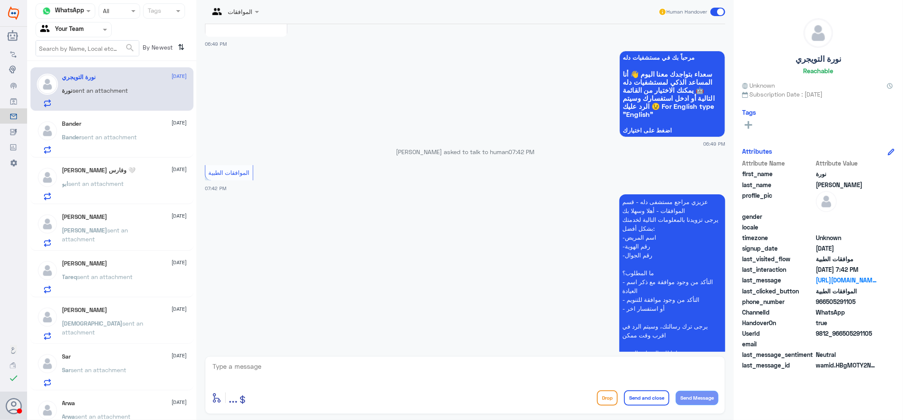
scroll to position [304, 0]
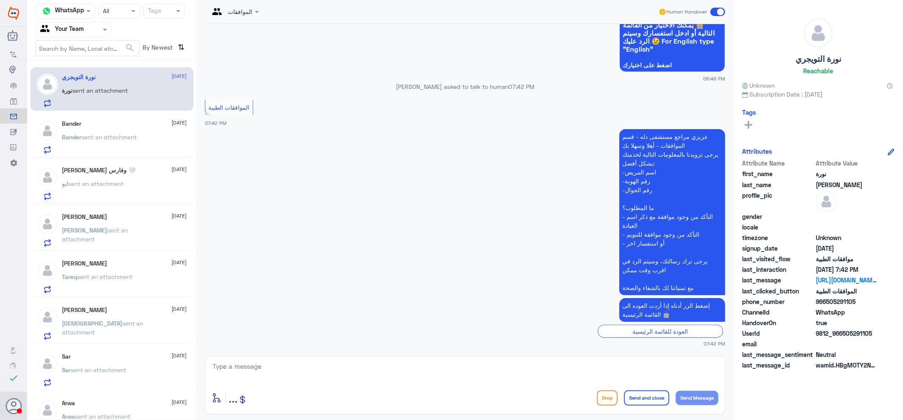
click at [123, 140] on p "Bander sent an attachment" at bounding box center [99, 142] width 75 height 21
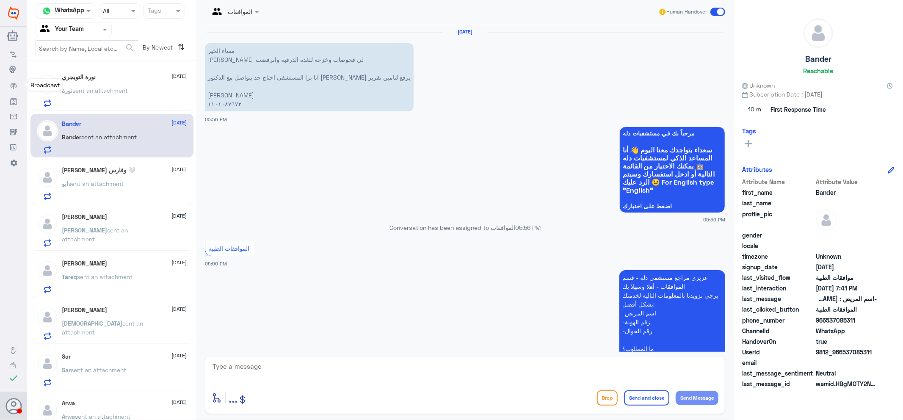
scroll to position [401, 0]
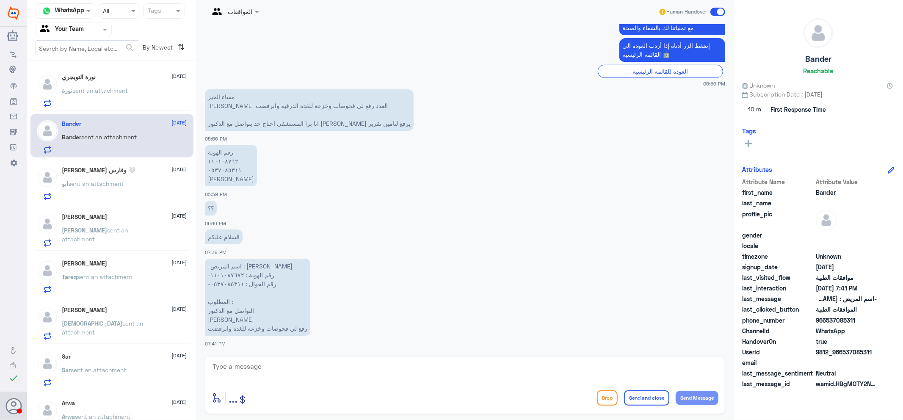
click at [136, 181] on div "ابو sent an attachment" at bounding box center [124, 190] width 125 height 19
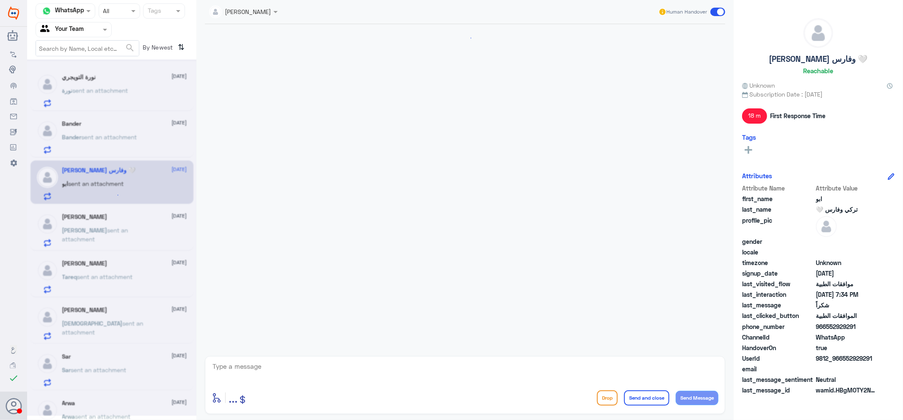
scroll to position [315, 0]
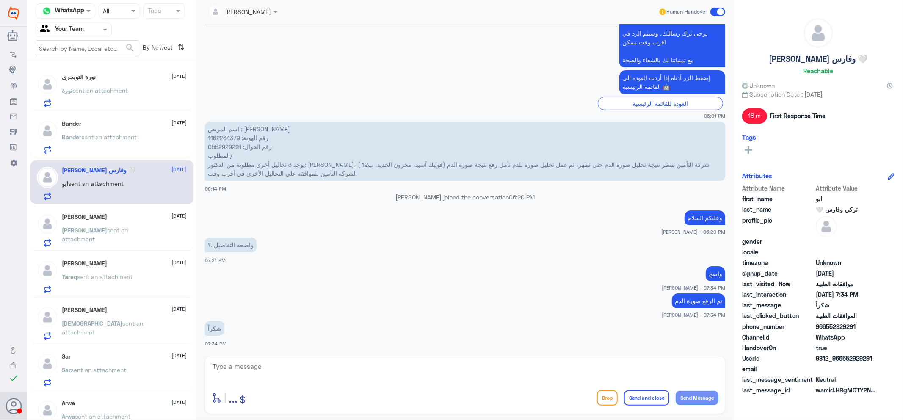
click at [132, 119] on div "Bander [DATE] Bander sent an attachment" at bounding box center [111, 136] width 163 height 44
click at [106, 125] on div "Bander [DATE]" at bounding box center [124, 123] width 125 height 7
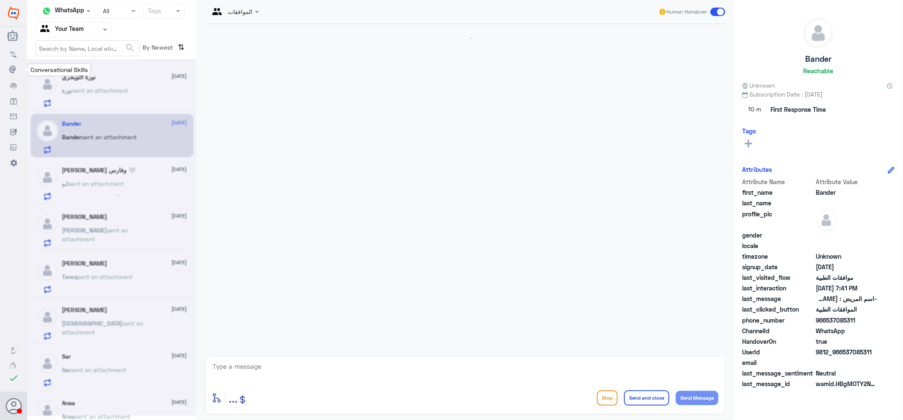
scroll to position [401, 0]
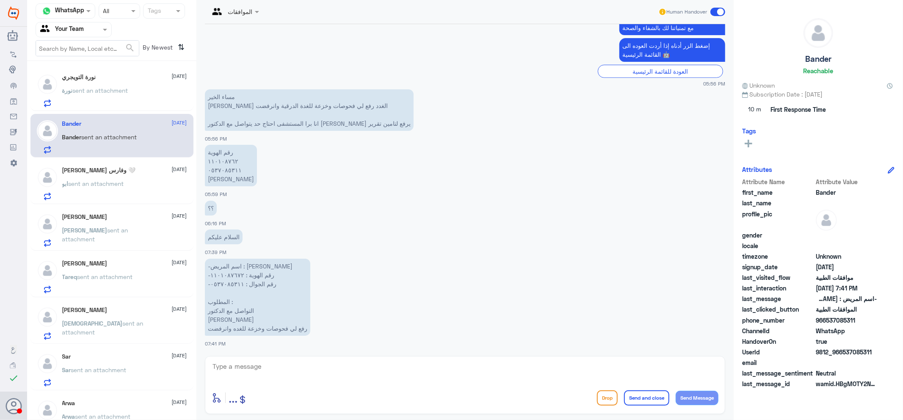
click at [68, 220] on h5 "[PERSON_NAME]" at bounding box center [84, 216] width 45 height 7
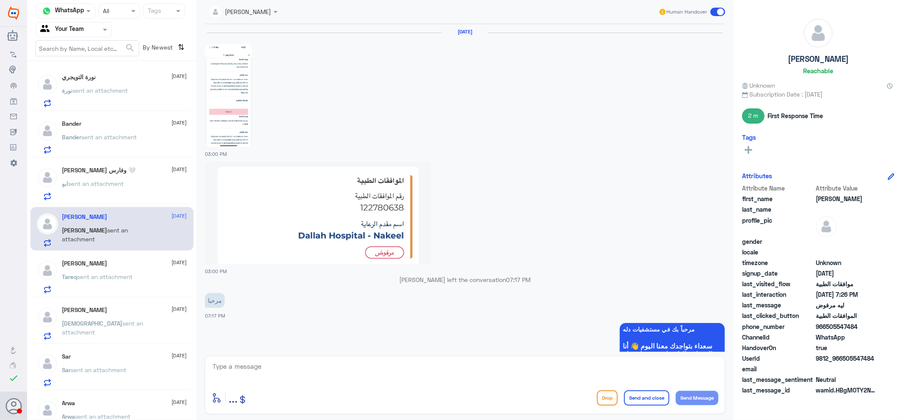
scroll to position [819, 0]
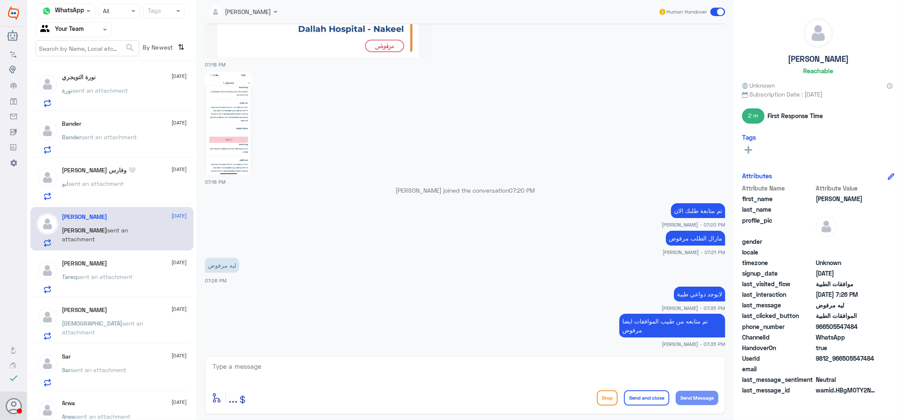
click at [79, 198] on p "ابو sent an attachment" at bounding box center [93, 189] width 62 height 21
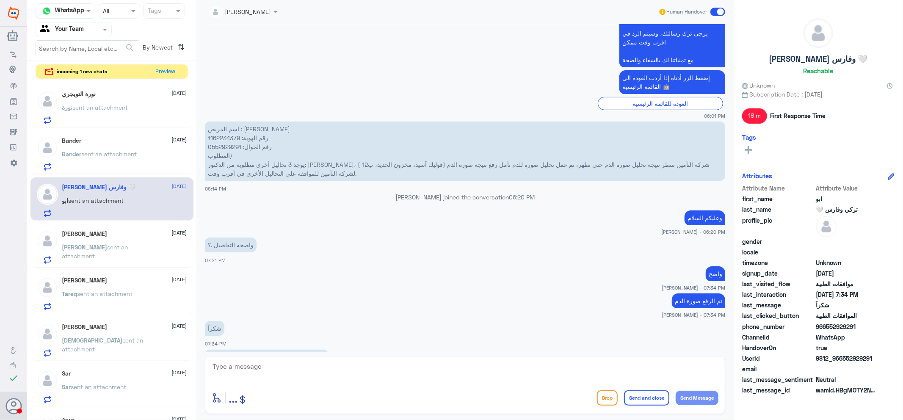
scroll to position [373, 0]
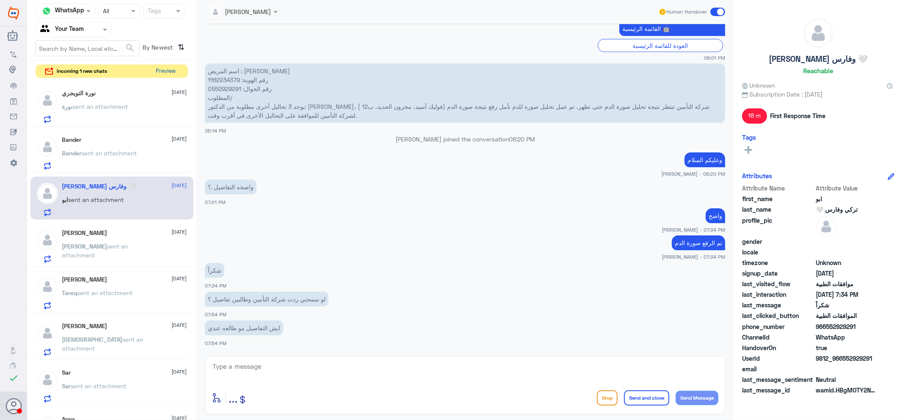
click at [167, 69] on button "Preview" at bounding box center [166, 71] width 26 height 13
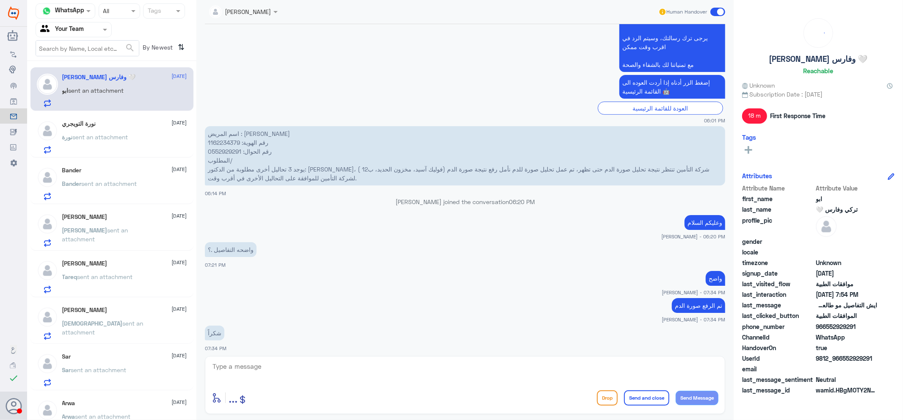
scroll to position [373, 0]
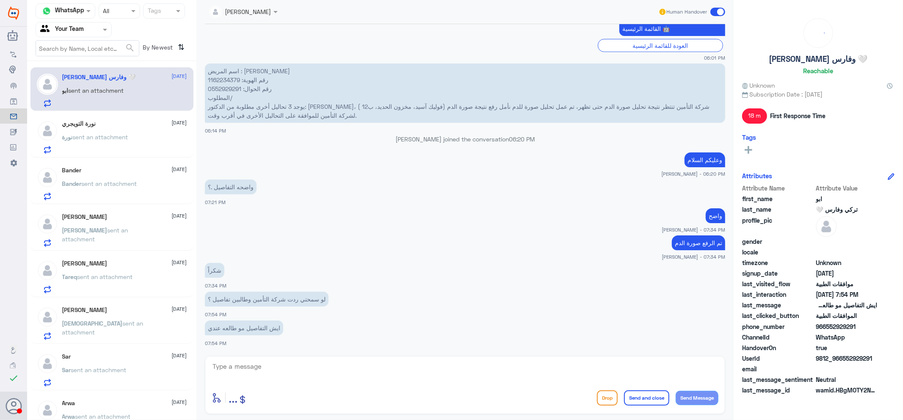
click at [219, 75] on p "اسم المريض : [PERSON_NAME] رقم الهوية: 1162234379 رقم الحوال: 0552929291 المطلو…" at bounding box center [465, 92] width 520 height 59
drag, startPoint x: 351, startPoint y: 350, endPoint x: 328, endPoint y: 366, distance: 28.5
click at [342, 354] on div "[PERSON_NAME] Human Handover [DATE] السلام عليكم ورحمة الله وبركاته 06:01 PM مر…" at bounding box center [464, 211] width 537 height 422
click at [337, 378] on textarea at bounding box center [465, 371] width 507 height 21
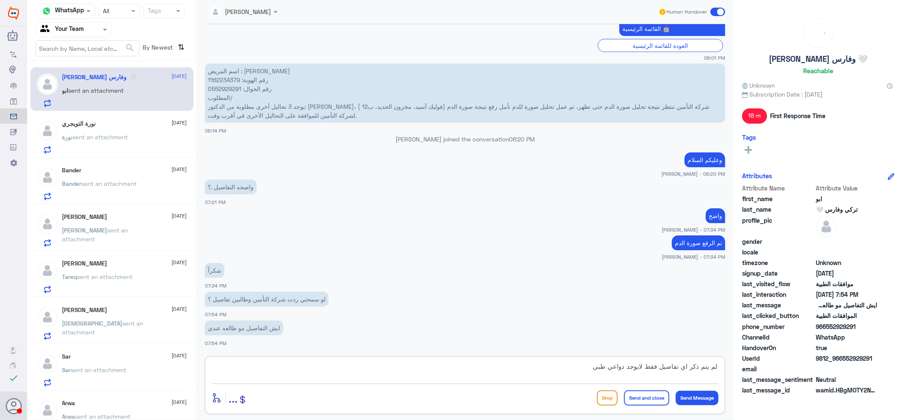
type textarea "لم يتم ذكر اي تفاصيل فقط لايوجد دواعي طبية"
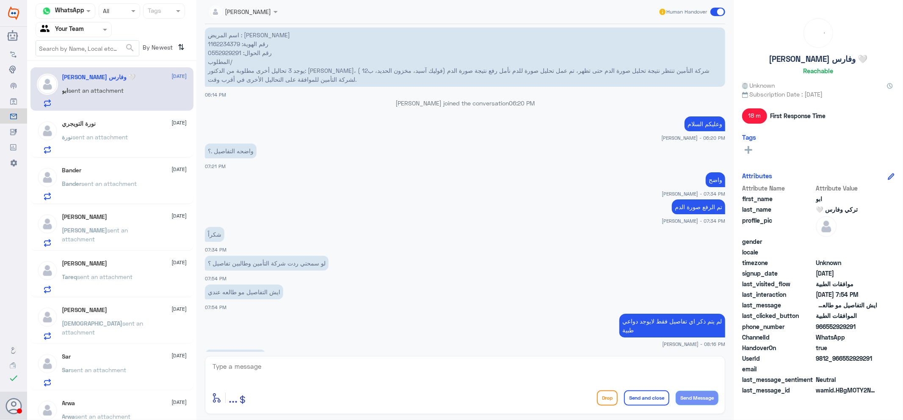
scroll to position [438, 0]
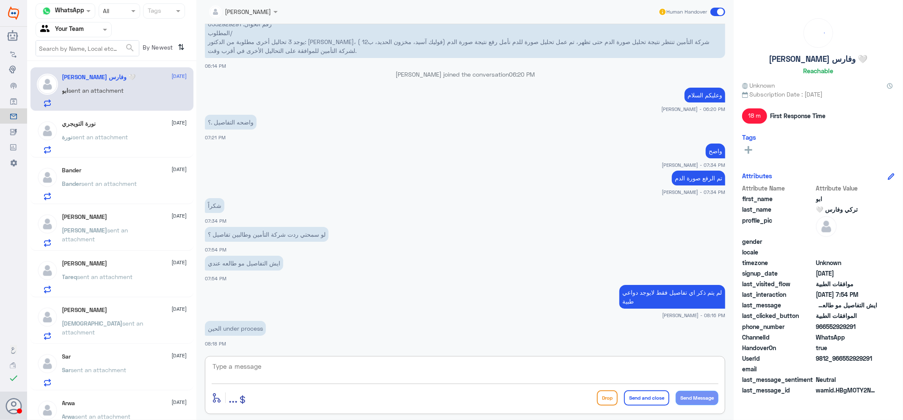
click at [371, 379] on textarea at bounding box center [465, 371] width 507 height 21
click at [381, 371] on textarea at bounding box center [465, 371] width 507 height 21
type textarea "ن"
type textarea "تم متابعته مرة اخرى"
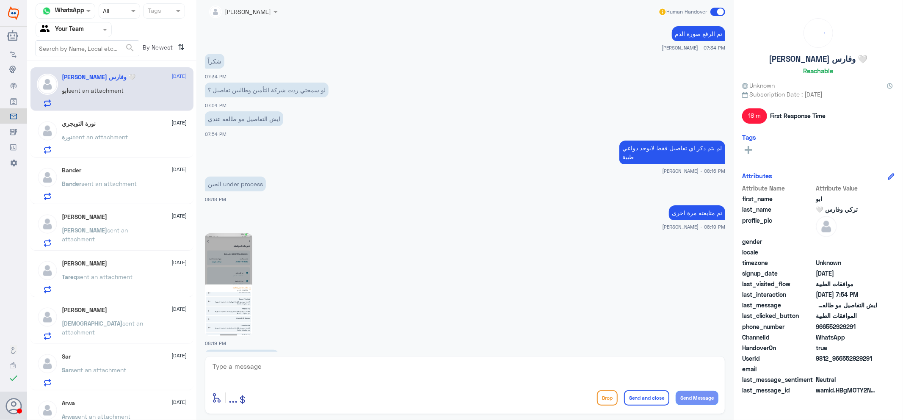
scroll to position [611, 0]
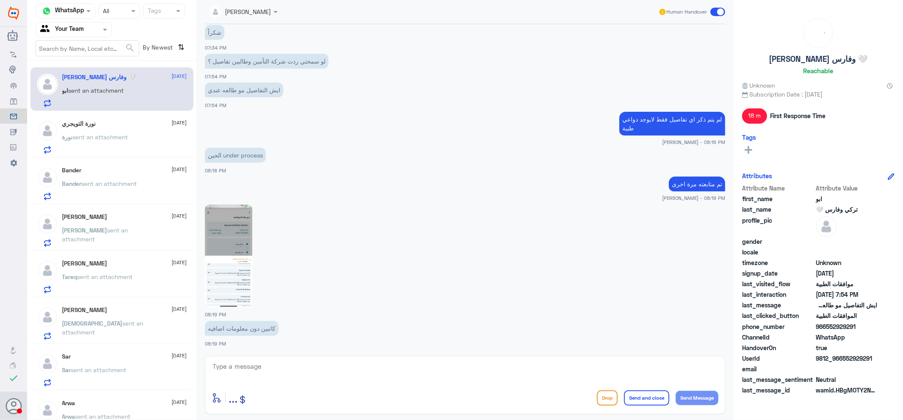
click at [241, 271] on img at bounding box center [228, 255] width 47 height 103
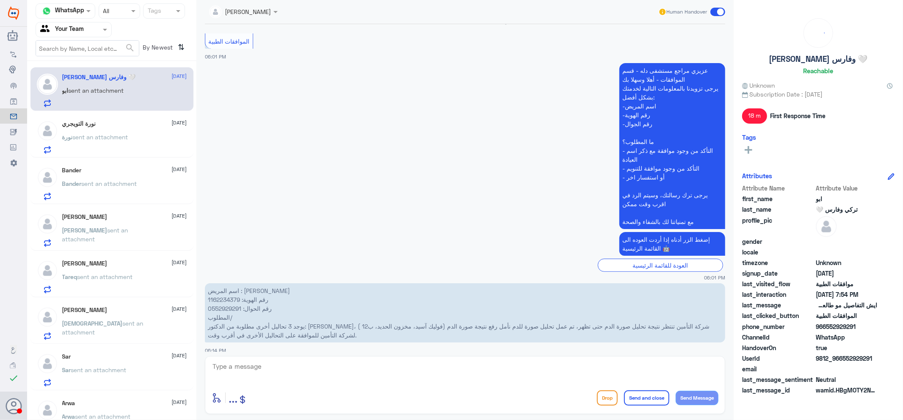
scroll to position [141, 0]
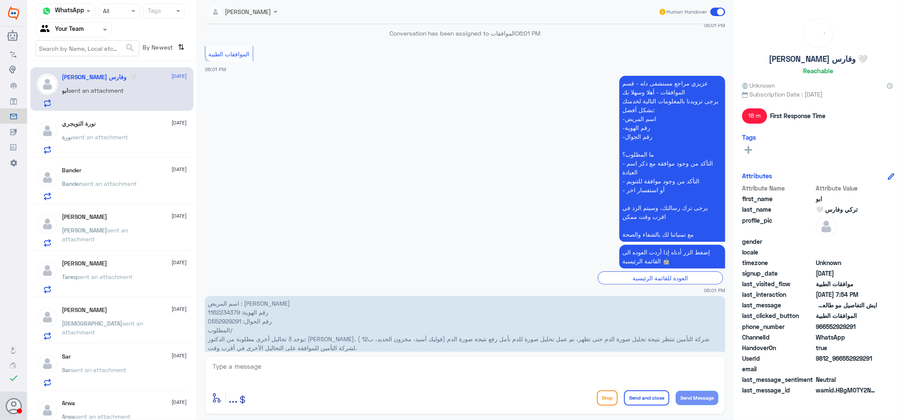
click at [219, 313] on p "اسم المريض : [PERSON_NAME] رقم الهوية: 1162234379 رقم الحوال: 0552929291 المطلو…" at bounding box center [465, 325] width 520 height 59
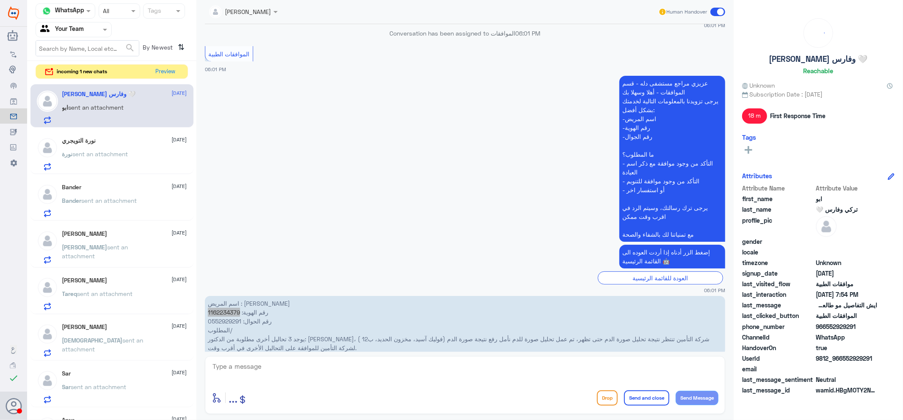
scroll to position [640, 0]
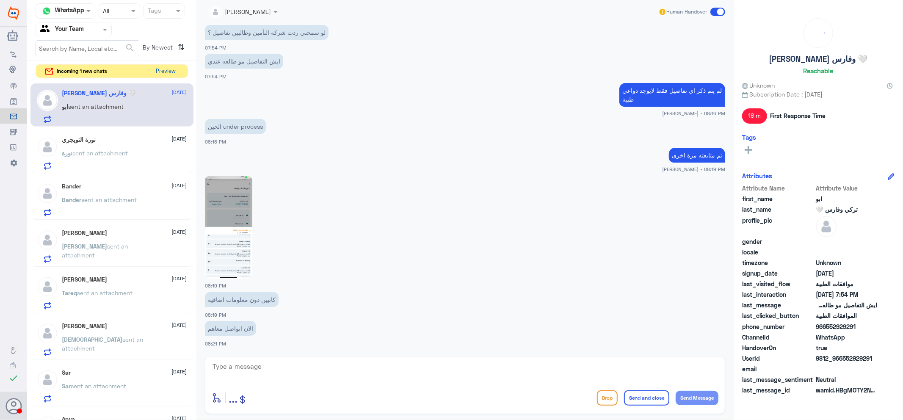
click at [172, 70] on button "Preview" at bounding box center [166, 71] width 26 height 13
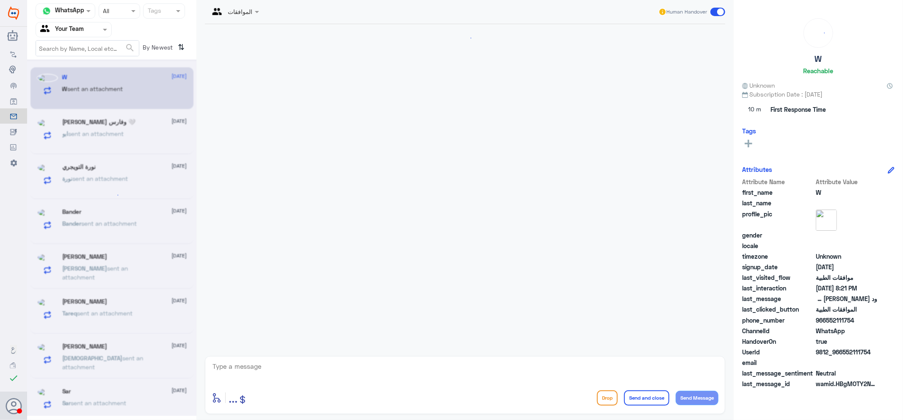
scroll to position [644, 0]
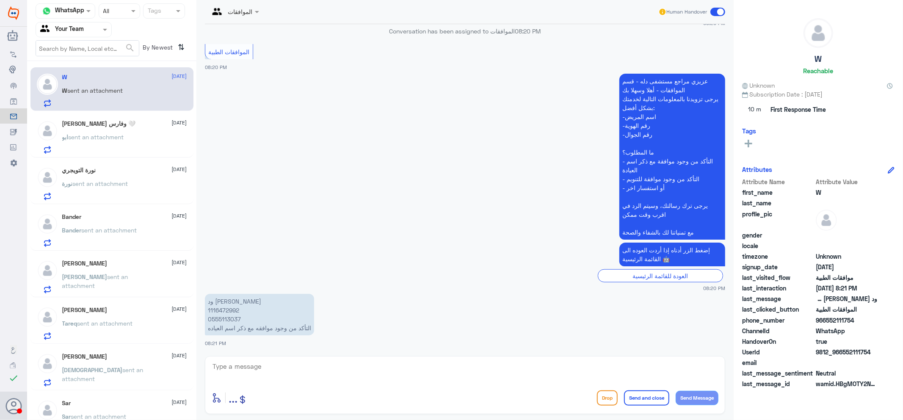
click at [119, 137] on span "sent an attachment" at bounding box center [96, 136] width 55 height 7
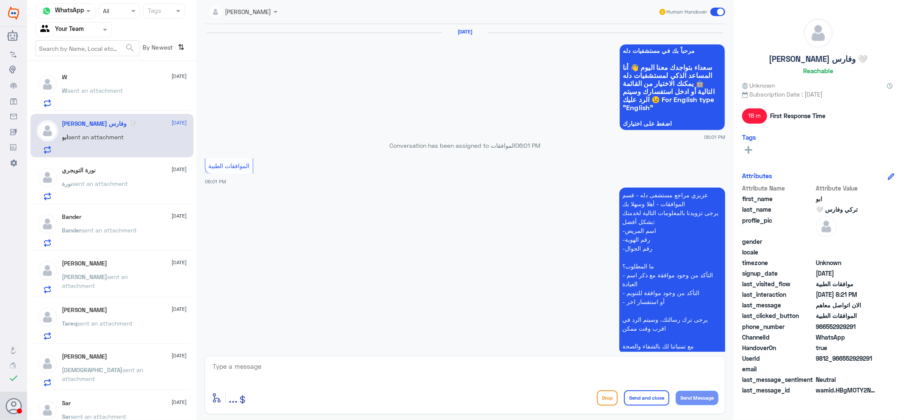
scroll to position [611, 0]
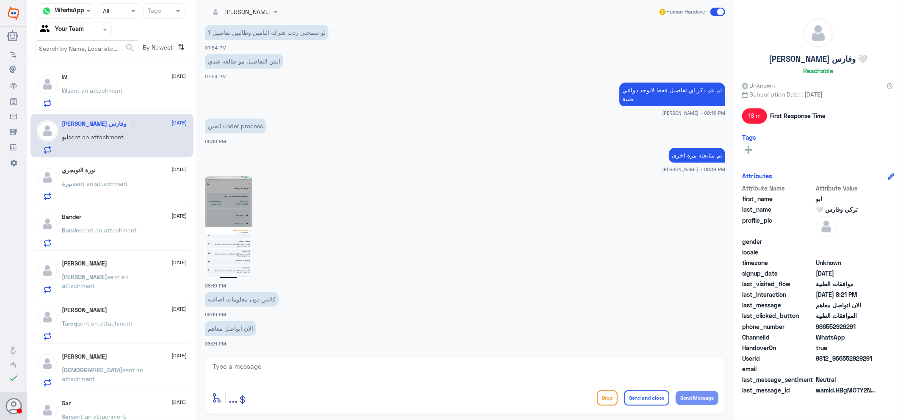
click at [135, 103] on div "W sent an attachment" at bounding box center [124, 97] width 125 height 19
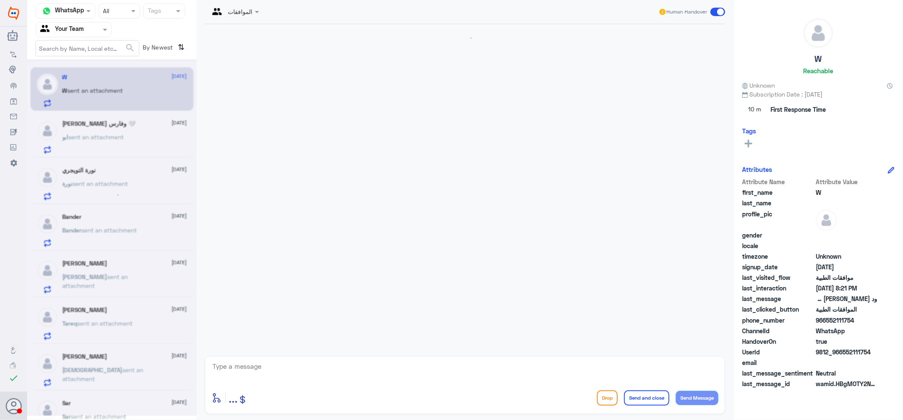
scroll to position [644, 0]
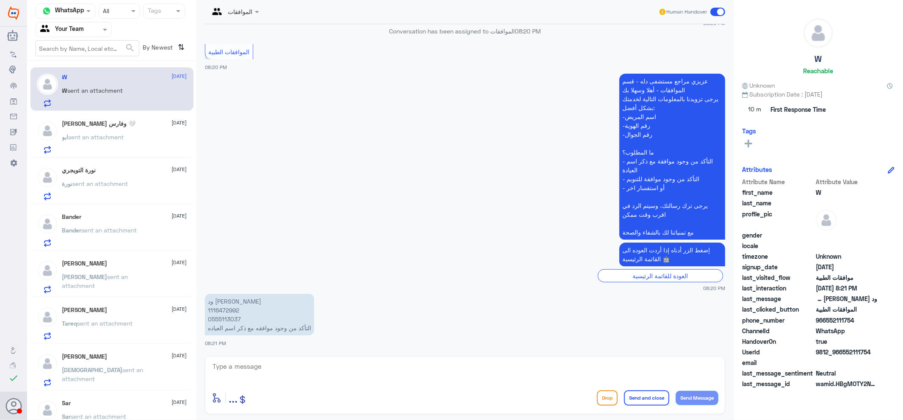
click at [281, 376] on textarea at bounding box center [465, 371] width 507 height 21
type textarea "H"
type textarea "اهلا وسهلا"
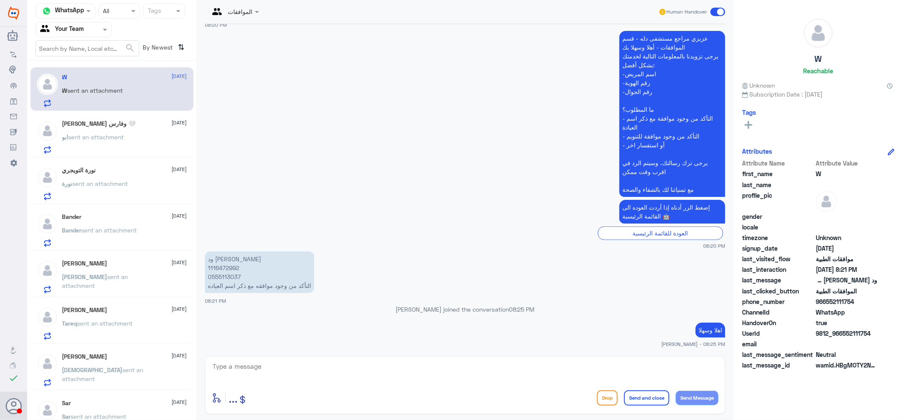
scroll to position [670, 0]
click at [221, 281] on p "ود [PERSON_NAME] 1116472992 0555113037 التأكد من وجود موافقه مع ذكر اسم العياده" at bounding box center [259, 271] width 109 height 41
click at [226, 266] on p "ود [PERSON_NAME] 1116472992 0555113037 التأكد من وجود موافقه مع ذكر اسم العياده" at bounding box center [259, 271] width 109 height 41
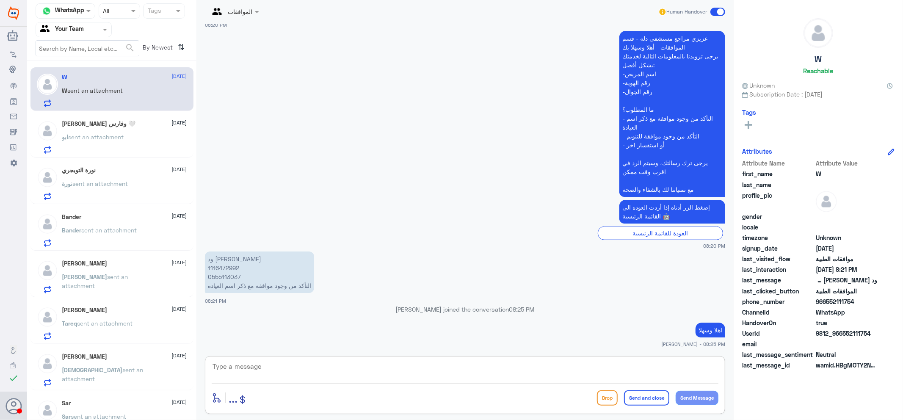
click at [328, 379] on textarea at bounding box center [465, 371] width 507 height 21
click at [326, 375] on textarea at bounding box center [465, 371] width 507 height 21
type textarea "م"
type textarea "كيف اقدر اخدمك"
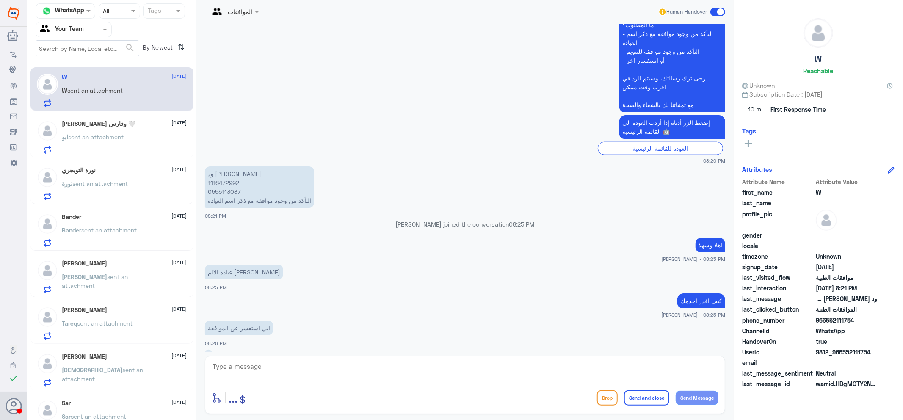
scroll to position [742, 0]
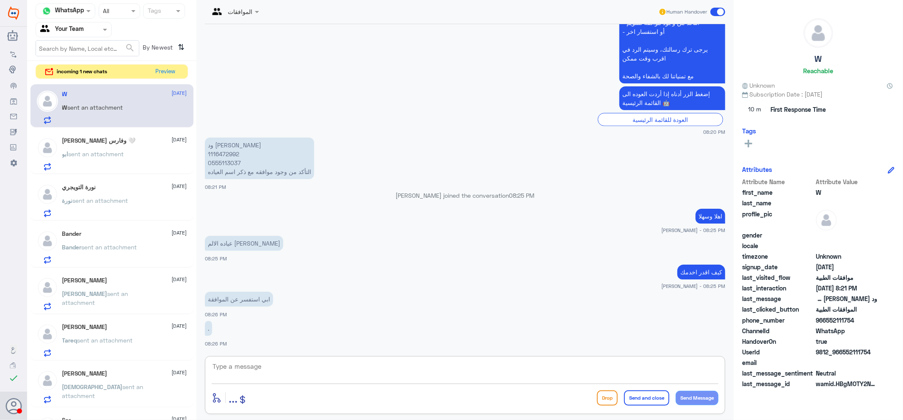
click at [250, 362] on textarea at bounding box center [465, 371] width 507 height 21
type textarea "تحت الاجراء الان"
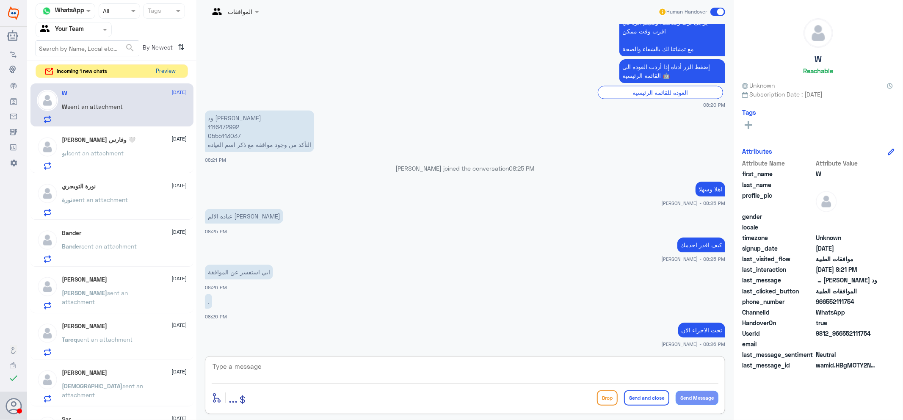
click at [174, 66] on button "Preview" at bounding box center [166, 71] width 26 height 13
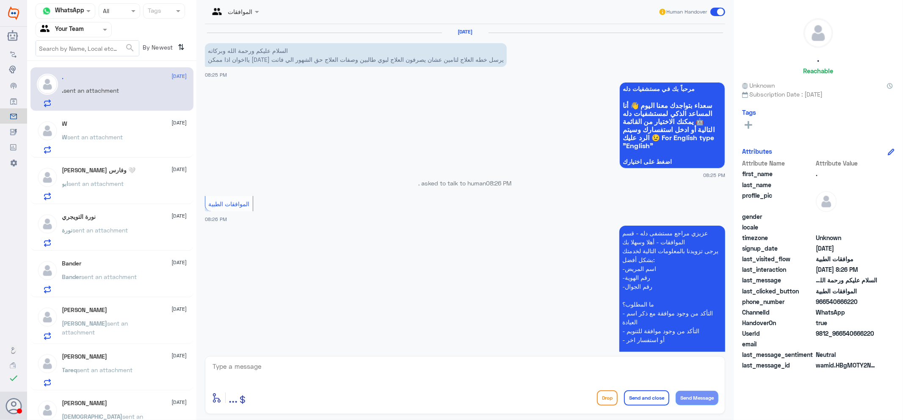
click at [335, 361] on textarea at bounding box center [465, 371] width 507 height 21
type textarea "ر"
type textarea "اهلا وسهلا"
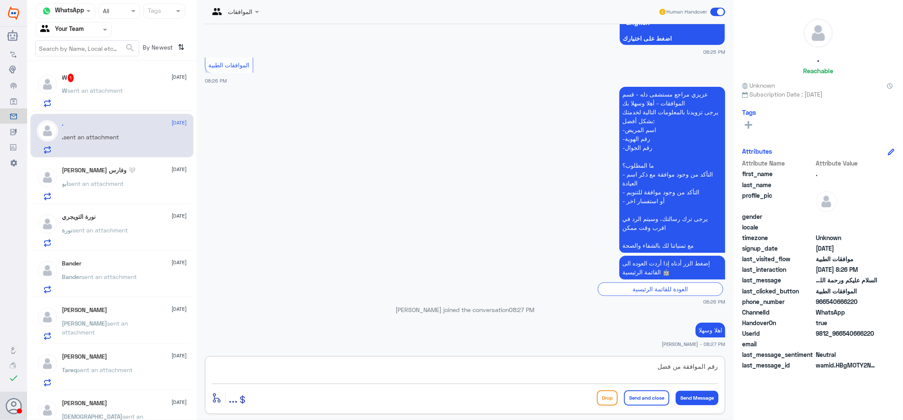
type textarea "رقم الموافقة من فضلك"
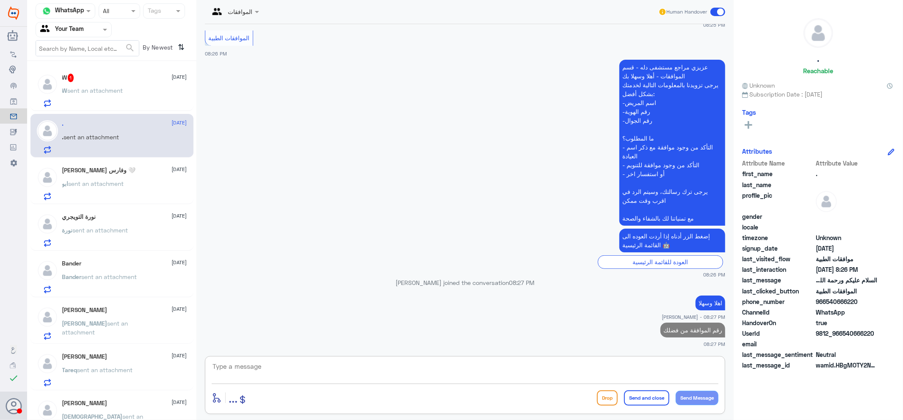
click at [112, 99] on p "W sent an attachment" at bounding box center [92, 96] width 61 height 21
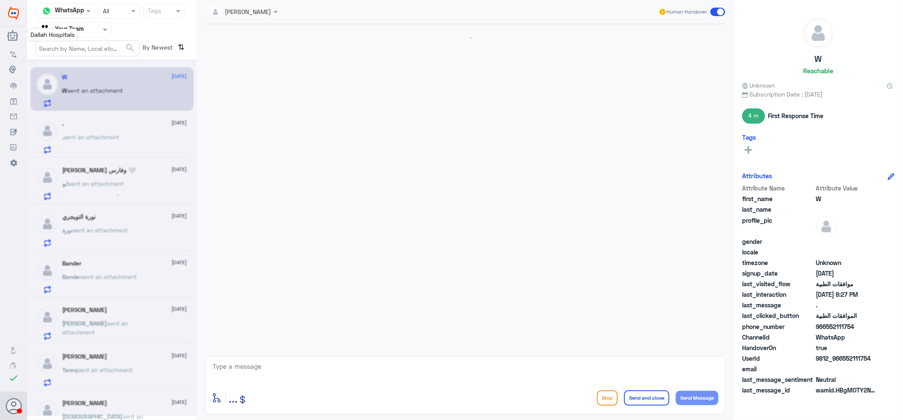
scroll to position [519, 0]
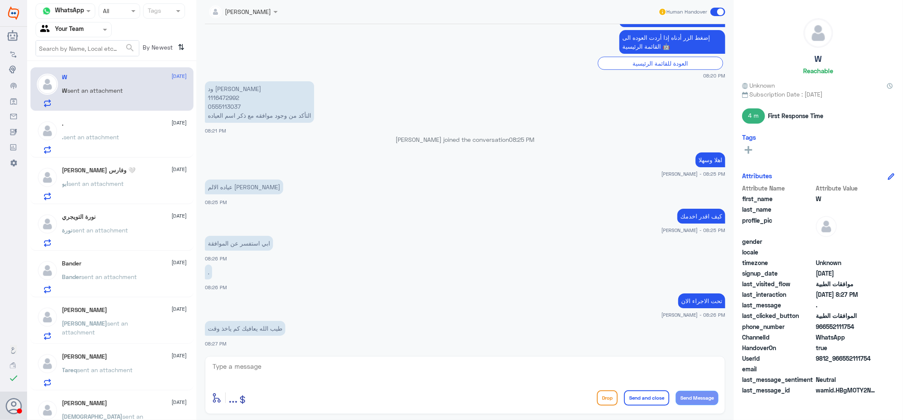
click at [77, 144] on p ". sent an attachment" at bounding box center [90, 142] width 57 height 21
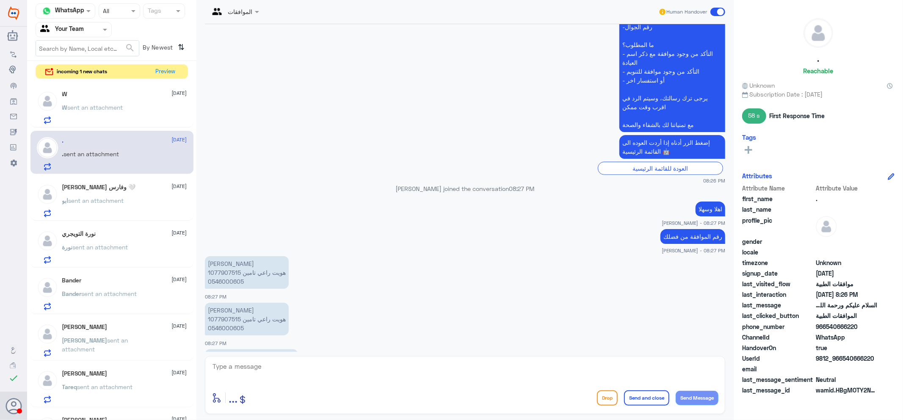
scroll to position [326, 0]
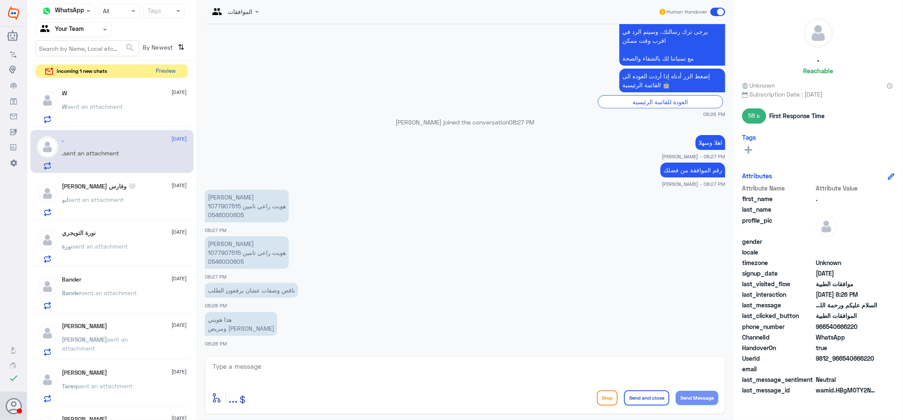
click at [167, 77] on button "Preview" at bounding box center [166, 71] width 26 height 13
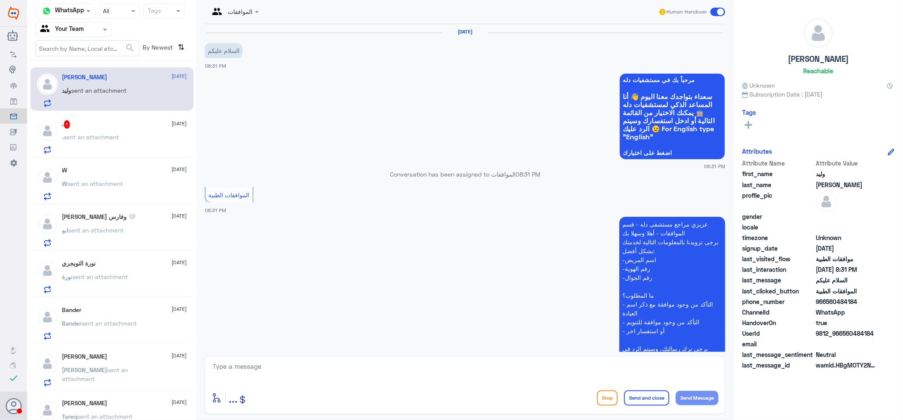
click at [75, 183] on span "sent an attachment" at bounding box center [95, 183] width 55 height 7
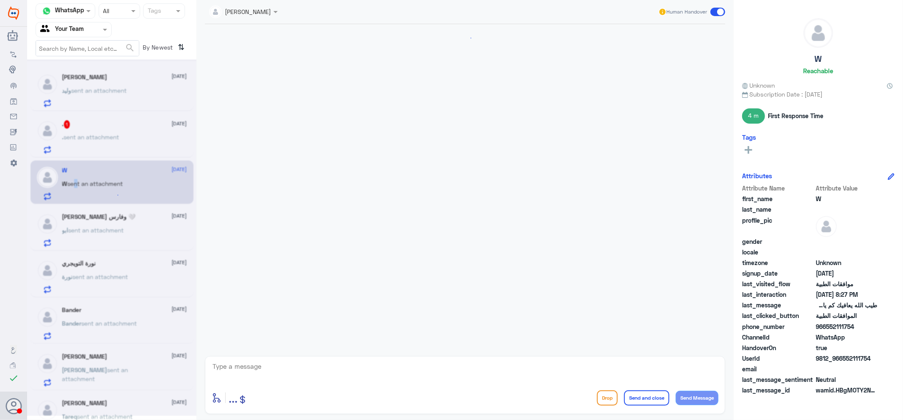
scroll to position [519, 0]
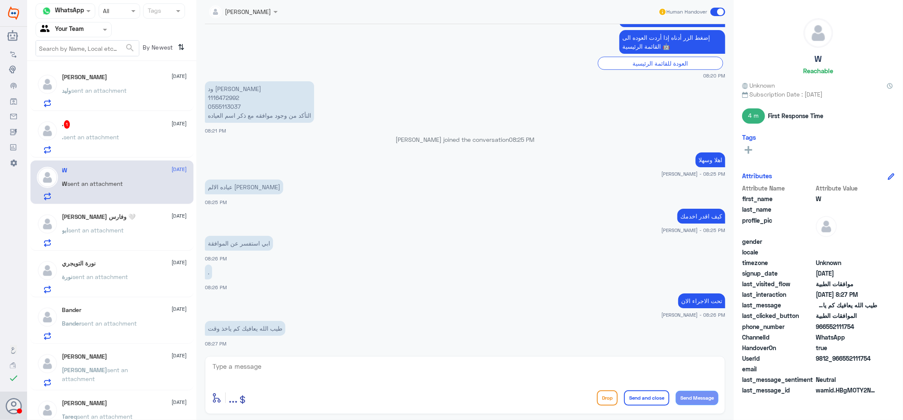
click at [231, 100] on p "ود [PERSON_NAME] 1116472992 0555113037 التأكد من وجود موافقه مع ذكر اسم العياده" at bounding box center [259, 101] width 109 height 41
click at [229, 99] on p "ود [PERSON_NAME] 1116472992 0555113037 التأكد من وجود موافقه مع ذكر اسم العياده" at bounding box center [259, 101] width 109 height 41
click at [159, 147] on div ". sent an attachment" at bounding box center [124, 144] width 125 height 19
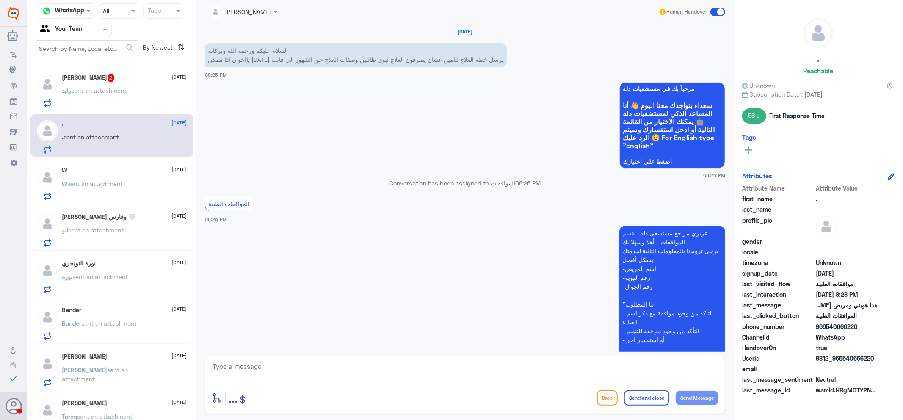
scroll to position [279, 0]
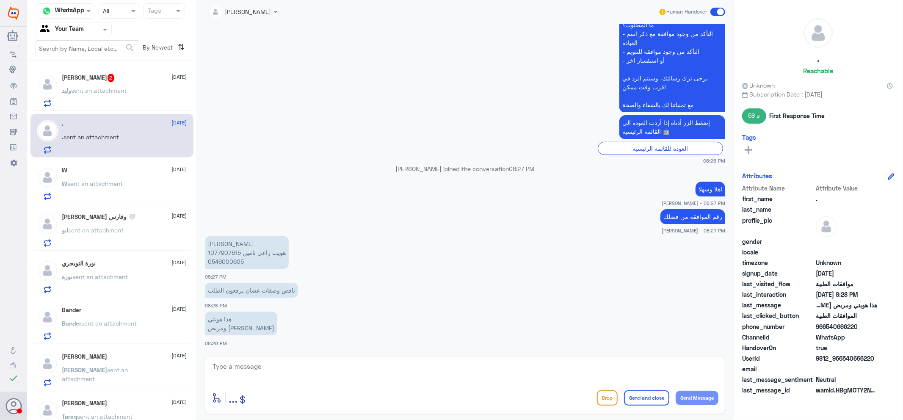
click at [145, 91] on div "وليد sent an attachment" at bounding box center [124, 97] width 125 height 19
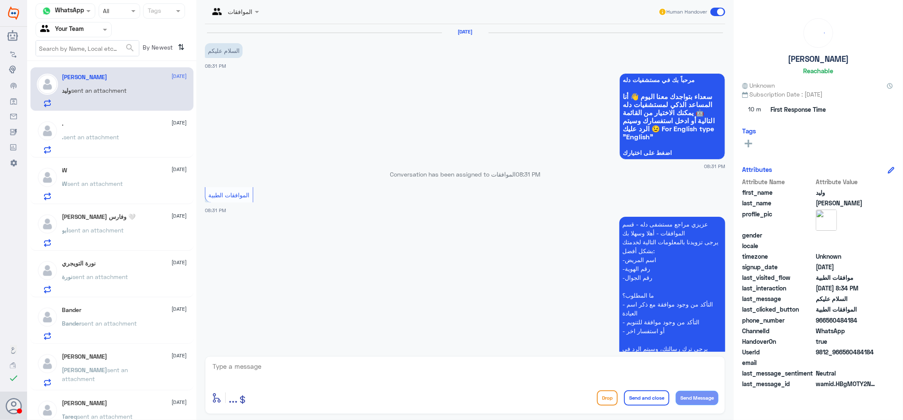
scroll to position [208, 0]
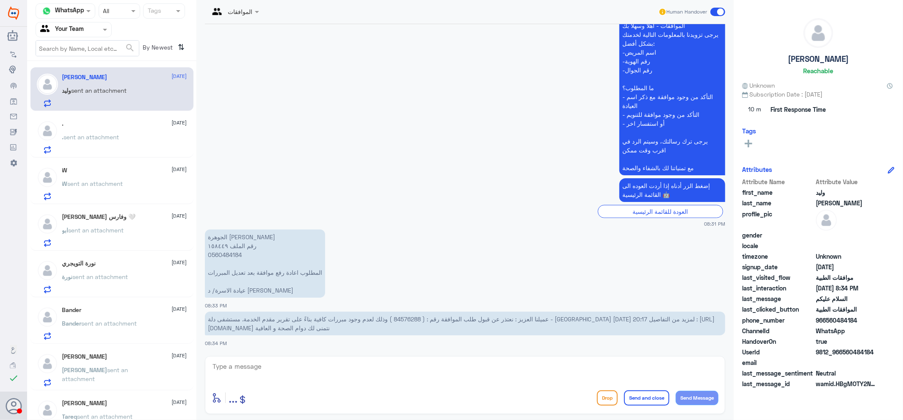
click at [132, 137] on div ". sent an attachment" at bounding box center [124, 144] width 125 height 19
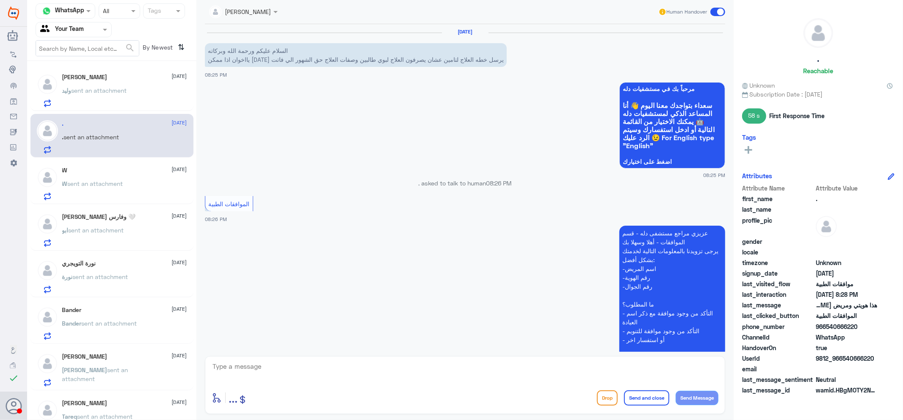
scroll to position [279, 0]
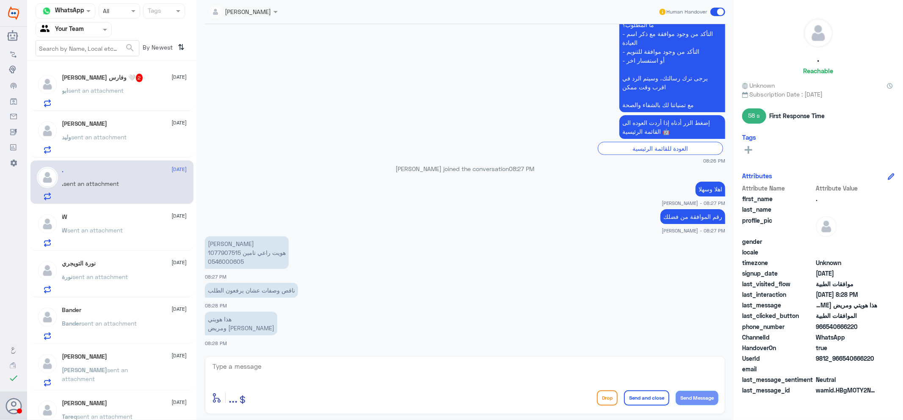
click at [164, 83] on div "[PERSON_NAME] وفارس 🤍 2 [DATE] ابو sent an attachment" at bounding box center [124, 90] width 125 height 33
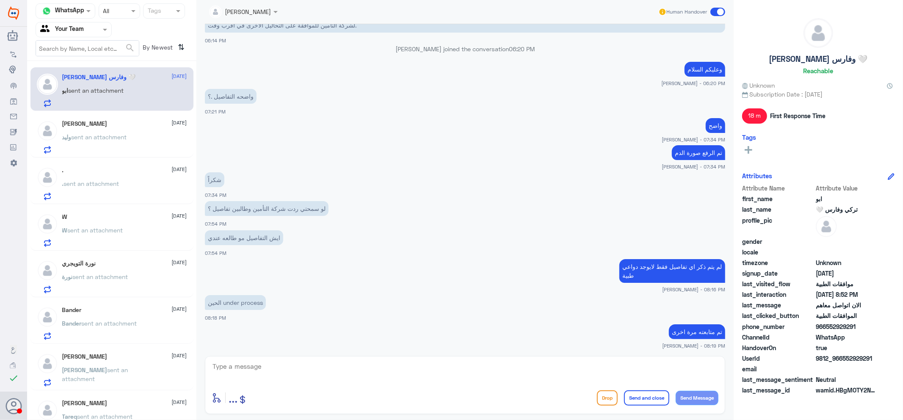
scroll to position [196, 0]
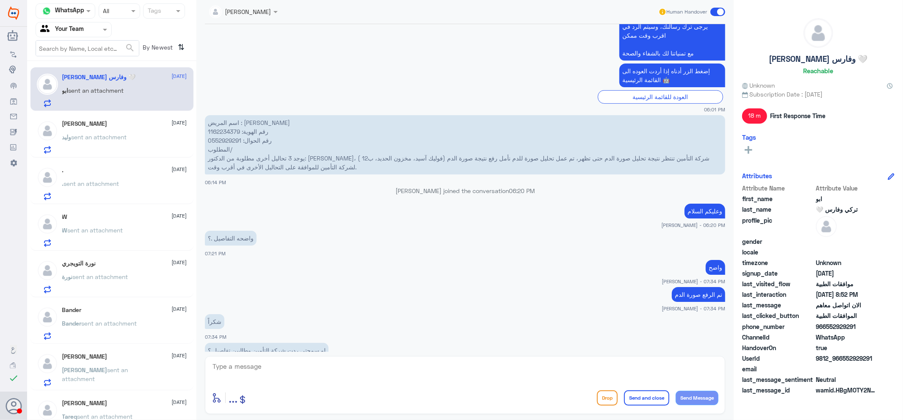
click at [224, 131] on p "اسم المريض : [PERSON_NAME] رقم الهوية: 1162234379 رقم الحوال: 0552929291 المطلو…" at bounding box center [465, 144] width 520 height 59
drag, startPoint x: 437, startPoint y: 388, endPoint x: 437, endPoint y: 362, distance: 25.8
click at [437, 384] on div "enter flow name ... Drop Send and close Send Message" at bounding box center [465, 385] width 520 height 58
drag, startPoint x: 437, startPoint y: 362, endPoint x: 451, endPoint y: 367, distance: 14.3
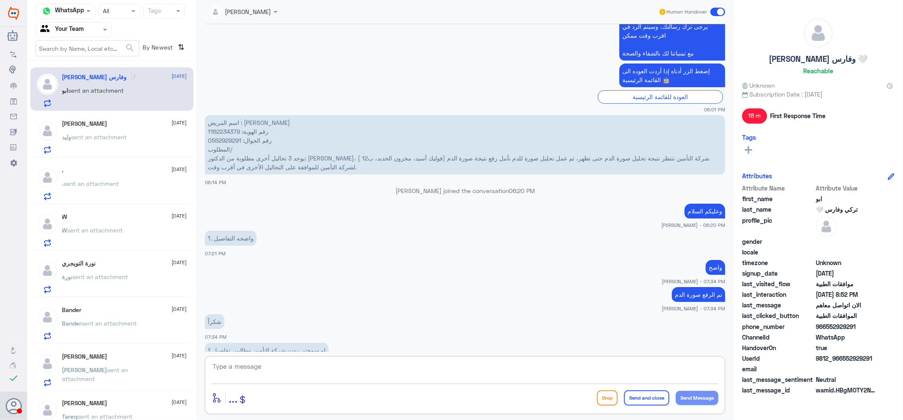
click at [444, 366] on textarea at bounding box center [465, 371] width 507 height 21
type textarea "K"
type textarea "نعم بعد ماتباعتها"
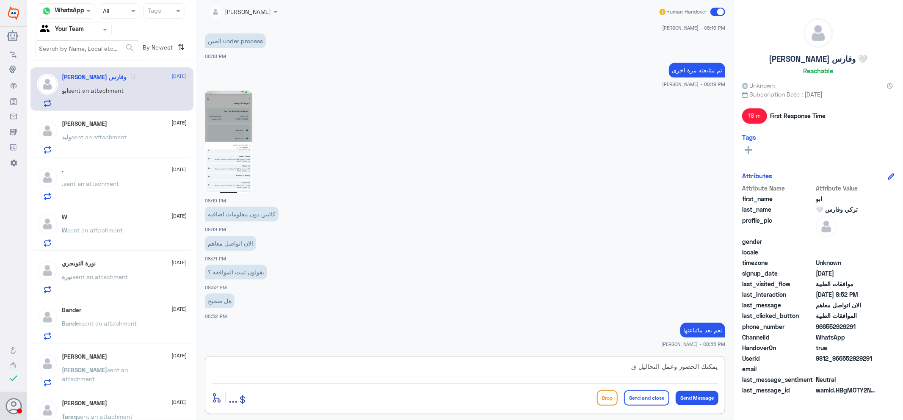
type textarea "يمكنك الحضور وعمل التحاليل"
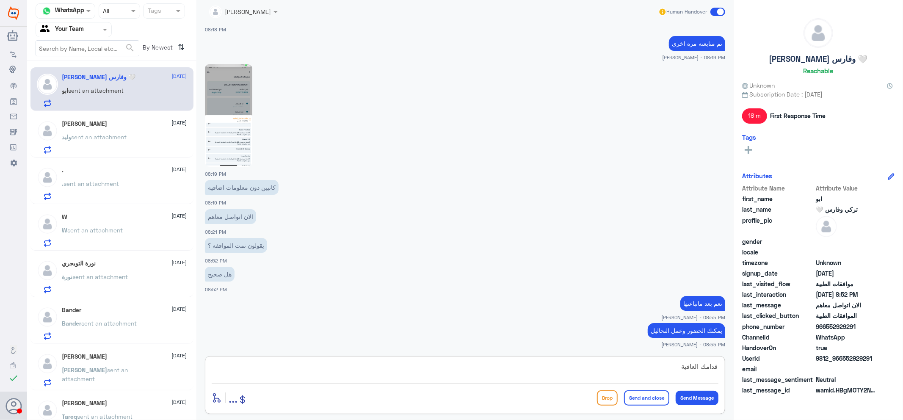
type textarea "قدامك العافية"
click at [628, 399] on button "Send and close" at bounding box center [646, 397] width 45 height 15
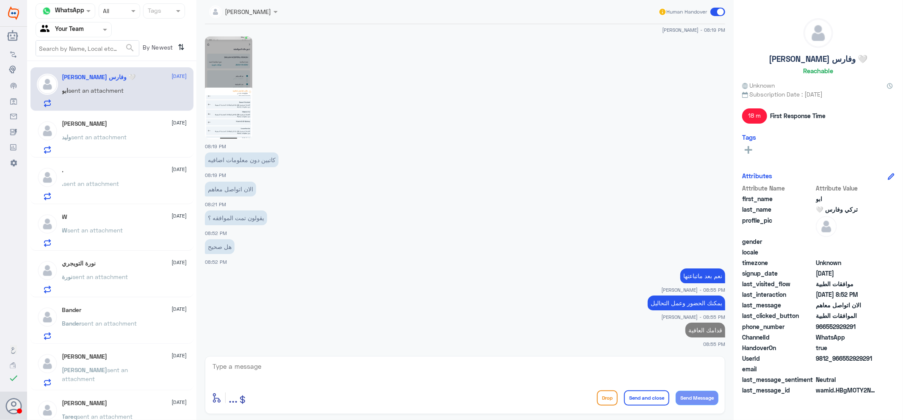
scroll to position [651, 0]
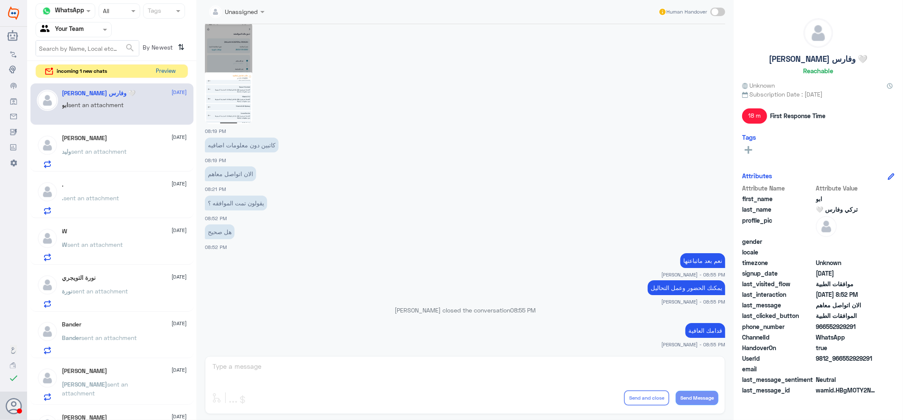
click at [168, 71] on button "Preview" at bounding box center [166, 71] width 26 height 13
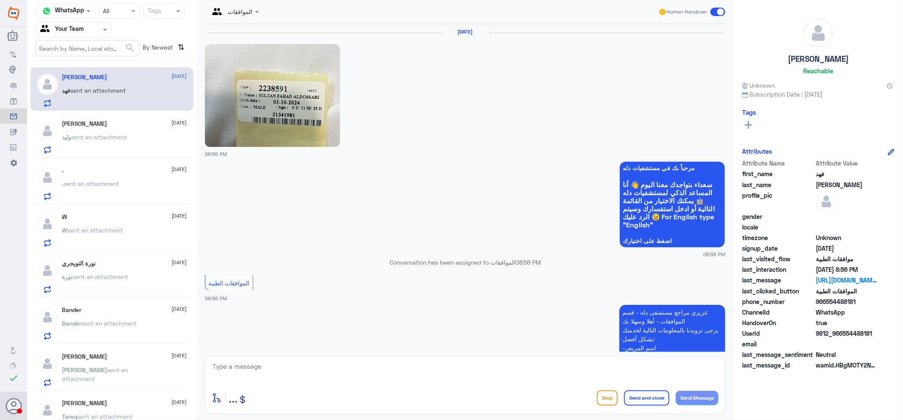
click at [127, 141] on p "وليد sent an attachment" at bounding box center [94, 142] width 65 height 21
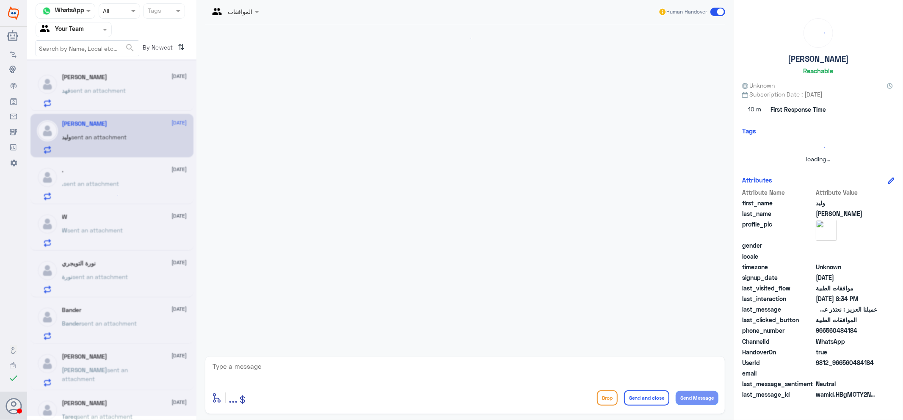
scroll to position [208, 0]
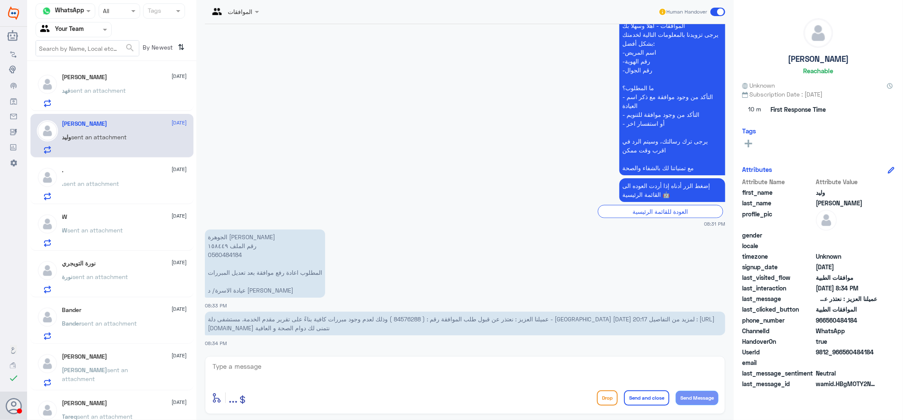
click at [523, 316] on span "عميلنا العزيز : نعتذر عن قبول طلب الموافقة رقم : ( 84576288 ) وذلك لعدم وجود مب…" at bounding box center [461, 323] width 507 height 16
click at [477, 360] on div "enter flow name ... Drop Send and close Send Message" at bounding box center [465, 385] width 520 height 58
click at [370, 364] on textarea at bounding box center [465, 371] width 507 height 21
type textarea "اهلا وسهلا"
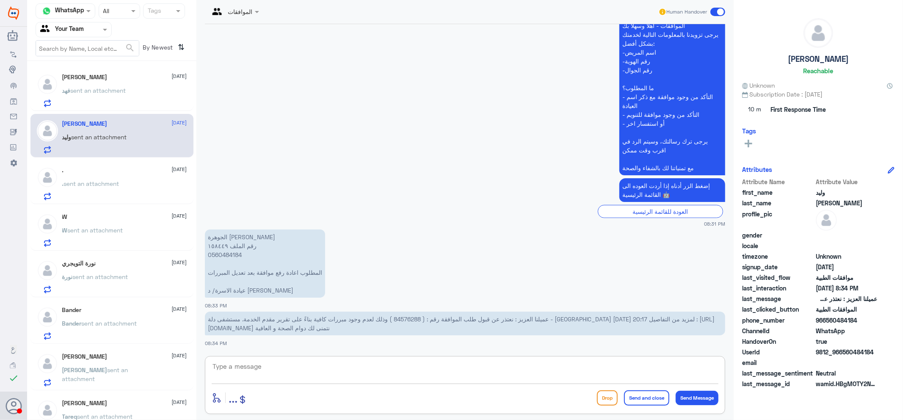
scroll to position [235, 0]
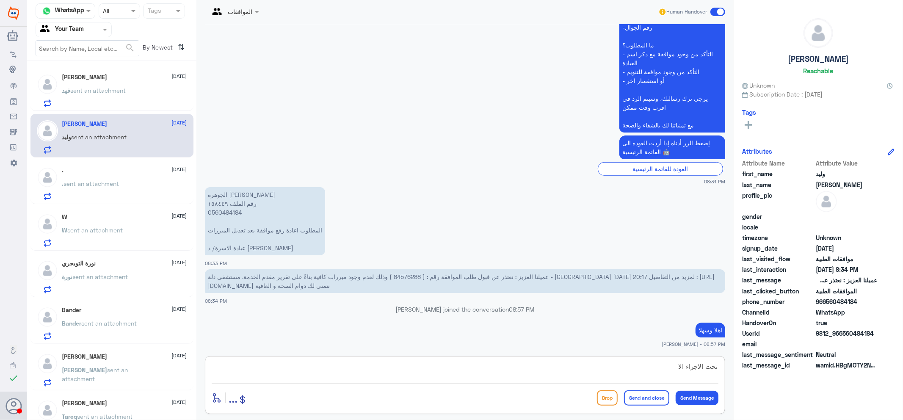
type textarea "تحت الاجراء الان"
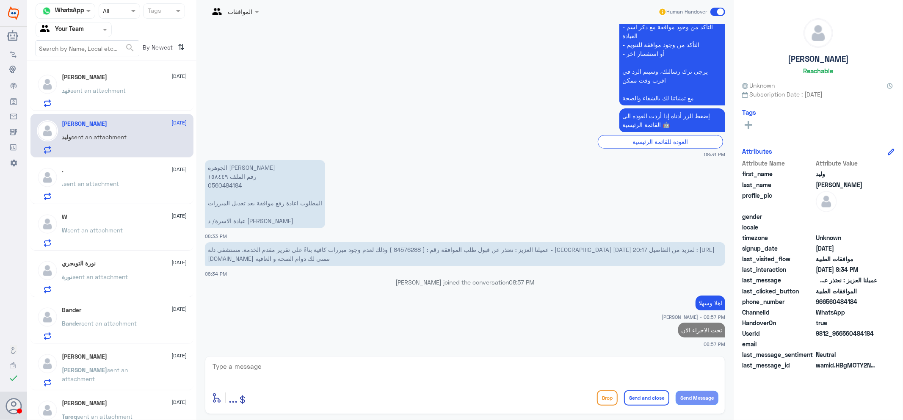
click at [110, 82] on div "[PERSON_NAME] [DATE] [PERSON_NAME] sent an attachment" at bounding box center [124, 90] width 125 height 33
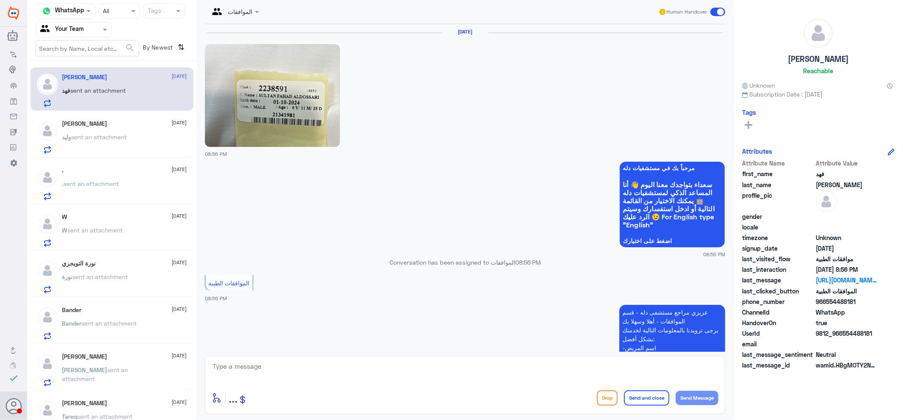
click at [465, 382] on div at bounding box center [465, 372] width 507 height 23
drag, startPoint x: 474, startPoint y: 370, endPoint x: 468, endPoint y: 372, distance: 6.6
click at [472, 375] on textarea at bounding box center [465, 371] width 507 height 21
type textarea "اهلا وسهلا"
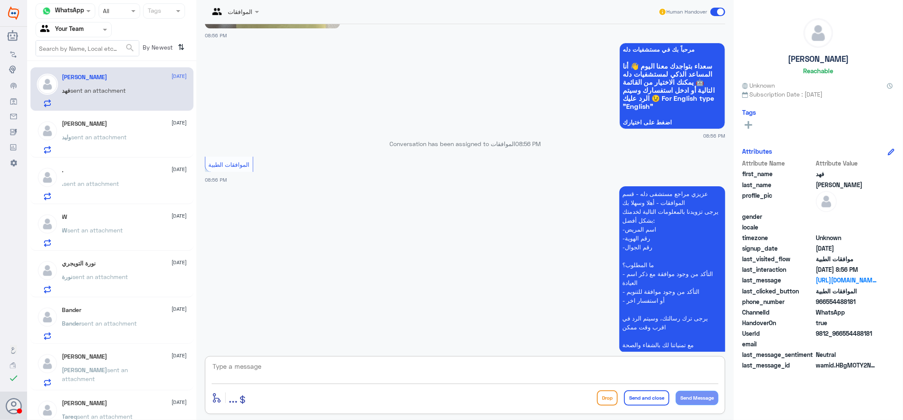
scroll to position [14, 0]
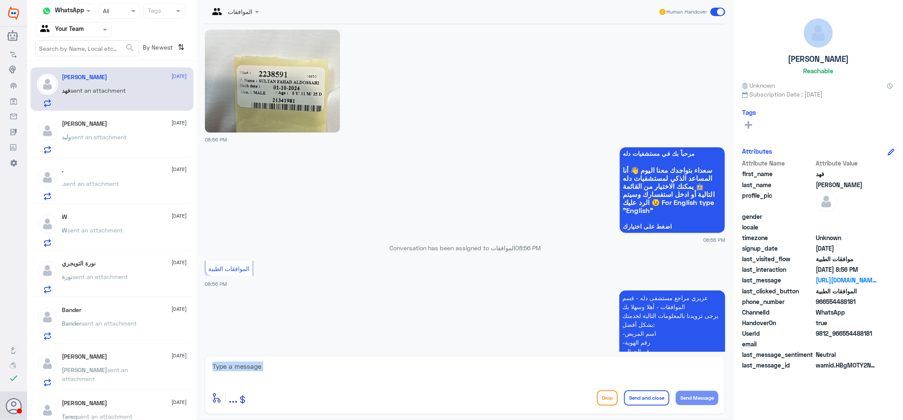
drag, startPoint x: 402, startPoint y: 383, endPoint x: 405, endPoint y: 373, distance: 9.7
click at [402, 380] on div "enter flow name ... Drop Send and close Send Message" at bounding box center [465, 385] width 520 height 58
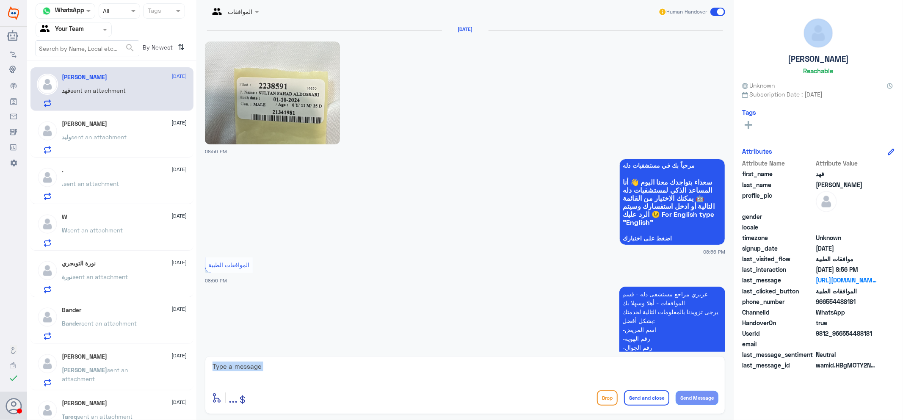
scroll to position [0, 0]
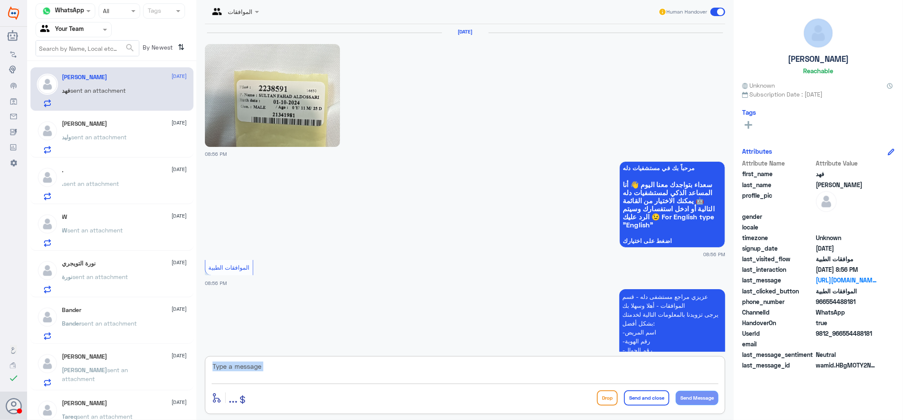
click at [284, 365] on textarea at bounding box center [465, 371] width 507 height 21
click at [265, 373] on textarea at bounding box center [465, 371] width 507 height 21
click at [226, 362] on textarea "2238591" at bounding box center [465, 371] width 507 height 21
type textarea "2238591"
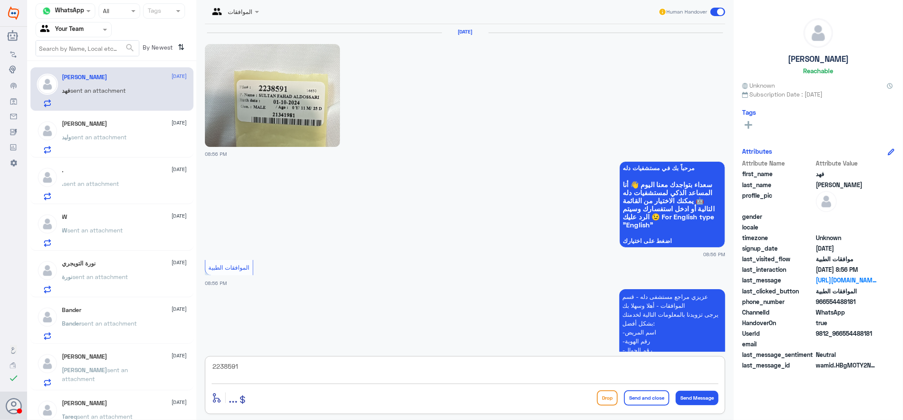
scroll to position [202, 0]
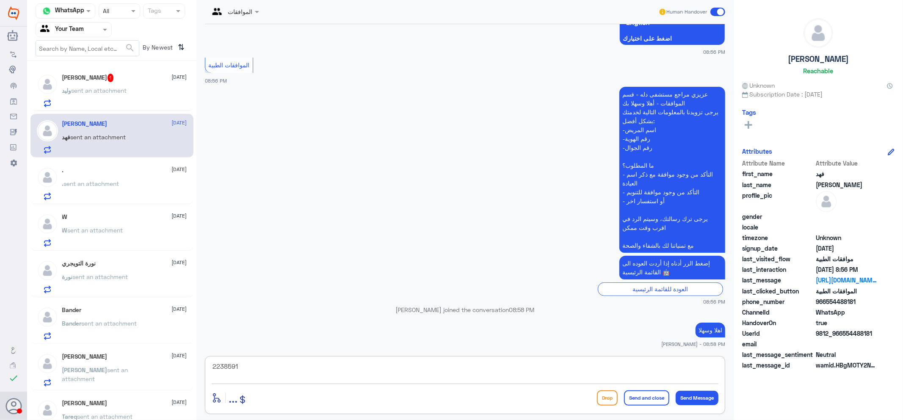
click at [106, 85] on div "[PERSON_NAME] 1 [DATE] وليد sent an attachment" at bounding box center [124, 90] width 125 height 33
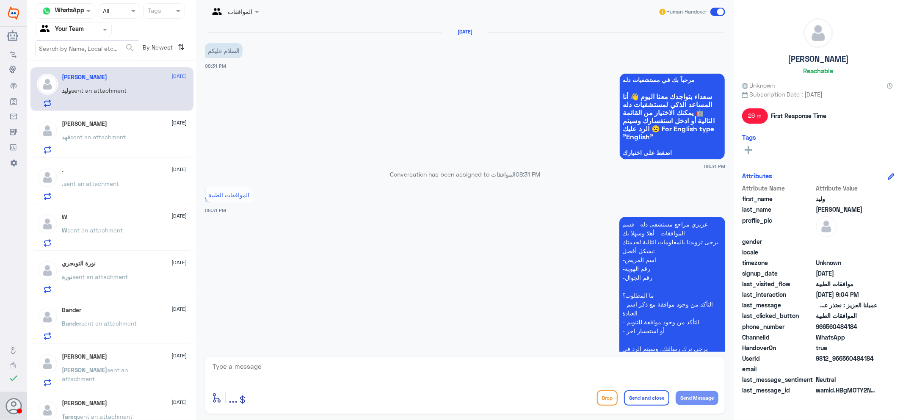
scroll to position [306, 0]
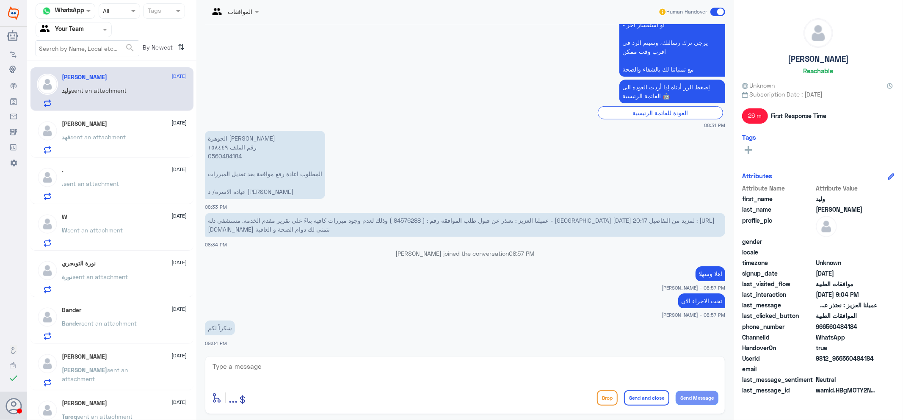
click at [530, 222] on span "عميلنا العزيز : نعتذر عن قبول طلب الموافقة رقم : ( 84576288 ) وذلك لعدم وجود مب…" at bounding box center [461, 225] width 507 height 16
click at [227, 157] on p "الجوهرة [PERSON_NAME] رقم الملف ١٥٨٤٤٩ 0560484184 المطلوب اعادة رفع موافقة بعد …" at bounding box center [265, 165] width 120 height 68
click at [535, 221] on span "عميلنا العزيز : نعتذر عن قبول طلب الموافقة رقم : ( 84576288 ) وذلك لعدم وجود مب…" at bounding box center [461, 225] width 507 height 16
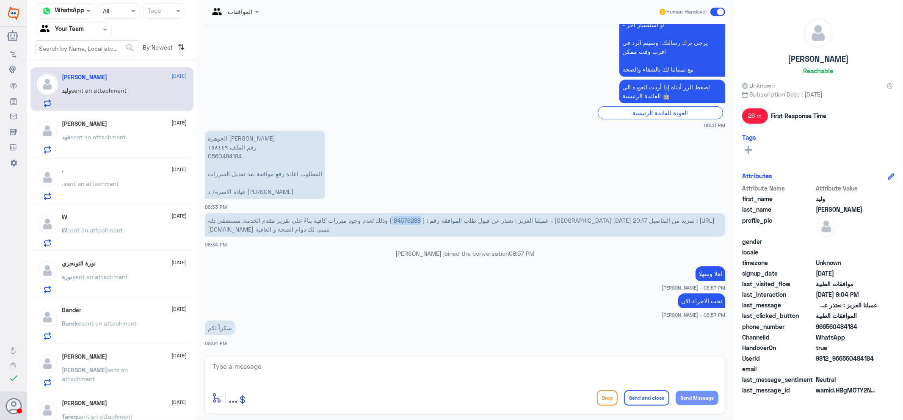
click at [535, 221] on span "عميلنا العزيز : نعتذر عن قبول طلب الموافقة رقم : ( 84576288 ) وذلك لعدم وجود مب…" at bounding box center [461, 225] width 507 height 16
click at [352, 369] on textarea at bounding box center [465, 371] width 507 height 21
click at [229, 368] on textarea "158449" at bounding box center [465, 371] width 507 height 21
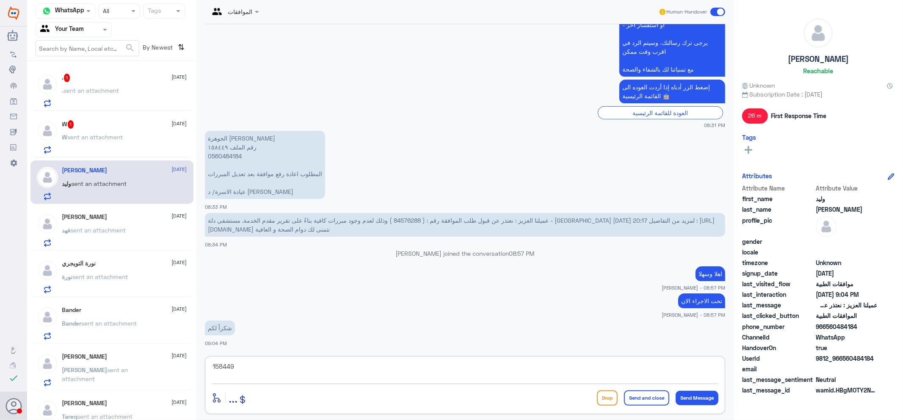
click at [527, 221] on span "عميلنا العزيز : نعتذر عن قبول طلب الموافقة رقم : ( 84576288 ) وذلك لعدم وجود مب…" at bounding box center [461, 225] width 507 height 16
click at [348, 386] on div "158449 enter flow name ... Drop Send and close Send Message" at bounding box center [465, 385] width 520 height 58
drag, startPoint x: 287, startPoint y: 375, endPoint x: 194, endPoint y: 353, distance: 95.7
click at [194, 353] on div "Channel WhatsApp Status × All Tags Agent Filter Your Team search By Newest ⇅ . …" at bounding box center [465, 211] width 876 height 422
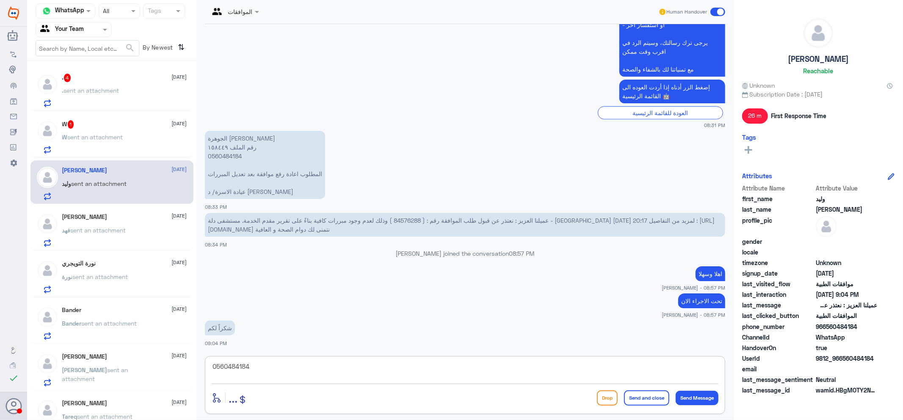
click at [244, 370] on textarea "0560484184" at bounding box center [465, 371] width 507 height 21
type textarea "0560484184"
click at [127, 124] on div "W 1 [DATE]" at bounding box center [124, 124] width 125 height 8
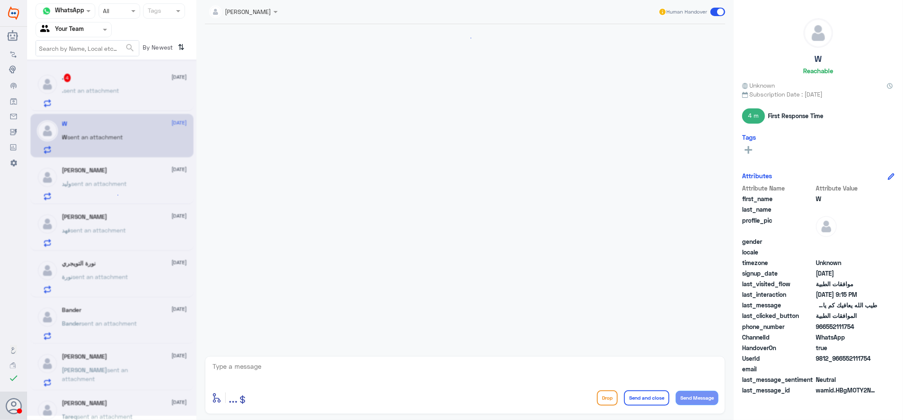
scroll to position [502, 0]
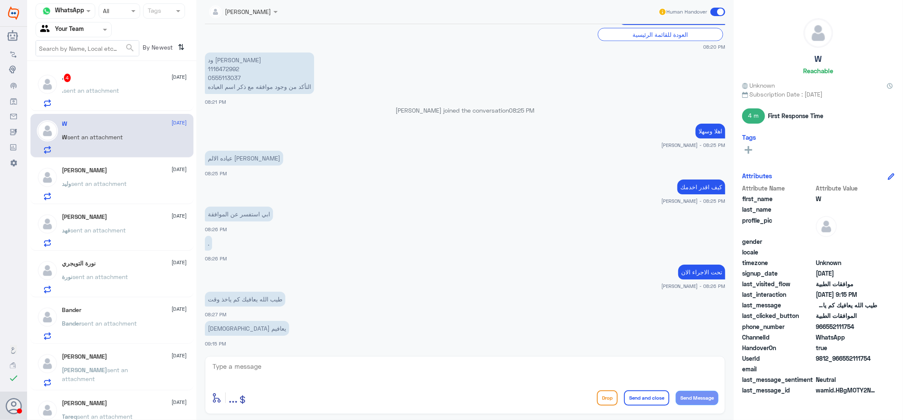
click at [111, 90] on span "sent an attachment" at bounding box center [91, 90] width 55 height 7
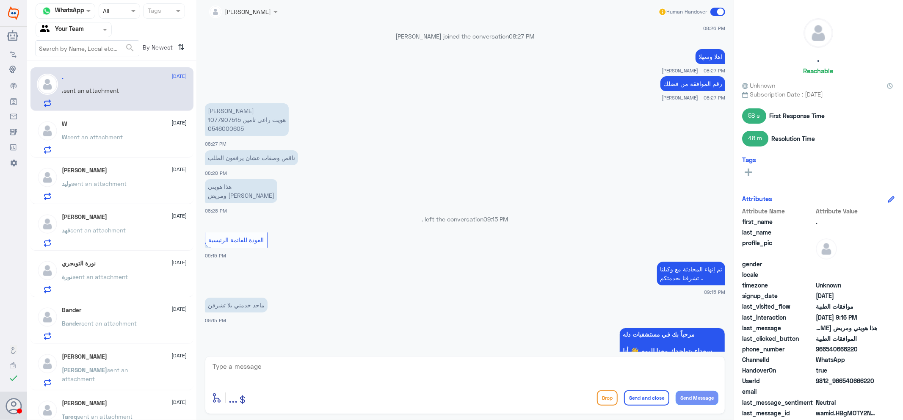
scroll to position [230, 0]
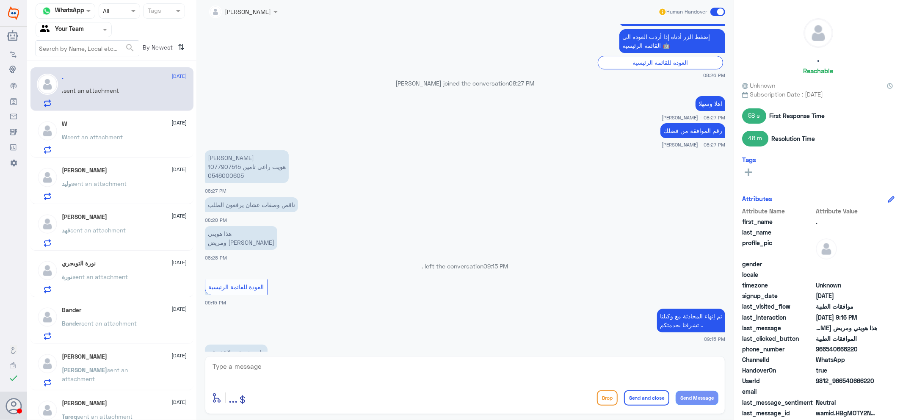
click at [226, 165] on p "[PERSON_NAME] هويت راعي تامين 1077907515 0546000605" at bounding box center [247, 166] width 84 height 33
click at [221, 174] on p "[PERSON_NAME] هويت راعي تامين 1077907515 0546000605" at bounding box center [247, 166] width 84 height 33
click at [386, 371] on textarea at bounding box center [465, 371] width 507 height 21
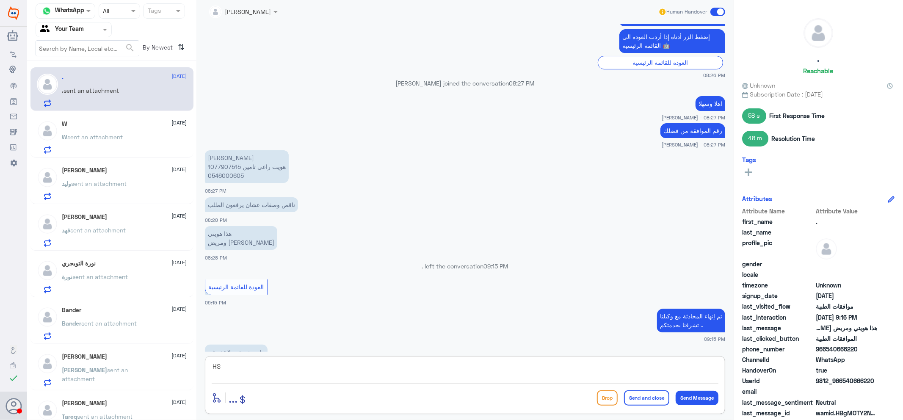
type textarea "H"
type textarea "اسم الوالد"
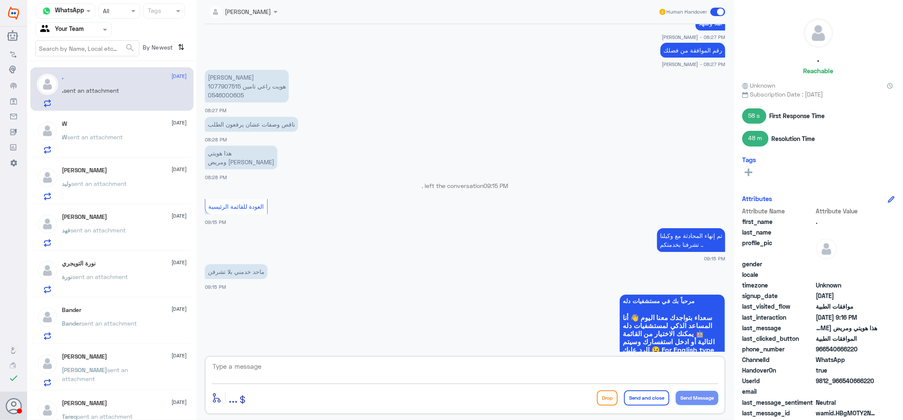
scroll to position [304, 0]
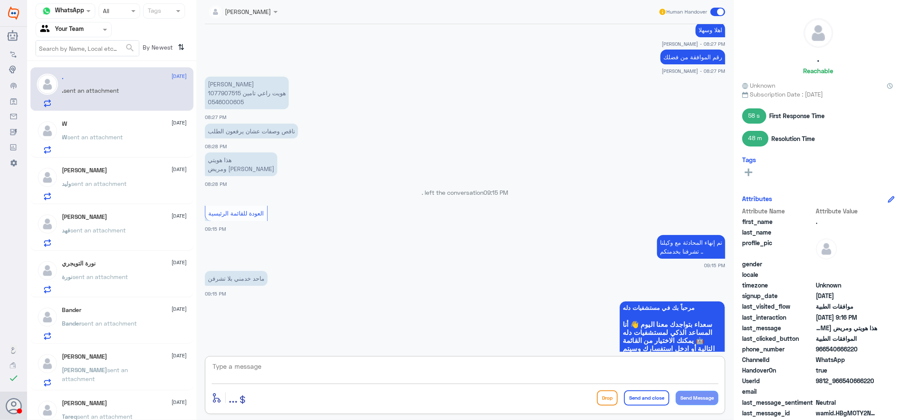
click at [226, 98] on p "[PERSON_NAME] هويت راعي تامين 1077907515 0546000605" at bounding box center [247, 93] width 84 height 33
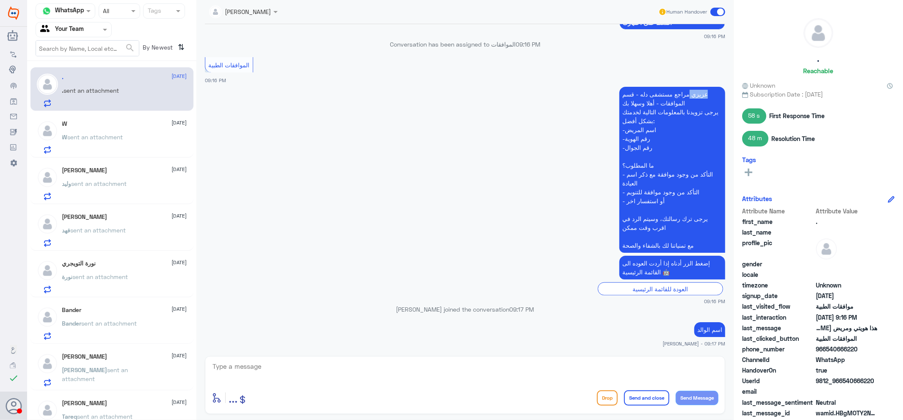
click at [226, 98] on app-msgs-text "عزيزي مراجع مستشفى دله - قسم الموافقات - أهلا وسهلا بك يرجى تزويدنا بالمعلومات …" at bounding box center [465, 170] width 520 height 167
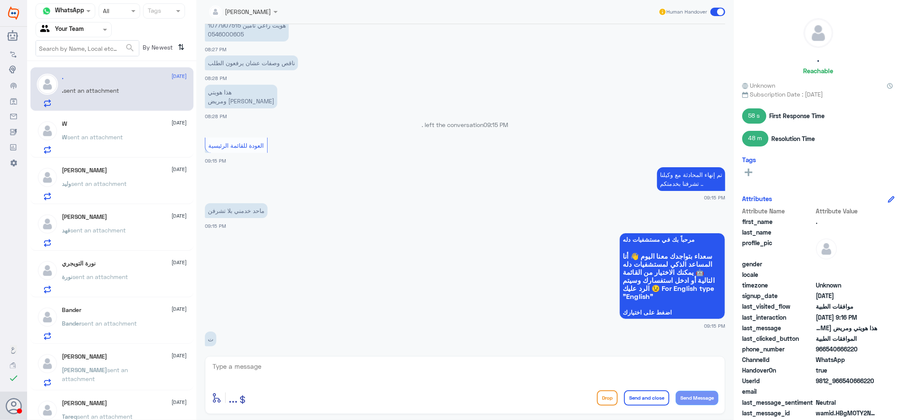
scroll to position [255, 0]
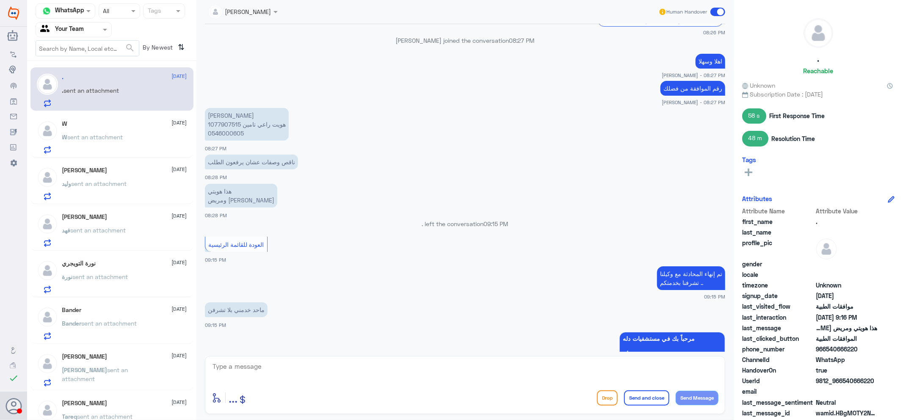
click at [221, 131] on p "[PERSON_NAME] هويت راعي تامين 1077907515 0546000605" at bounding box center [247, 124] width 84 height 33
drag, startPoint x: 452, startPoint y: 371, endPoint x: 458, endPoint y: 384, distance: 13.8
click at [452, 371] on textarea at bounding box center [465, 371] width 507 height 21
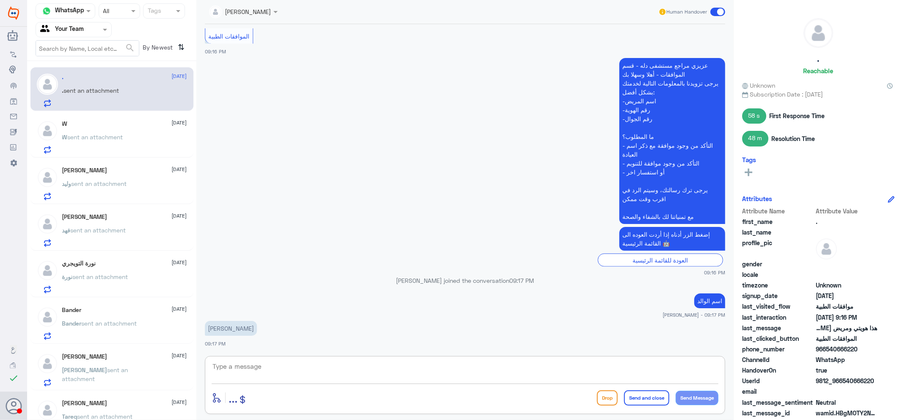
click at [236, 362] on textarea at bounding box center [465, 371] width 507 height 21
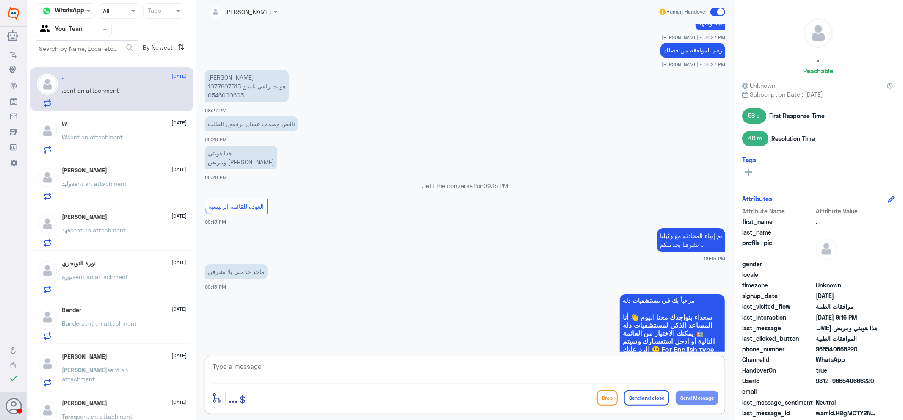
scroll to position [236, 0]
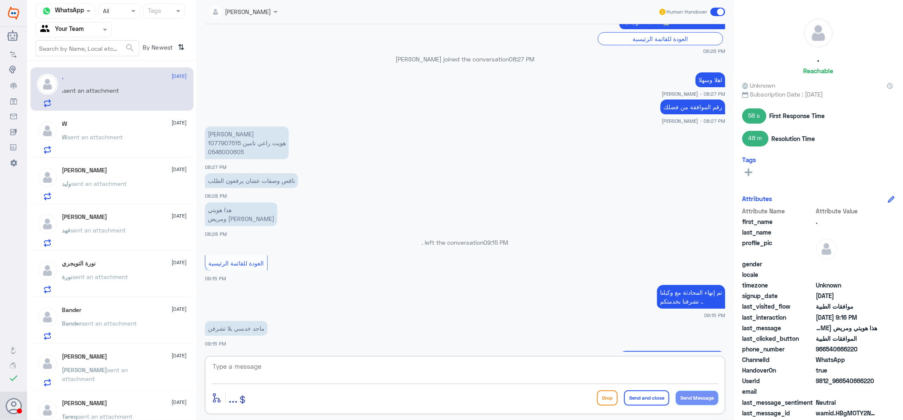
click at [277, 366] on textarea at bounding box center [465, 371] width 507 height 21
type textarea "ر"
type textarea "زودني برقم هويته"
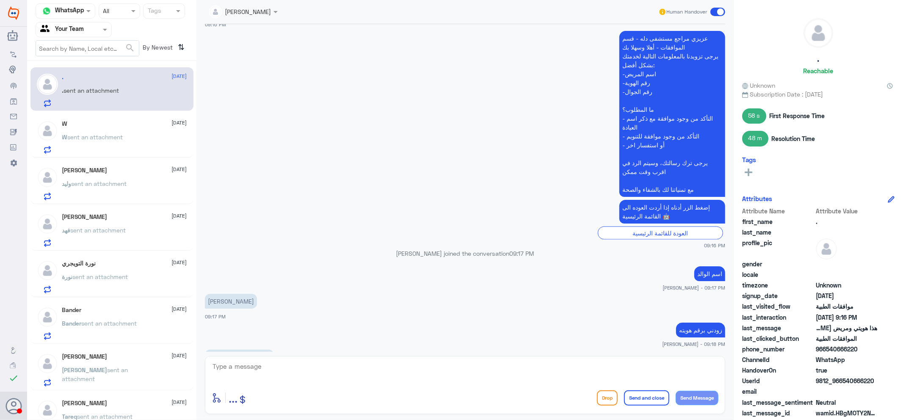
scroll to position [886, 0]
